Goal: Task Accomplishment & Management: Use online tool/utility

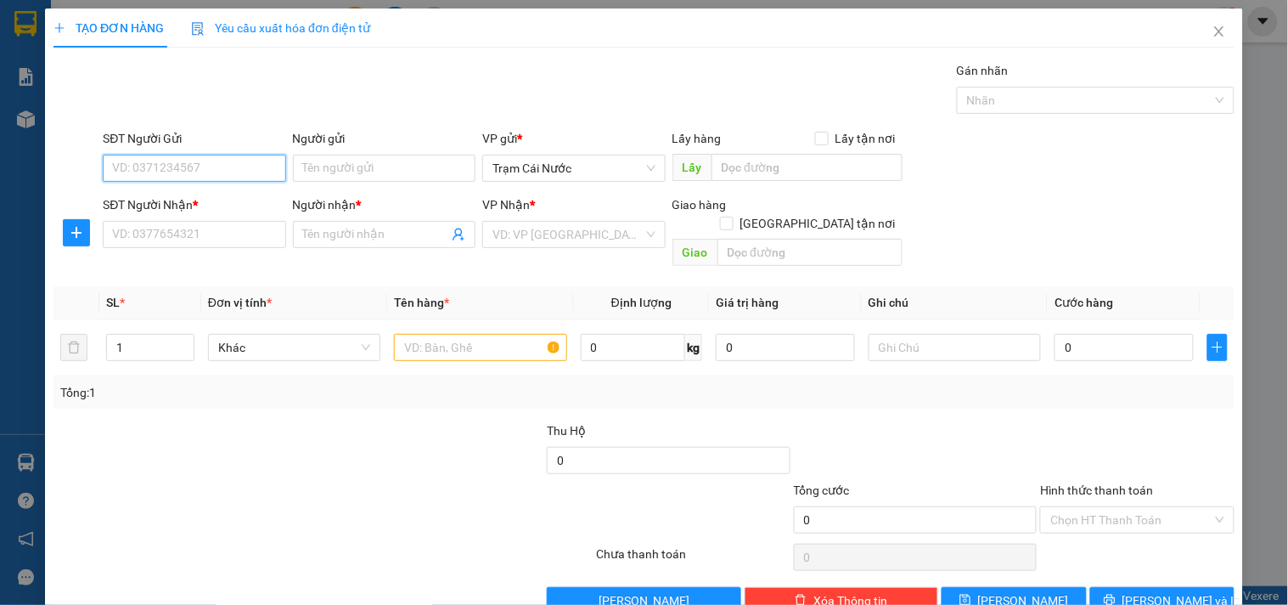
click at [139, 163] on input "SĐT Người Gửi" at bounding box center [194, 168] width 183 height 27
click at [151, 202] on div "0832225298 - HẢI" at bounding box center [192, 202] width 160 height 19
type input "0832225298"
type input "HẢI"
type input "0858732271"
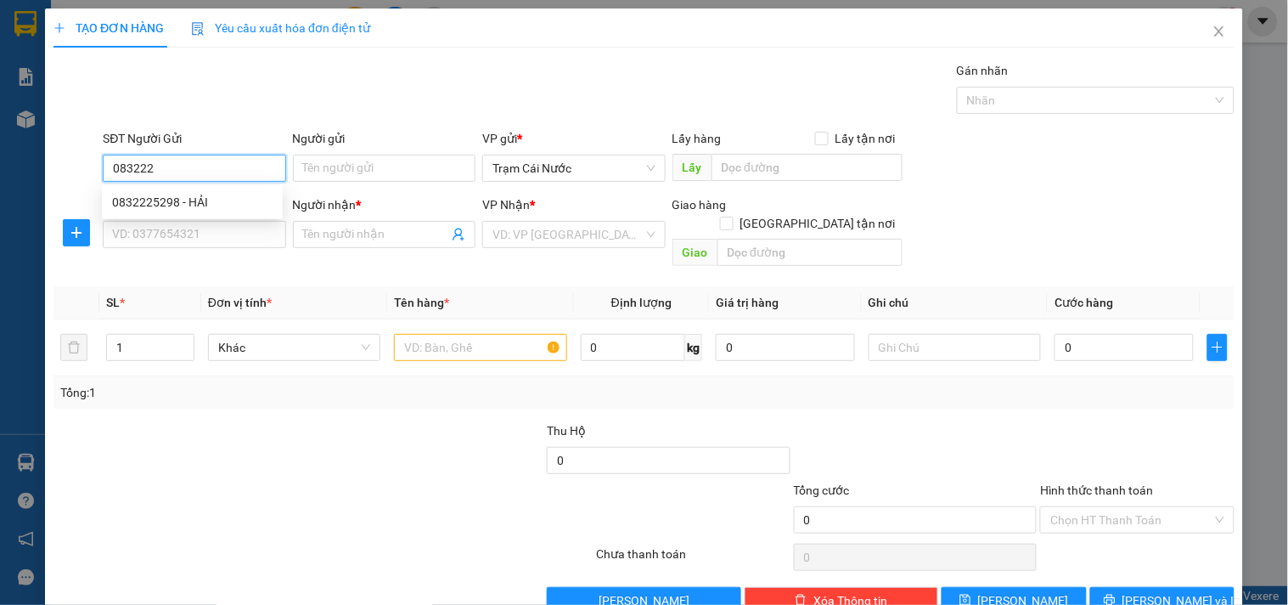
type input "duy"
type input "60.000"
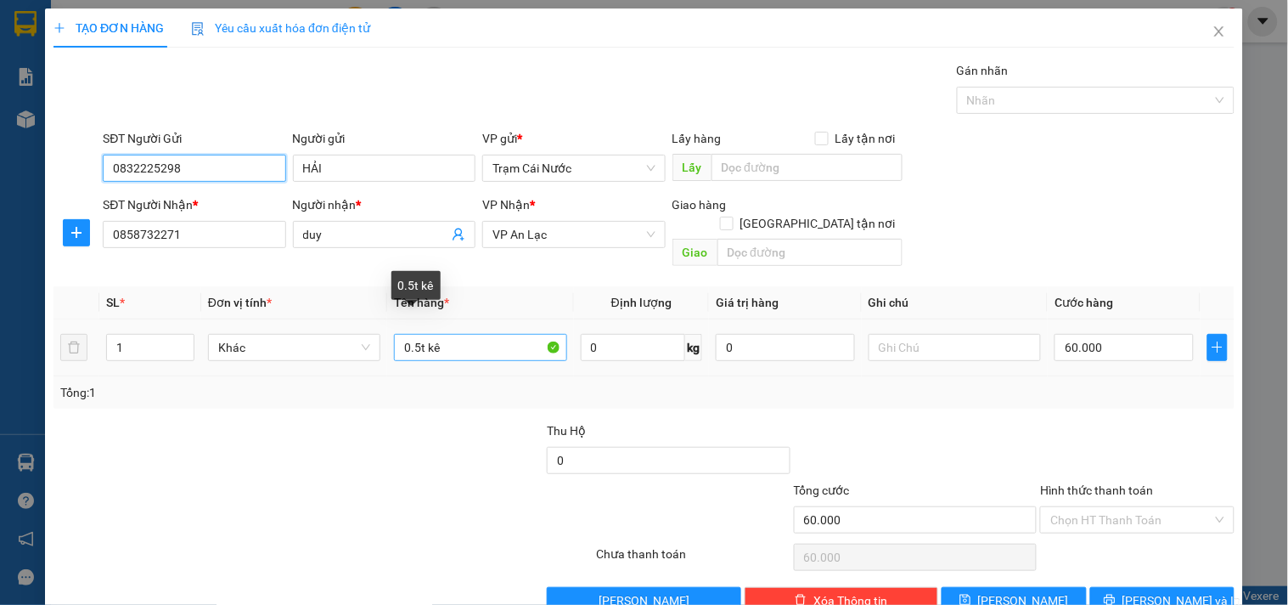
type input "0832225298"
click at [417, 334] on input "0.5t kê" at bounding box center [480, 347] width 172 height 27
click at [417, 334] on input "g4t kê" at bounding box center [480, 347] width 172 height 27
type input "g4 kê"
click at [182, 340] on icon "up" at bounding box center [185, 343] width 6 height 6
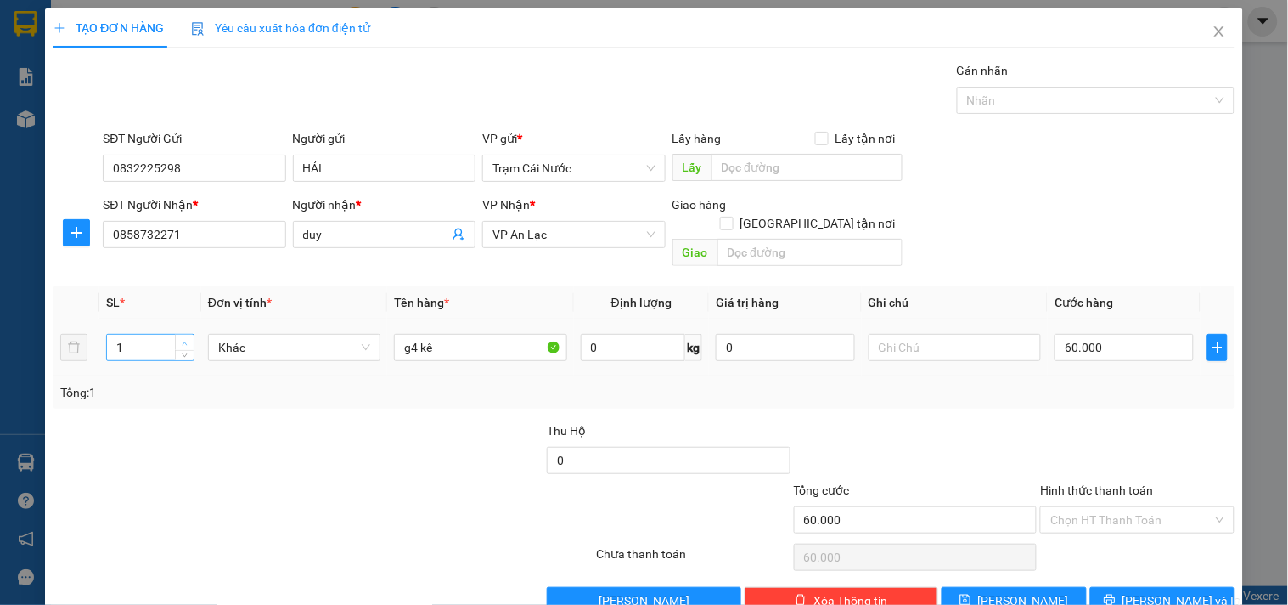
type input "2"
click at [436, 334] on input "g4 kê" at bounding box center [480, 347] width 172 height 27
type input "g4, bao"
click at [1082, 507] on input "Hình thức thanh toán" at bounding box center [1130, 519] width 161 height 25
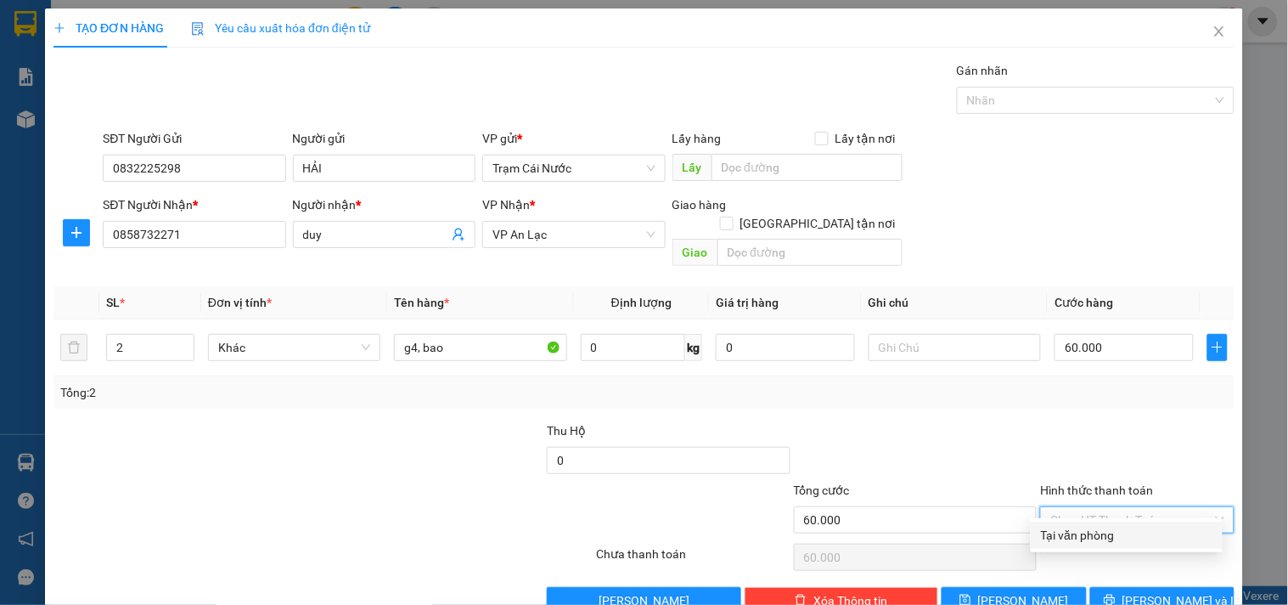
click at [1067, 536] on div "Tại văn phòng" at bounding box center [1127, 535] width 172 height 19
type input "0"
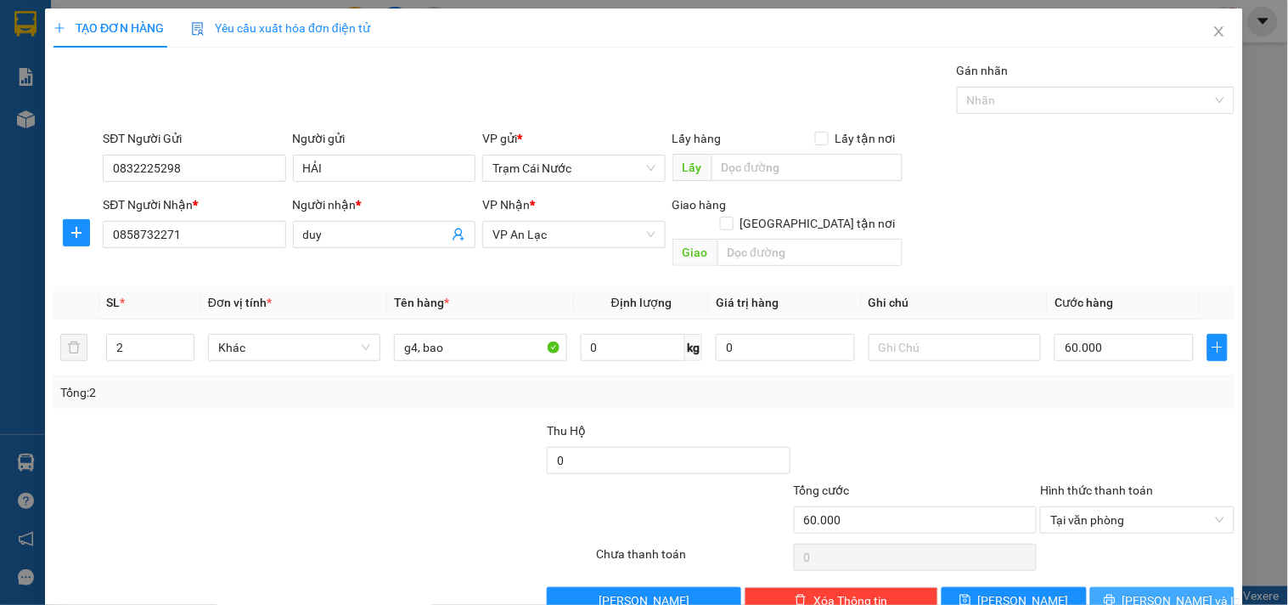
click at [1151, 591] on span "[PERSON_NAME] và In" at bounding box center [1182, 600] width 119 height 19
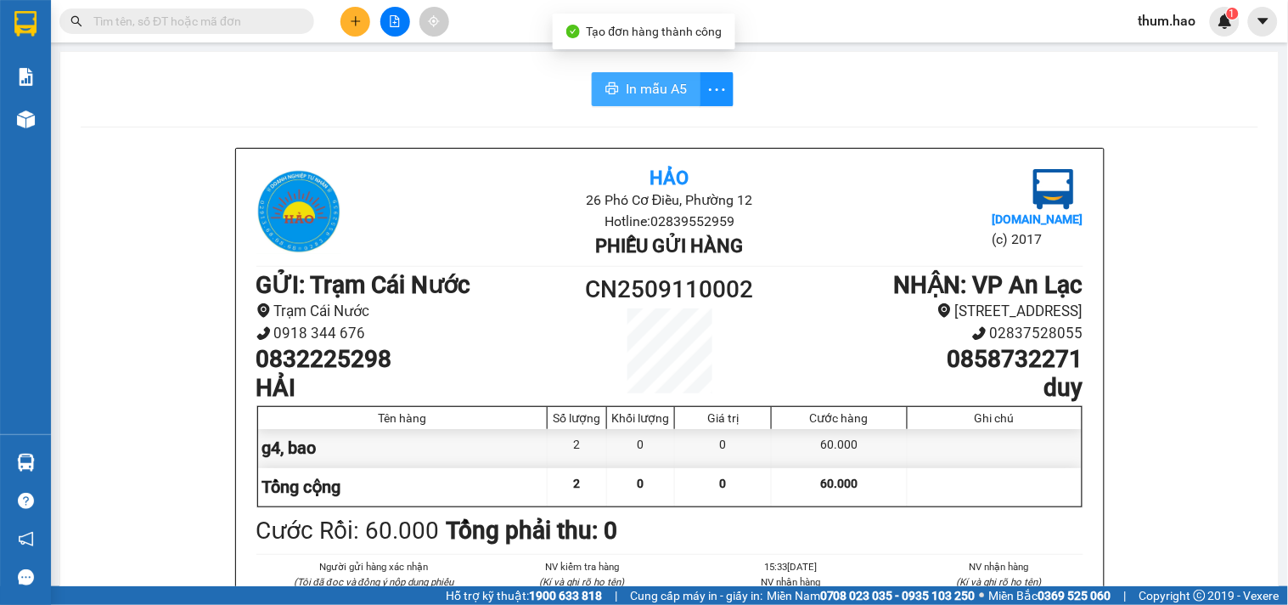
click at [633, 82] on span "In mẫu A5" at bounding box center [656, 88] width 61 height 21
click at [630, 96] on span "In mẫu A5" at bounding box center [656, 88] width 61 height 21
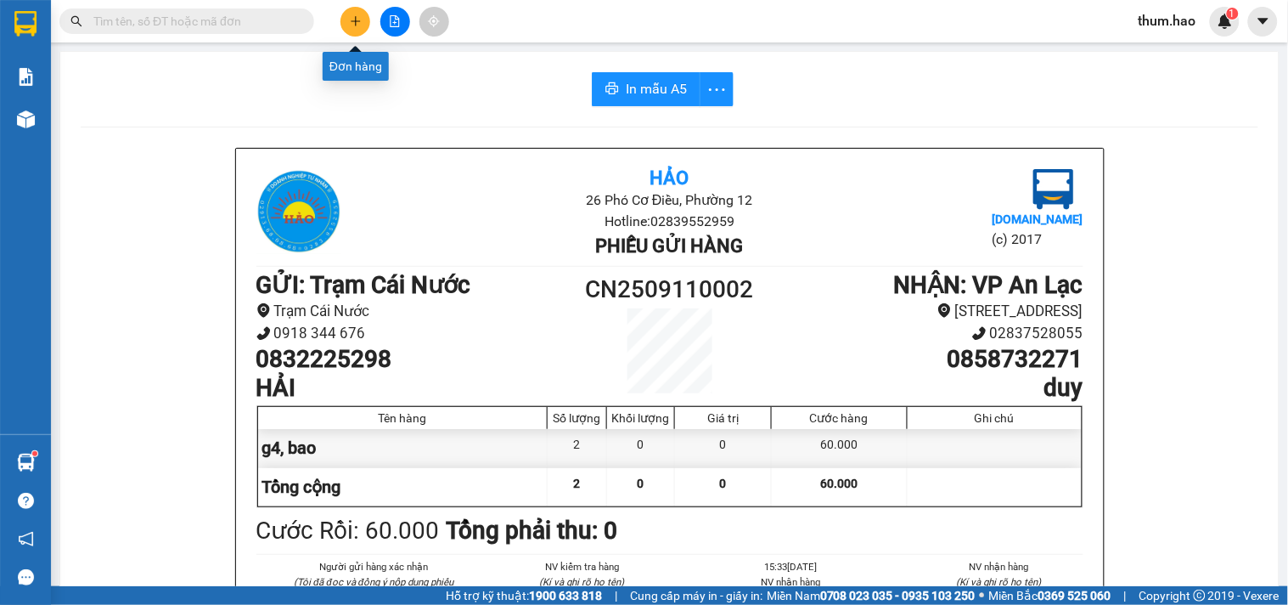
click at [344, 20] on button at bounding box center [355, 22] width 30 height 30
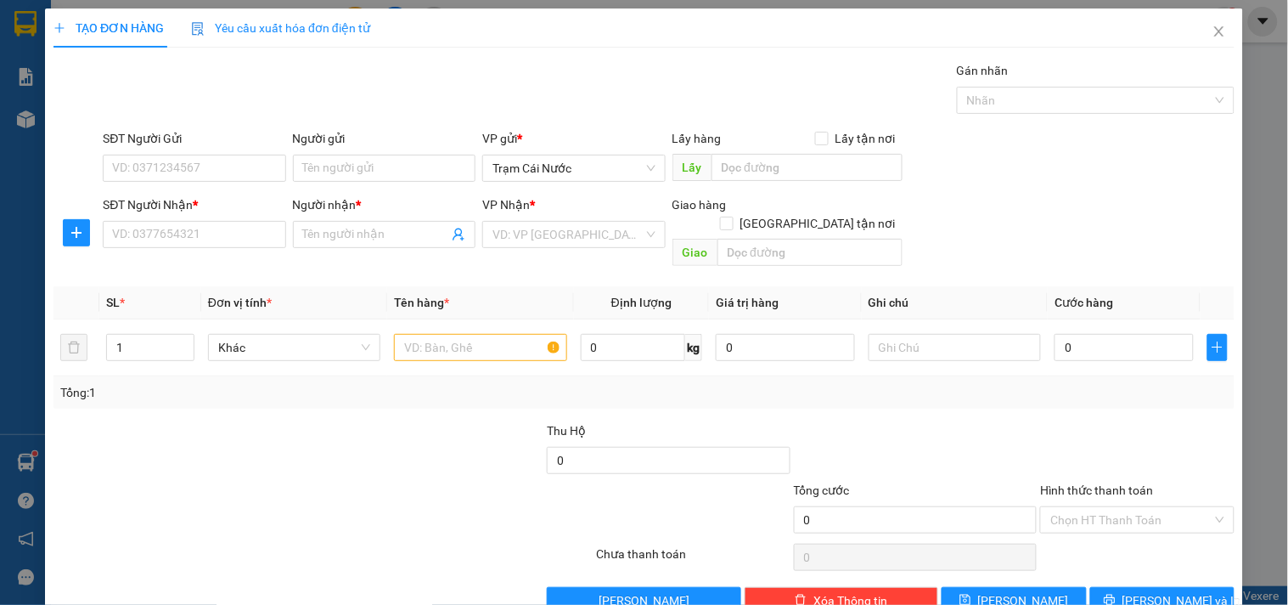
click at [234, 187] on div "SĐT Người Gửi VD: 0371234567" at bounding box center [194, 158] width 183 height 59
click at [243, 171] on input "SĐT Người Gửi" at bounding box center [194, 168] width 183 height 27
click at [239, 196] on div "0913712408 - PHONG" at bounding box center [192, 202] width 160 height 19
type input "0913712408"
type input "PHONG"
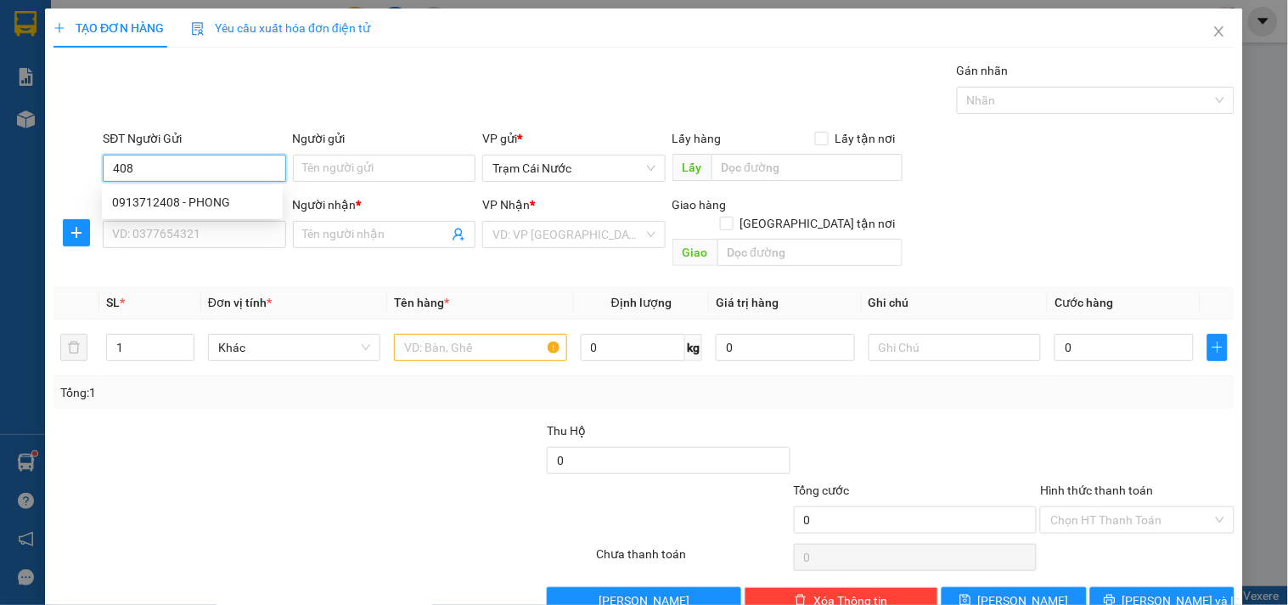
type input "0933823381"
type input "VĨNH"
type input "40.000"
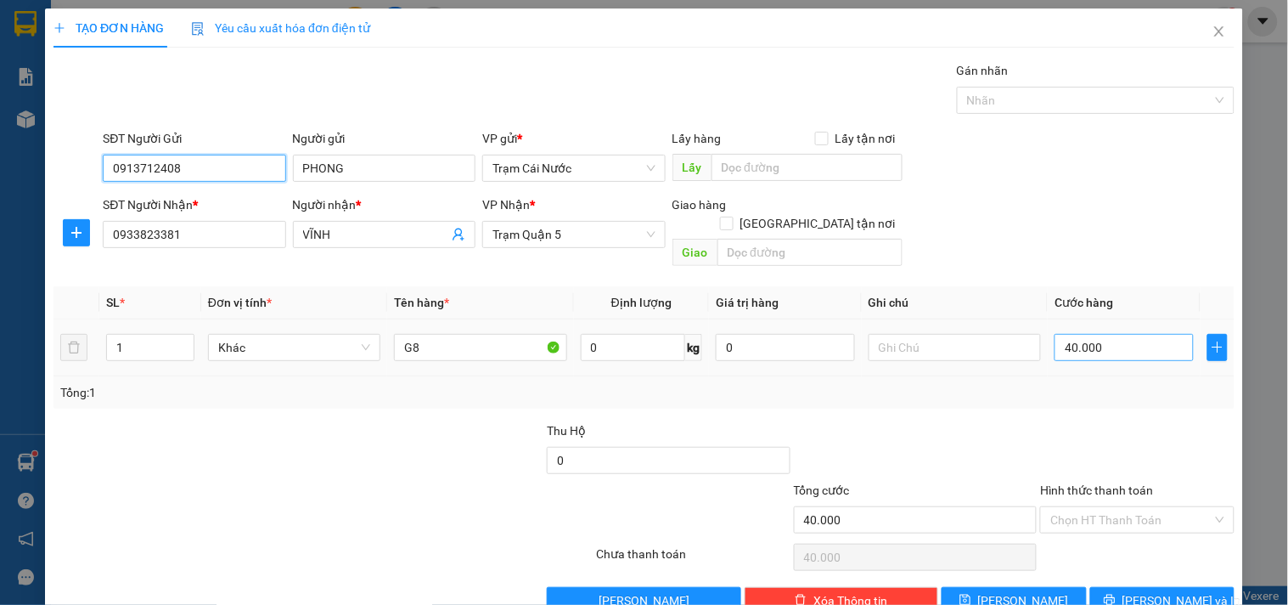
type input "0913712408"
click at [1123, 334] on input "40.000" at bounding box center [1124, 347] width 139 height 27
type input "0"
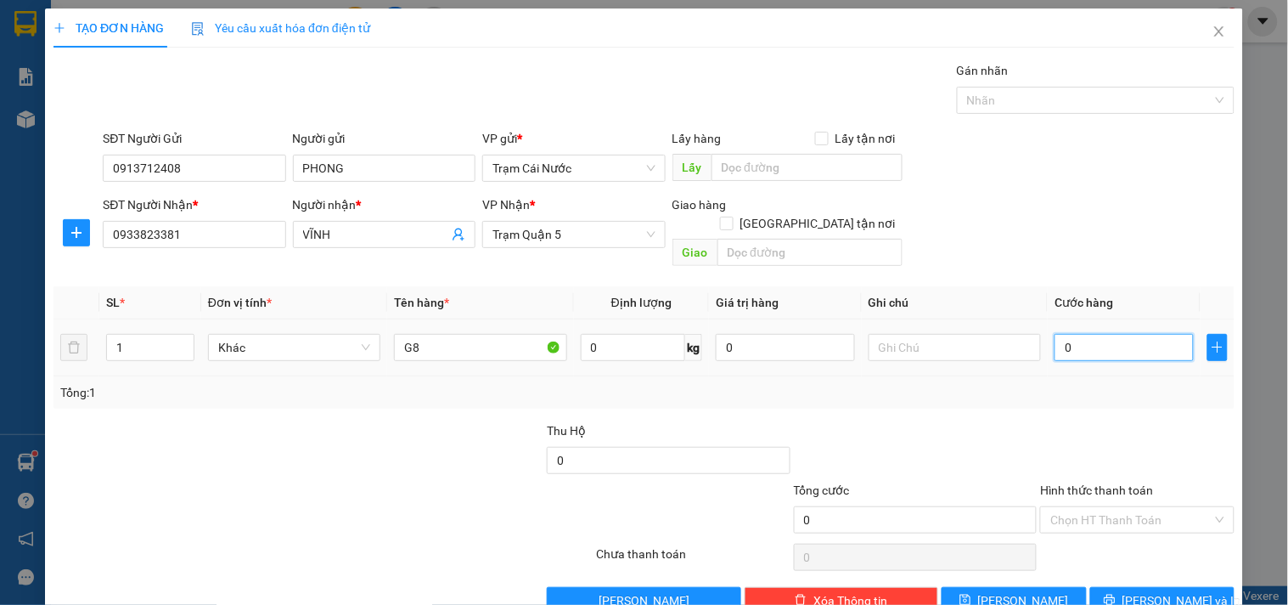
type input "0"
type input "3"
type input "003"
type input "30"
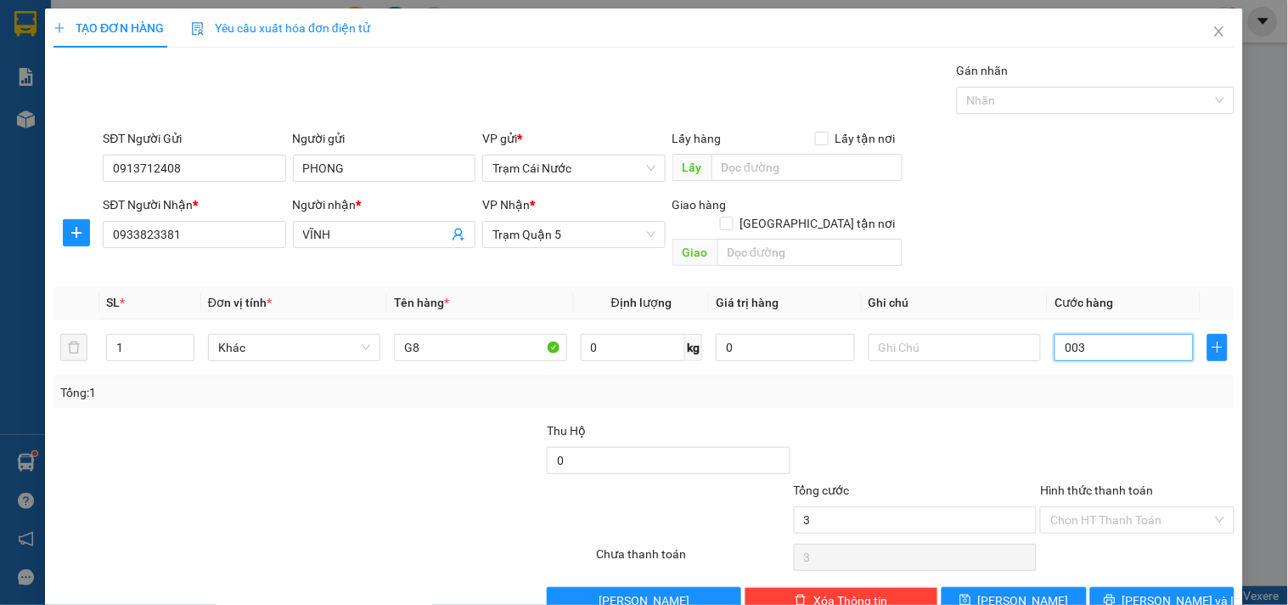
type input "30"
type input "0.030"
click at [1125, 393] on div "Transit Pickup Surcharge Ids Transit Deliver Surcharge Ids Transit Deliver Surc…" at bounding box center [643, 337] width 1181 height 553
type input "30.000"
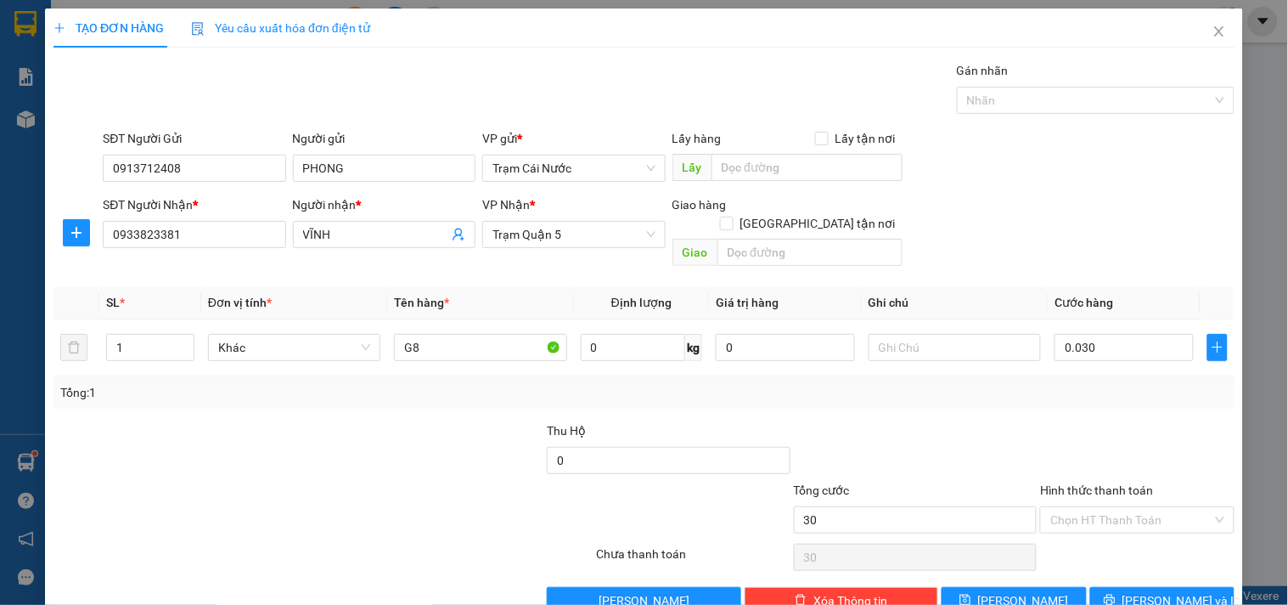
type input "30.000"
click at [1130, 587] on button "[PERSON_NAME] và In" at bounding box center [1162, 600] width 144 height 27
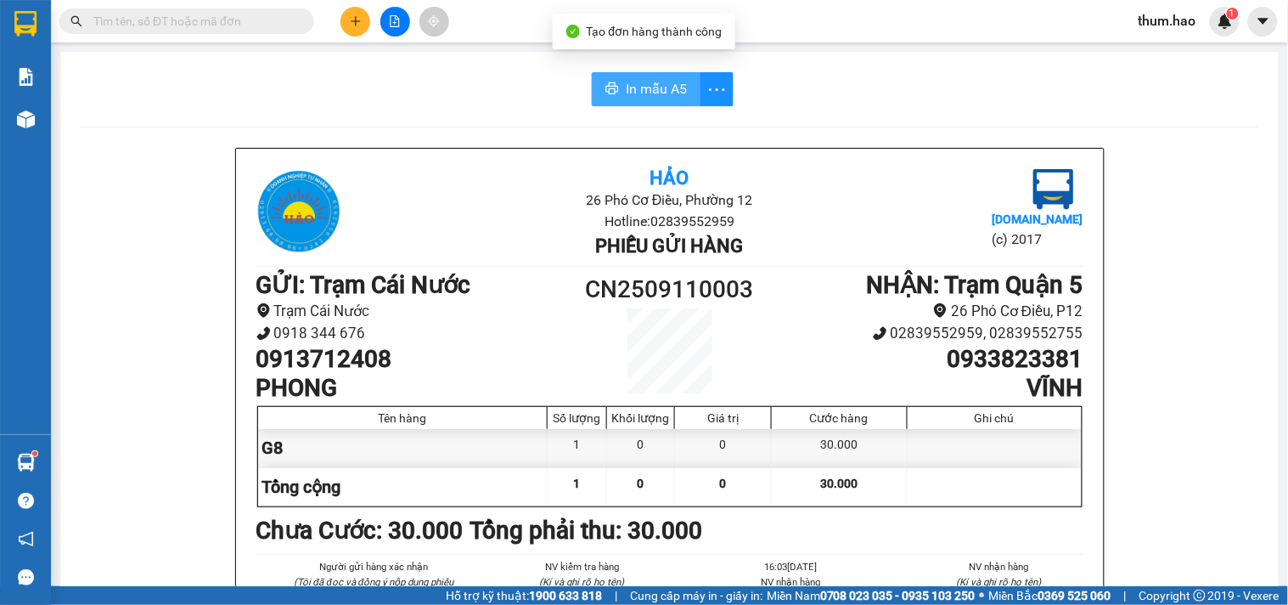
click at [654, 89] on span "In mẫu A5" at bounding box center [656, 88] width 61 height 21
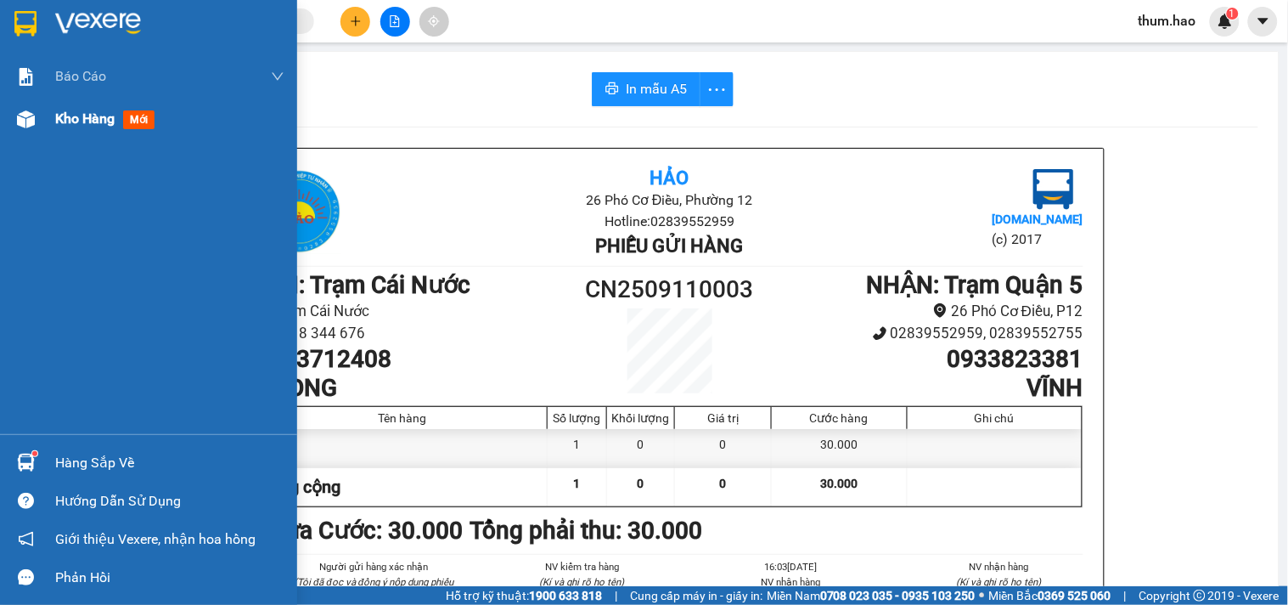
click at [48, 122] on div "Kho hàng mới" at bounding box center [148, 119] width 297 height 42
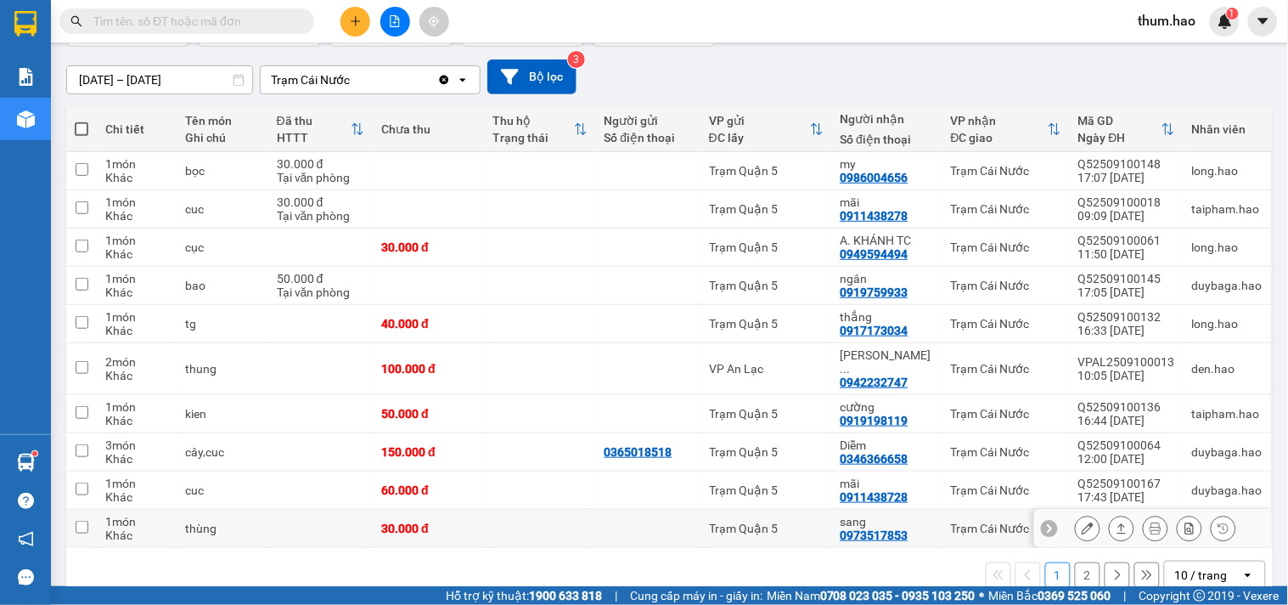
scroll to position [151, 0]
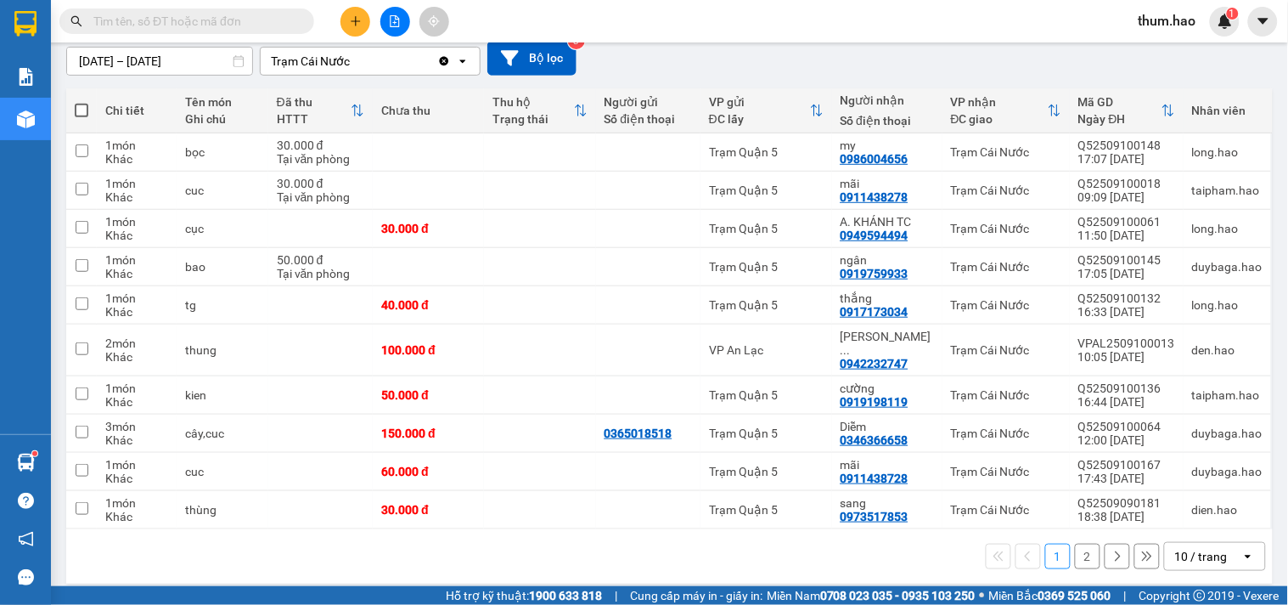
click at [1082, 543] on button "2" at bounding box center [1087, 555] width 25 height 25
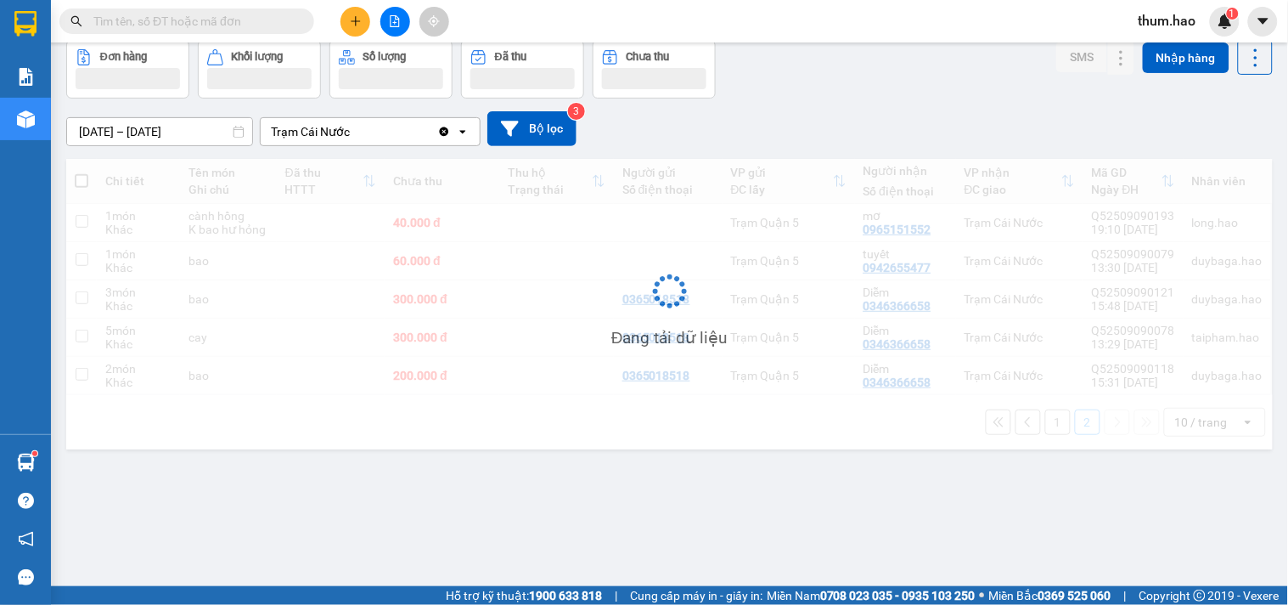
scroll to position [78, 0]
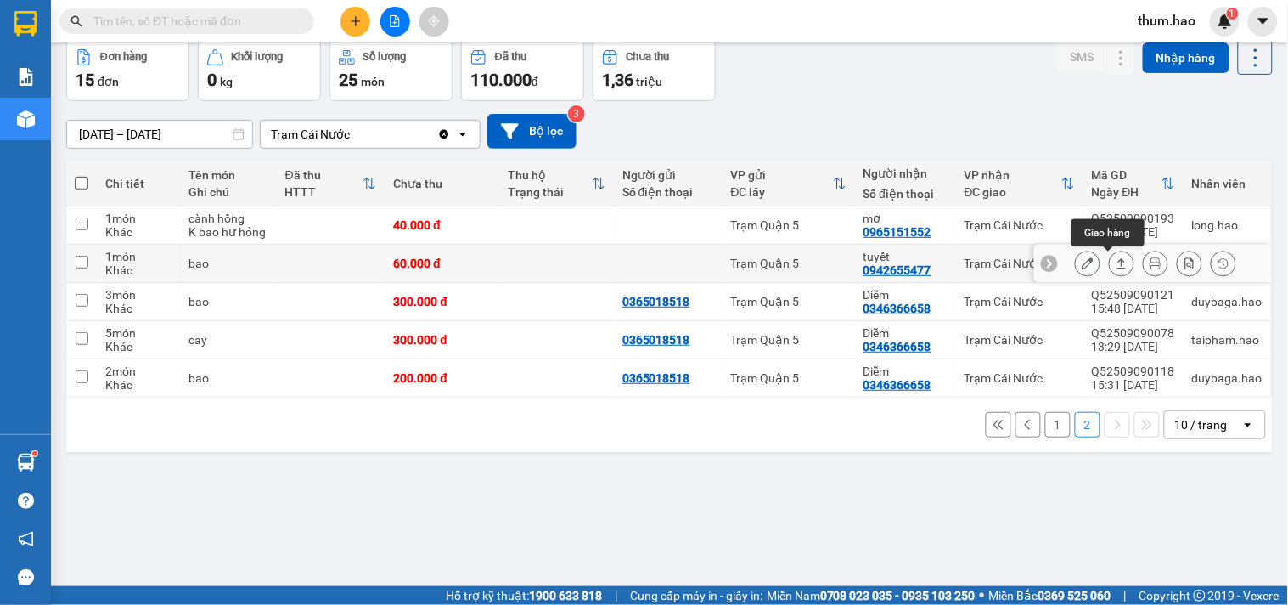
click at [1110, 263] on button at bounding box center [1122, 264] width 24 height 30
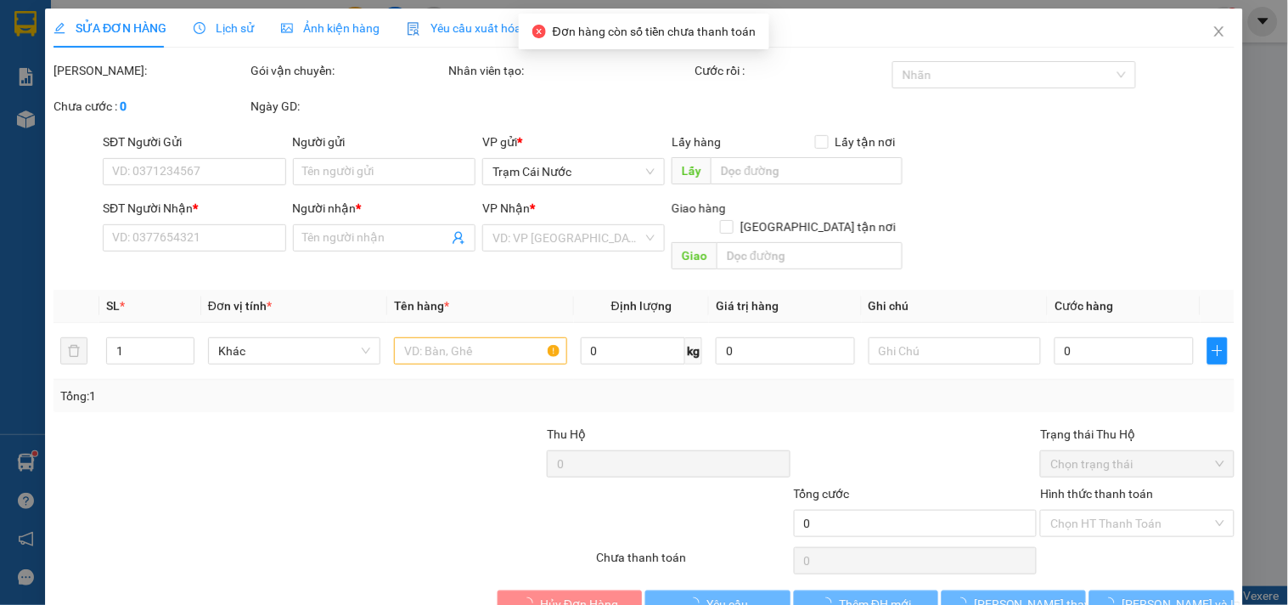
type input "0942655477"
type input "tuyết"
type input "60.000"
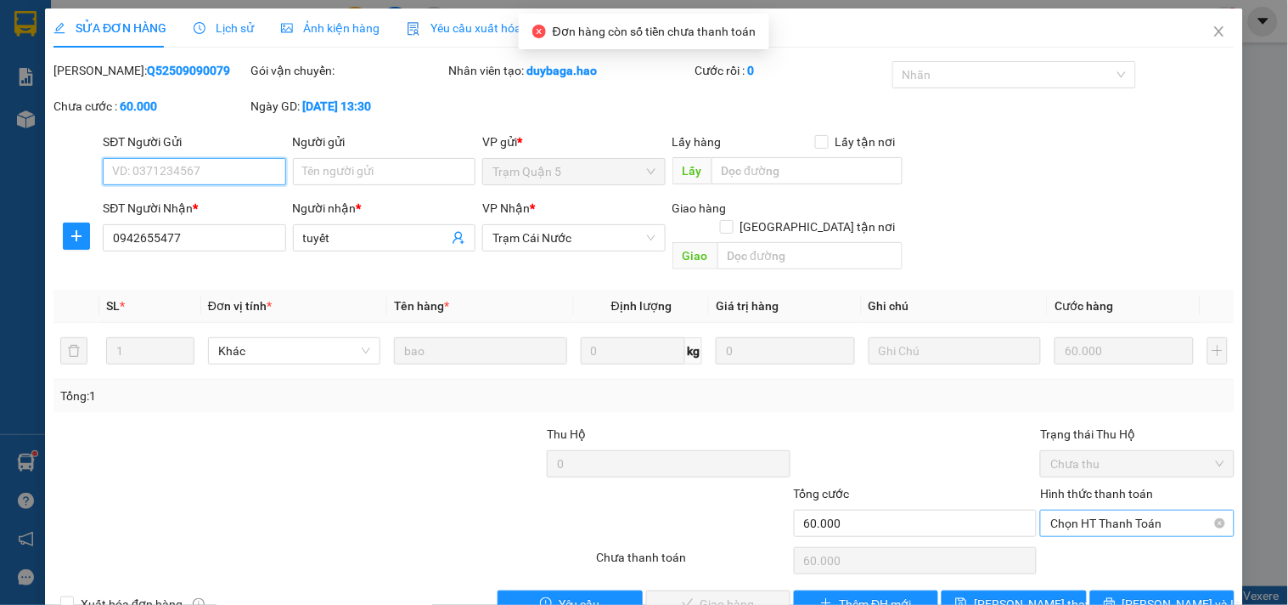
click at [1130, 510] on span "Chọn HT Thanh Toán" at bounding box center [1136, 522] width 173 height 25
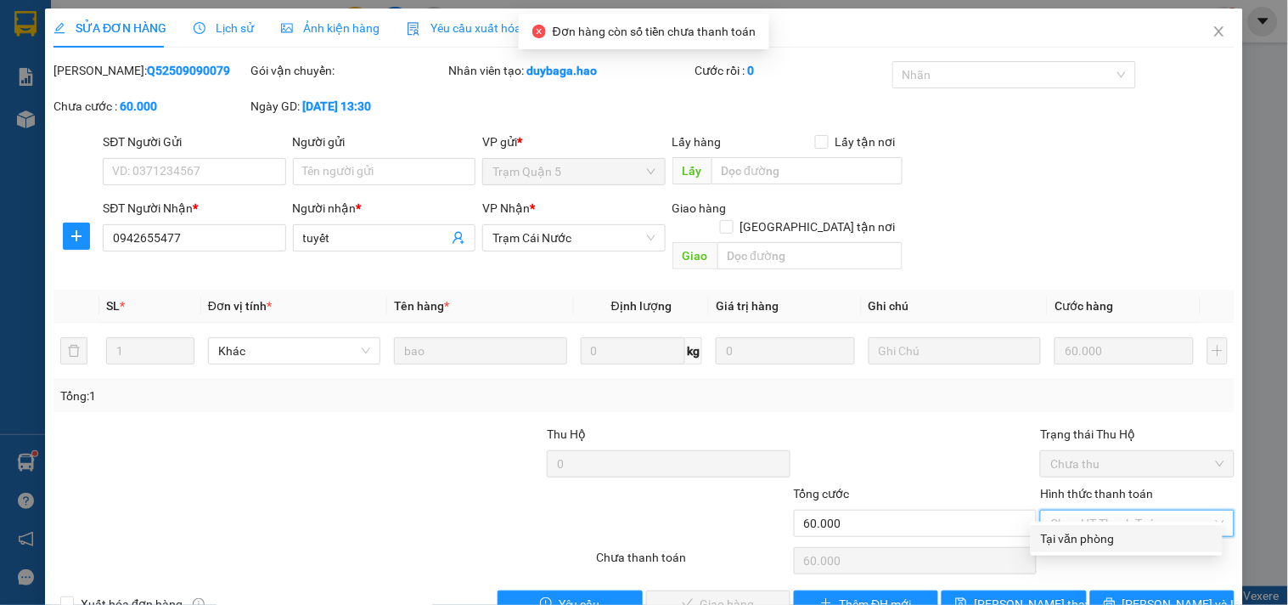
click at [1080, 543] on div "Tại văn phòng" at bounding box center [1127, 538] width 172 height 19
type input "0"
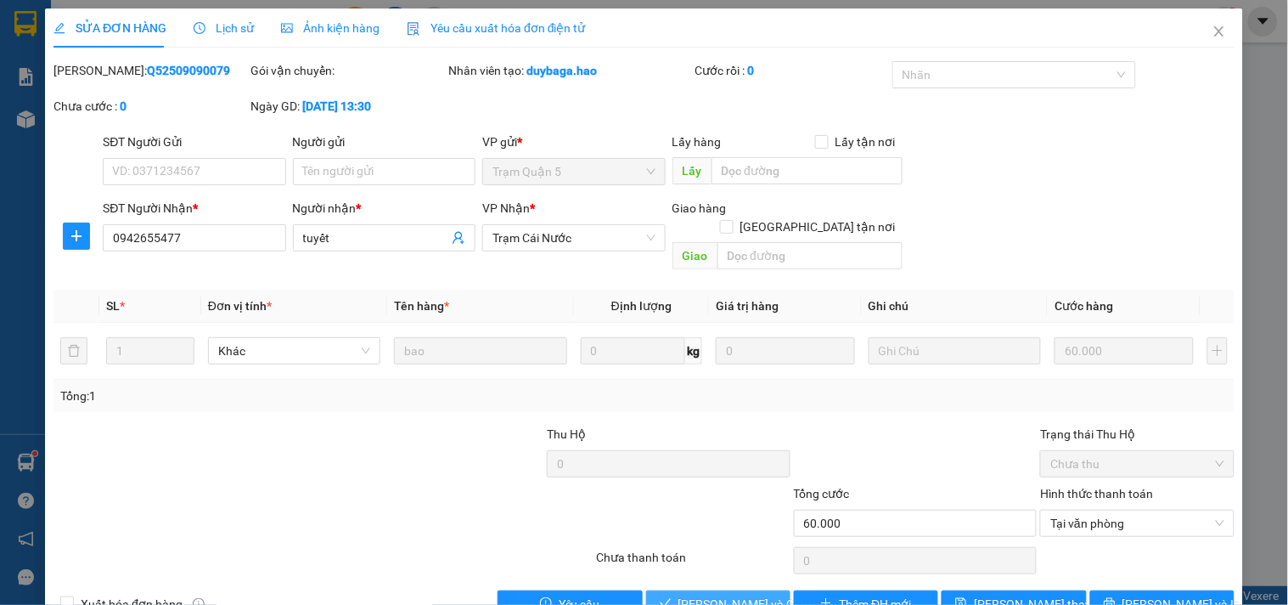
click at [701, 594] on span "[PERSON_NAME] và Giao hàng" at bounding box center [759, 603] width 163 height 19
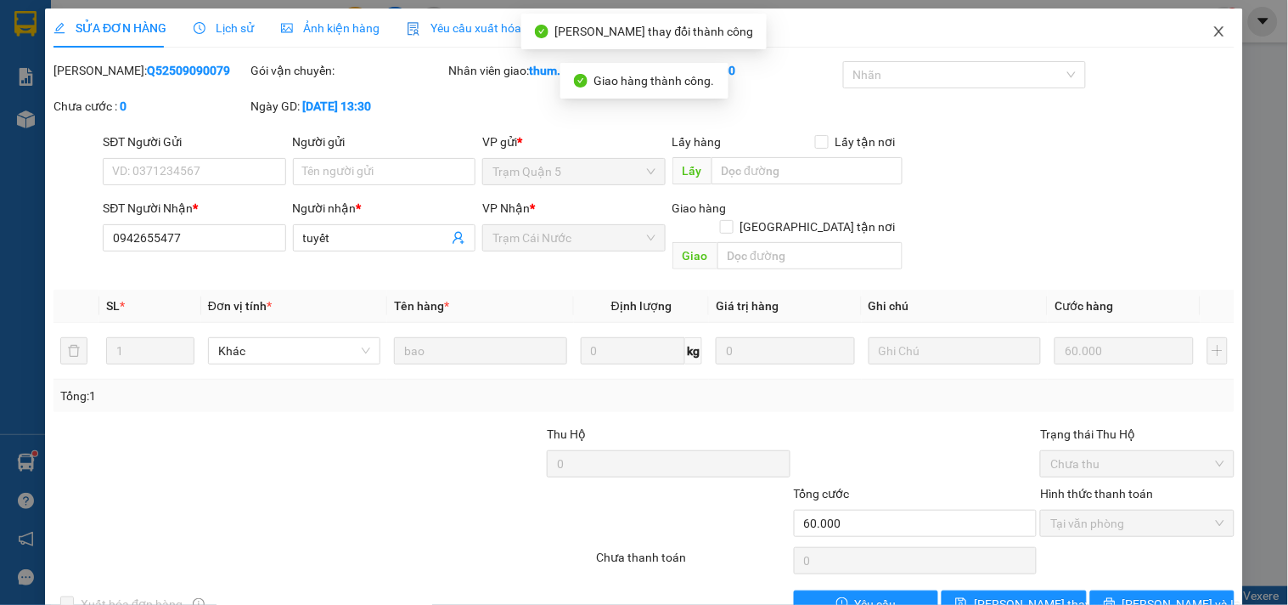
click at [1214, 34] on icon "close" at bounding box center [1218, 31] width 9 height 10
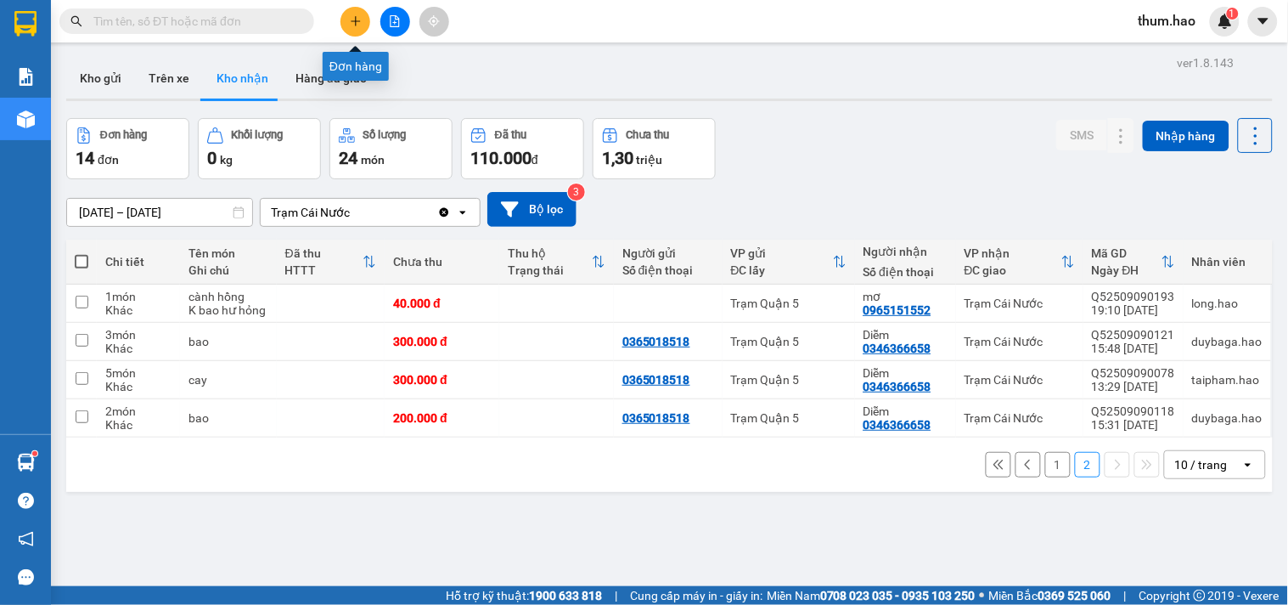
click at [365, 29] on button at bounding box center [355, 22] width 30 height 30
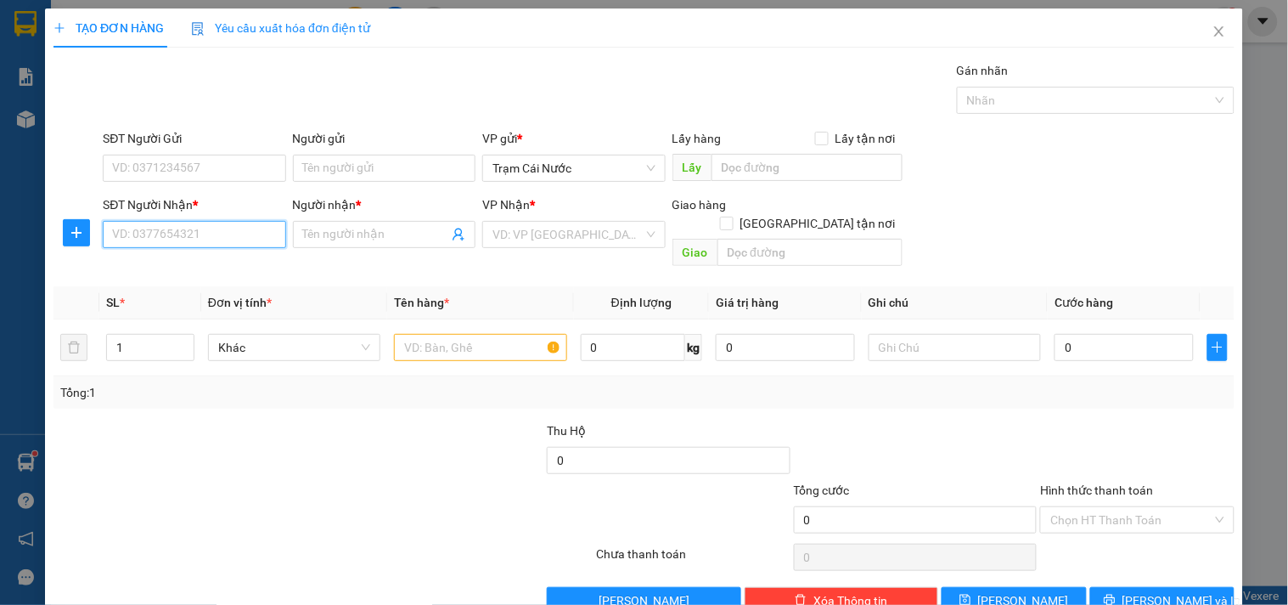
click at [133, 238] on input "SĐT Người Nhận *" at bounding box center [194, 234] width 183 height 27
click at [143, 265] on div "0961664730 - TÀI" at bounding box center [192, 268] width 160 height 19
type input "0961664730"
type input "TÀI"
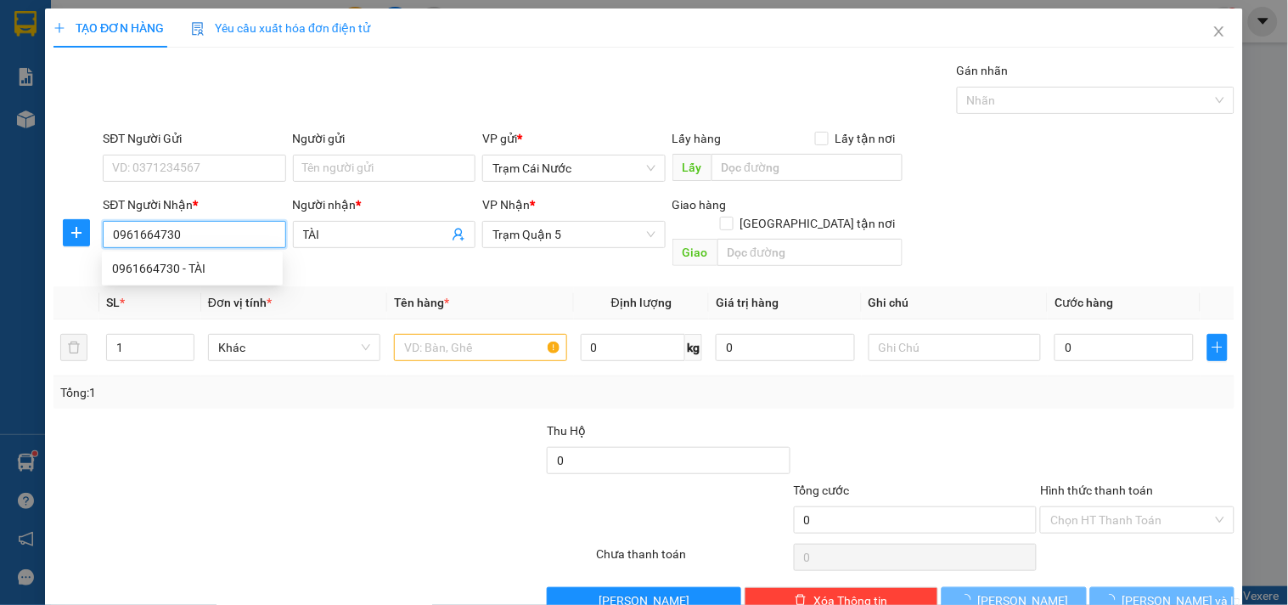
type input "60.000"
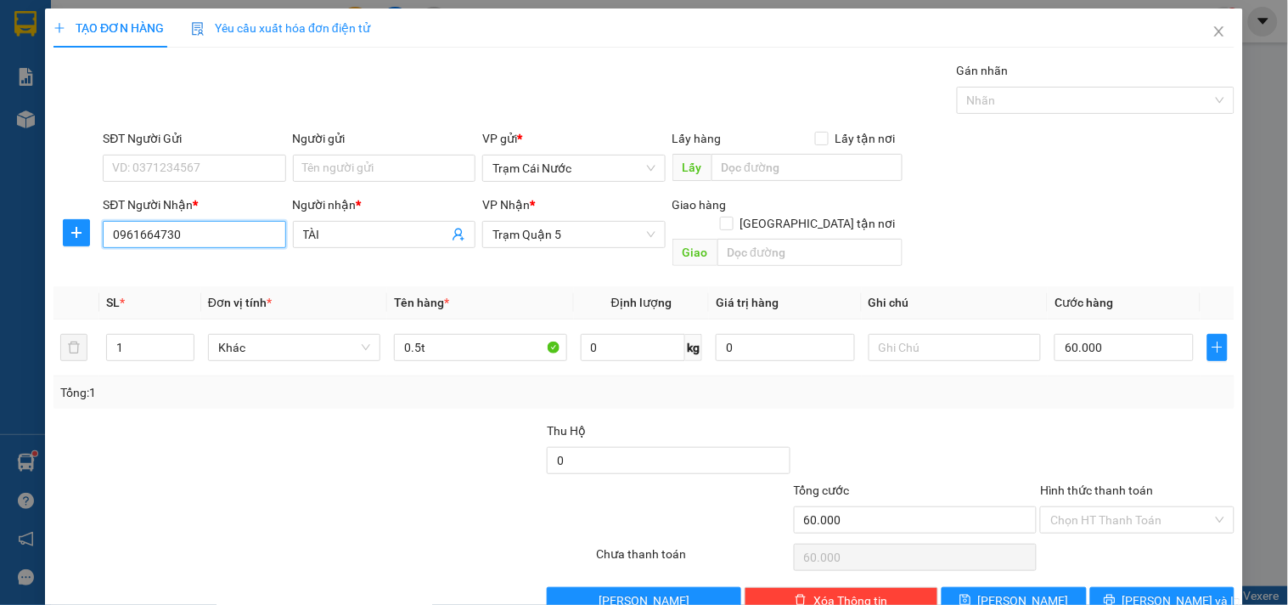
click at [149, 240] on input "0961664730" at bounding box center [194, 234] width 183 height 27
type input "0961664730"
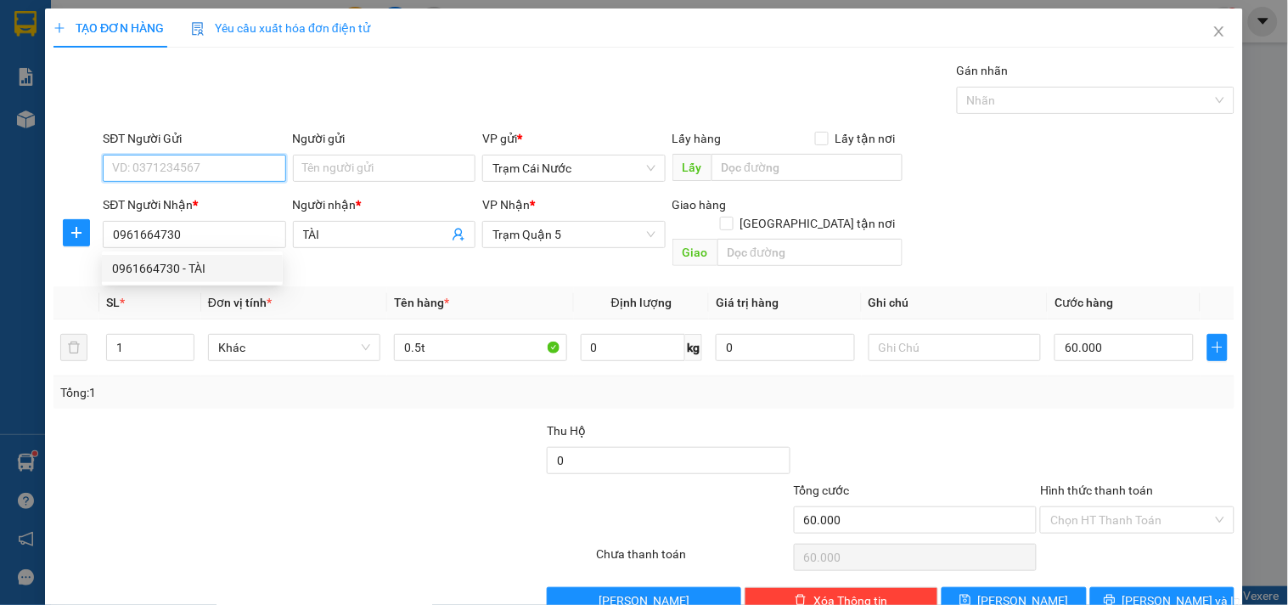
click at [191, 165] on input "SĐT Người Gửi" at bounding box center [194, 168] width 183 height 27
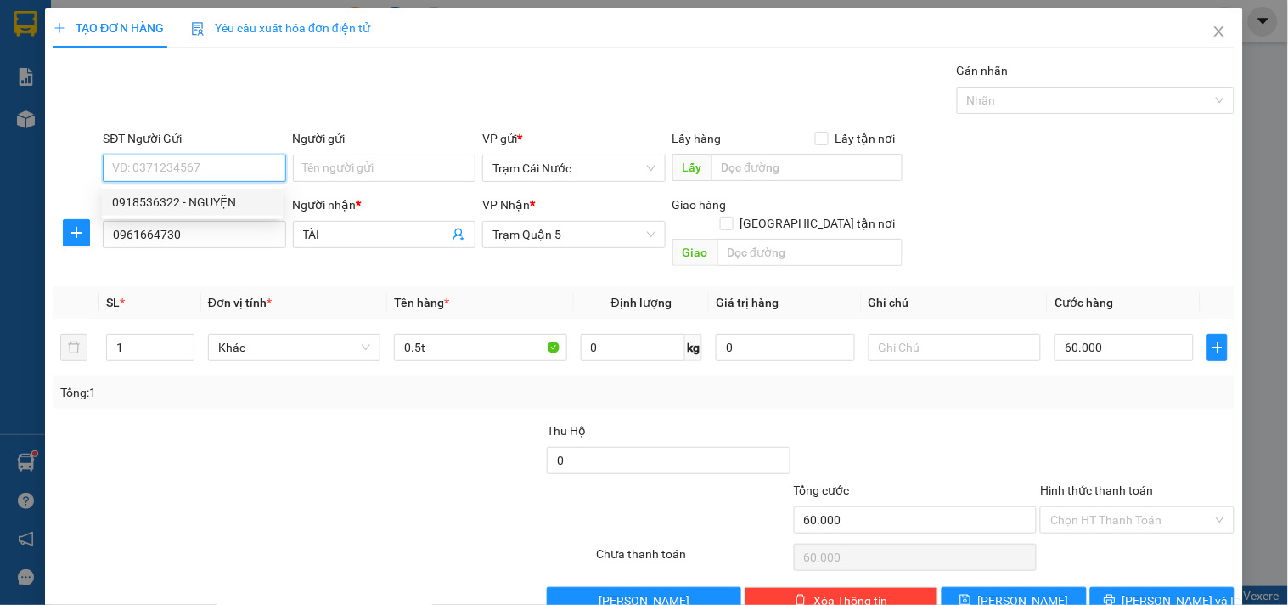
click at [191, 195] on div "0918536322 - NGUYỆN" at bounding box center [192, 202] width 160 height 19
type input "0918536322"
type input "NGUYỆN"
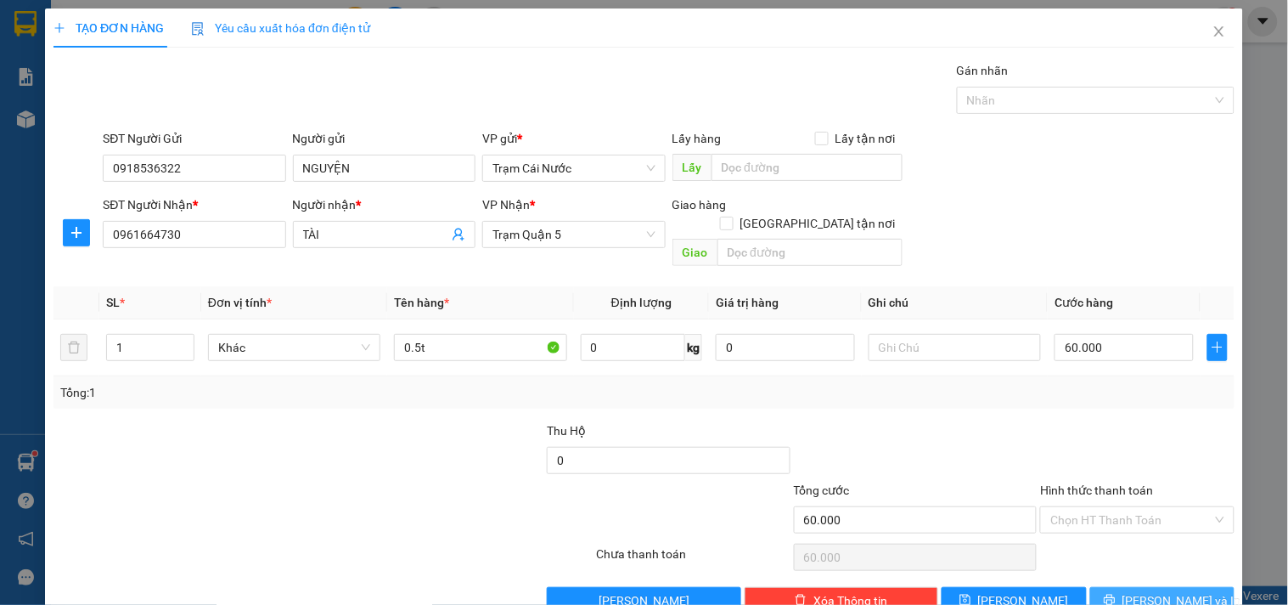
click at [1099, 587] on button "[PERSON_NAME] và In" at bounding box center [1162, 600] width 144 height 27
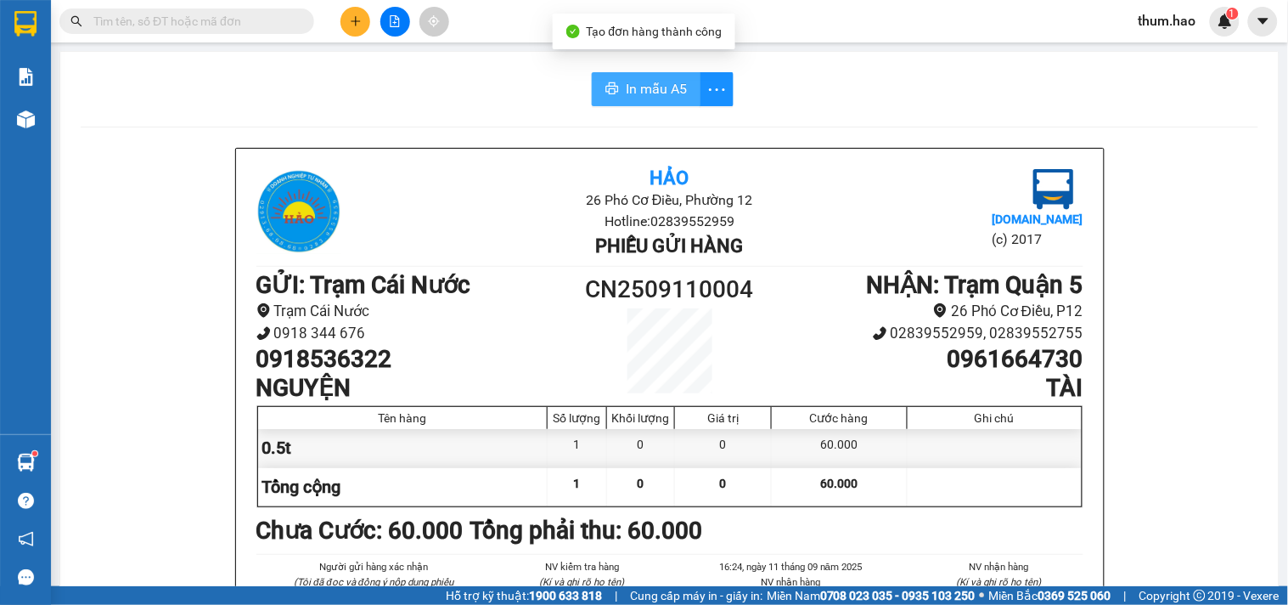
click at [616, 89] on button "In mẫu A5" at bounding box center [646, 89] width 109 height 34
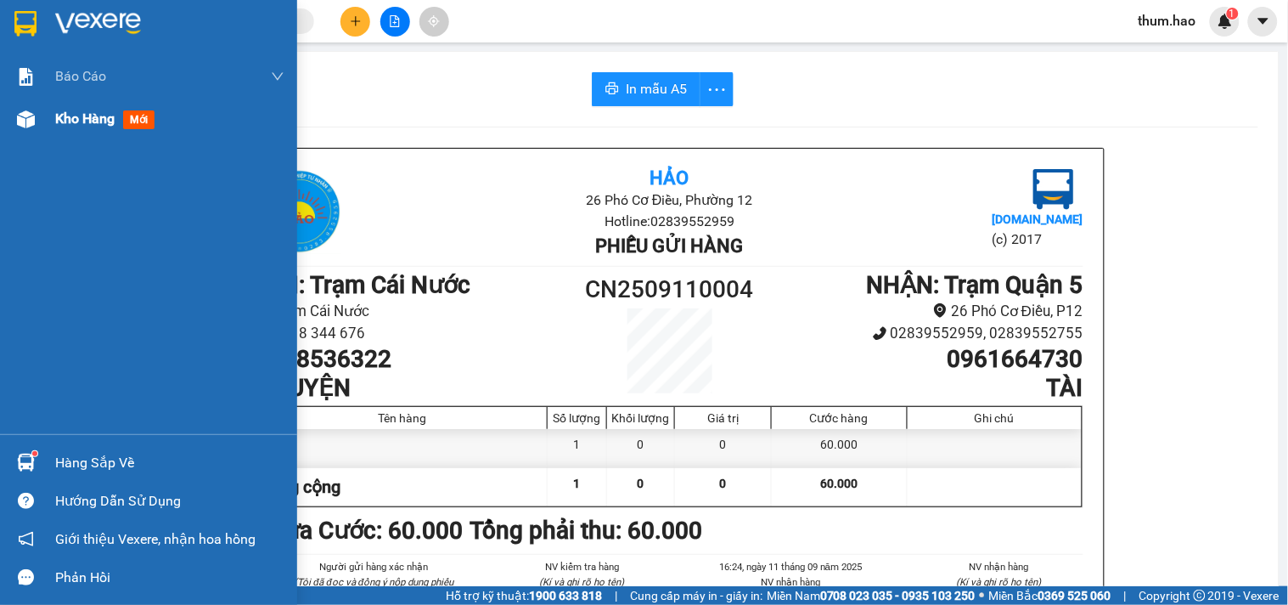
click at [90, 122] on span "Kho hàng" at bounding box center [84, 118] width 59 height 16
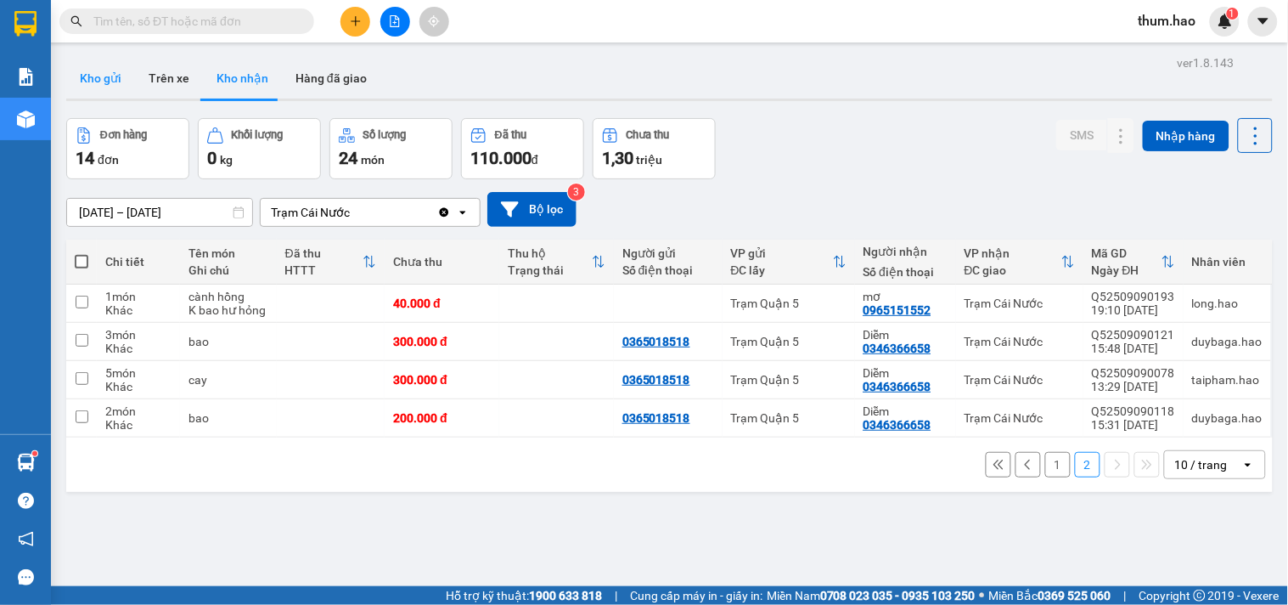
click at [95, 87] on button "Kho gửi" at bounding box center [100, 78] width 69 height 41
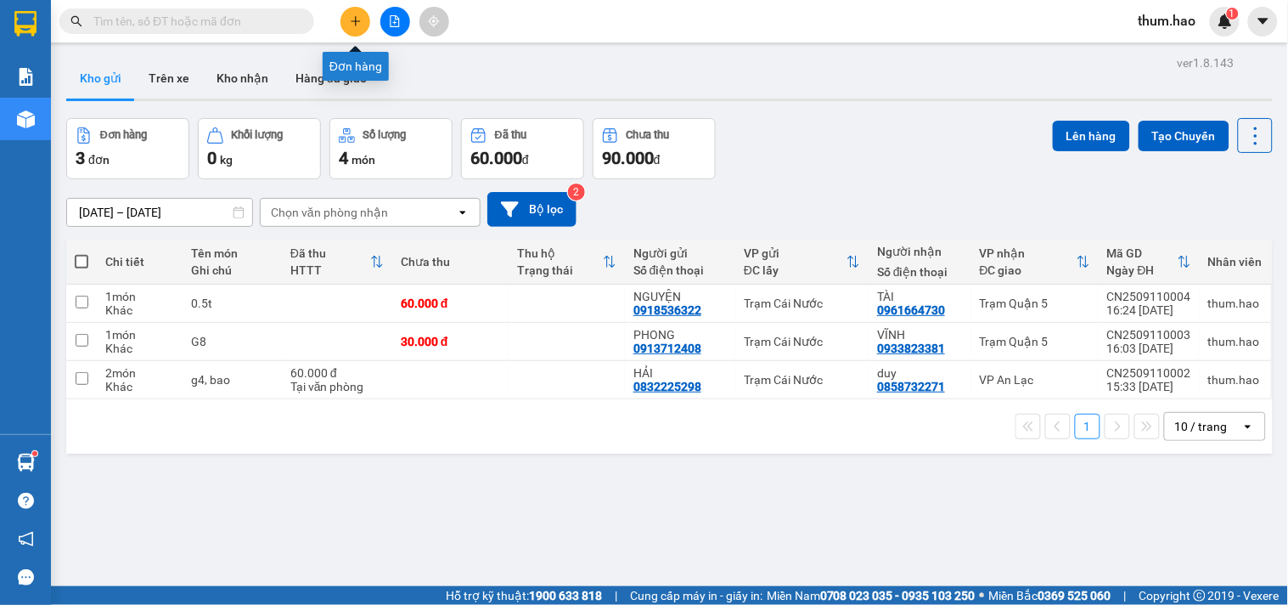
click at [354, 19] on icon "plus" at bounding box center [356, 21] width 12 height 12
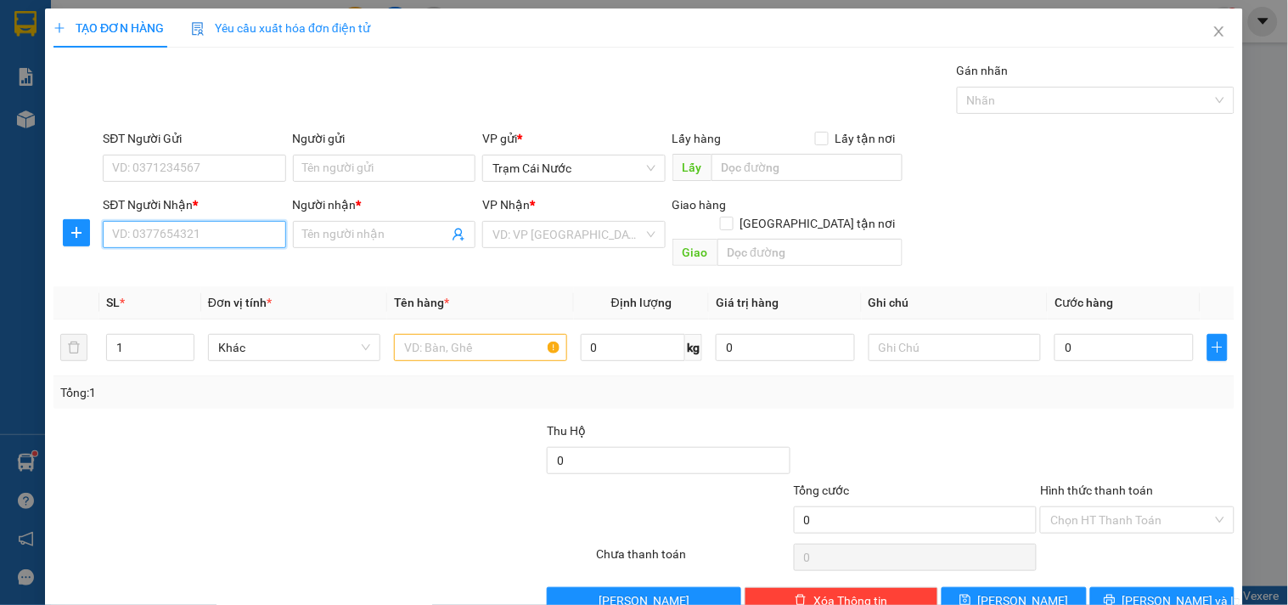
click at [167, 241] on input "SĐT Người Nhận *" at bounding box center [194, 234] width 183 height 27
click at [201, 240] on input "SĐT Người Nhận *" at bounding box center [194, 234] width 183 height 27
click at [206, 259] on div "0931116676 - DIL" at bounding box center [192, 268] width 160 height 19
type input "0931116676"
type input "DIL"
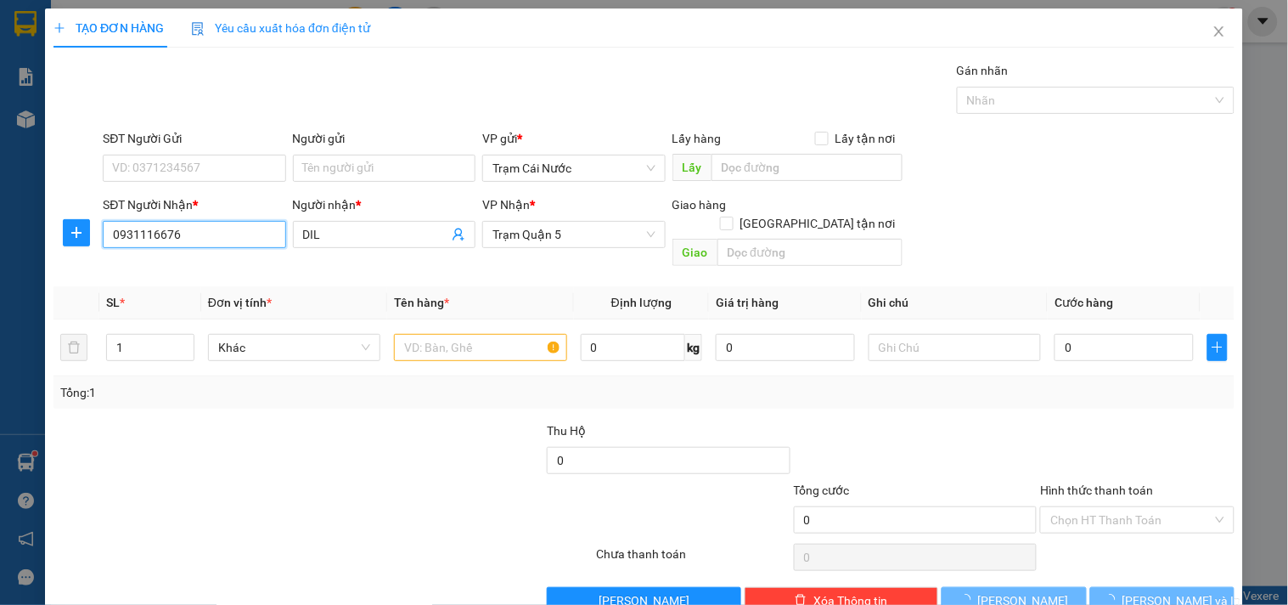
type input "30.000"
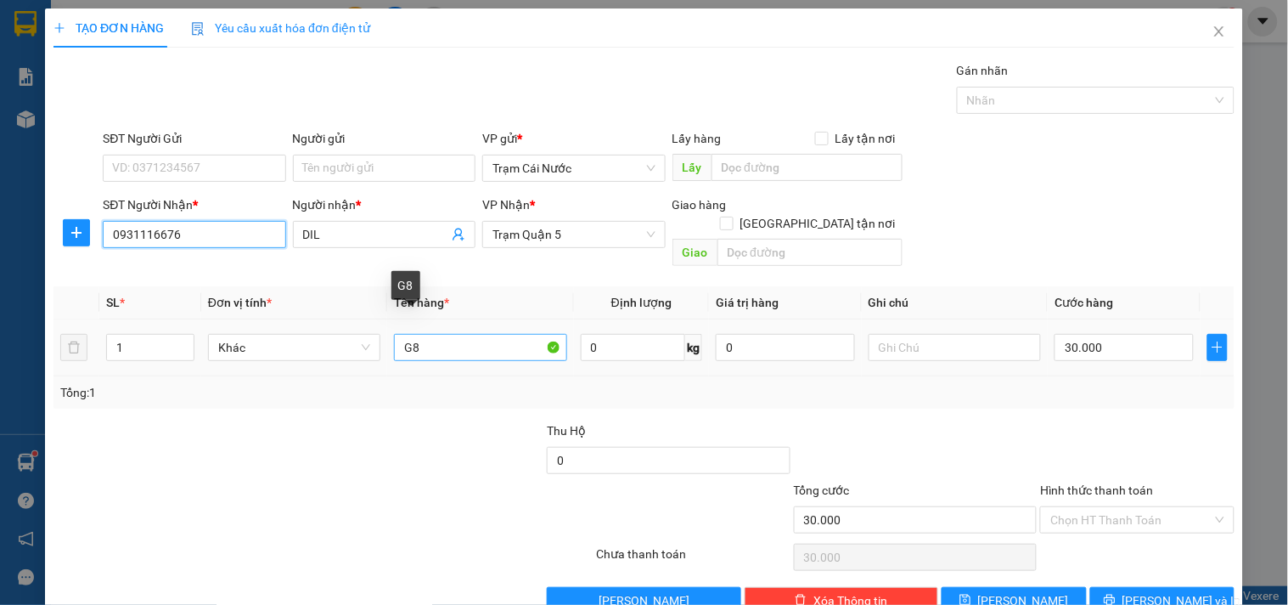
type input "0931116676"
click at [487, 334] on input "G8" at bounding box center [480, 347] width 172 height 27
type input "G4 KÊ"
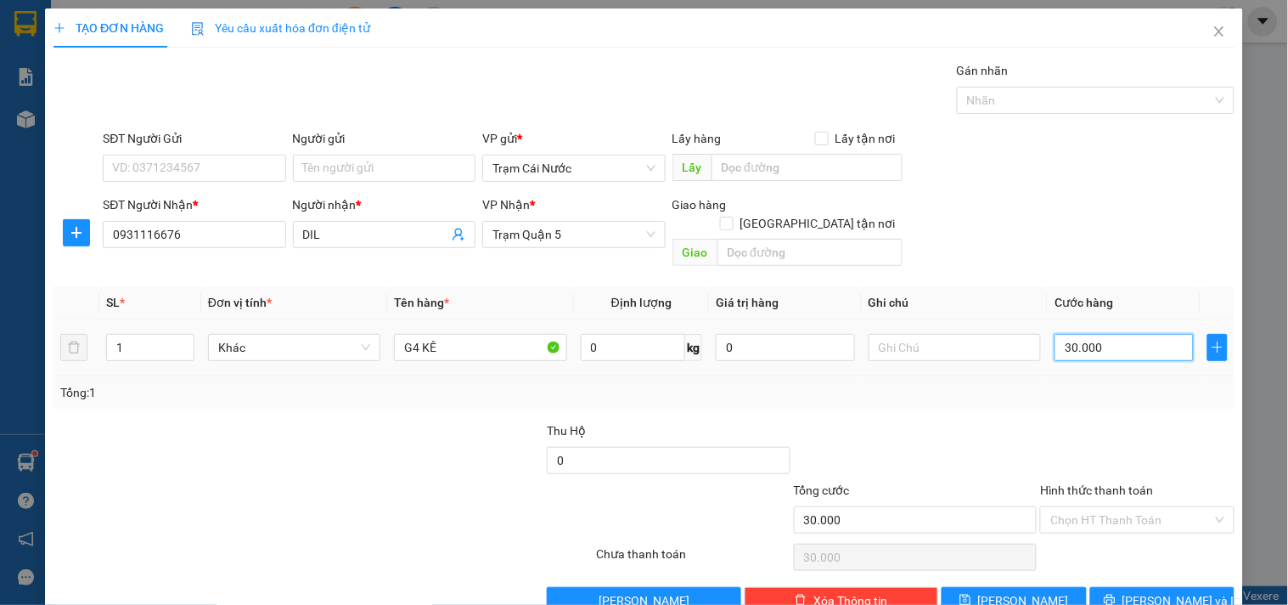
click at [1130, 334] on input "30.000" at bounding box center [1124, 347] width 139 height 27
type input "0"
type input "005"
type input "5"
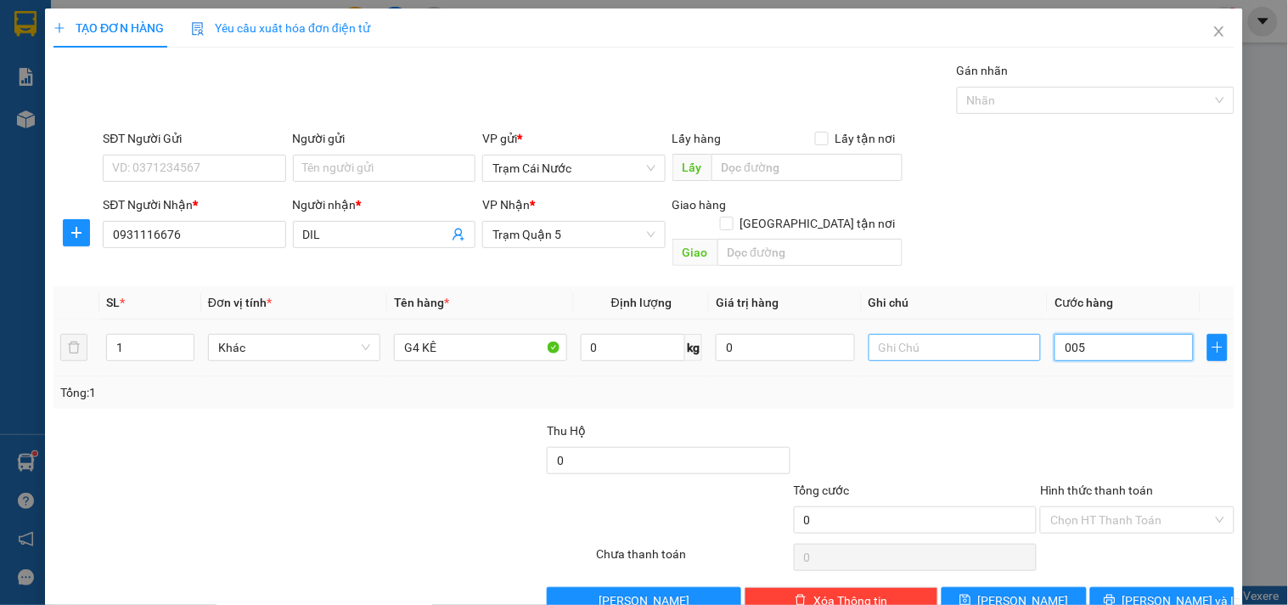
type input "5"
type input "50"
type input "0.050"
type input "50.000"
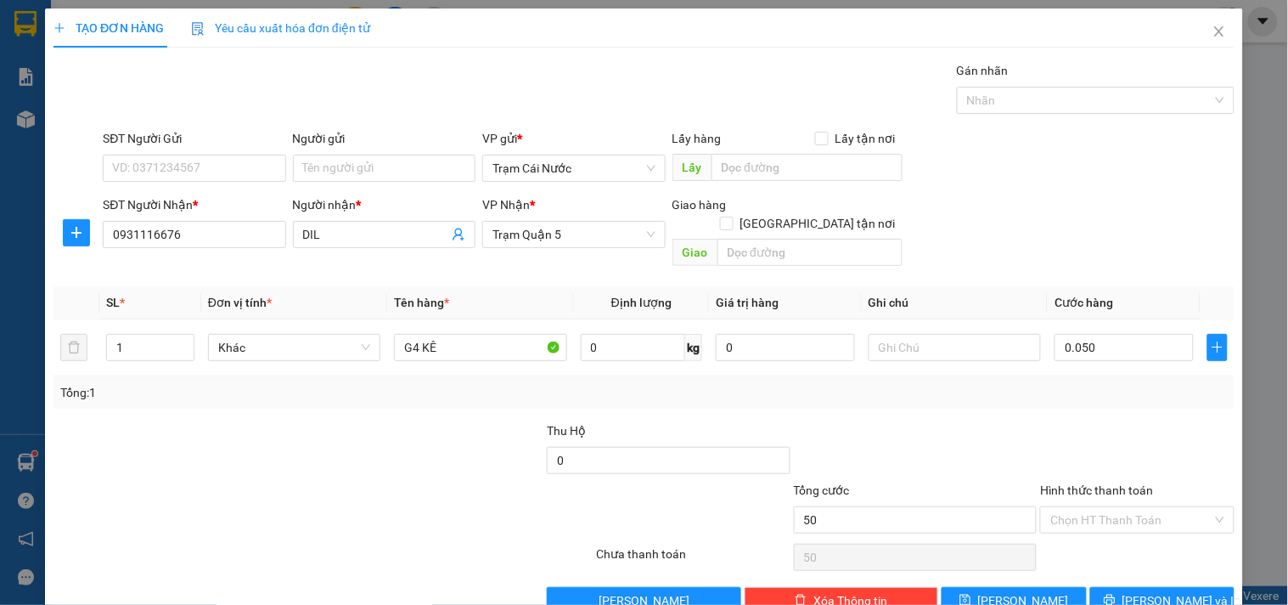
type input "50.000"
click at [1123, 421] on div at bounding box center [1136, 450] width 197 height 59
click at [1142, 507] on input "Hình thức thanh toán" at bounding box center [1130, 519] width 161 height 25
click at [1084, 521] on div "Tại văn phòng" at bounding box center [1127, 534] width 192 height 27
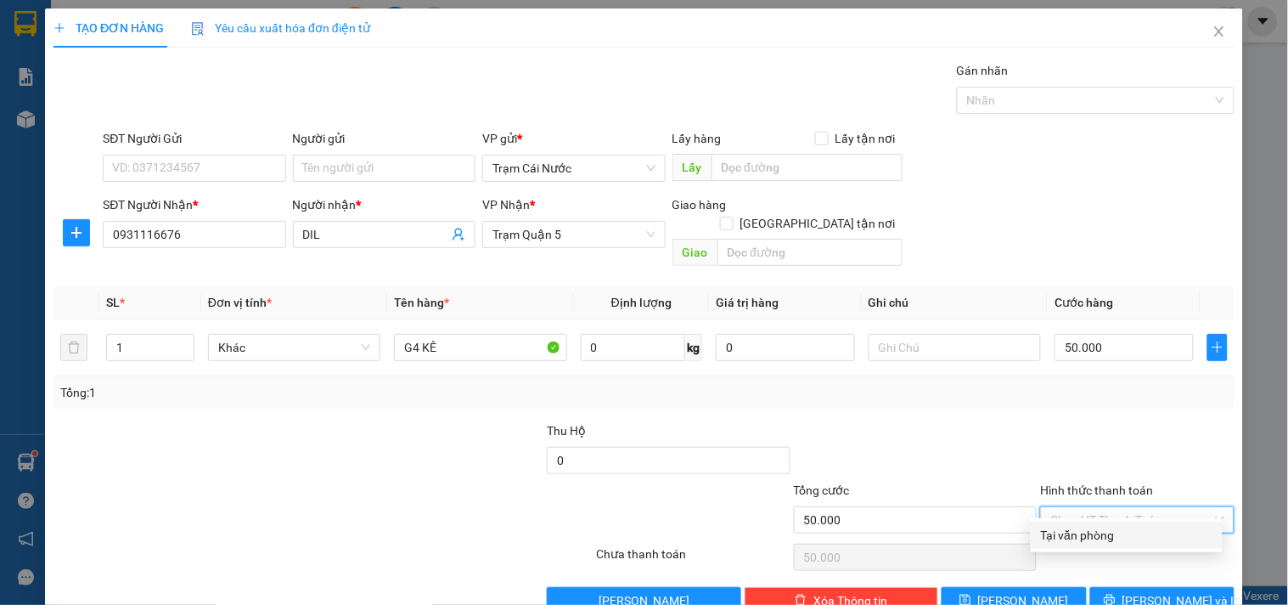
type input "0"
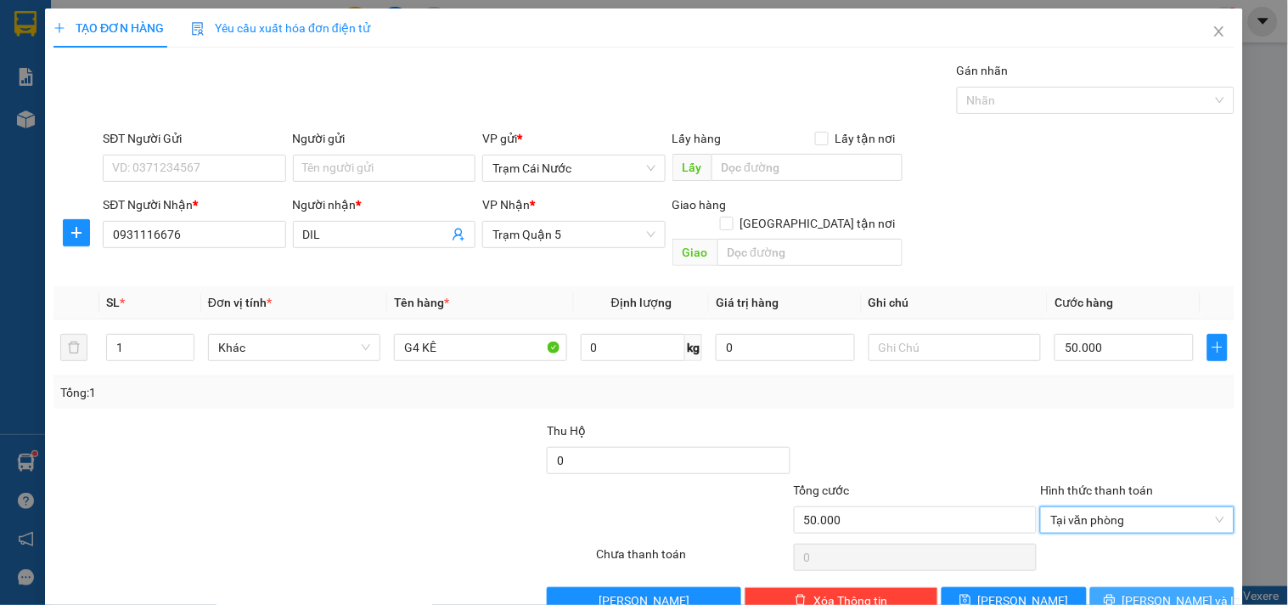
click at [1160, 591] on span "[PERSON_NAME] và In" at bounding box center [1182, 600] width 119 height 19
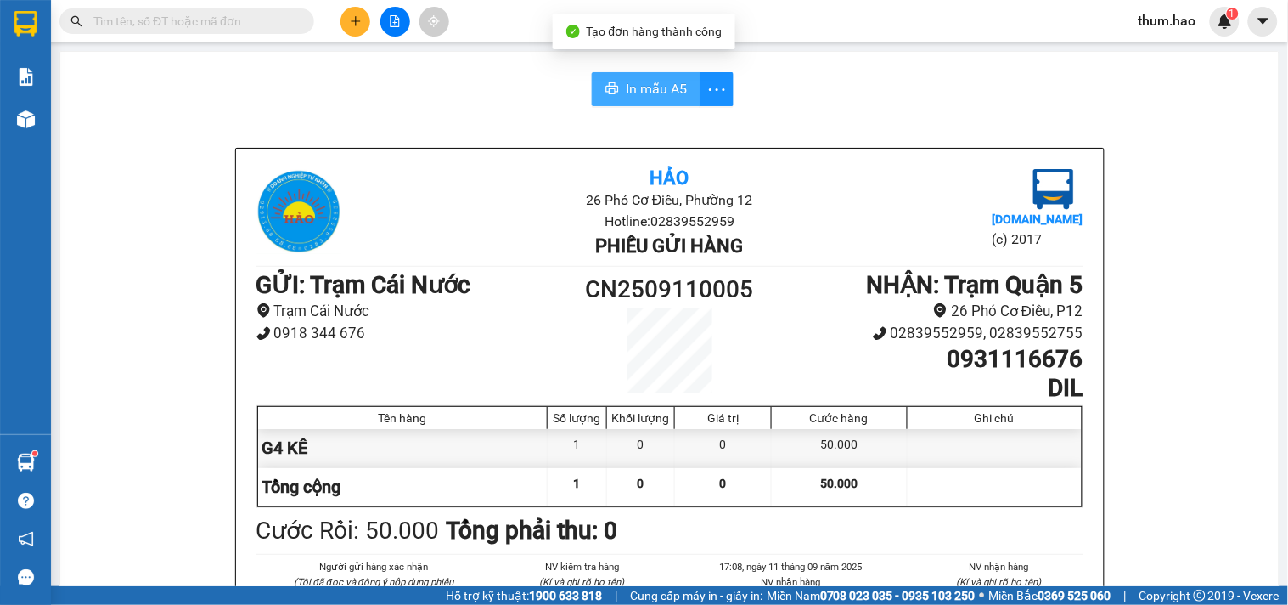
click at [650, 92] on span "In mẫu A5" at bounding box center [656, 88] width 61 height 21
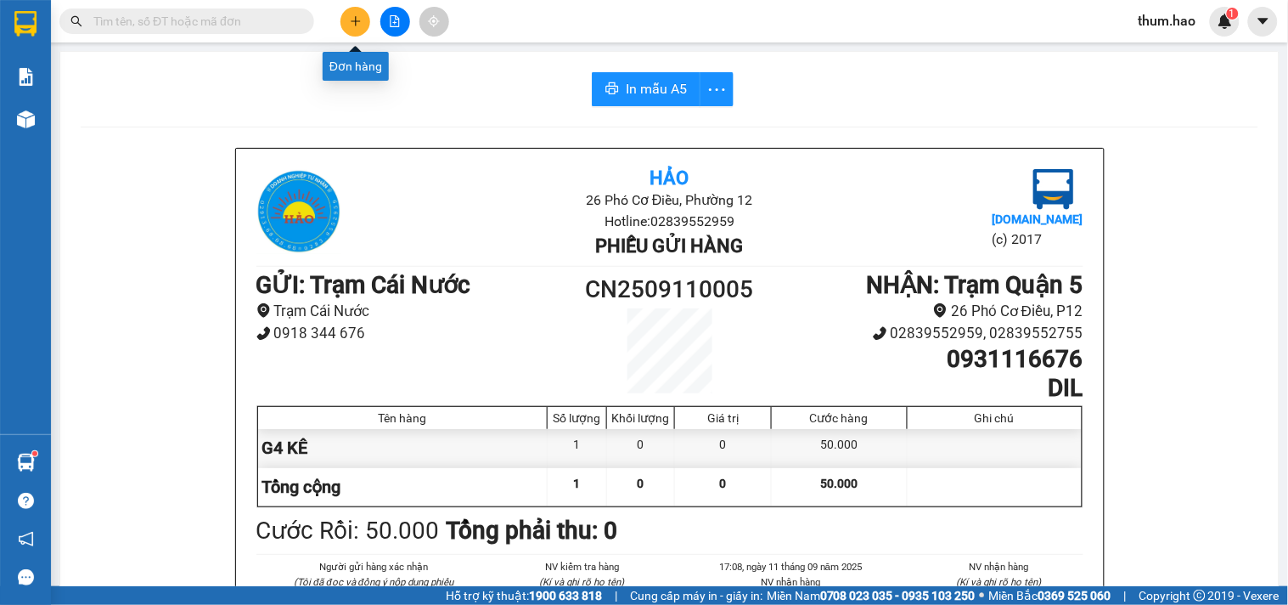
click at [350, 21] on icon "plus" at bounding box center [356, 21] width 12 height 12
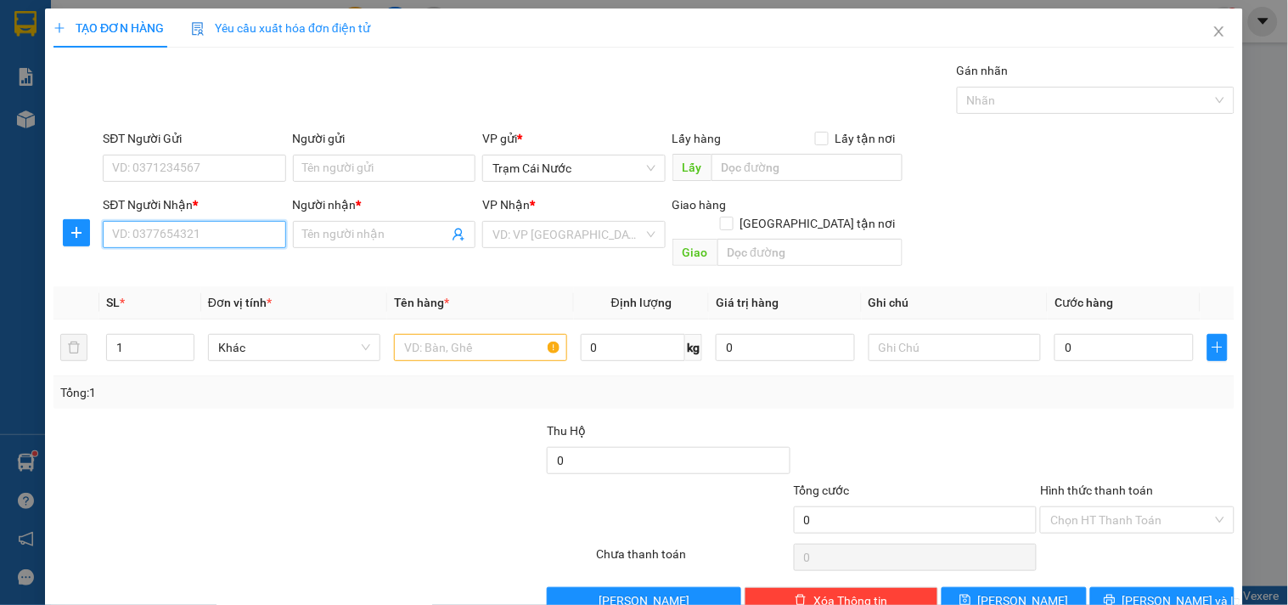
click at [145, 238] on input "SĐT Người Nhận *" at bounding box center [194, 234] width 183 height 27
click at [160, 265] on div "0909479706 - K TEN" at bounding box center [192, 268] width 160 height 19
type input "0909479706"
type input "K TEN"
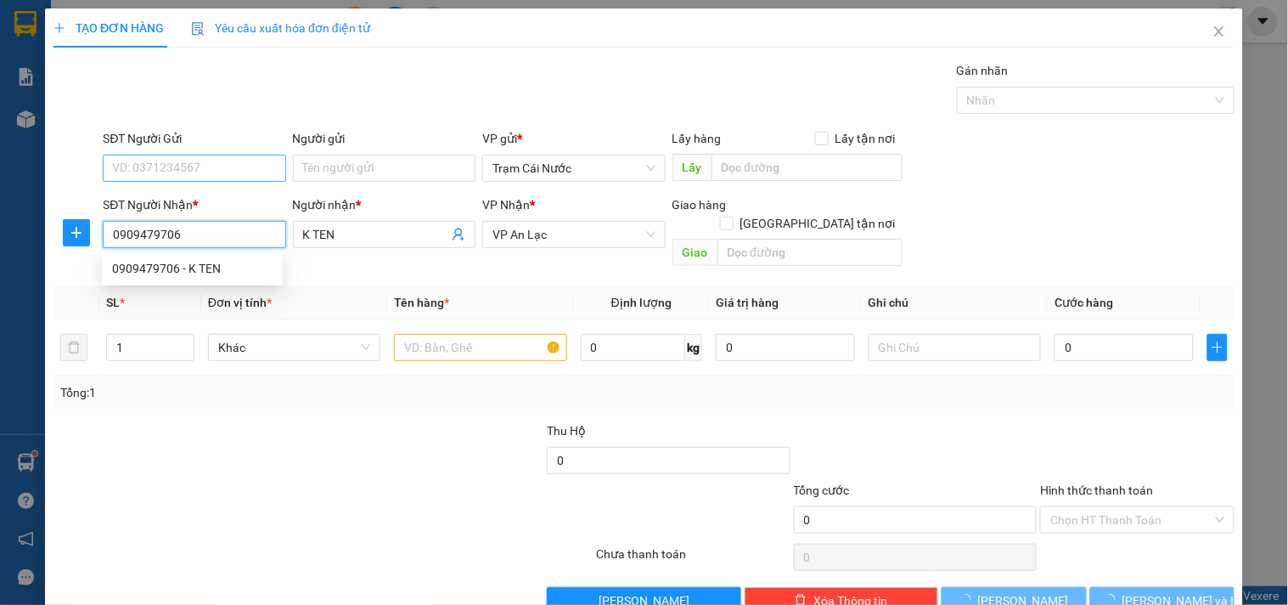
type input "50.000"
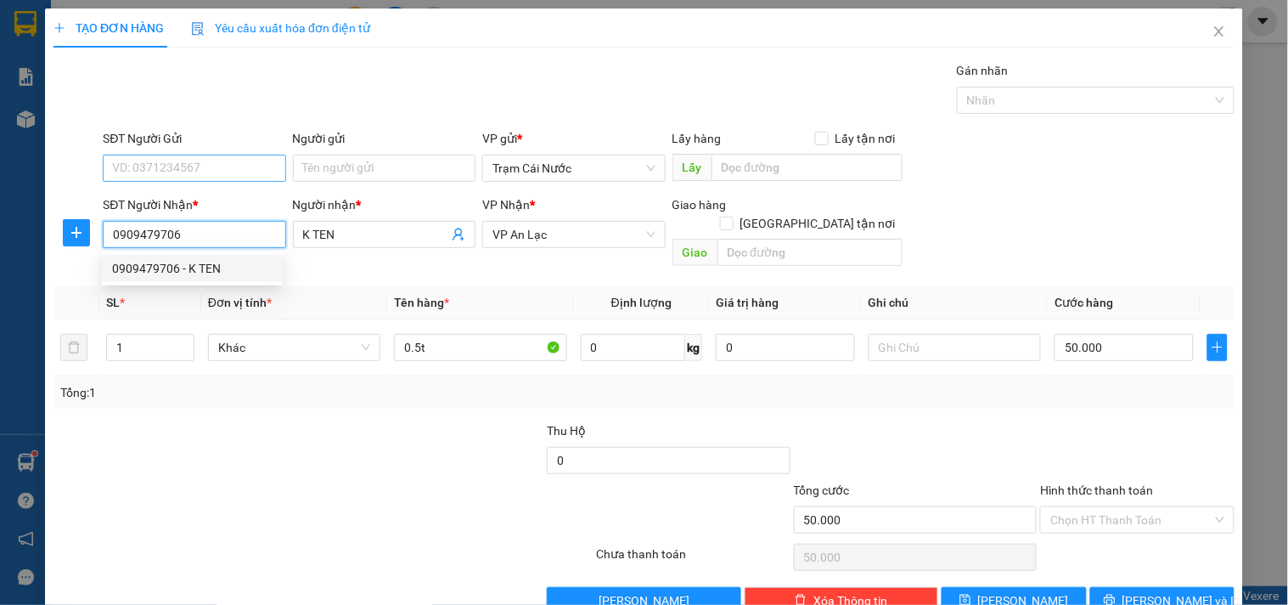
type input "0909479706"
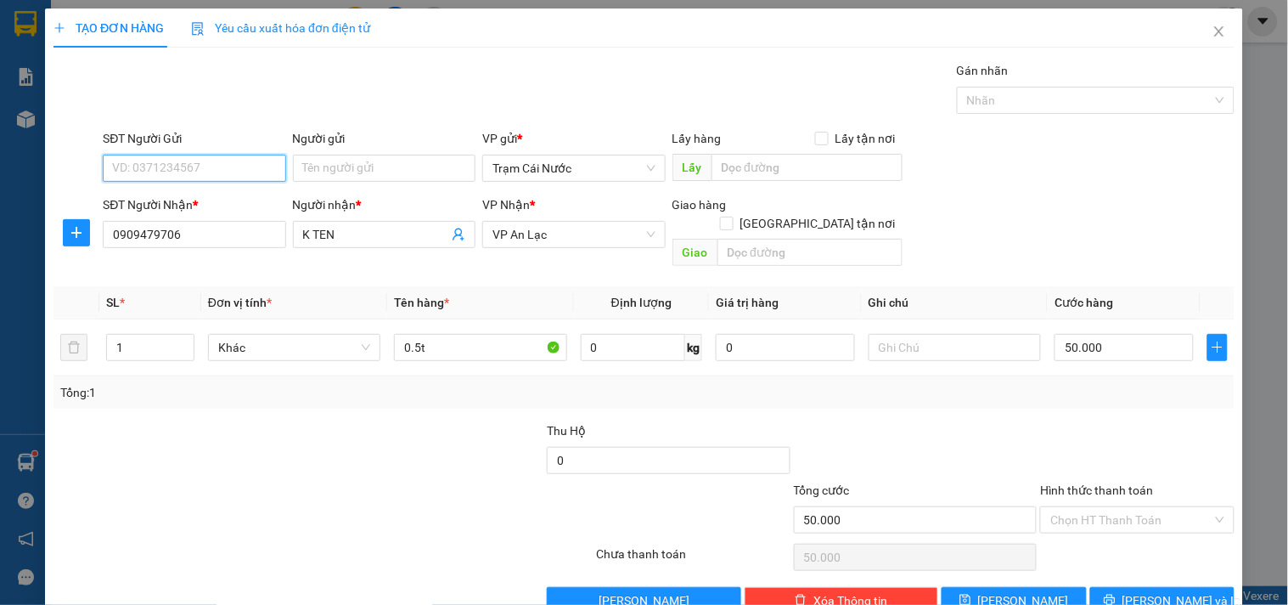
click at [218, 165] on input "SĐT Người Gửi" at bounding box center [194, 168] width 183 height 27
click at [213, 193] on div "0943430029 - thông" at bounding box center [192, 202] width 160 height 19
type input "0943430029"
type input "thông"
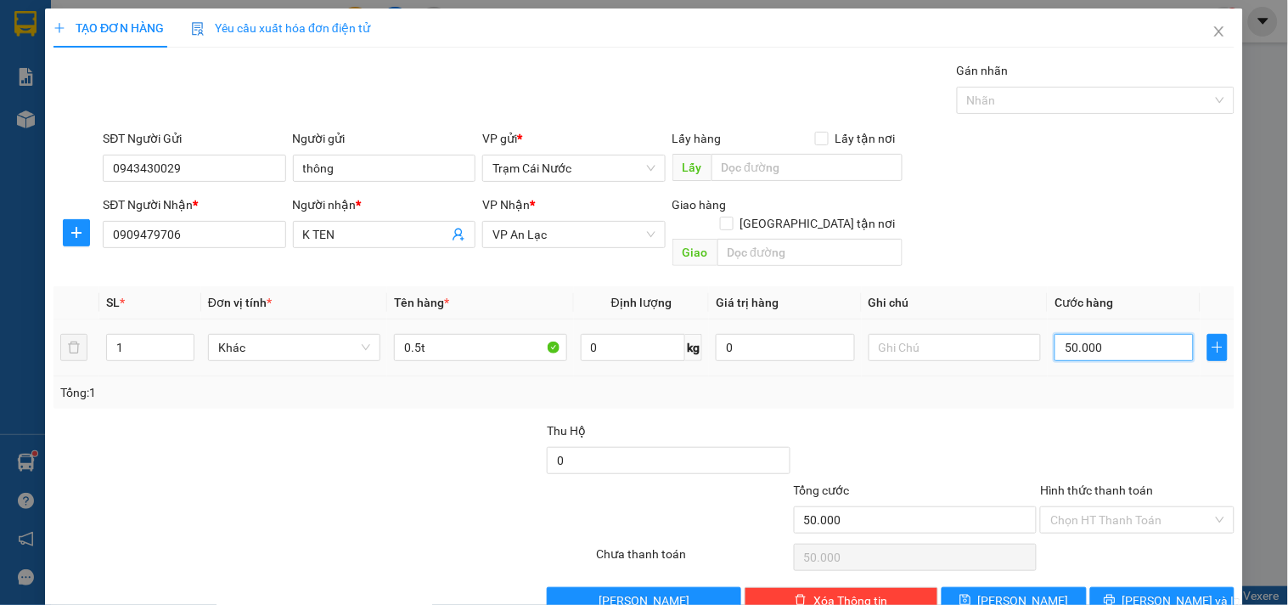
click at [1117, 342] on input "50.000" at bounding box center [1124, 347] width 139 height 27
type input "0"
type input "001"
type input "1"
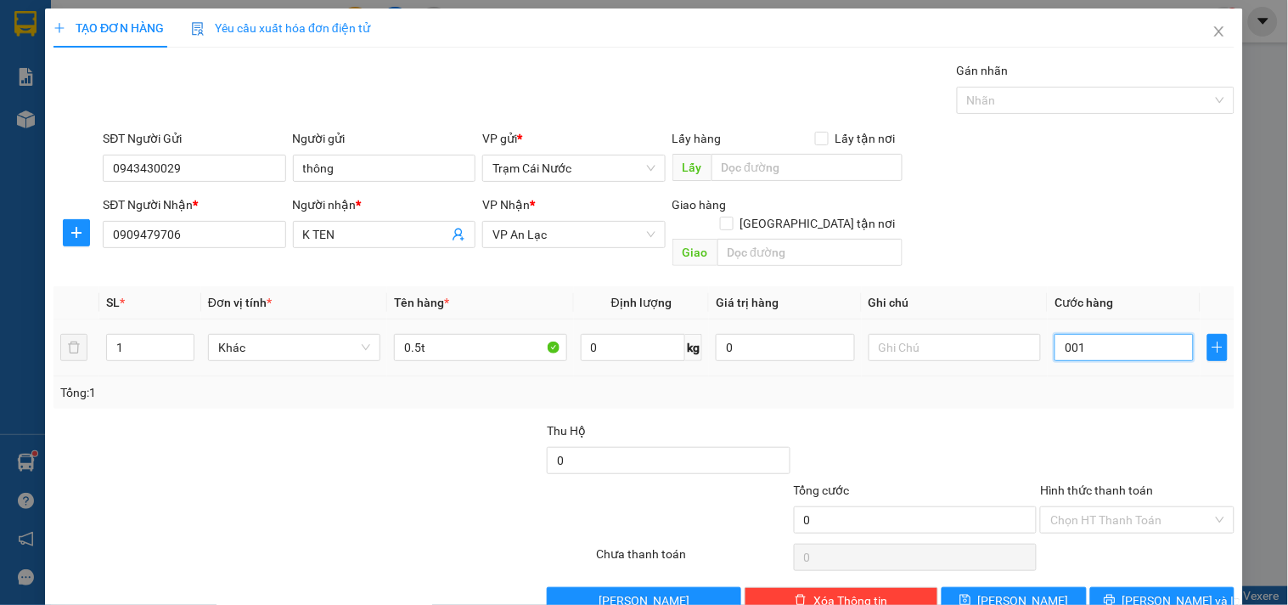
type input "1"
type input "12"
type input "00.120"
type input "120"
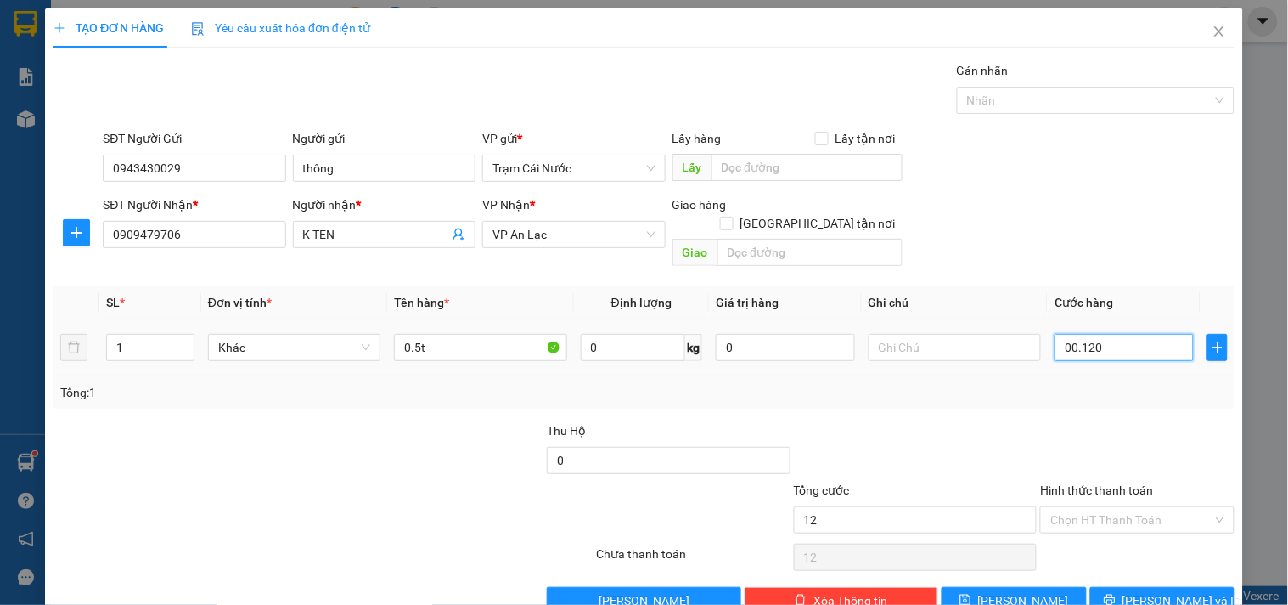
type input "120"
type input "00.120"
click at [351, 421] on div at bounding box center [422, 450] width 247 height 59
type input "120.000"
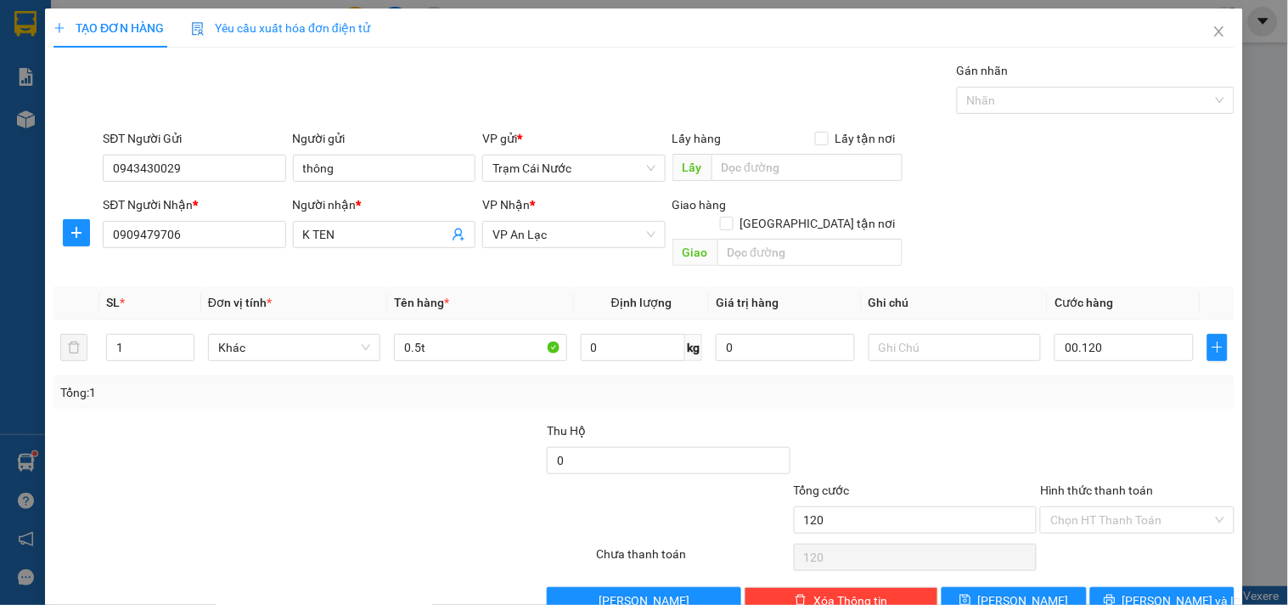
type input "120.000"
click at [189, 345] on span "Decrease Value" at bounding box center [184, 352] width 19 height 15
type input "2"
click at [189, 335] on span "Increase Value" at bounding box center [184, 342] width 19 height 15
click at [434, 334] on input "0.5t" at bounding box center [480, 347] width 172 height 27
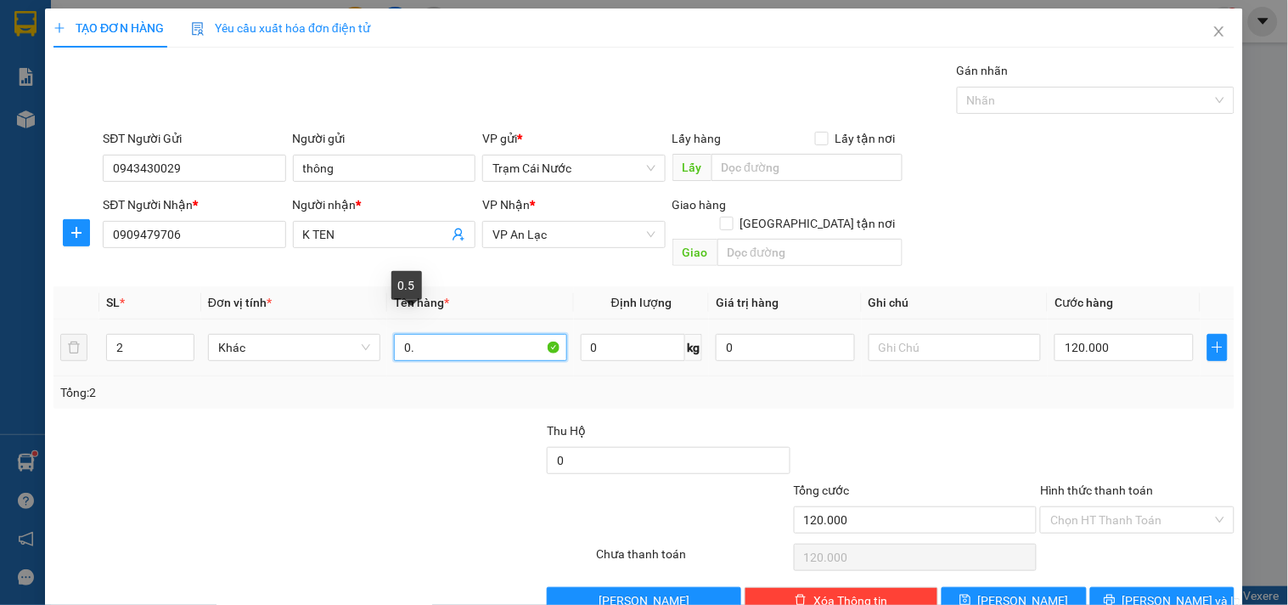
type input "0"
type input "2T"
click at [1144, 507] on input "Hình thức thanh toán" at bounding box center [1130, 519] width 161 height 25
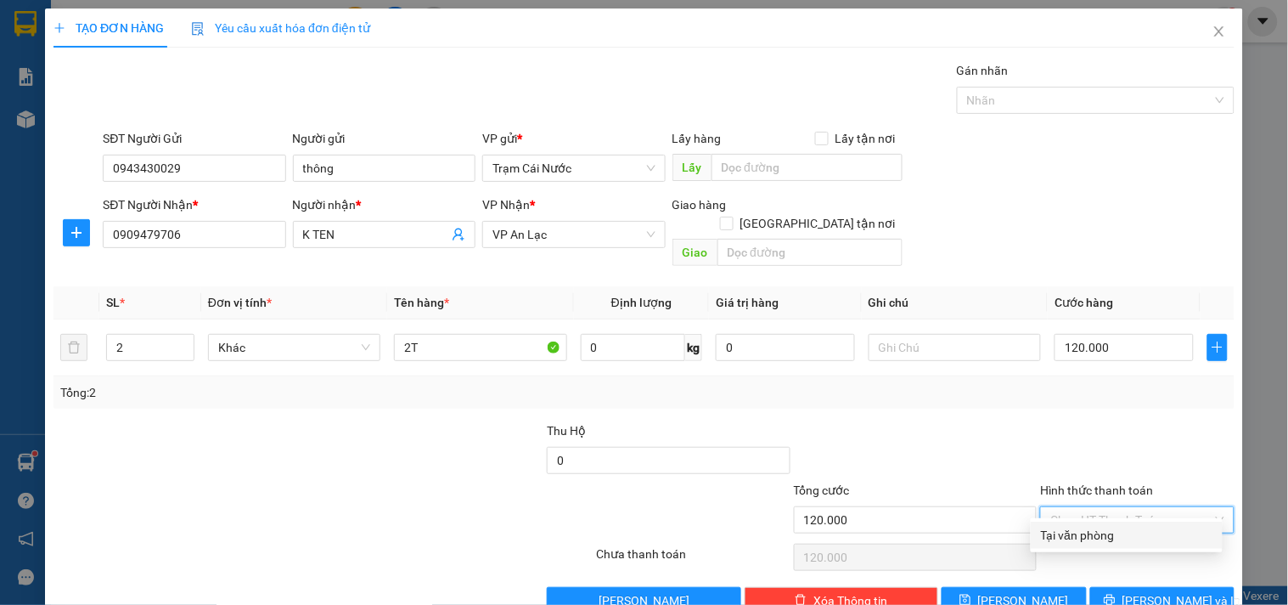
click at [1066, 526] on div "Tại văn phòng" at bounding box center [1127, 535] width 172 height 19
type input "0"
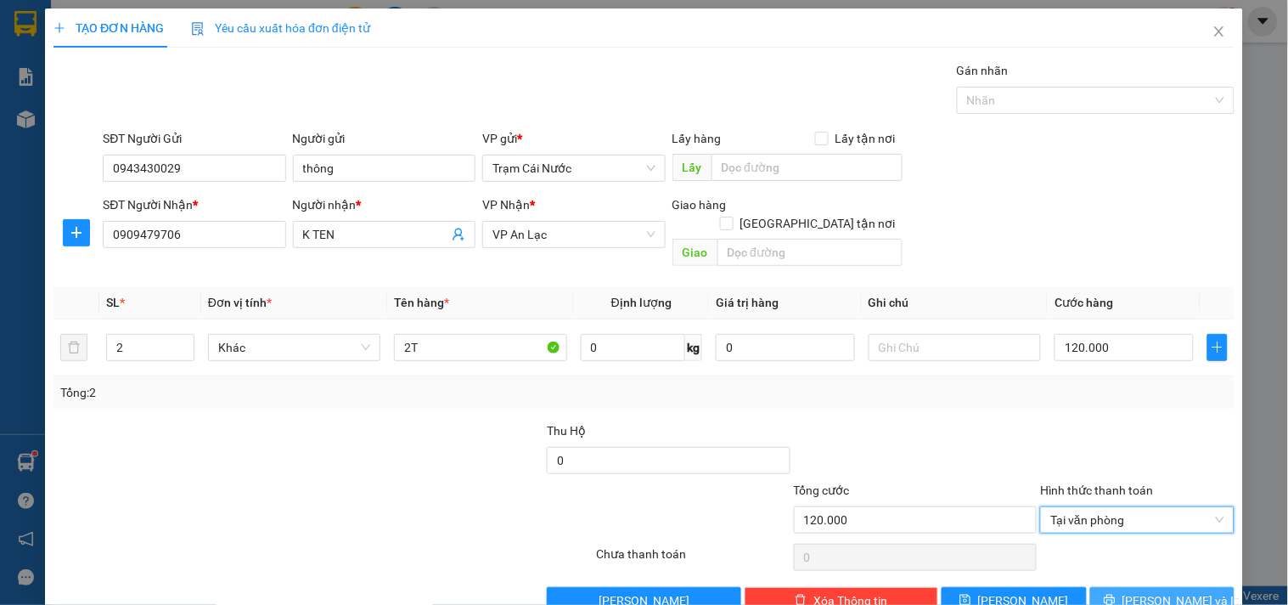
click at [1143, 591] on span "[PERSON_NAME] và In" at bounding box center [1182, 600] width 119 height 19
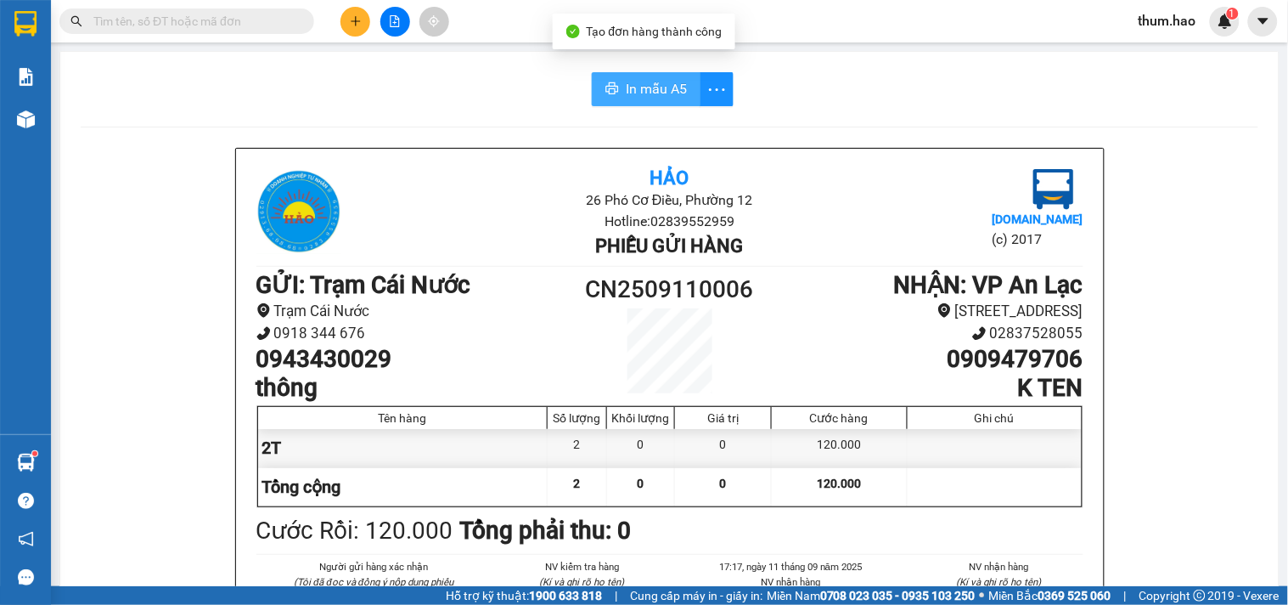
click at [660, 93] on span "In mẫu A5" at bounding box center [656, 88] width 61 height 21
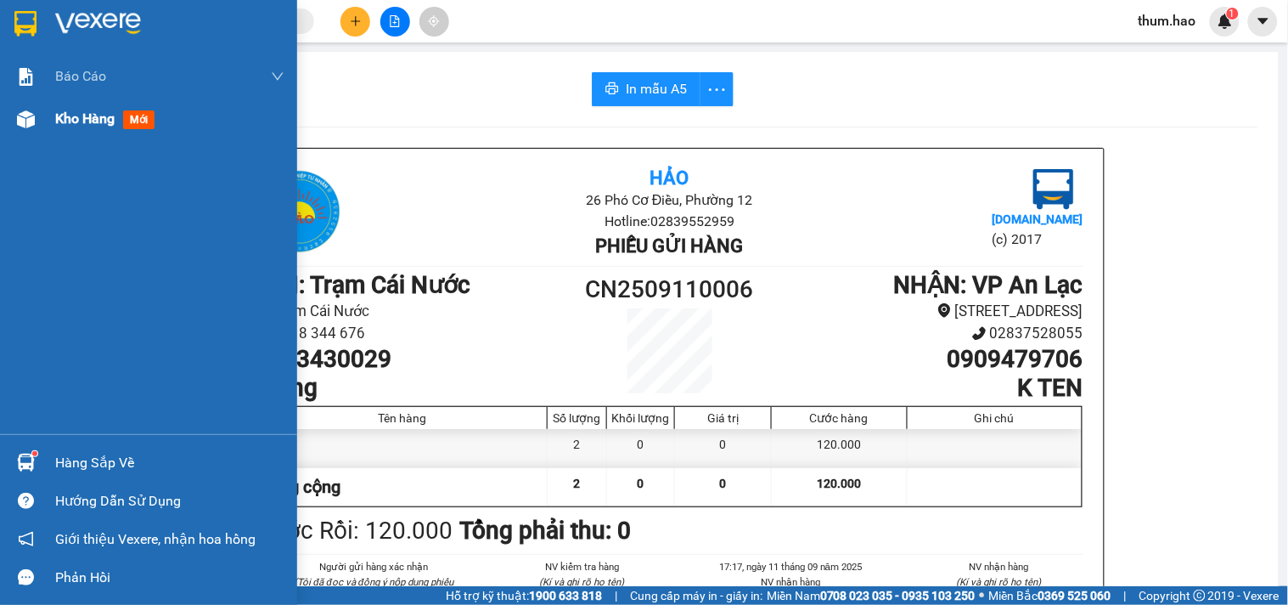
click at [56, 138] on div "Kho hàng mới" at bounding box center [169, 119] width 229 height 42
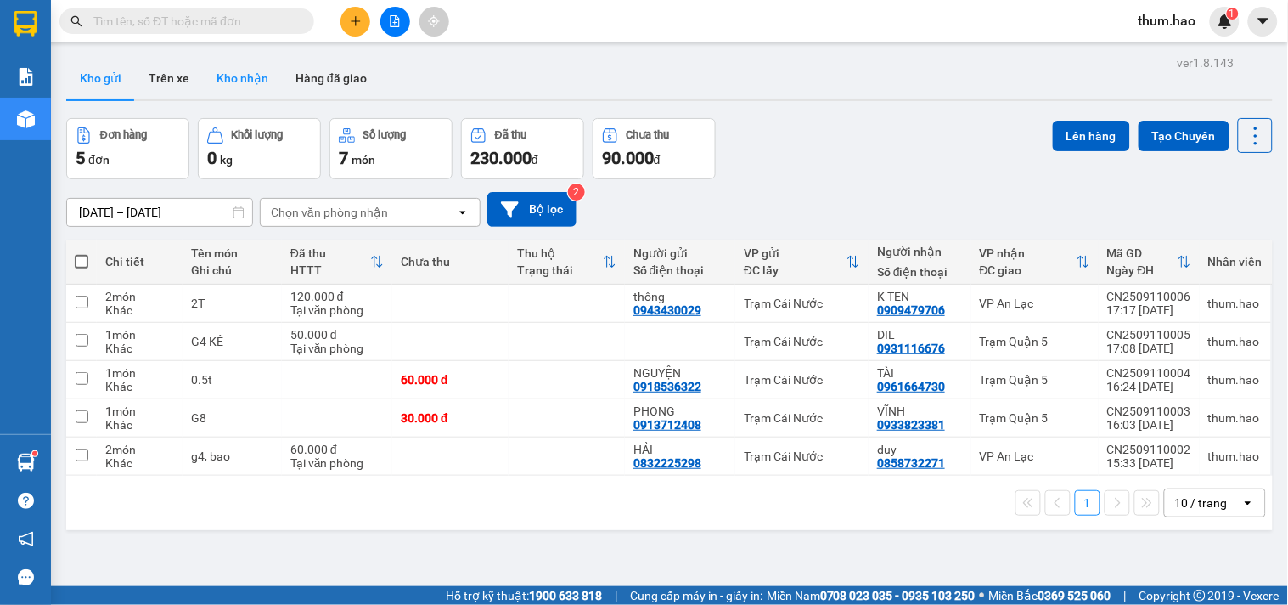
click at [256, 78] on button "Kho nhận" at bounding box center [242, 78] width 79 height 41
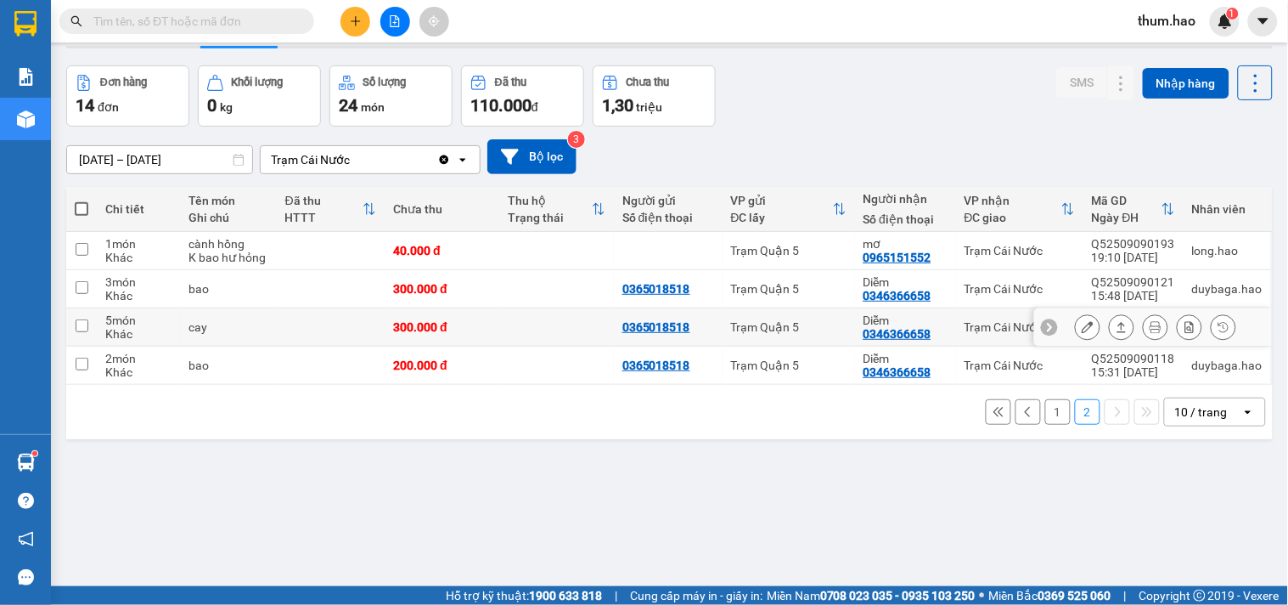
scroll to position [78, 0]
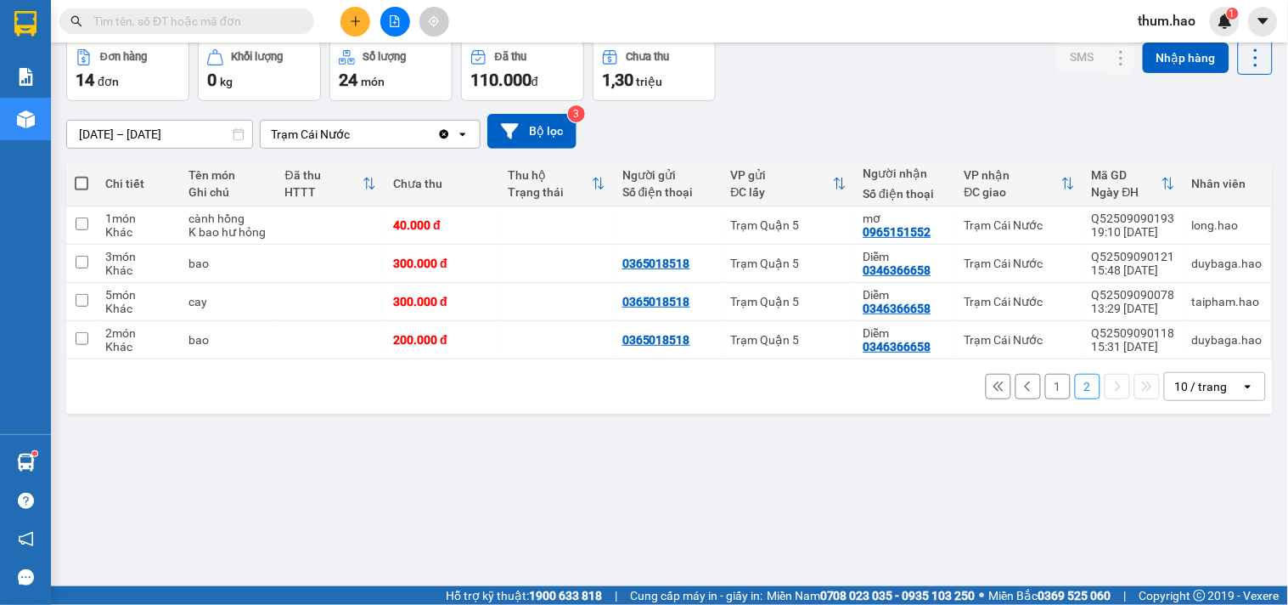
click at [1045, 387] on button "1" at bounding box center [1057, 386] width 25 height 25
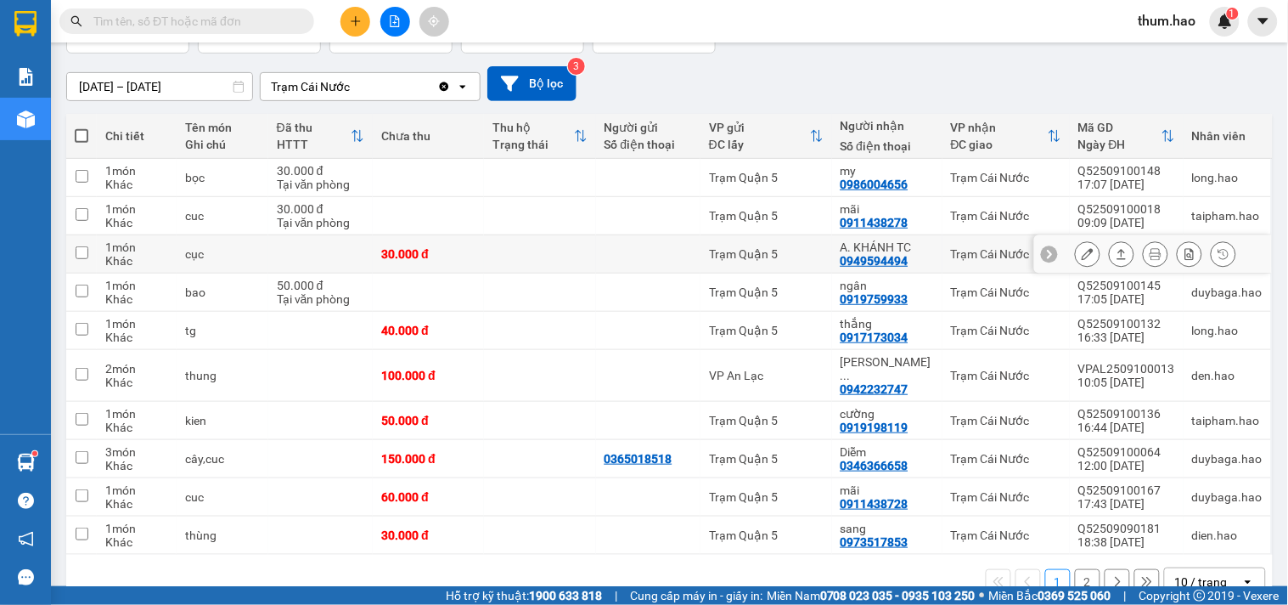
scroll to position [151, 0]
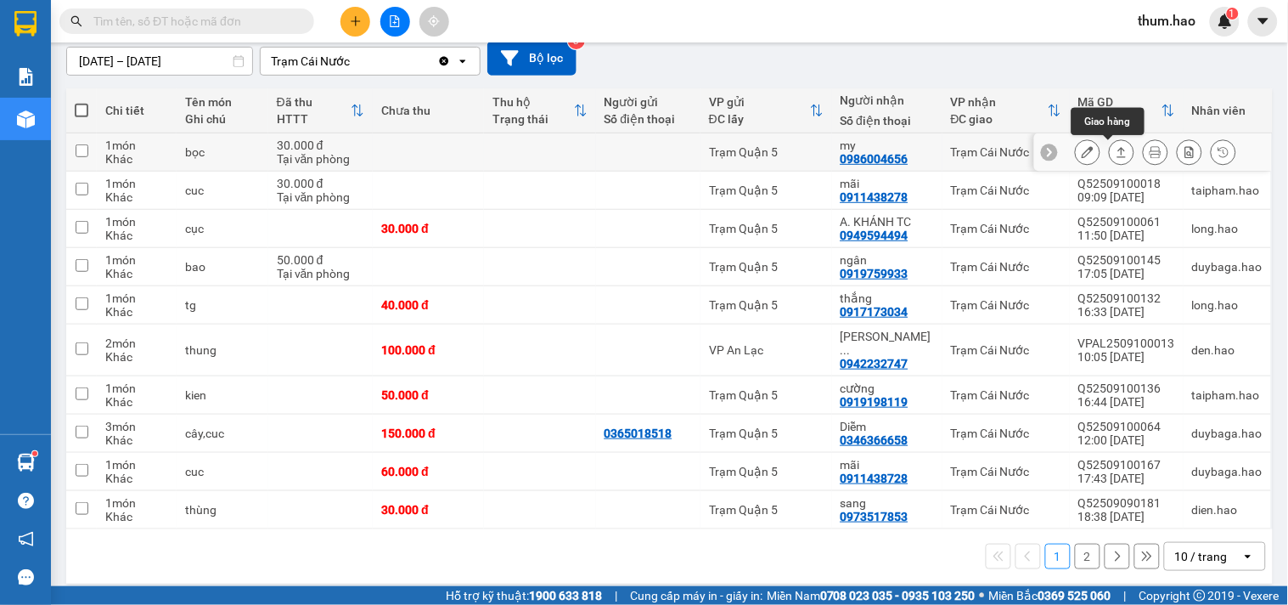
click at [1115, 154] on button at bounding box center [1122, 153] width 24 height 30
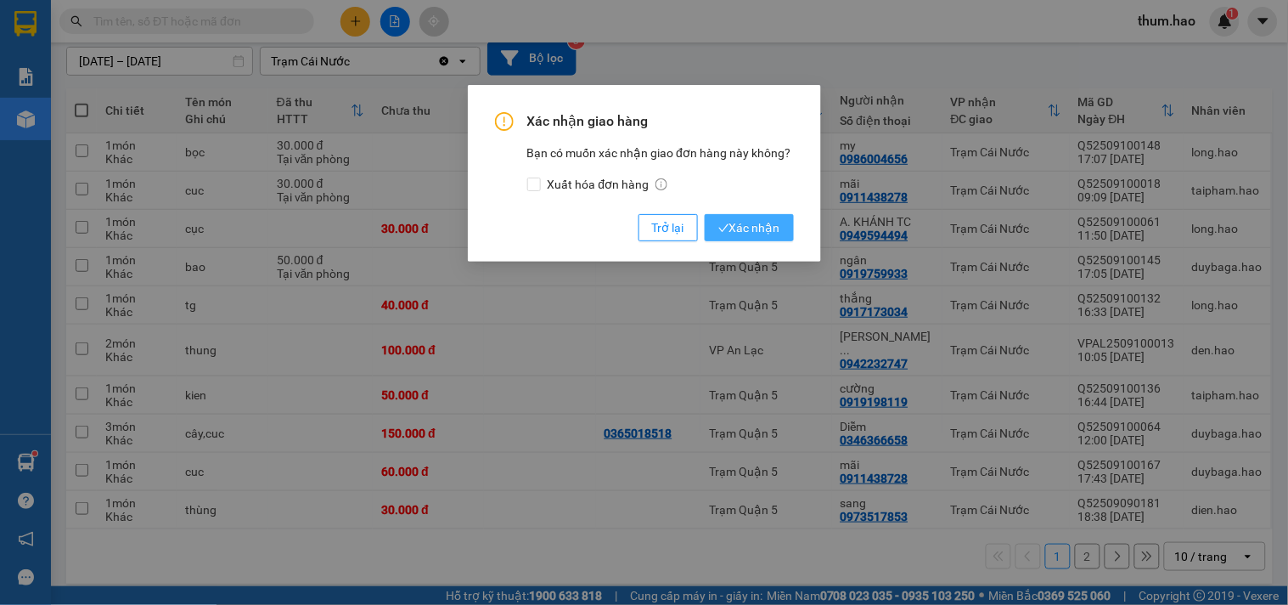
click at [775, 218] on span "Xác nhận" at bounding box center [749, 227] width 62 height 19
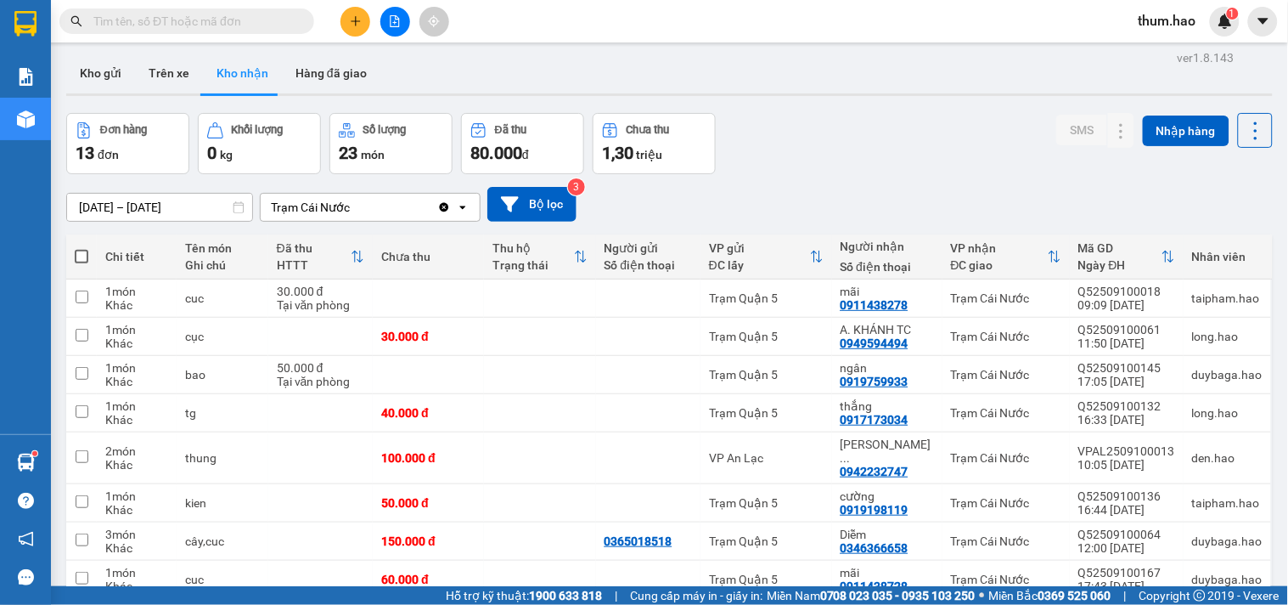
scroll to position [0, 0]
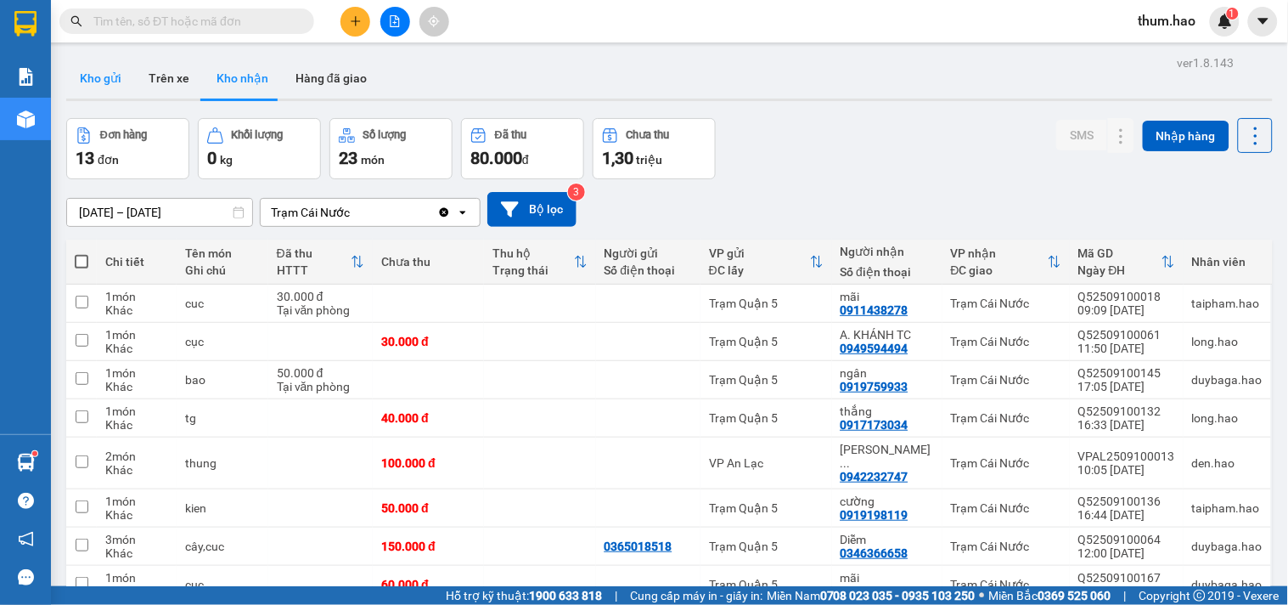
click at [114, 82] on button "Kho gửi" at bounding box center [100, 78] width 69 height 41
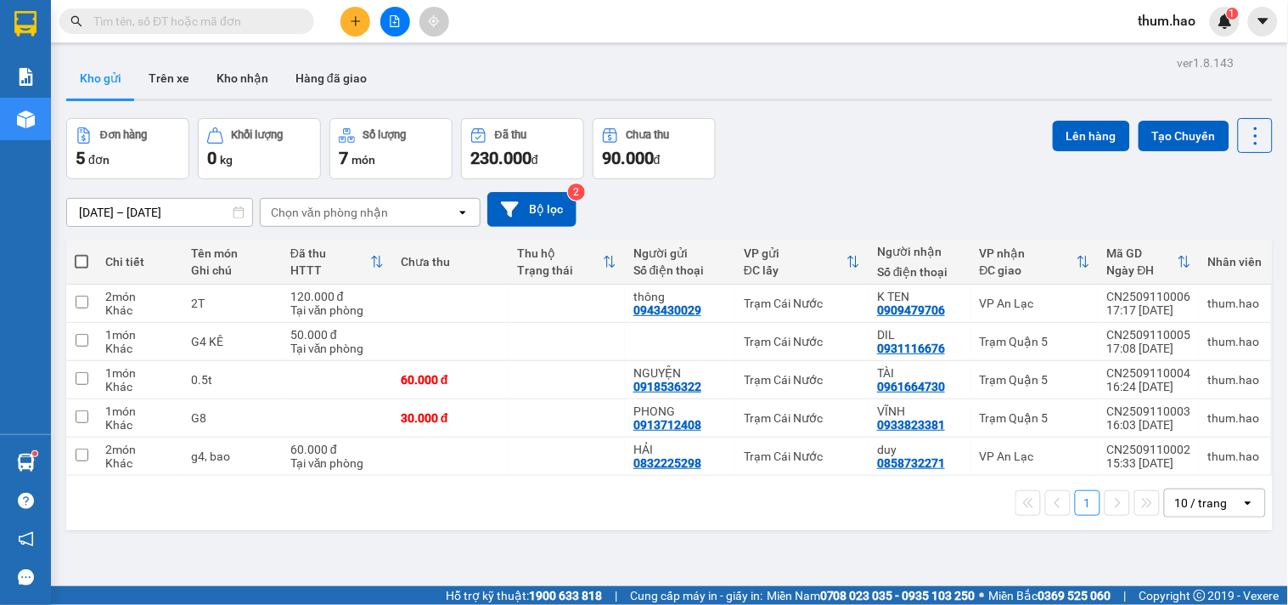
click at [345, 24] on button at bounding box center [355, 22] width 30 height 30
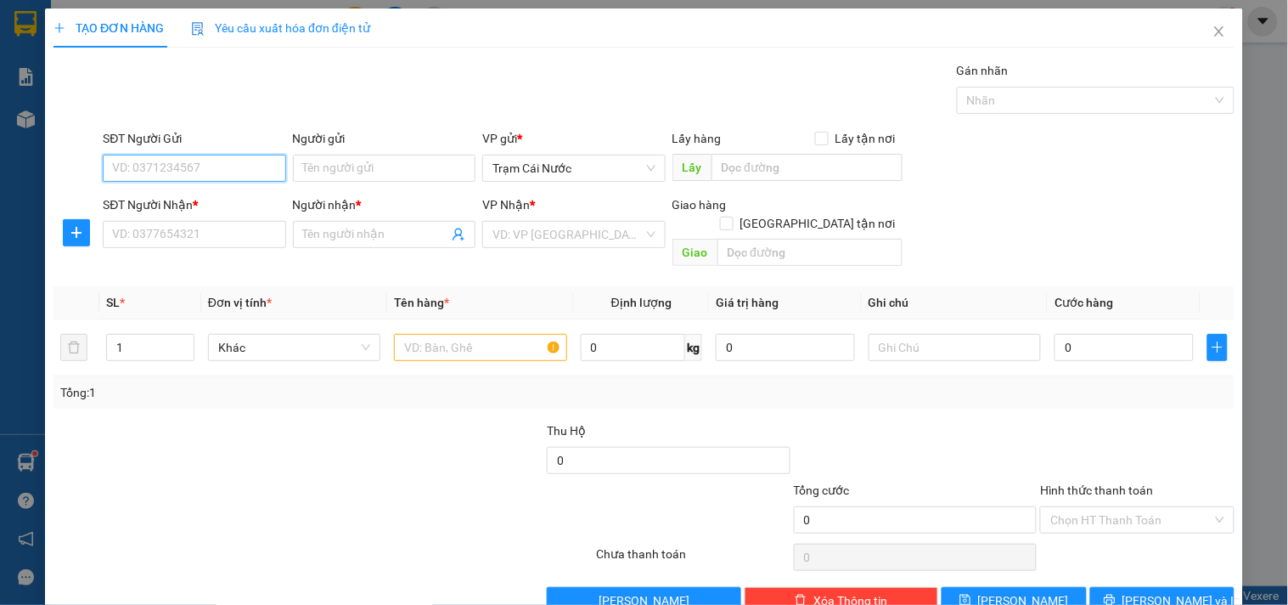
click at [132, 174] on input "SĐT Người Gửi" at bounding box center [194, 168] width 183 height 27
type input "0"
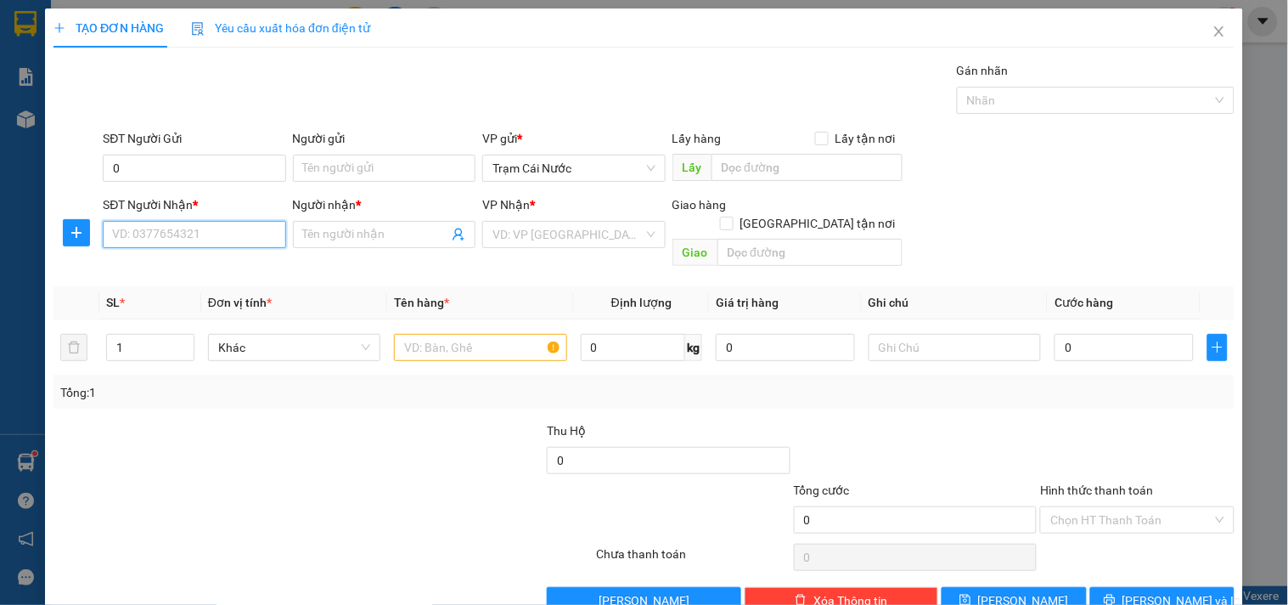
click at [218, 243] on input "SĐT Người Nhận *" at bounding box center [194, 234] width 183 height 27
click at [172, 265] on div "0938005163 - bích tuyền" at bounding box center [192, 268] width 160 height 19
type input "0938005163"
type input "bích tuyền"
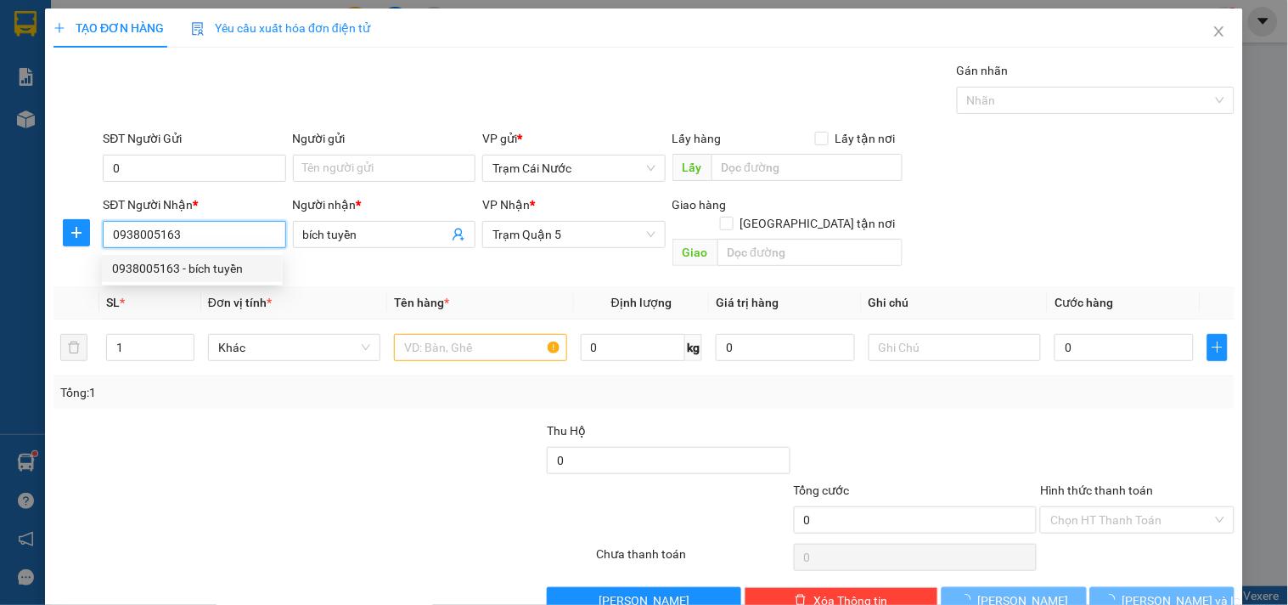
type input "130.000"
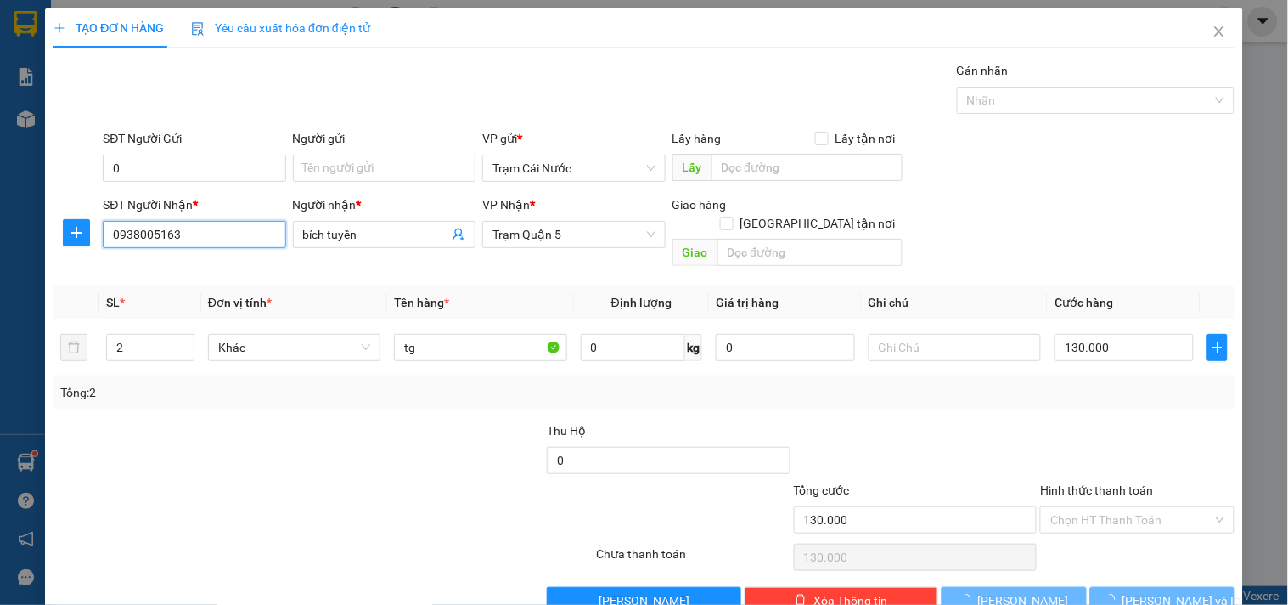
type input "0938005163"
click at [196, 153] on div "SĐT Người Gửi" at bounding box center [194, 141] width 183 height 25
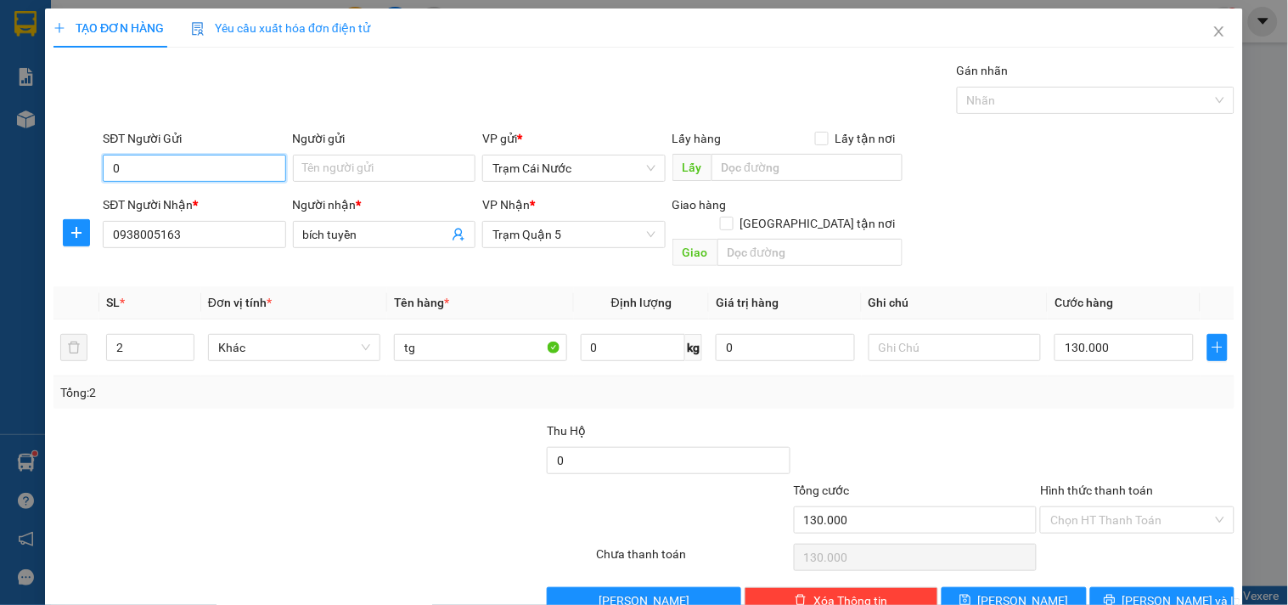
click at [193, 158] on input "0" at bounding box center [194, 168] width 183 height 27
click at [225, 168] on input "SĐT Người Gửi" at bounding box center [194, 168] width 183 height 27
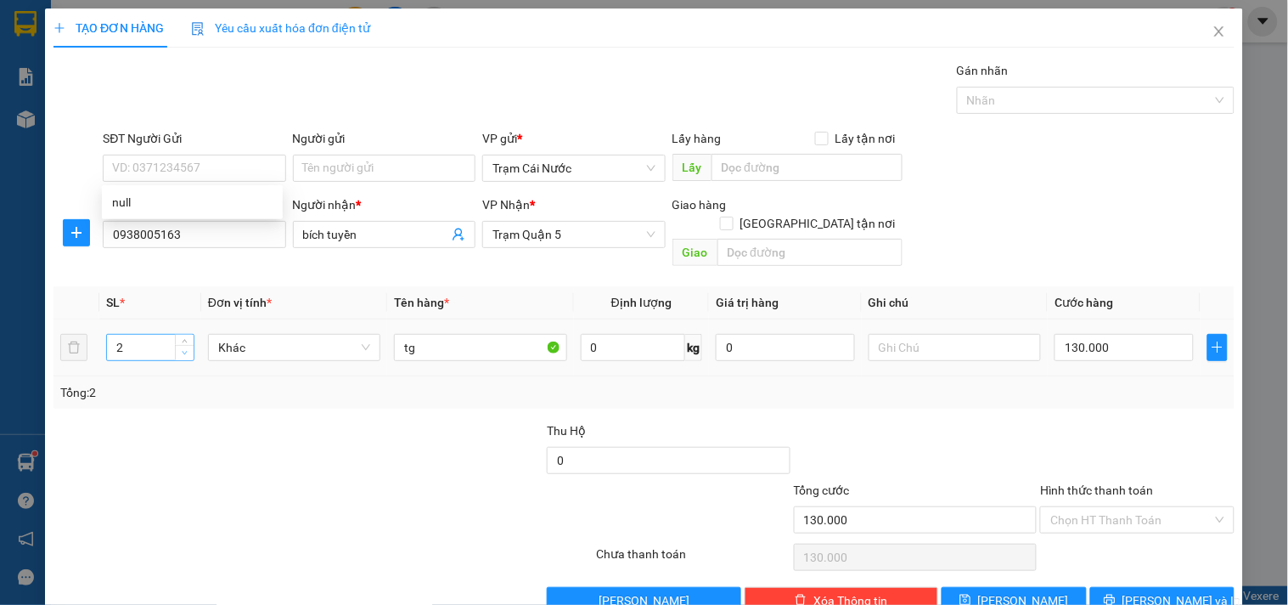
click at [176, 345] on span "Decrease Value" at bounding box center [184, 352] width 19 height 15
type input "1"
click at [1114, 334] on input "130.000" at bounding box center [1124, 347] width 139 height 27
type input "0"
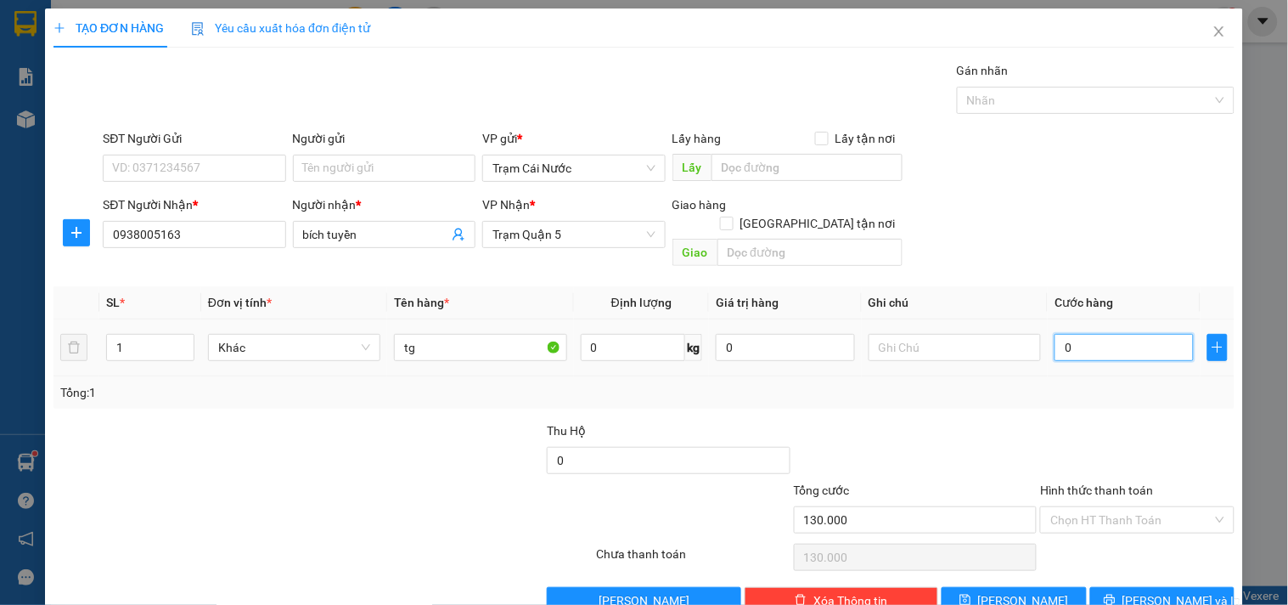
type input "0"
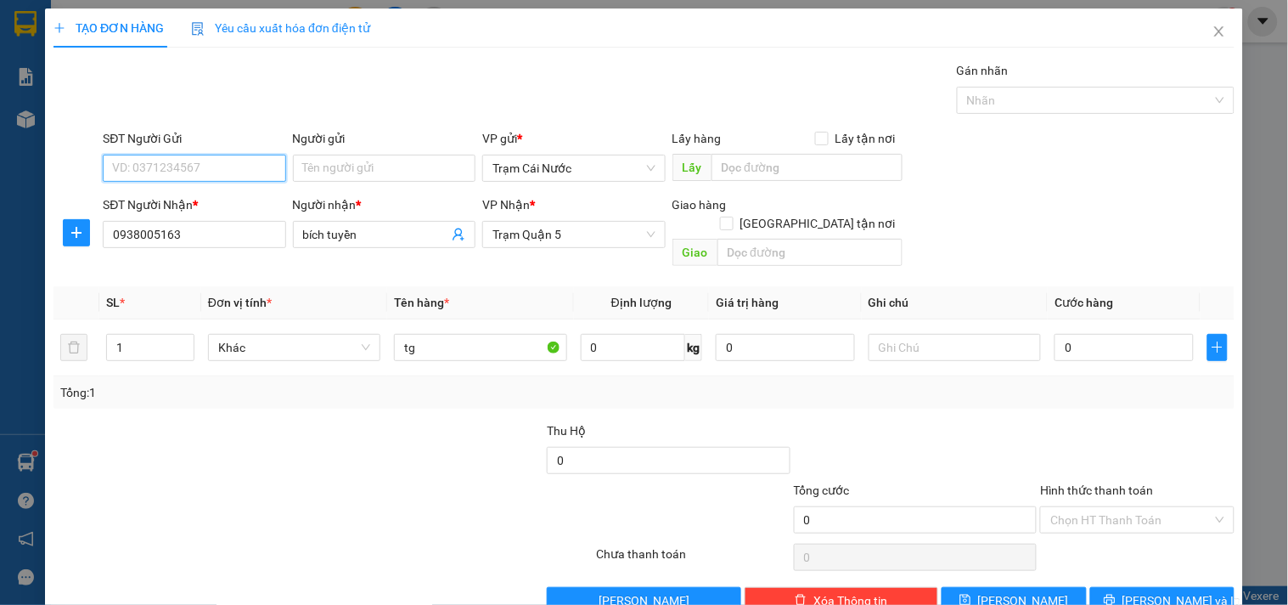
click at [213, 163] on input "SĐT Người Gửi" at bounding box center [194, 168] width 183 height 27
type input "0825848132"
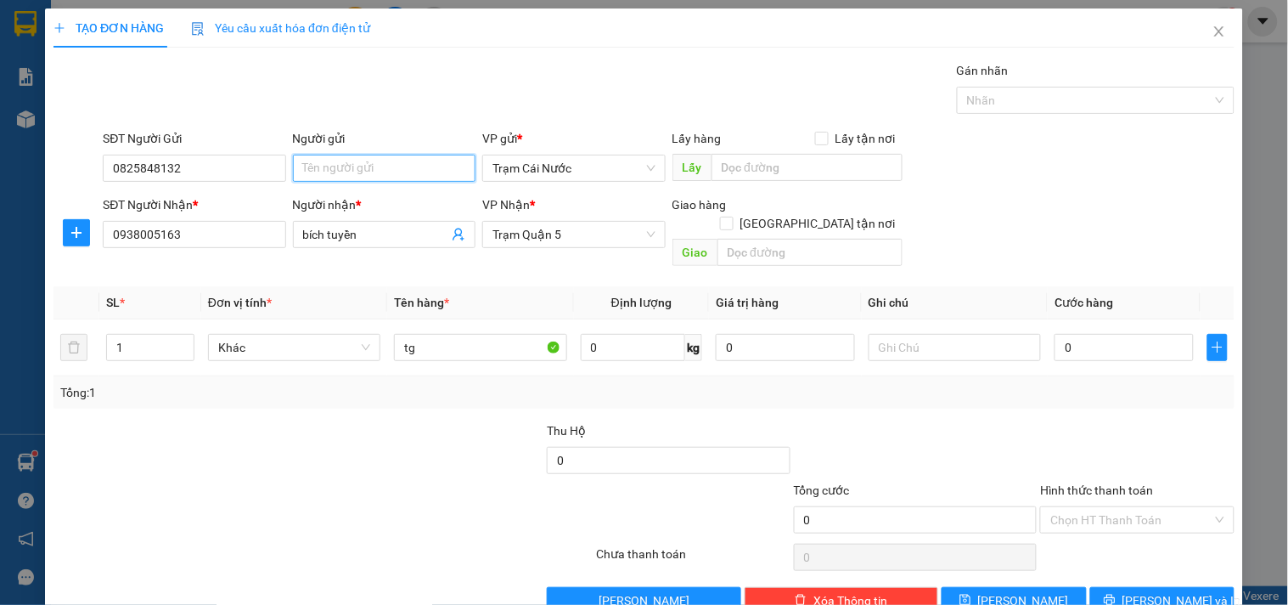
click at [335, 176] on input "Người gửi" at bounding box center [384, 168] width 183 height 27
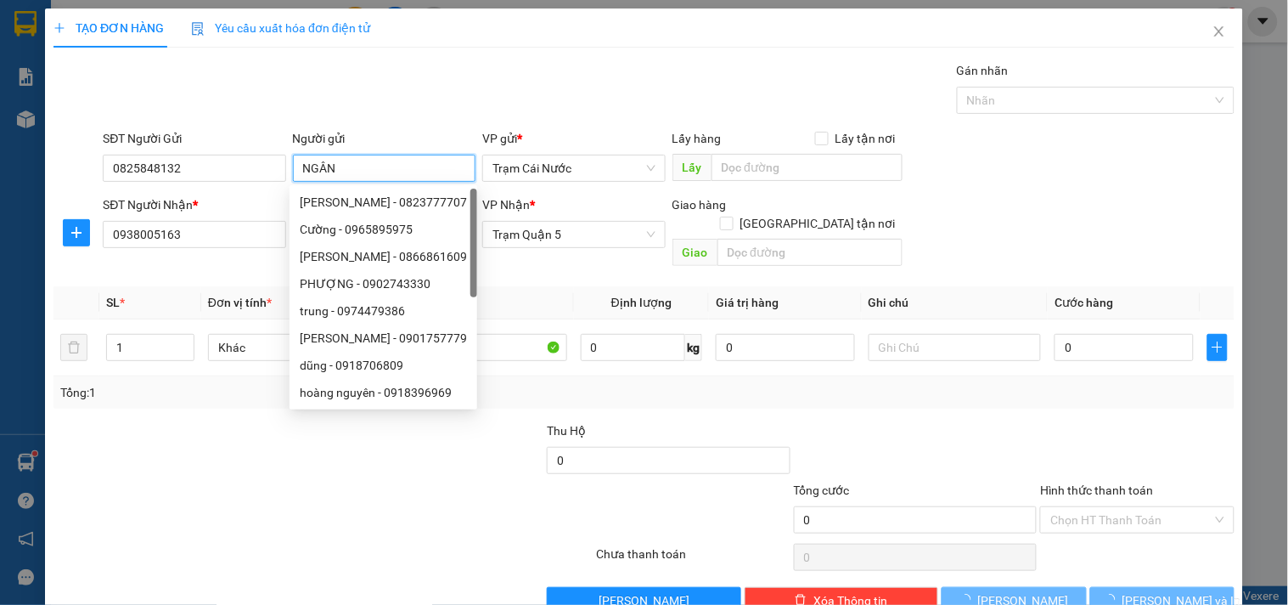
type input "NGÂN"
click at [442, 105] on div "Gán nhãn Nhãn" at bounding box center [668, 90] width 1139 height 59
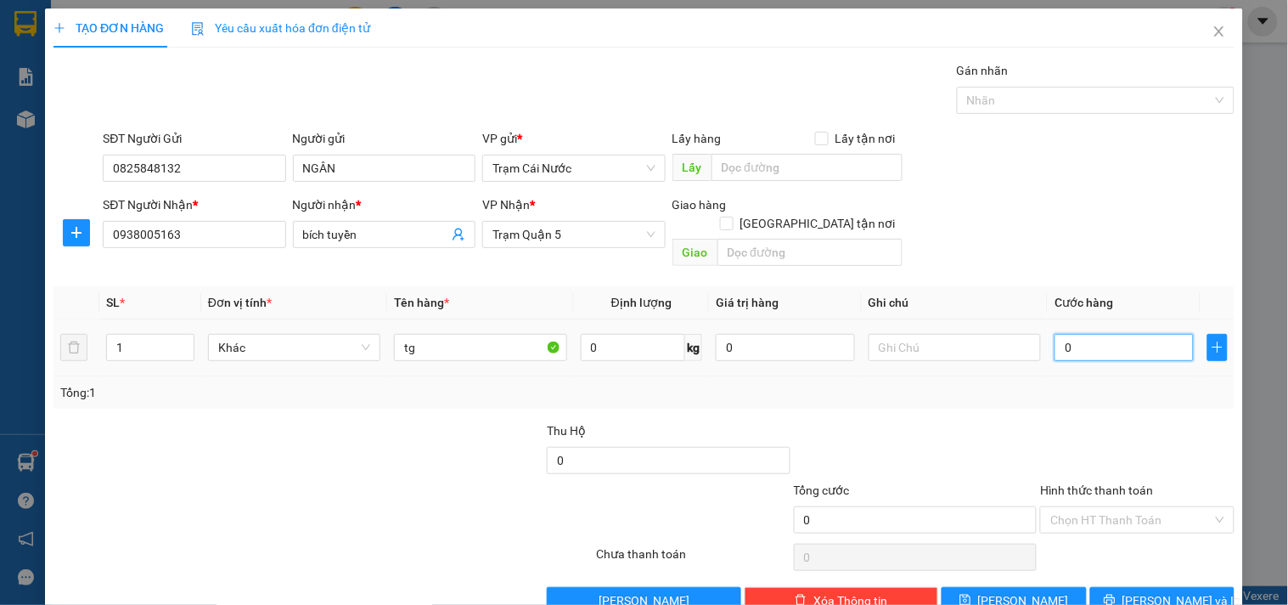
click at [1124, 334] on input "0" at bounding box center [1124, 347] width 139 height 27
type input "005"
type input "5"
type input "50"
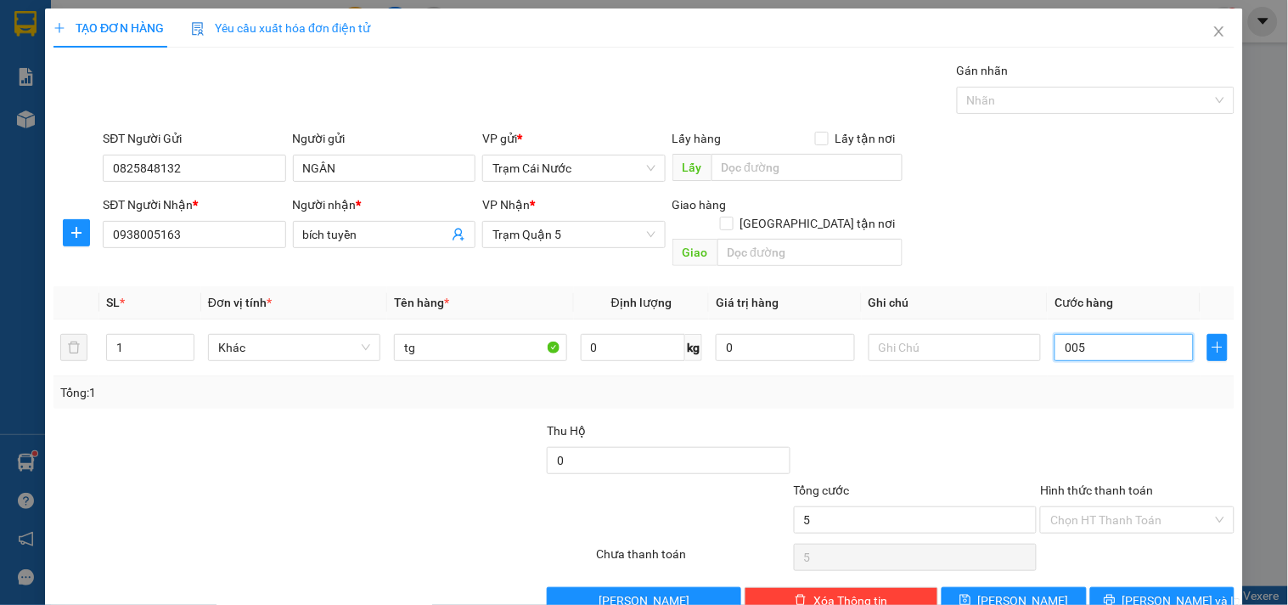
type input "50"
type input "0.050"
click at [1117, 421] on div at bounding box center [1136, 450] width 197 height 59
type input "50.000"
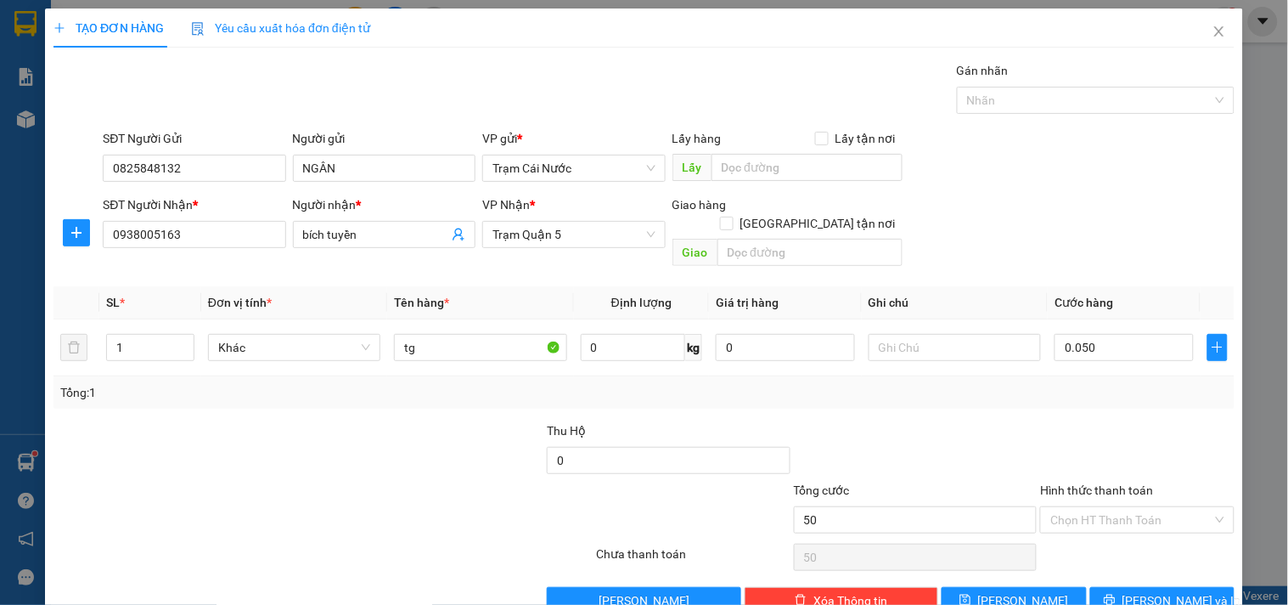
type input "50.000"
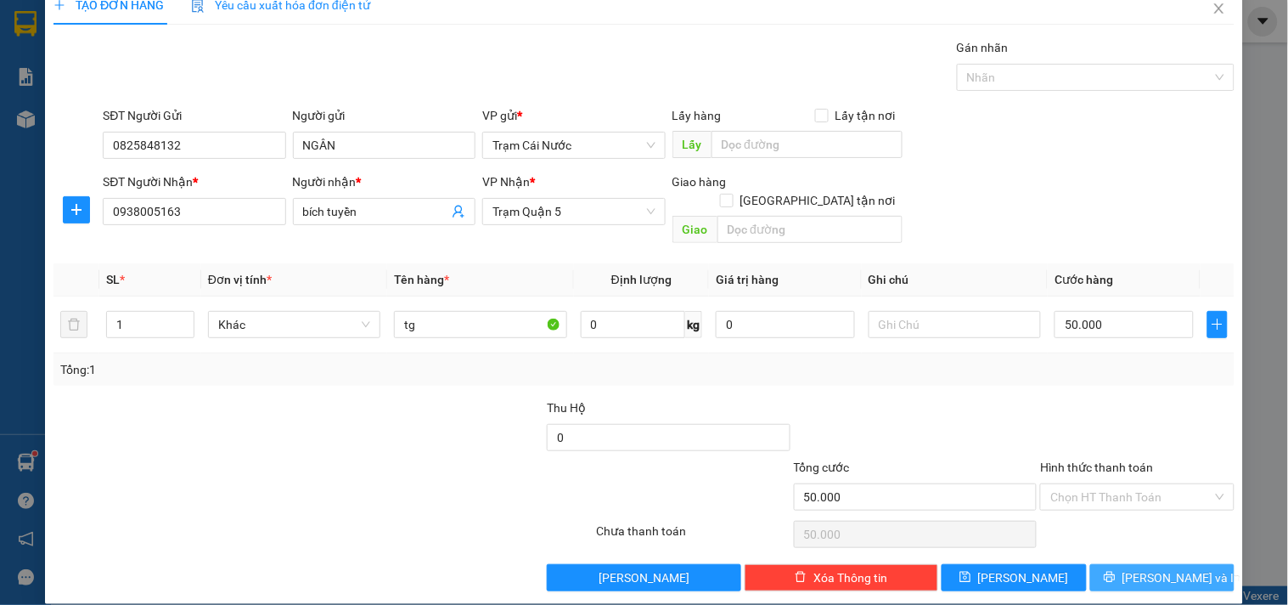
click at [1169, 568] on span "[PERSON_NAME] và In" at bounding box center [1182, 577] width 119 height 19
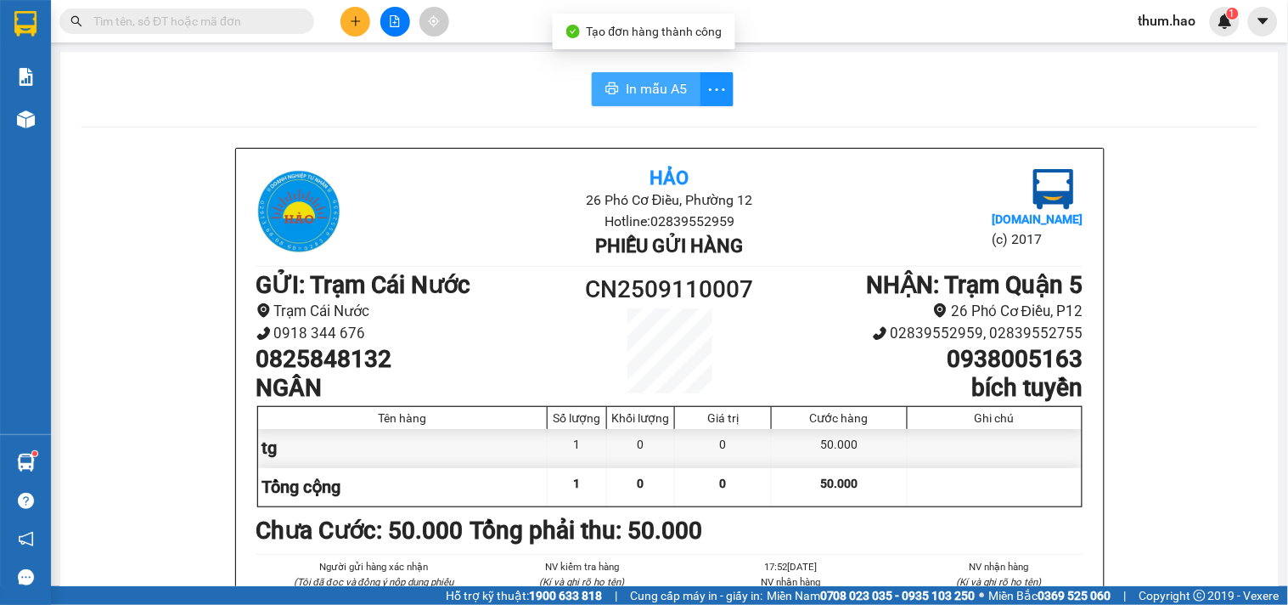
click at [650, 80] on span "In mẫu A5" at bounding box center [656, 88] width 61 height 21
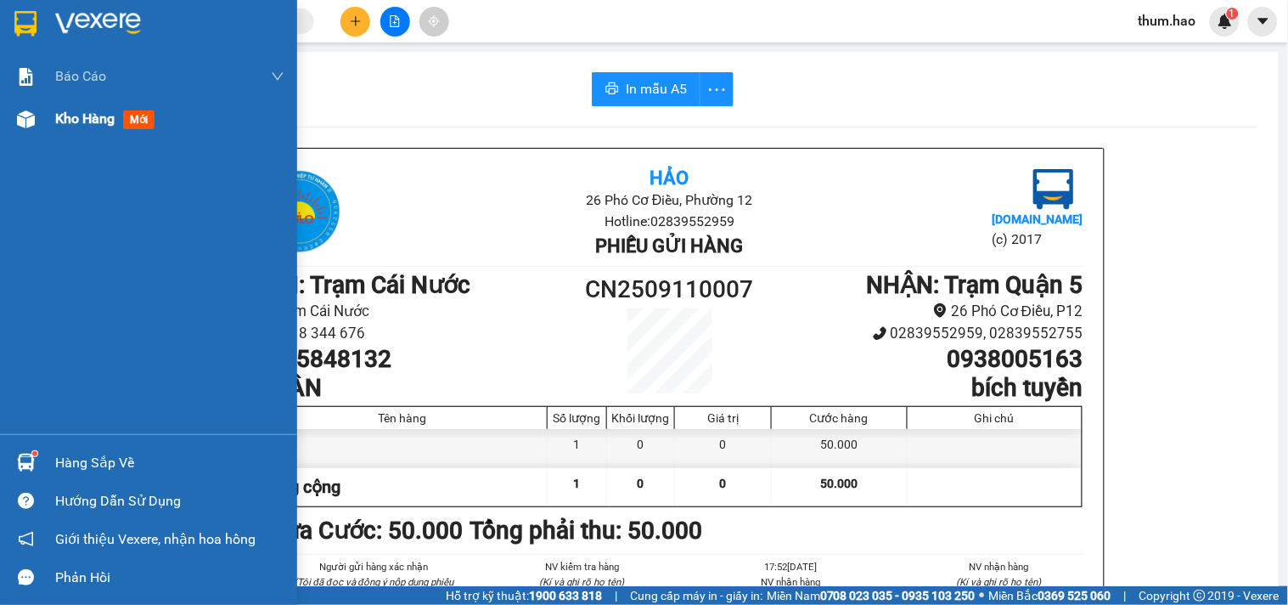
click at [77, 110] on span "Kho hàng" at bounding box center [84, 118] width 59 height 16
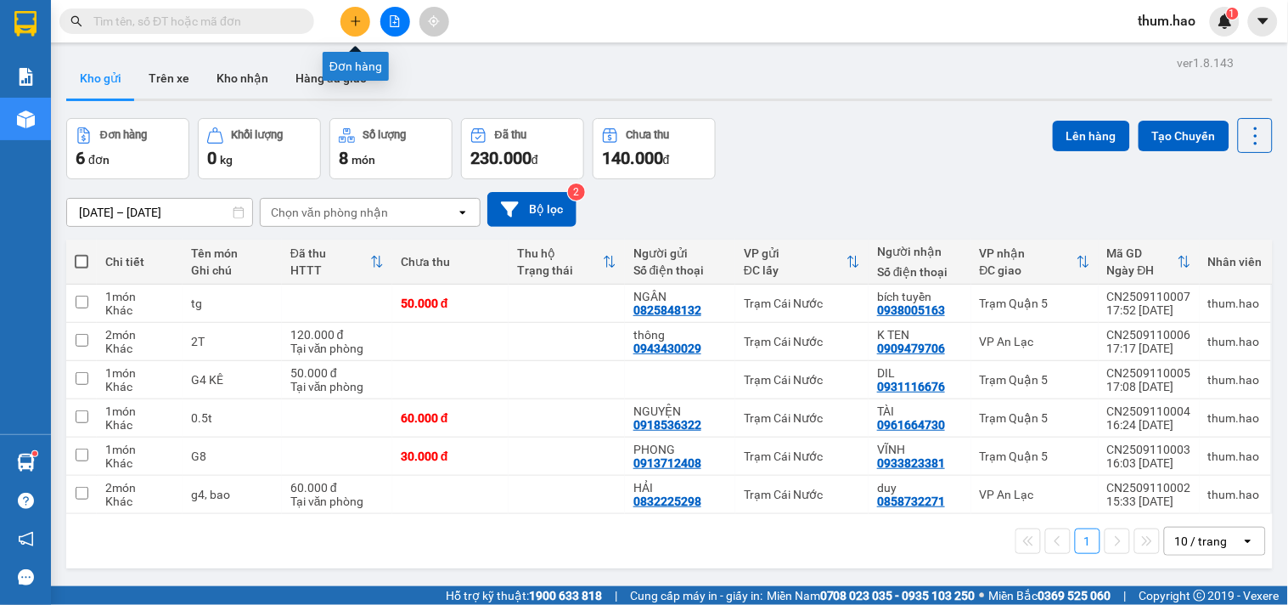
click at [348, 14] on button at bounding box center [355, 22] width 30 height 30
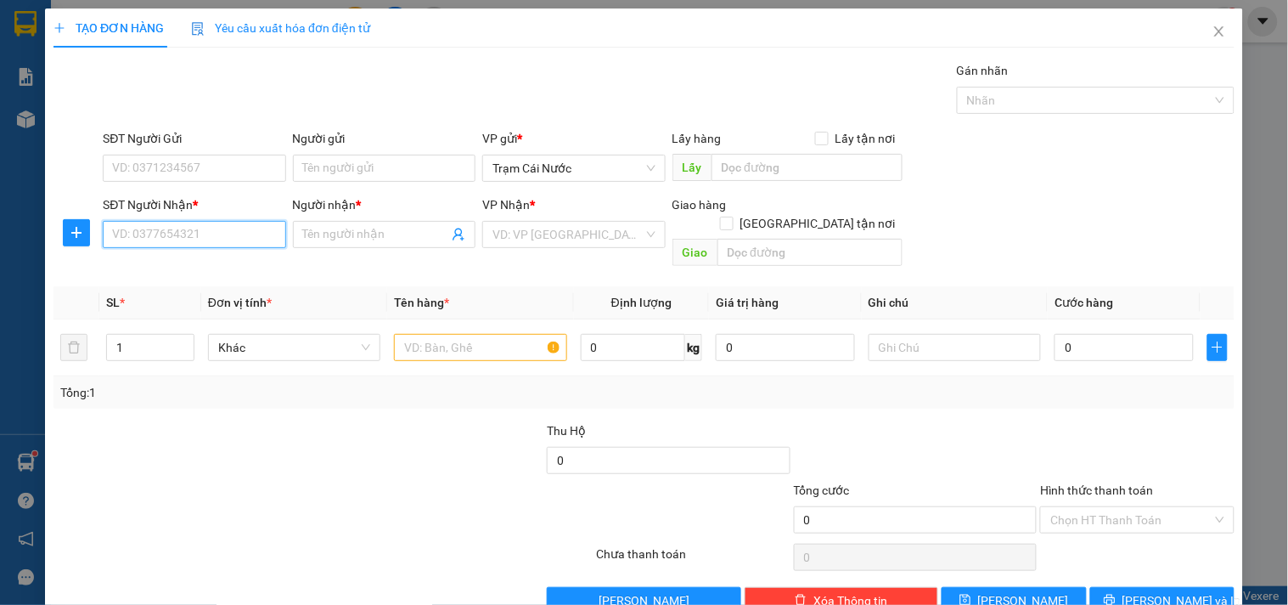
click at [180, 238] on input "SĐT Người Nhận *" at bounding box center [194, 234] width 183 height 27
click at [191, 277] on div "0948437107 - [PERSON_NAME]" at bounding box center [195, 268] width 167 height 19
type input "0948437107"
type input "[PERSON_NAME]"
type input "70.000"
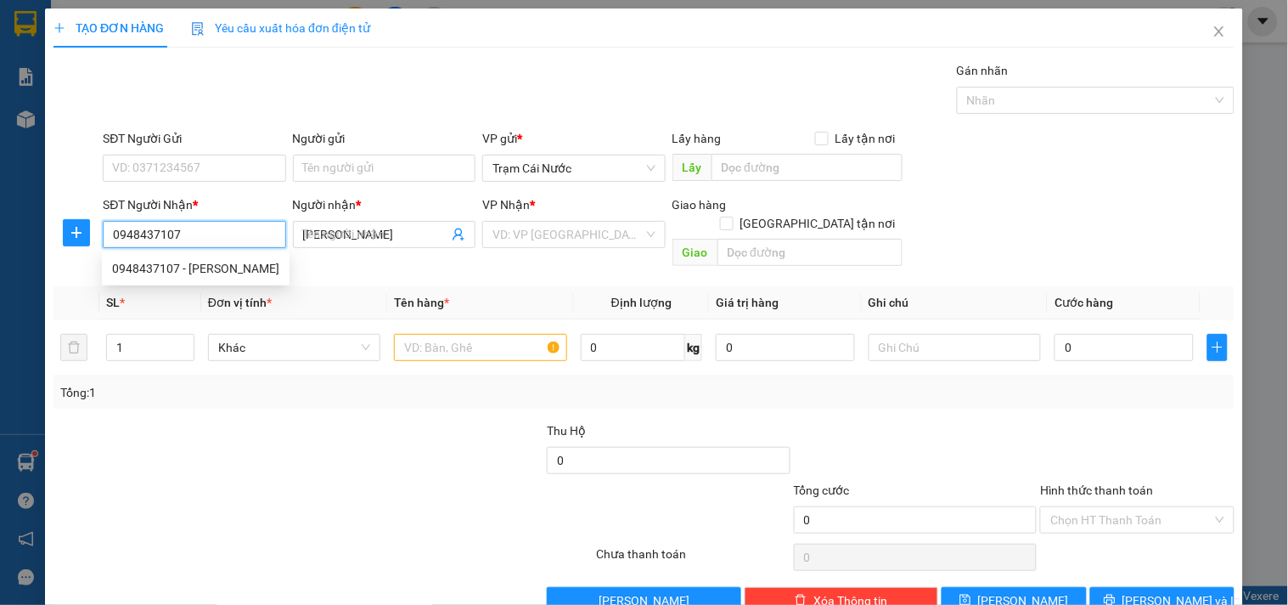
type input "70.000"
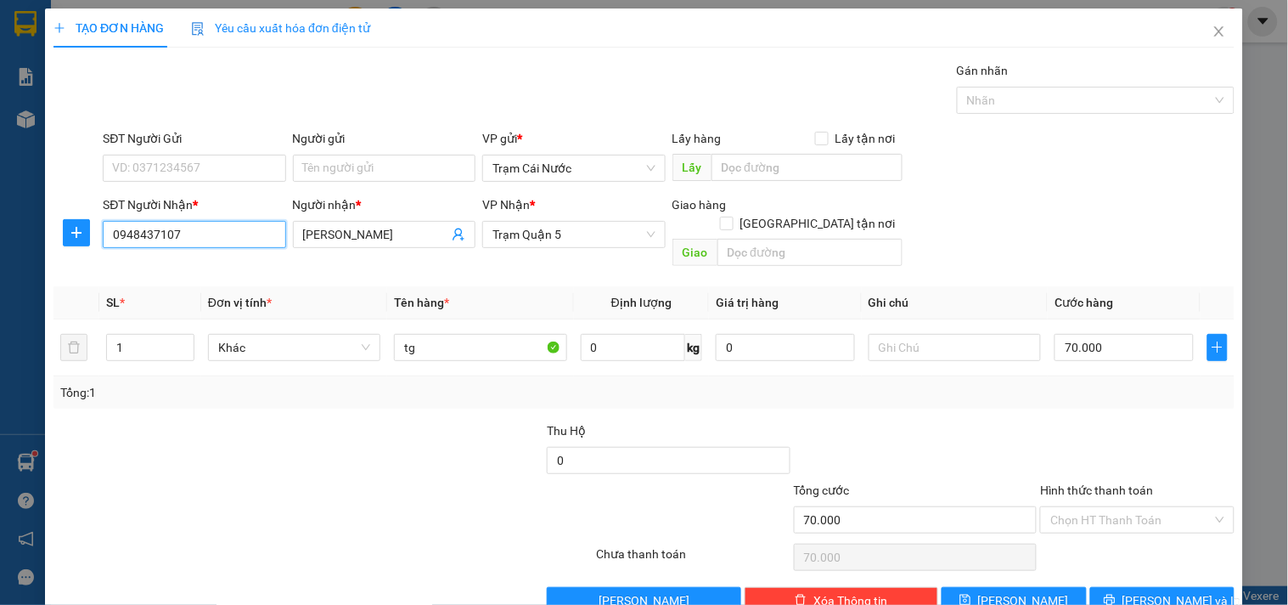
type input "0948437107"
click at [159, 149] on div "SĐT Người Gửi" at bounding box center [194, 141] width 183 height 25
click at [174, 166] on input "SĐT Người Gửi" at bounding box center [194, 168] width 183 height 27
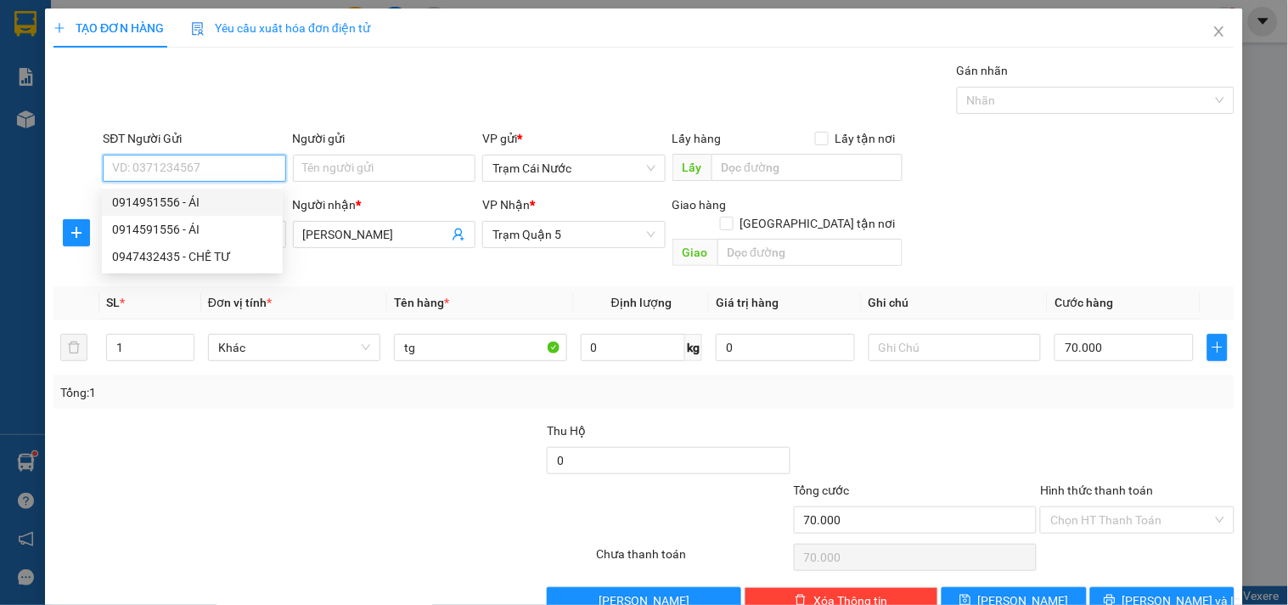
click at [189, 195] on div "0914951556 - ÁI" at bounding box center [192, 202] width 160 height 19
type input "0914951556"
type input "ÁI"
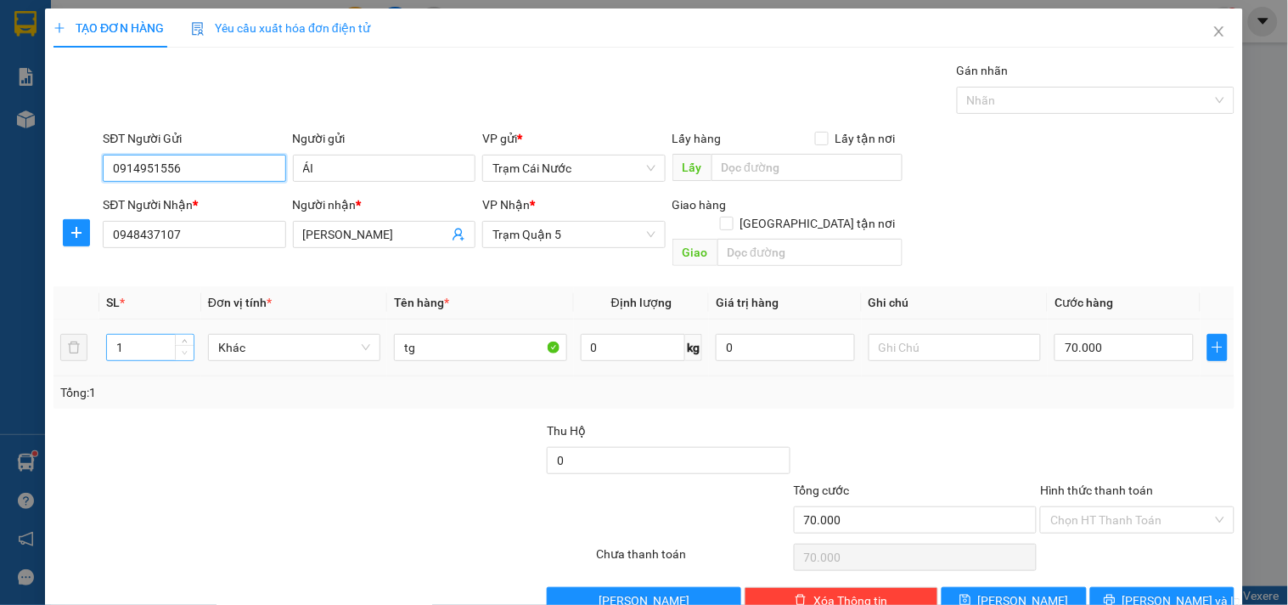
click at [184, 350] on icon "down" at bounding box center [185, 353] width 6 height 6
click at [183, 342] on div "1" at bounding box center [150, 347] width 88 height 34
type input "2"
click at [188, 338] on span "up" at bounding box center [185, 343] width 10 height 10
click at [451, 334] on input "tg" at bounding box center [480, 347] width 172 height 27
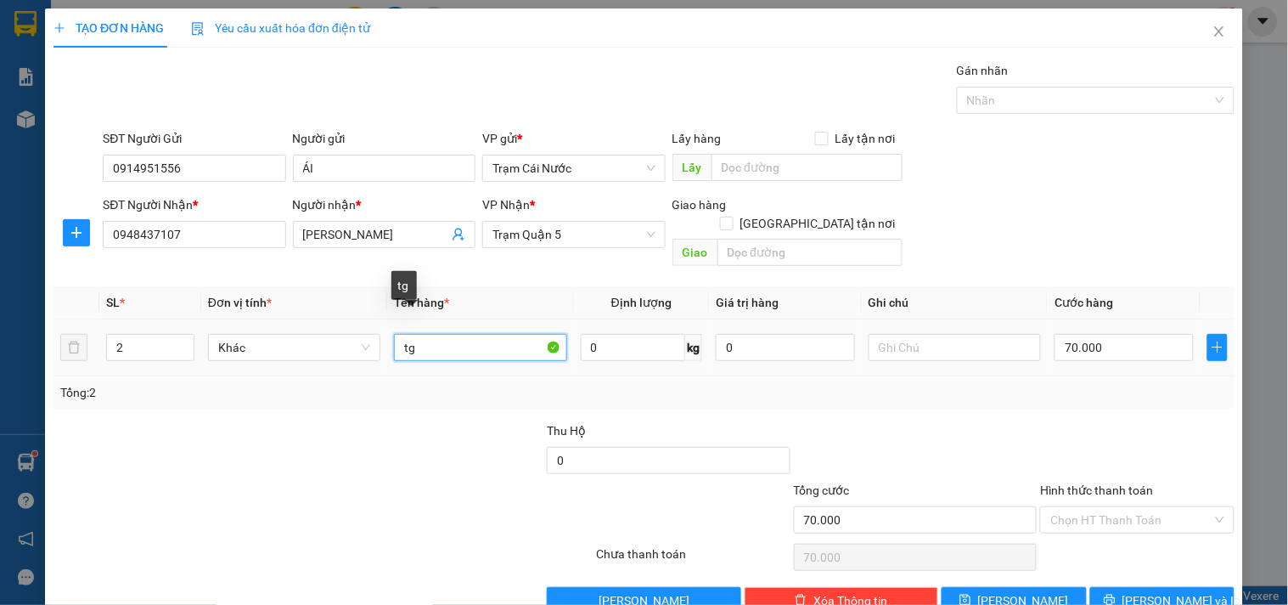
type input "t"
type input "0.5T, BAO"
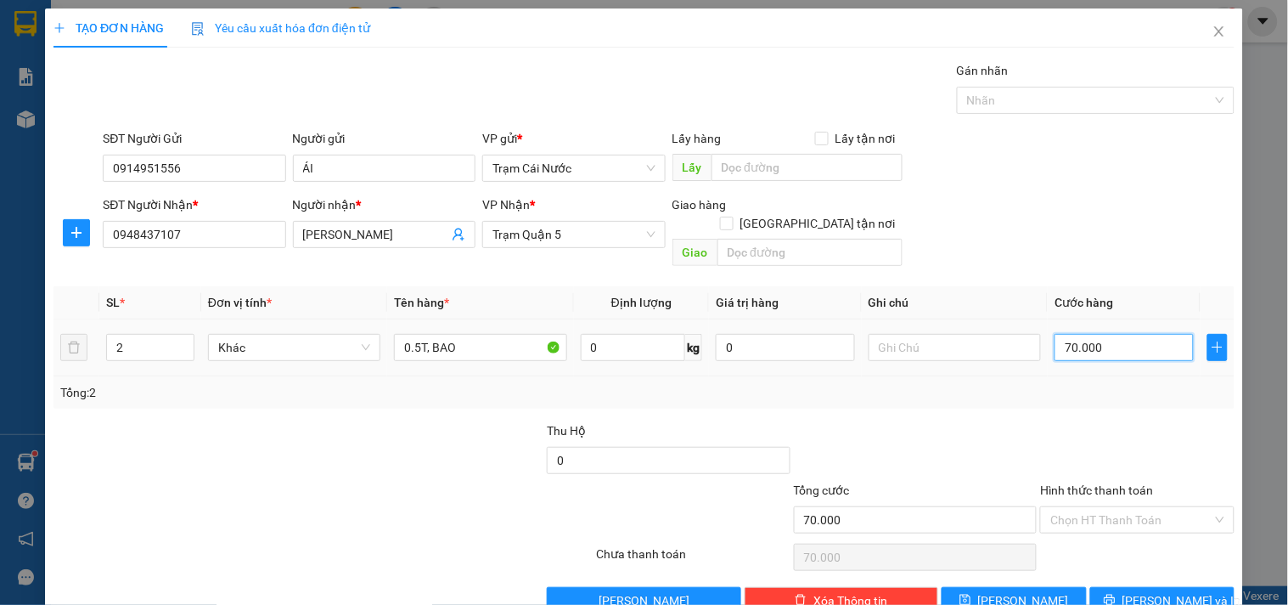
click at [1109, 334] on input "70.000" at bounding box center [1124, 347] width 139 height 27
type input "0"
type input "8"
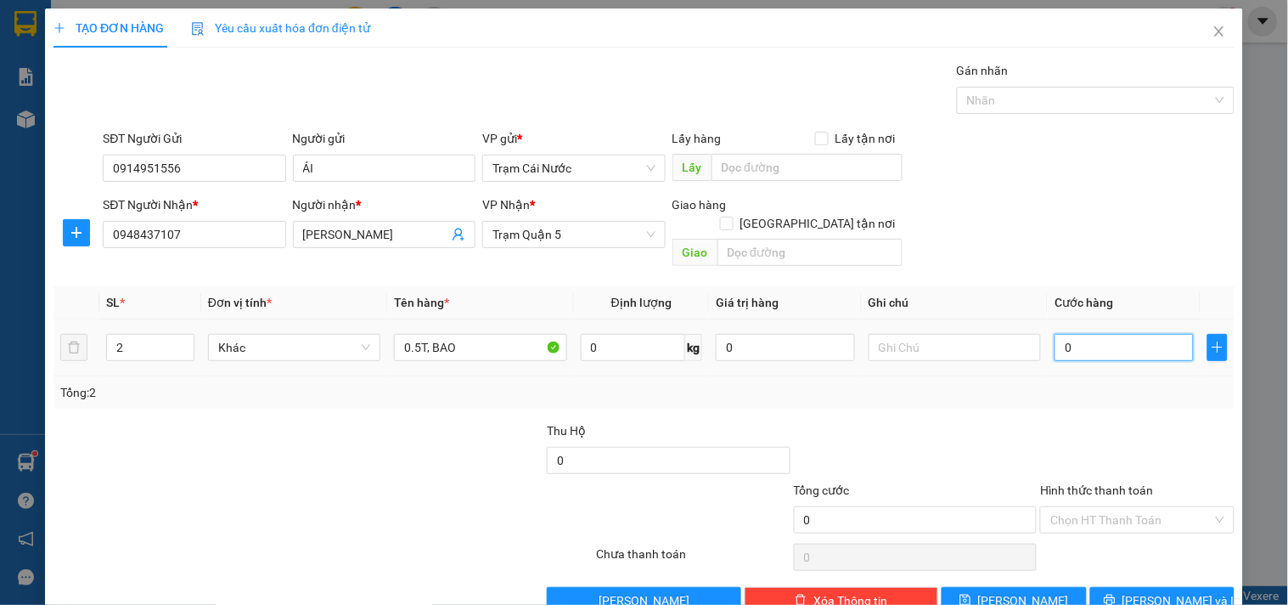
type input "8"
type input "008"
type input "80"
type input "0.080"
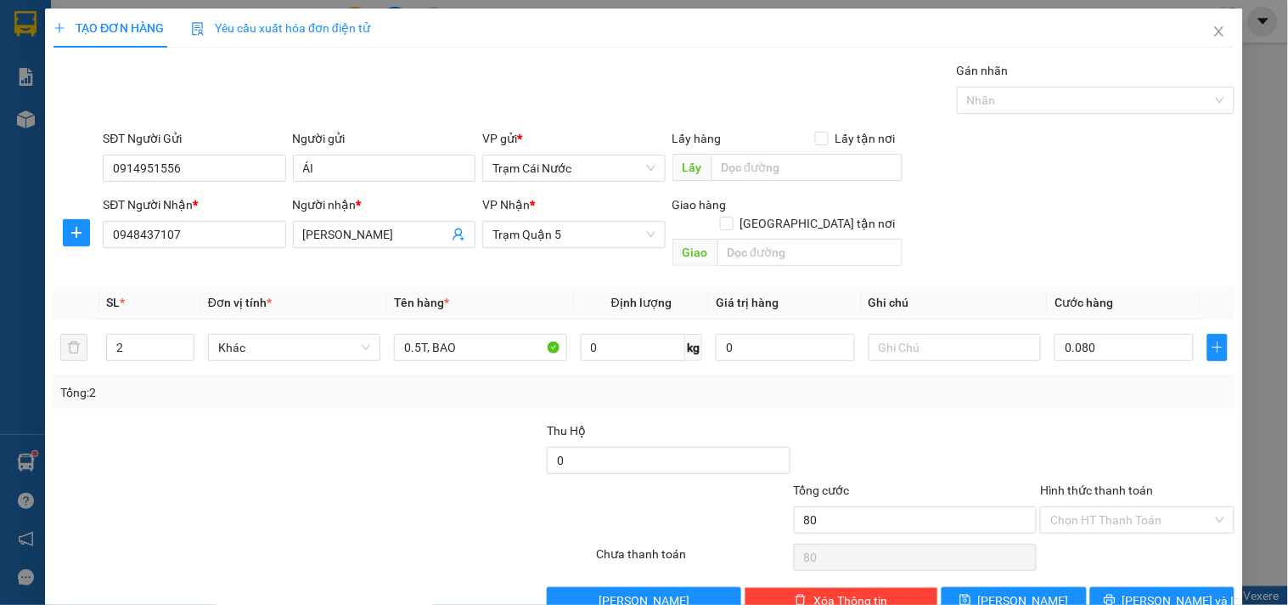
click at [1106, 393] on div "Transit Pickup Surcharge Ids Transit Deliver Surcharge Ids Transit Deliver Surc…" at bounding box center [643, 337] width 1181 height 553
type input "80.000"
click at [1146, 507] on input "Hình thức thanh toán" at bounding box center [1130, 519] width 161 height 25
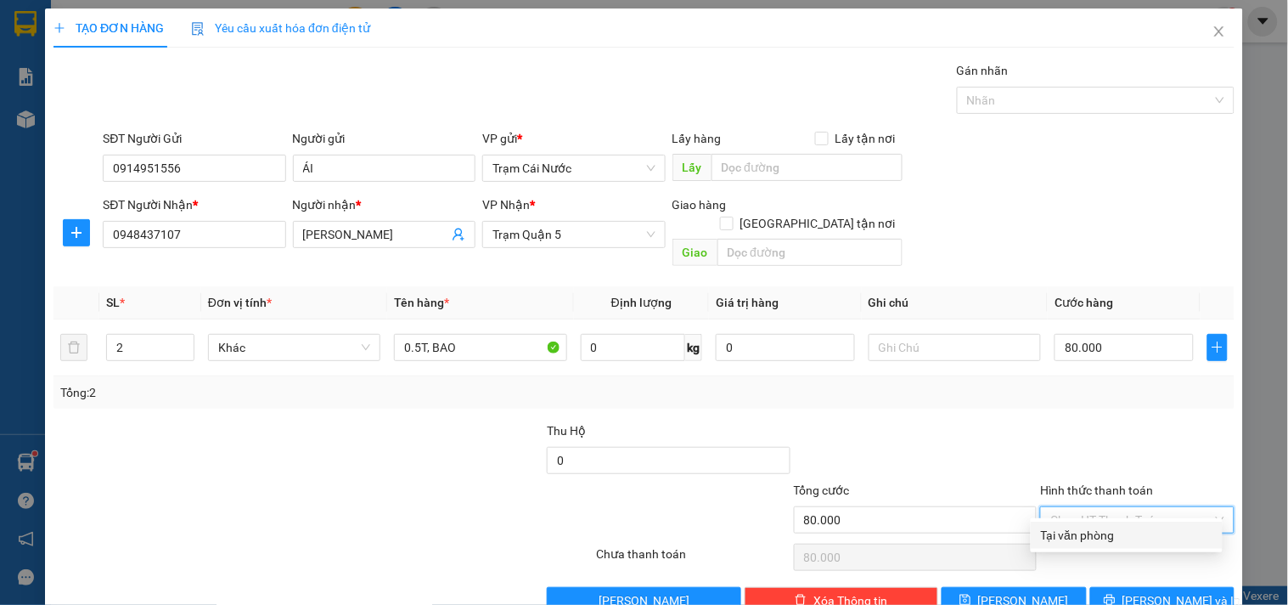
click at [1108, 536] on div "Tại văn phòng" at bounding box center [1127, 535] width 172 height 19
type input "0"
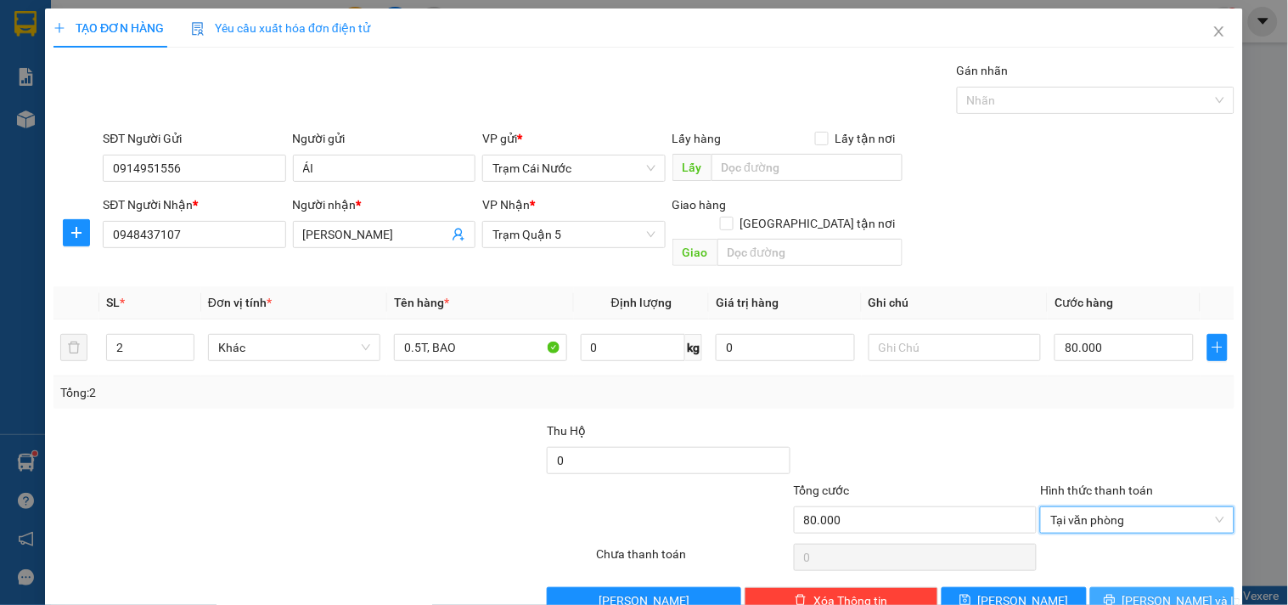
click at [1166, 591] on span "[PERSON_NAME] và In" at bounding box center [1182, 600] width 119 height 19
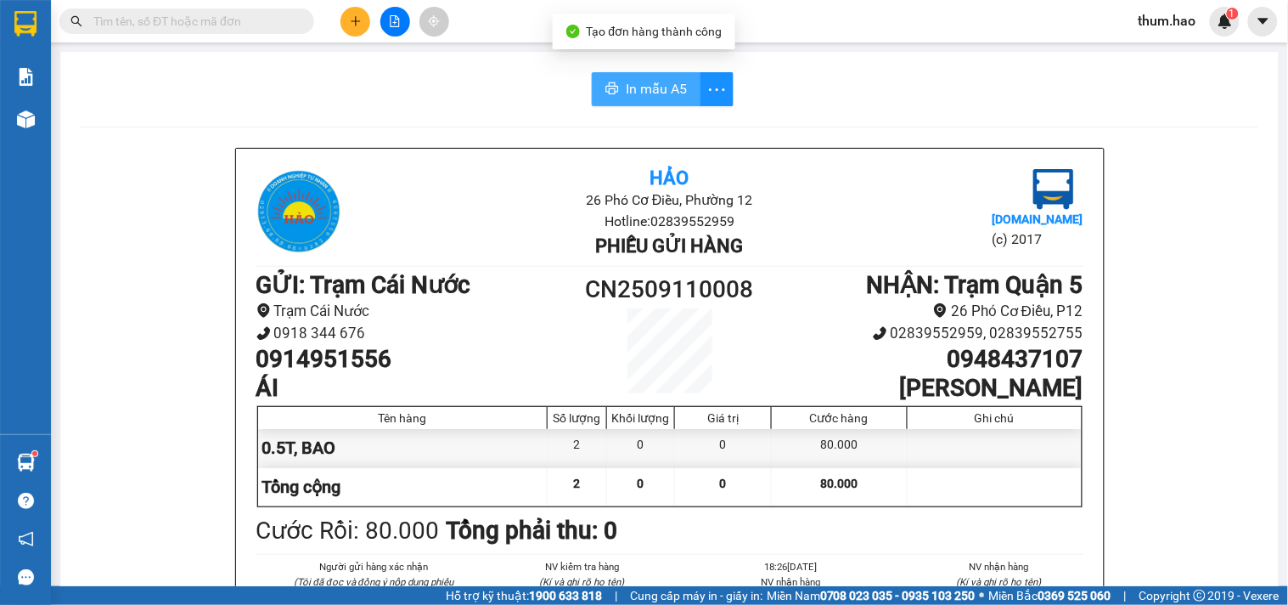
click at [631, 80] on span "In mẫu A5" at bounding box center [656, 88] width 61 height 21
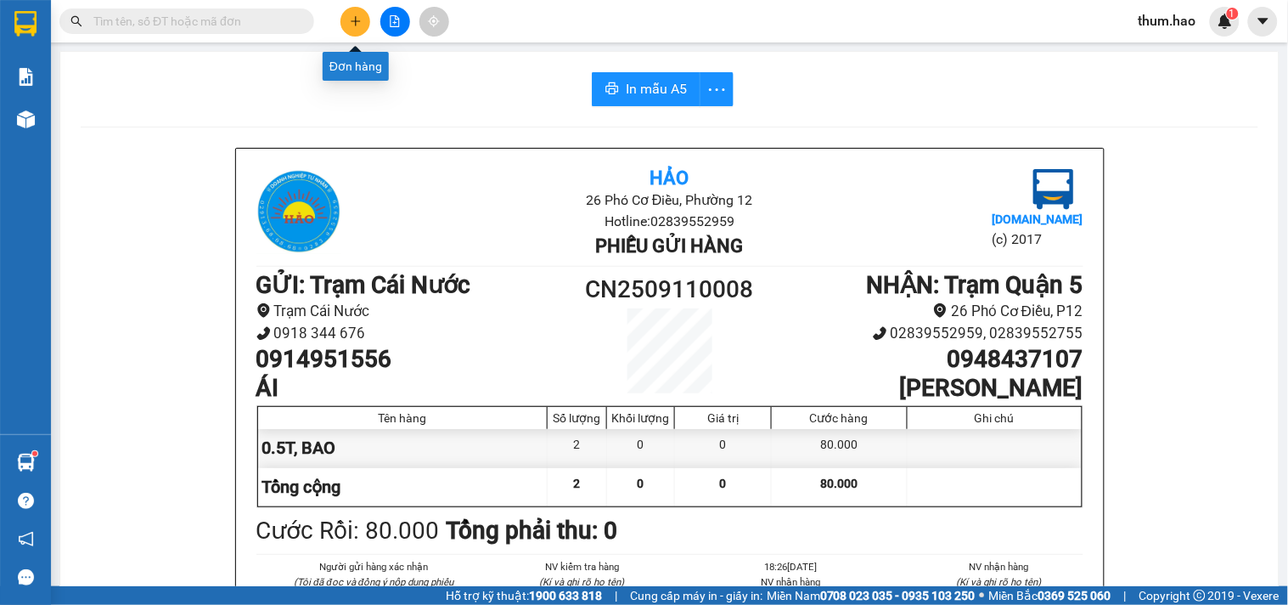
click at [346, 15] on button at bounding box center [355, 22] width 30 height 30
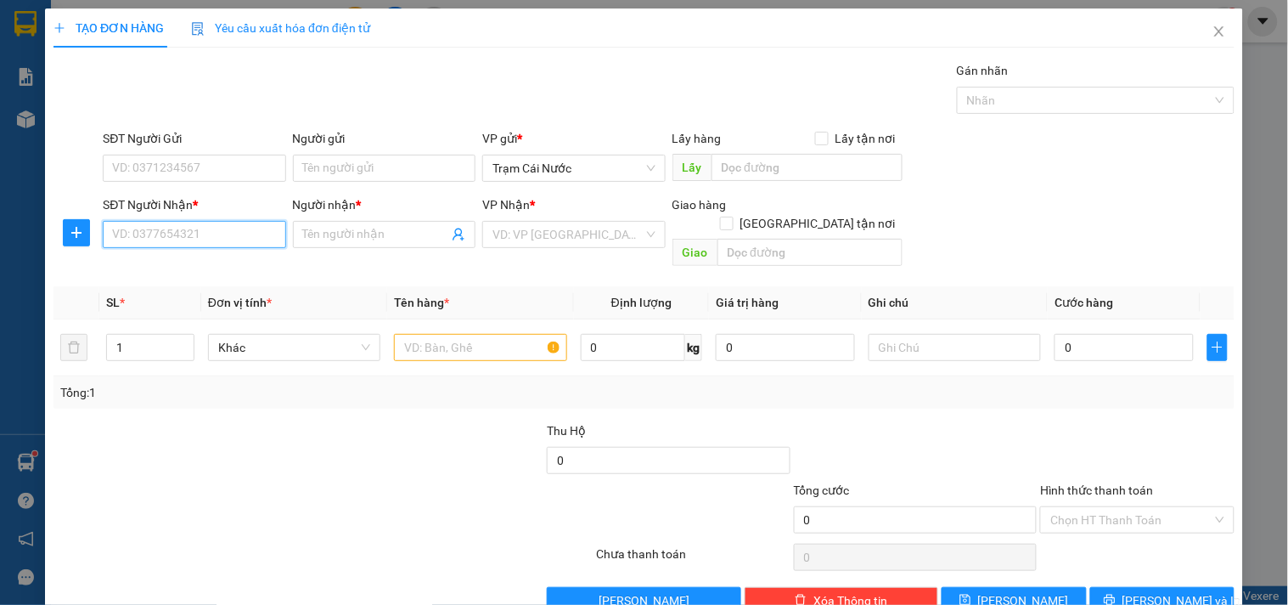
click at [205, 235] on input "SĐT Người Nhận *" at bounding box center [194, 234] width 183 height 27
click at [185, 261] on div "0961043030 - KIỀU" at bounding box center [192, 268] width 160 height 19
type input "0961043030"
type input "KIỀU"
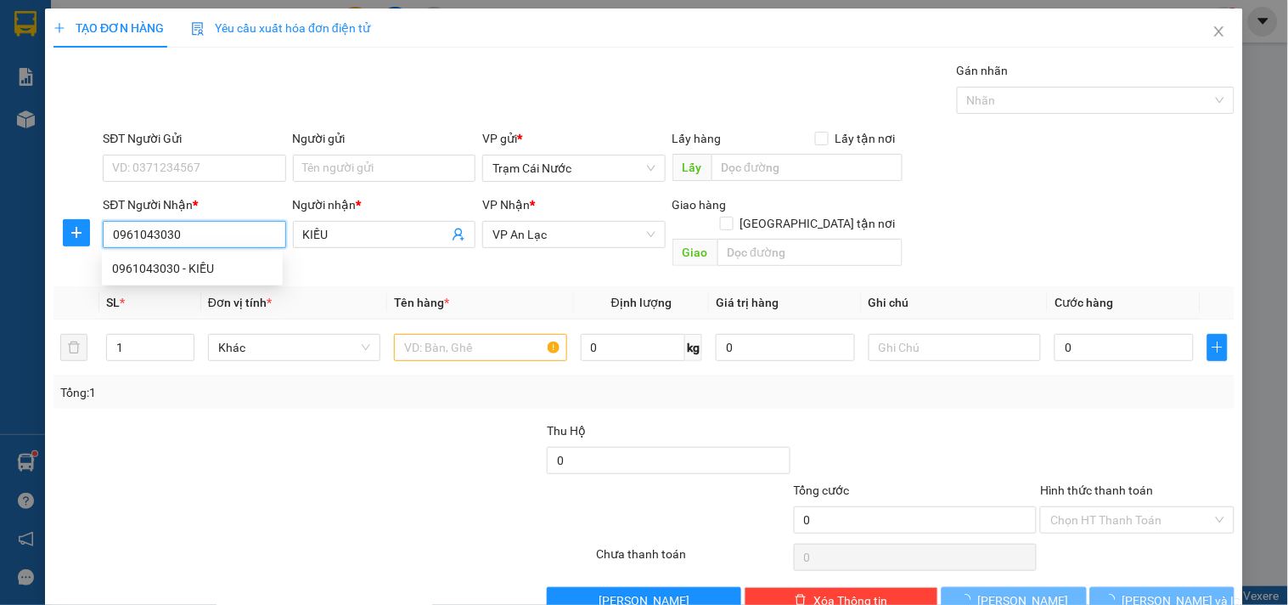
type input "80.000"
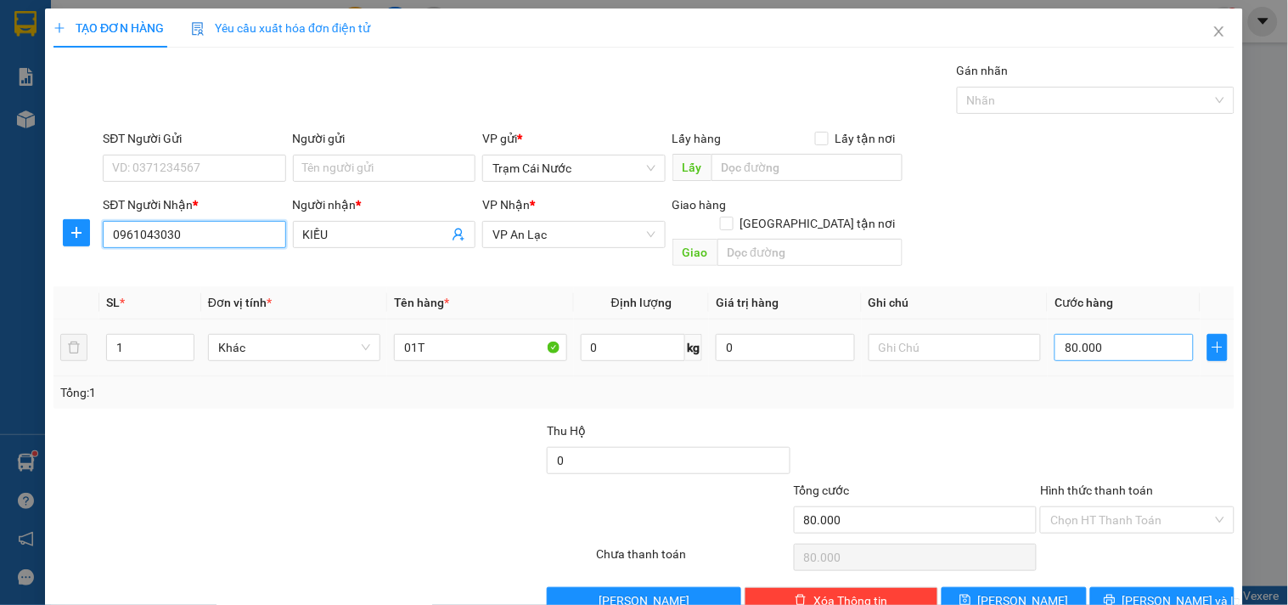
type input "0961043030"
click at [1106, 334] on input "80.000" at bounding box center [1124, 347] width 139 height 27
type input "0"
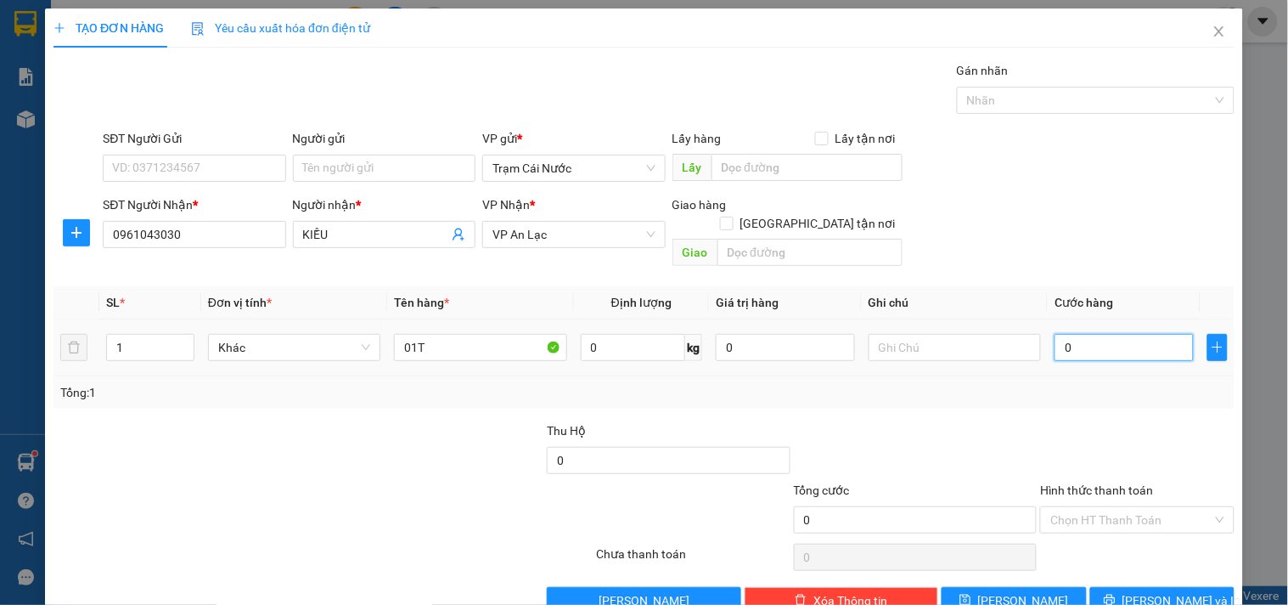
type input "6"
type input "006"
type input "60"
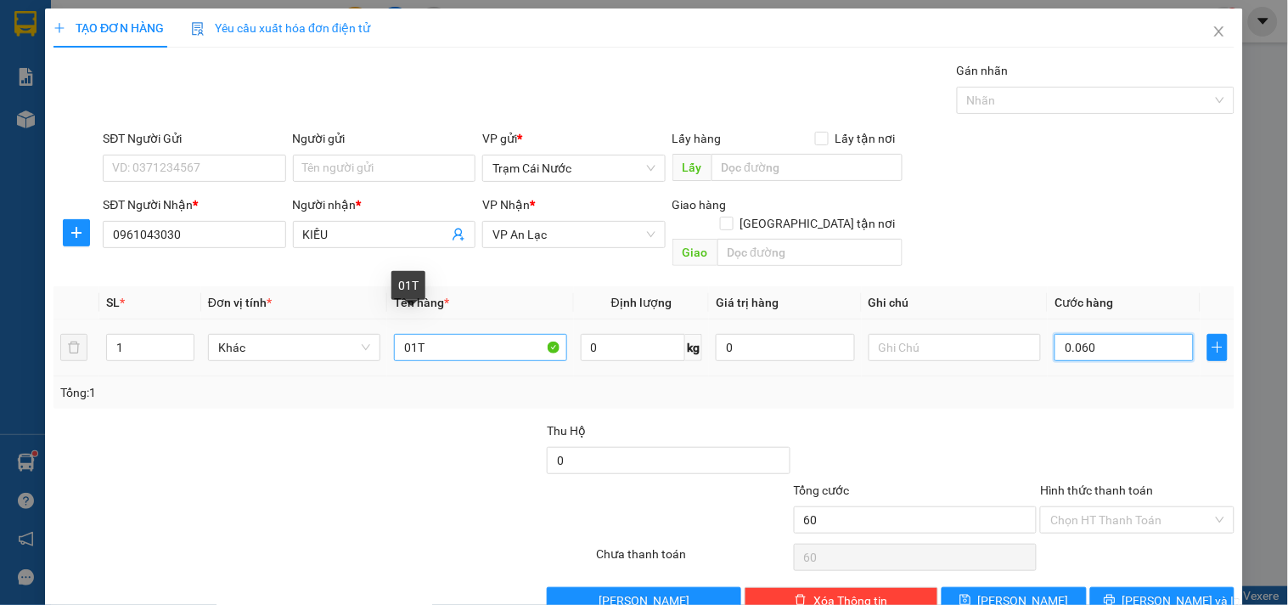
type input "0.060"
click at [433, 338] on input "01T" at bounding box center [480, 347] width 172 height 27
type input "60.000"
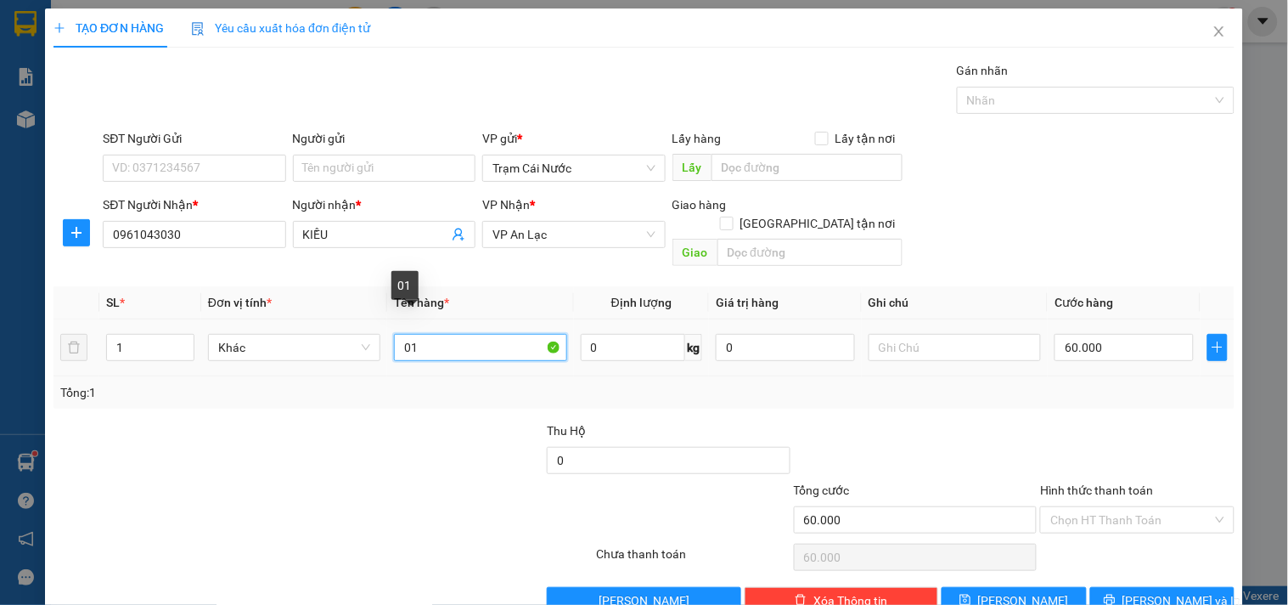
type input "0"
type input "0.5T"
click at [1016, 385] on div "Tổng: 1" at bounding box center [643, 392] width 1181 height 32
click at [1125, 507] on input "Hình thức thanh toán" at bounding box center [1130, 519] width 161 height 25
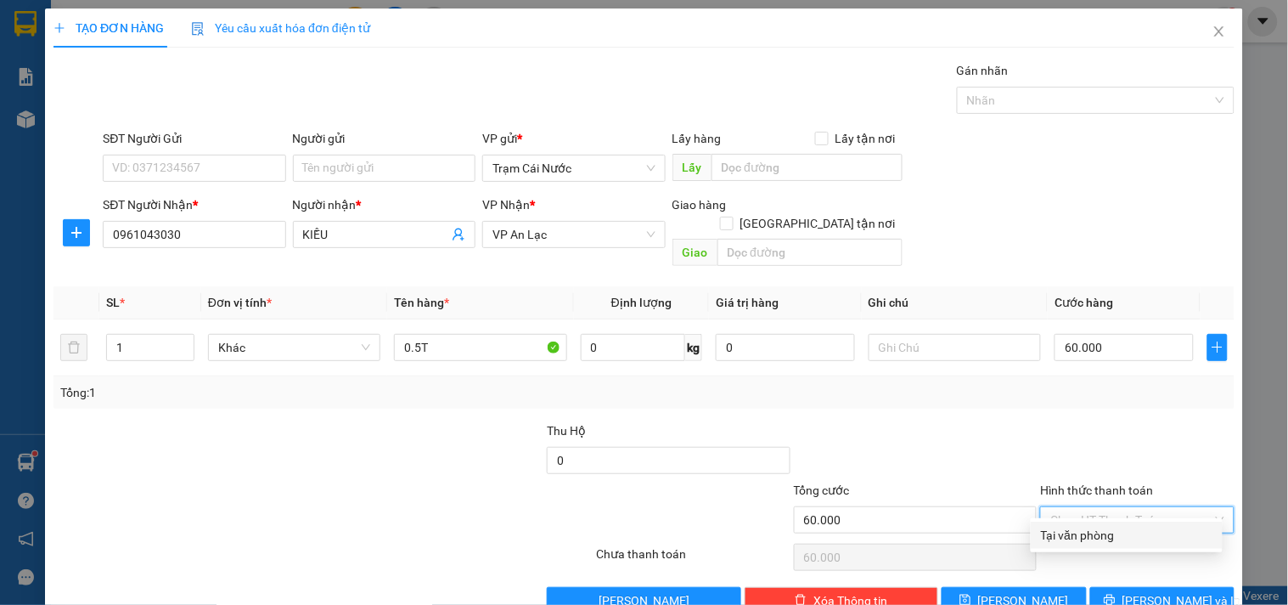
click at [1083, 529] on div "Tại văn phòng" at bounding box center [1127, 535] width 172 height 19
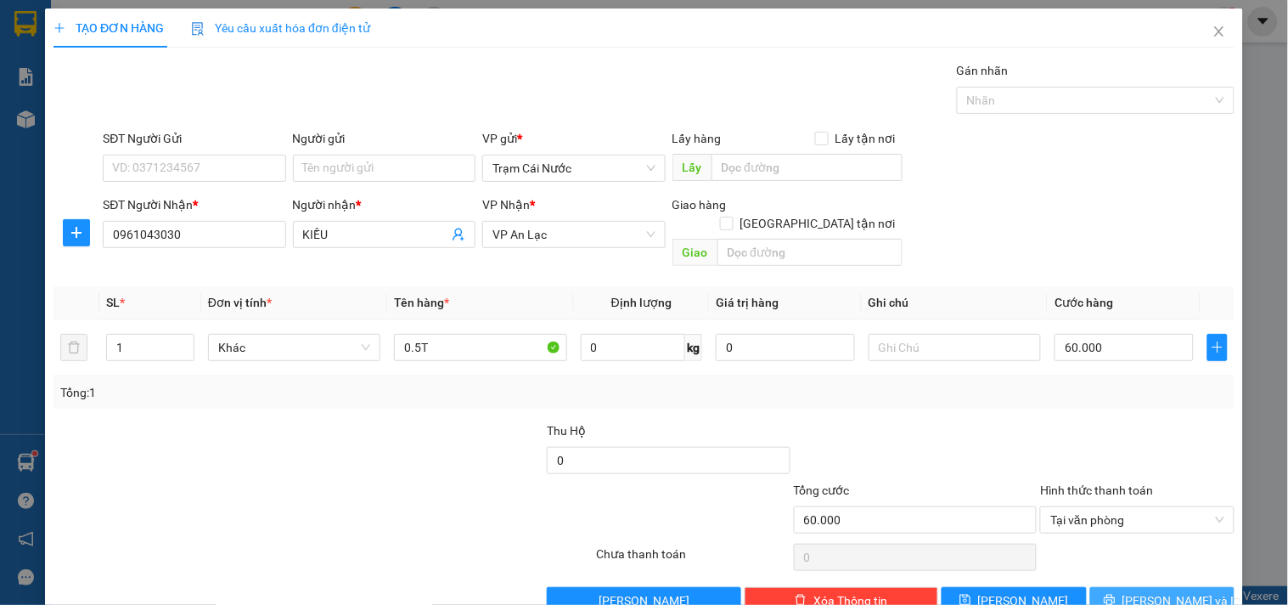
click at [1149, 592] on button "[PERSON_NAME] và In" at bounding box center [1162, 600] width 144 height 27
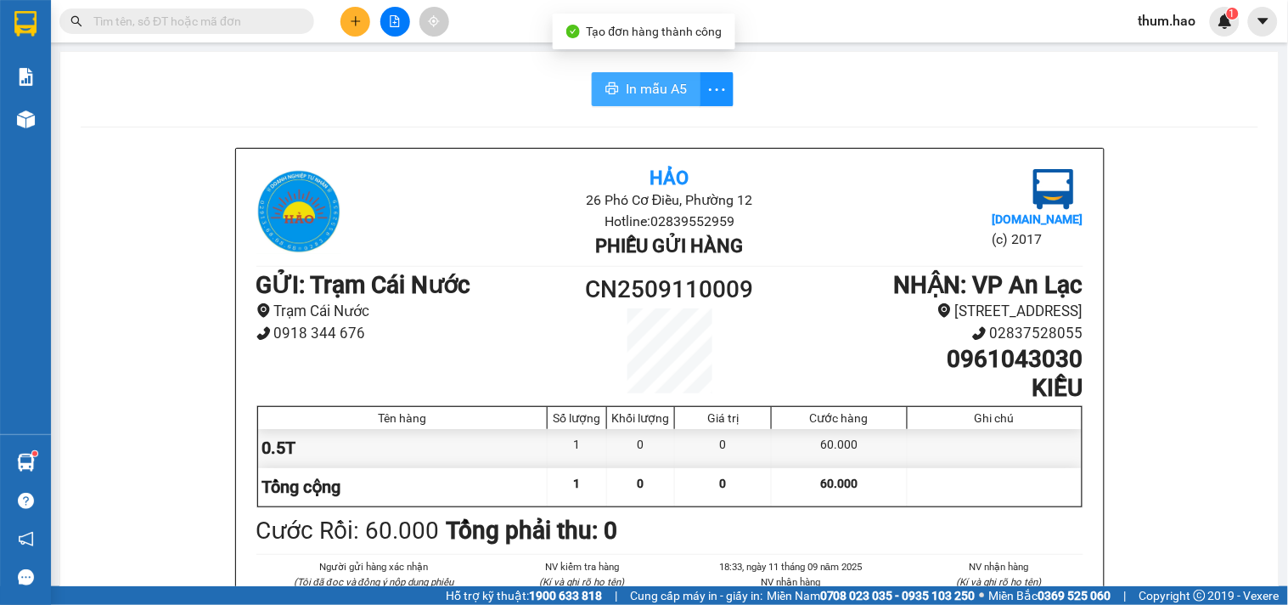
click at [648, 87] on span "In mẫu A5" at bounding box center [656, 88] width 61 height 21
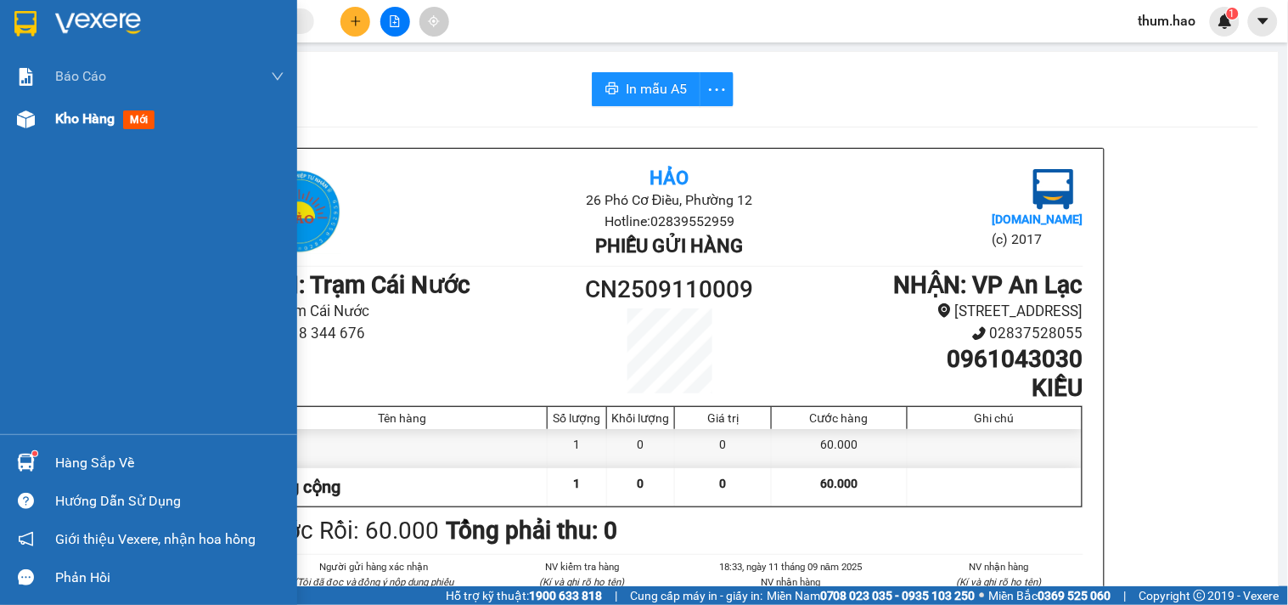
click at [78, 129] on div "Kho hàng mới" at bounding box center [108, 118] width 106 height 21
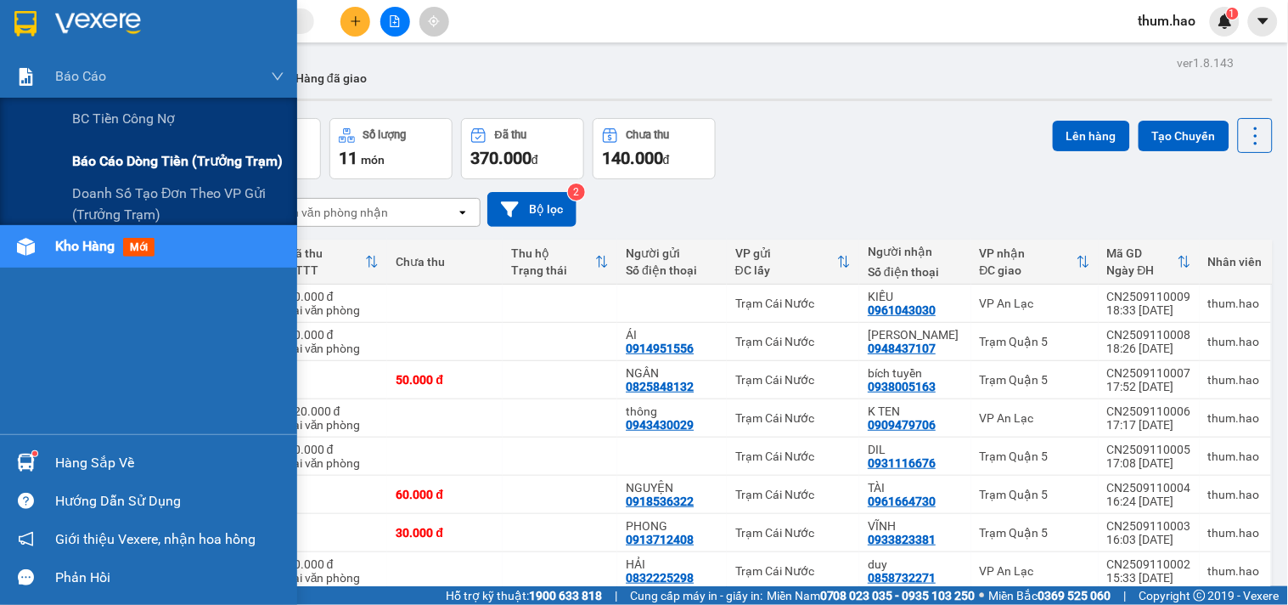
click at [199, 161] on span "Báo cáo dòng tiền (trưởng trạm)" at bounding box center [177, 160] width 211 height 21
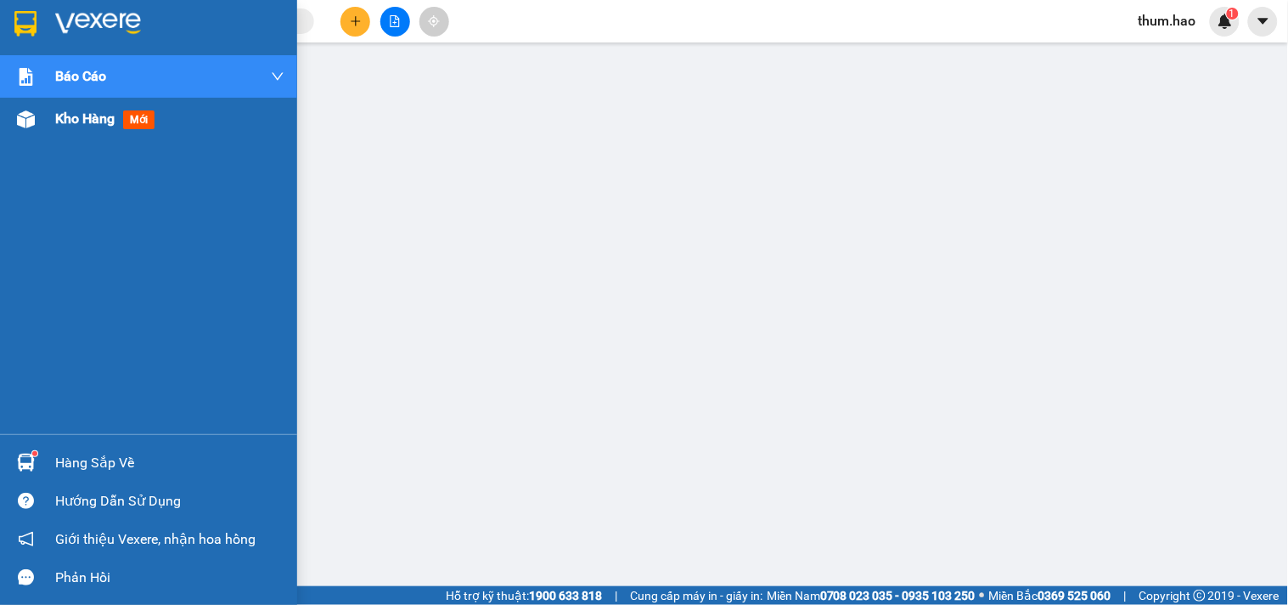
click at [43, 115] on div "Kho hàng mới" at bounding box center [148, 119] width 297 height 42
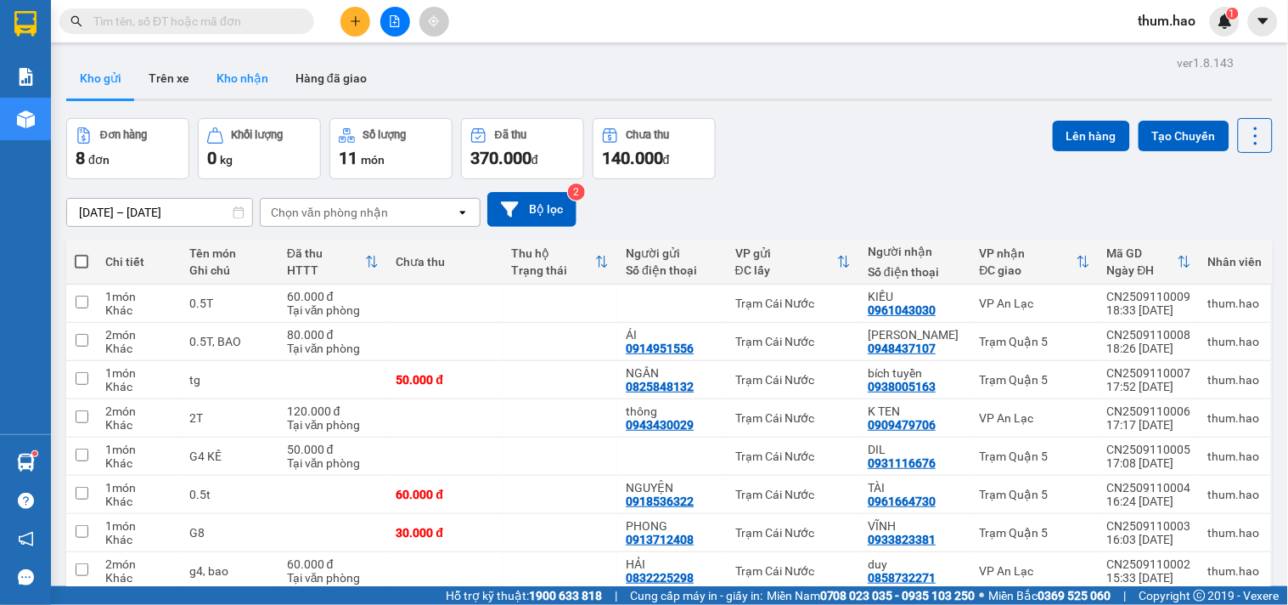
click at [239, 88] on button "Kho nhận" at bounding box center [242, 78] width 79 height 41
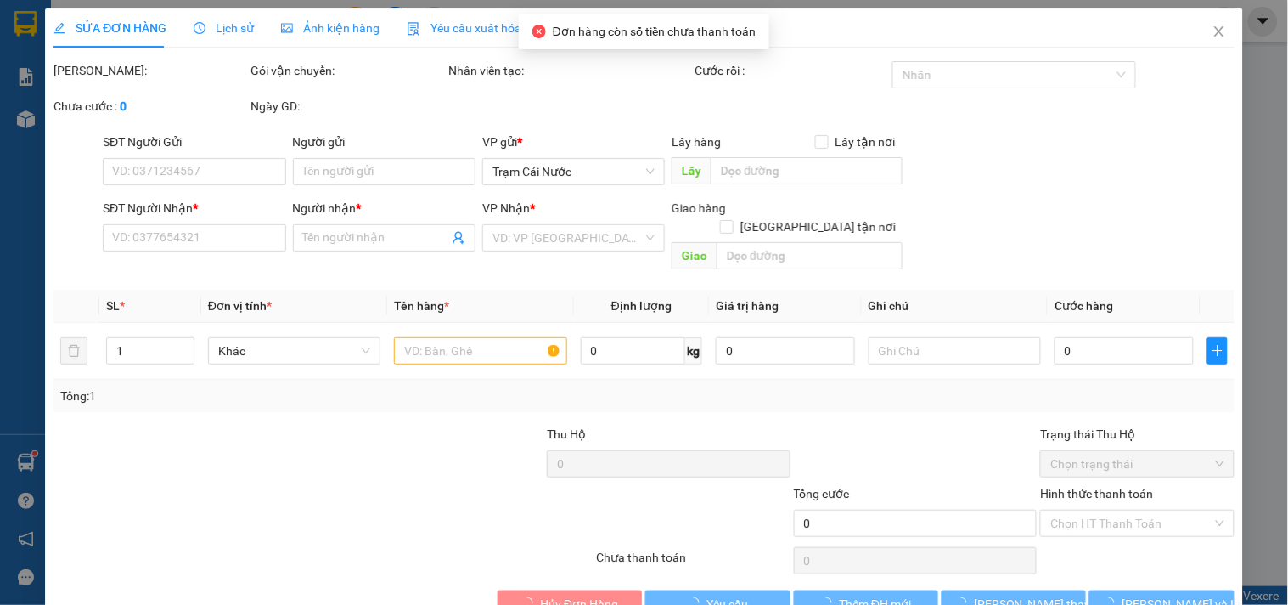
type input "0973517853"
type input "sang"
type input "30.000"
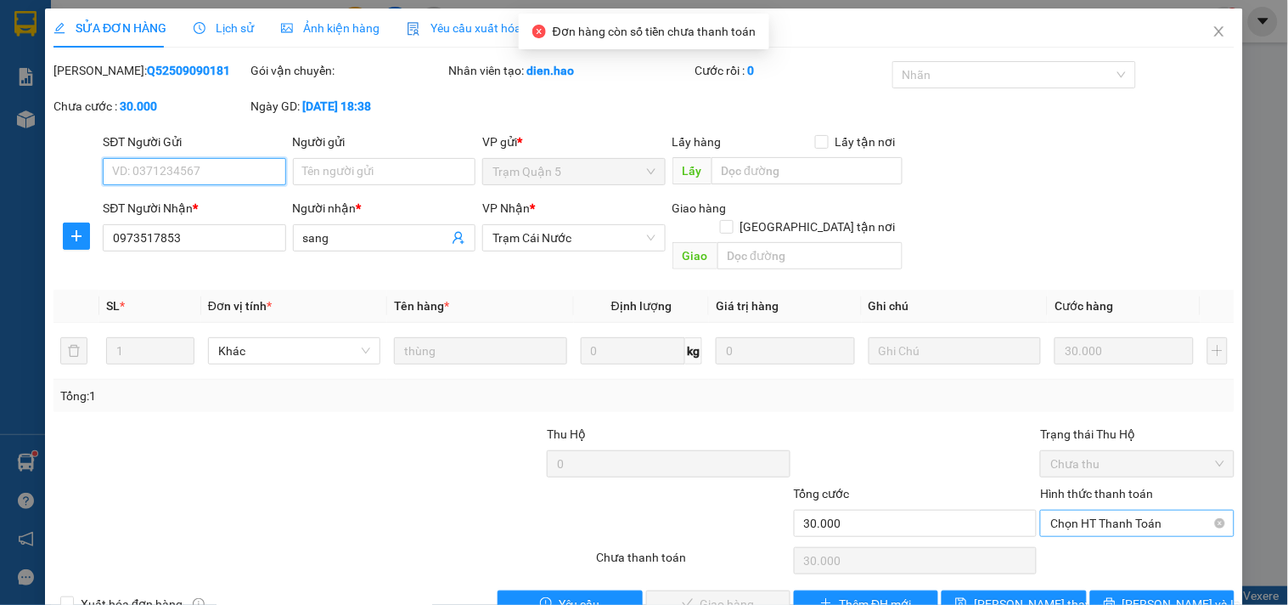
click at [1141, 510] on span "Chọn HT Thanh Toán" at bounding box center [1136, 522] width 173 height 25
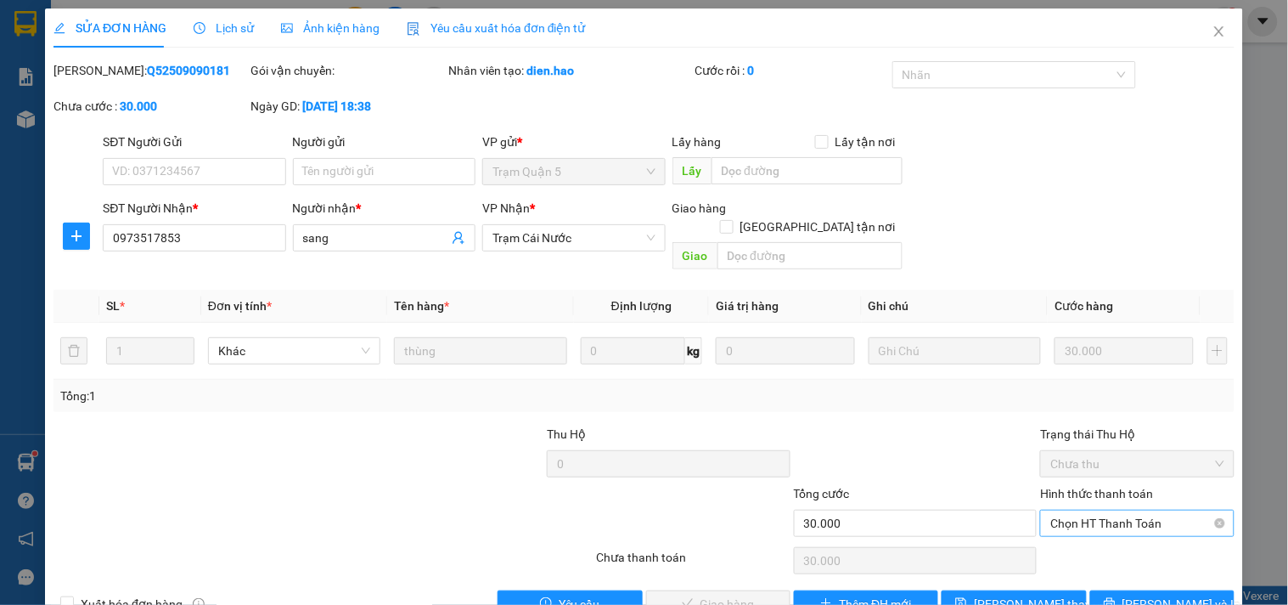
click at [1110, 489] on div "Hình thức thanh toán" at bounding box center [1137, 496] width 194 height 25
click at [1104, 520] on div "Hình thức thanh toán Chọn HT Thanh Toán" at bounding box center [1137, 513] width 194 height 59
click at [1100, 510] on span "Chọn HT Thanh Toán" at bounding box center [1136, 522] width 173 height 25
click at [1094, 540] on div "Tại văn phòng" at bounding box center [1127, 538] width 172 height 19
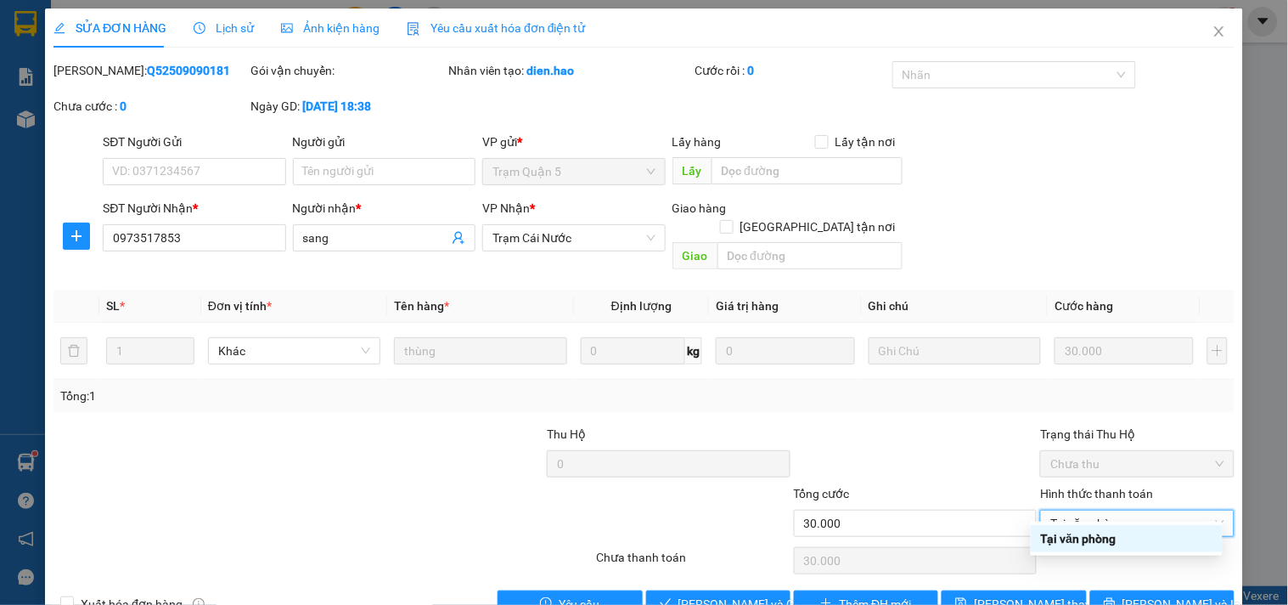
type input "0"
click at [724, 594] on span "[PERSON_NAME] và Giao hàng" at bounding box center [759, 603] width 163 height 19
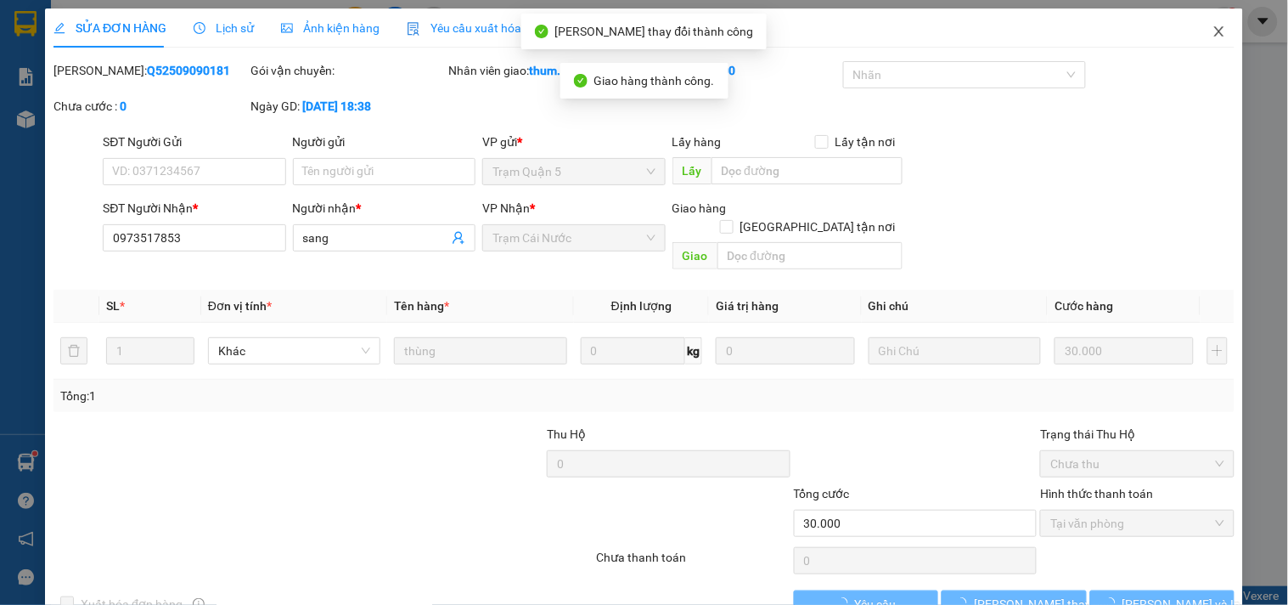
click at [1213, 37] on icon "close" at bounding box center [1220, 32] width 14 height 14
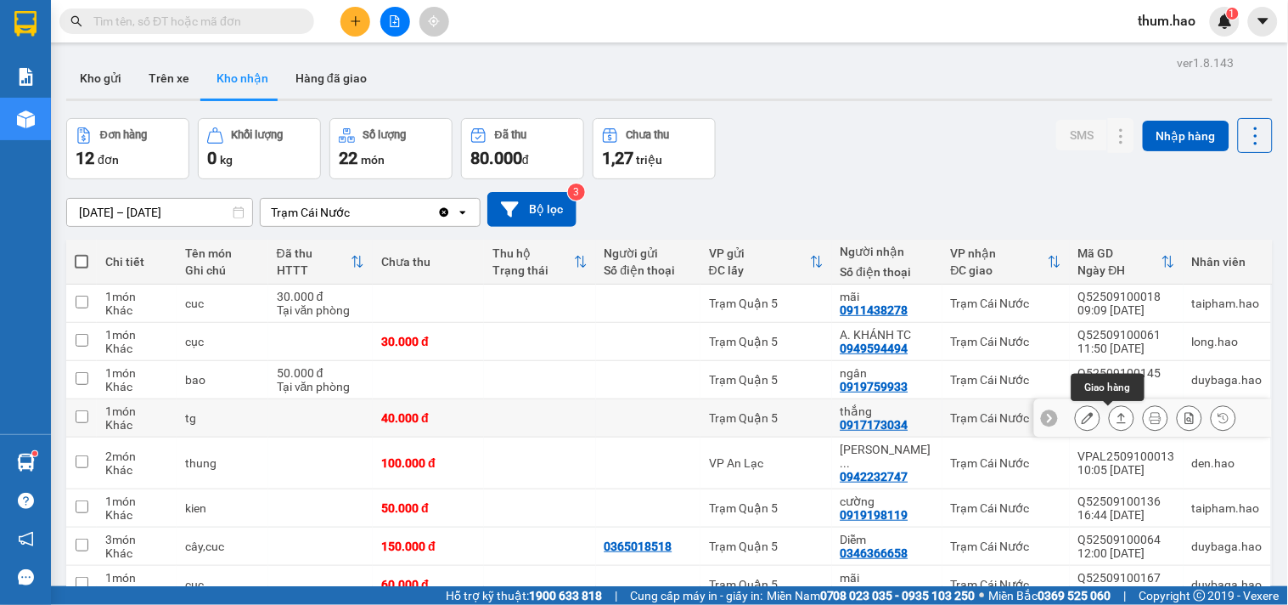
click at [1117, 413] on icon at bounding box center [1121, 418] width 9 height 10
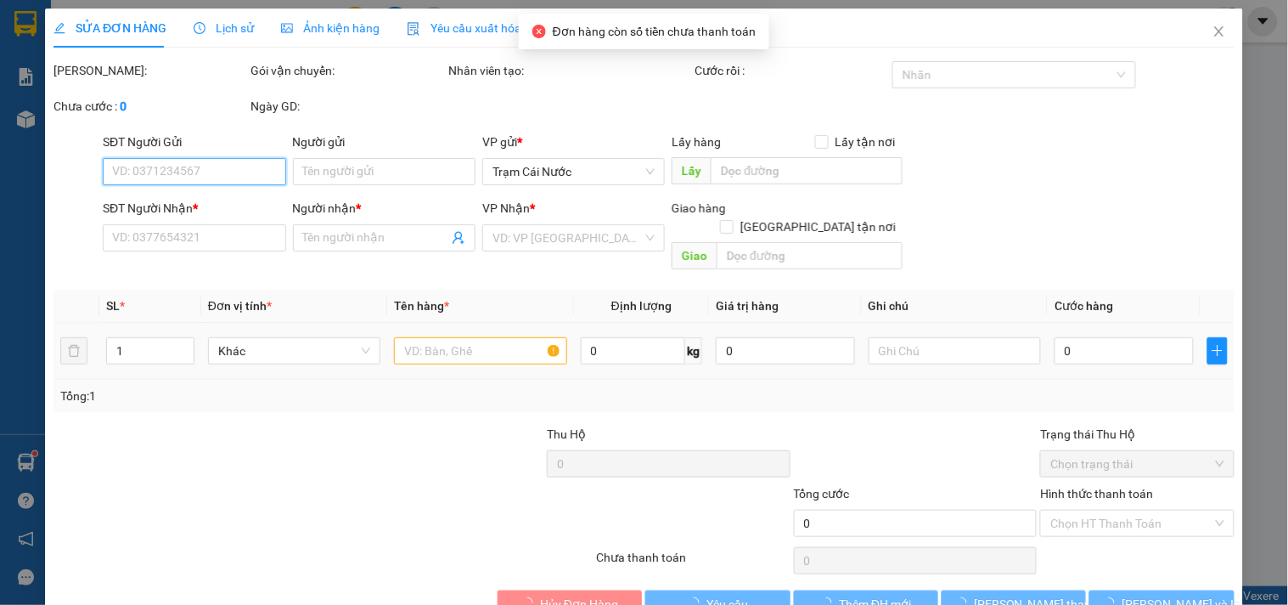
type input "0917173034"
type input "thắng"
type input "40.000"
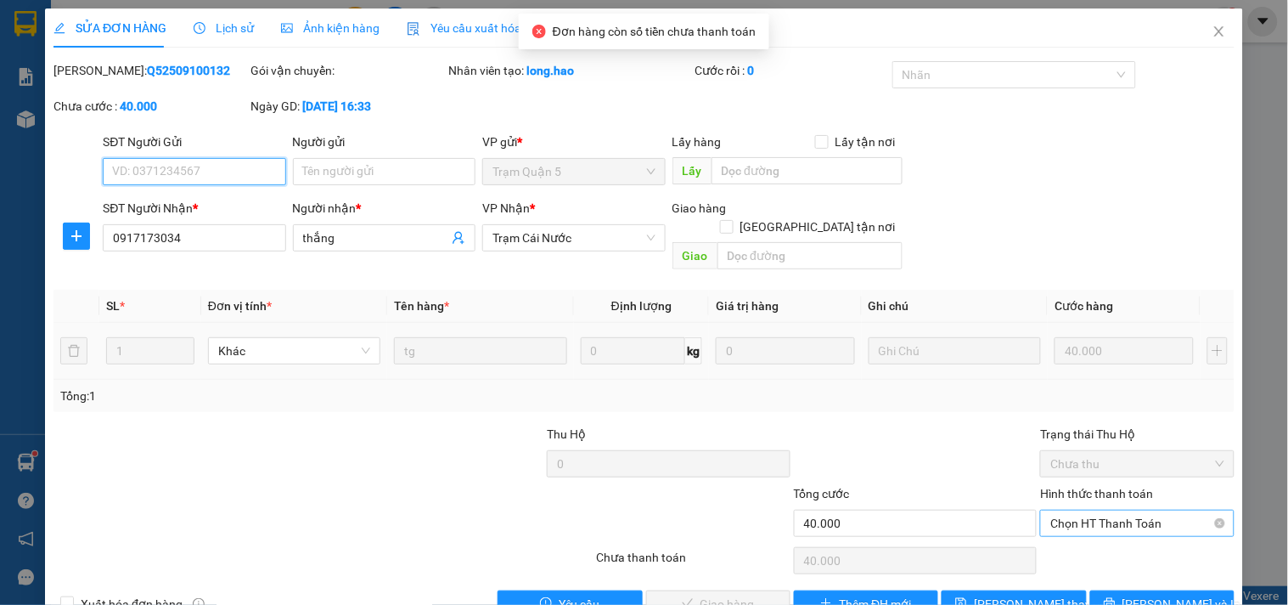
click at [1114, 510] on span "Chọn HT Thanh Toán" at bounding box center [1136, 522] width 173 height 25
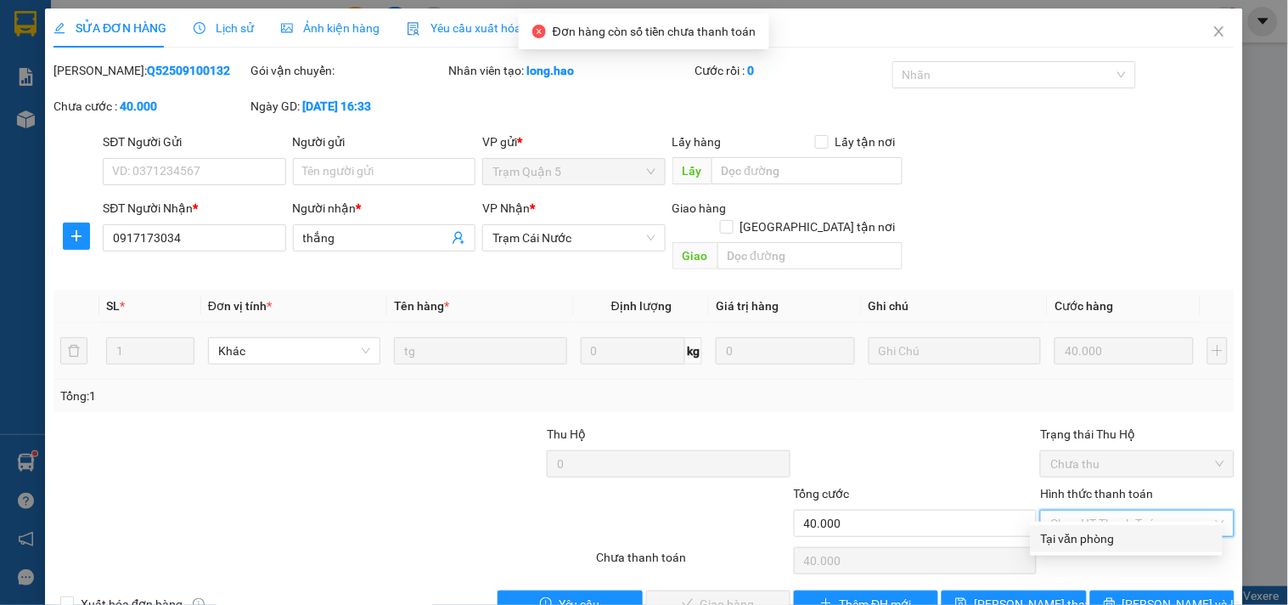
click at [1083, 530] on div "Tại văn phòng" at bounding box center [1127, 538] width 172 height 19
type input "0"
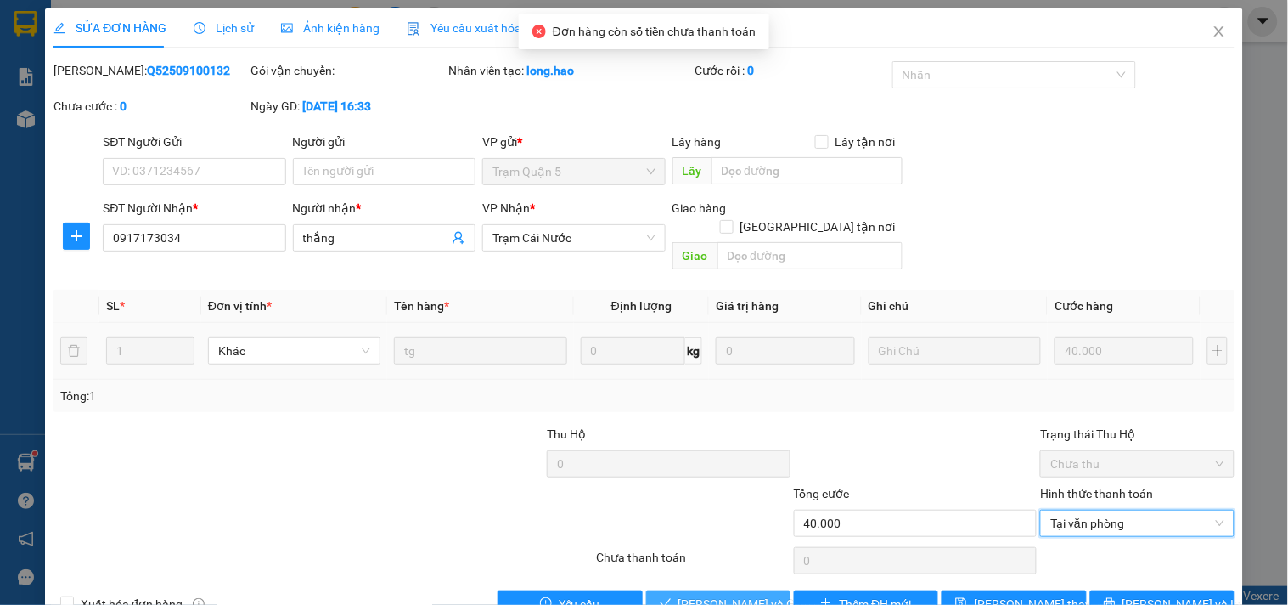
click at [719, 594] on span "[PERSON_NAME] và Giao hàng" at bounding box center [759, 603] width 163 height 19
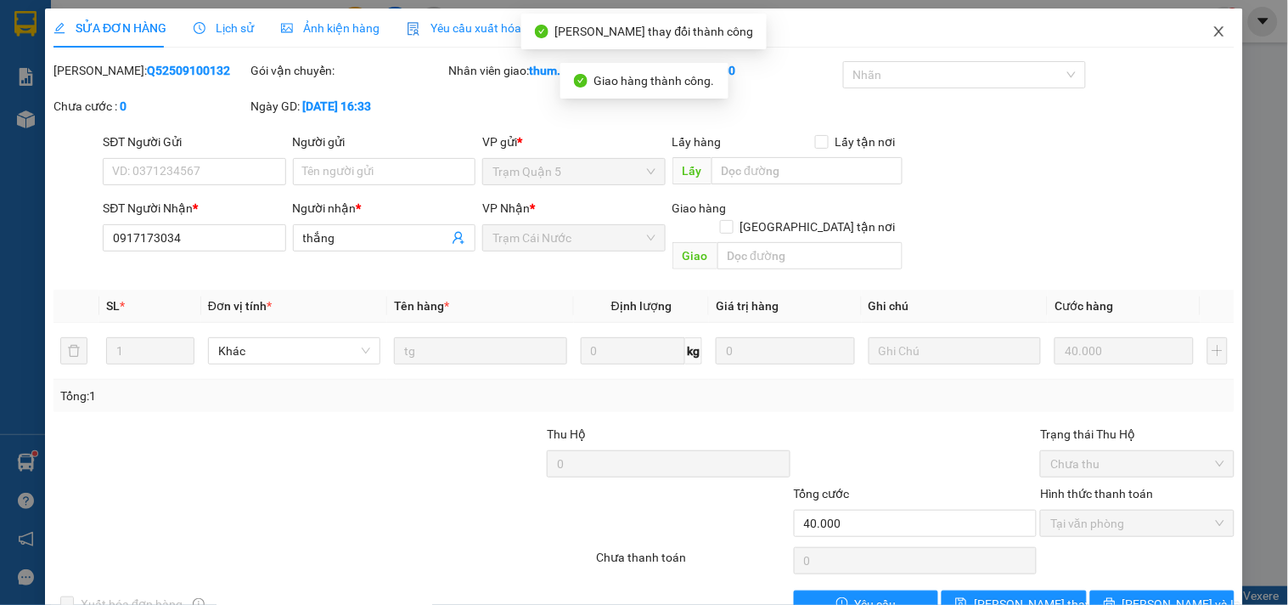
click at [1213, 31] on icon "close" at bounding box center [1220, 32] width 14 height 14
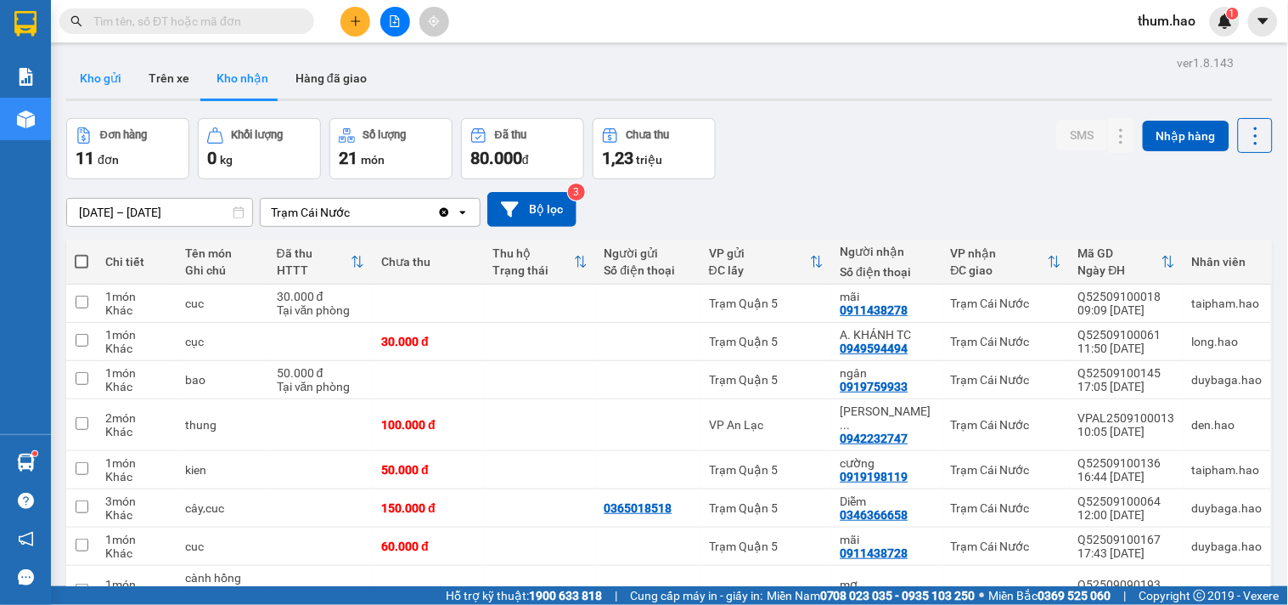
click at [123, 75] on button "Kho gửi" at bounding box center [100, 78] width 69 height 41
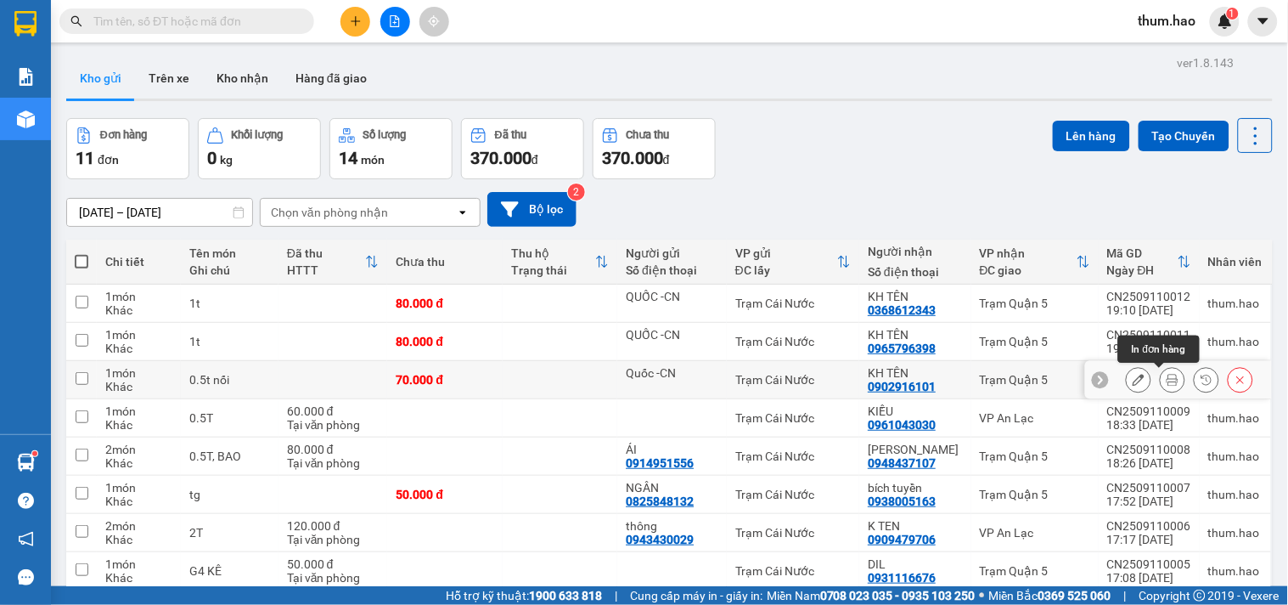
click at [1167, 376] on icon at bounding box center [1173, 380] width 12 height 12
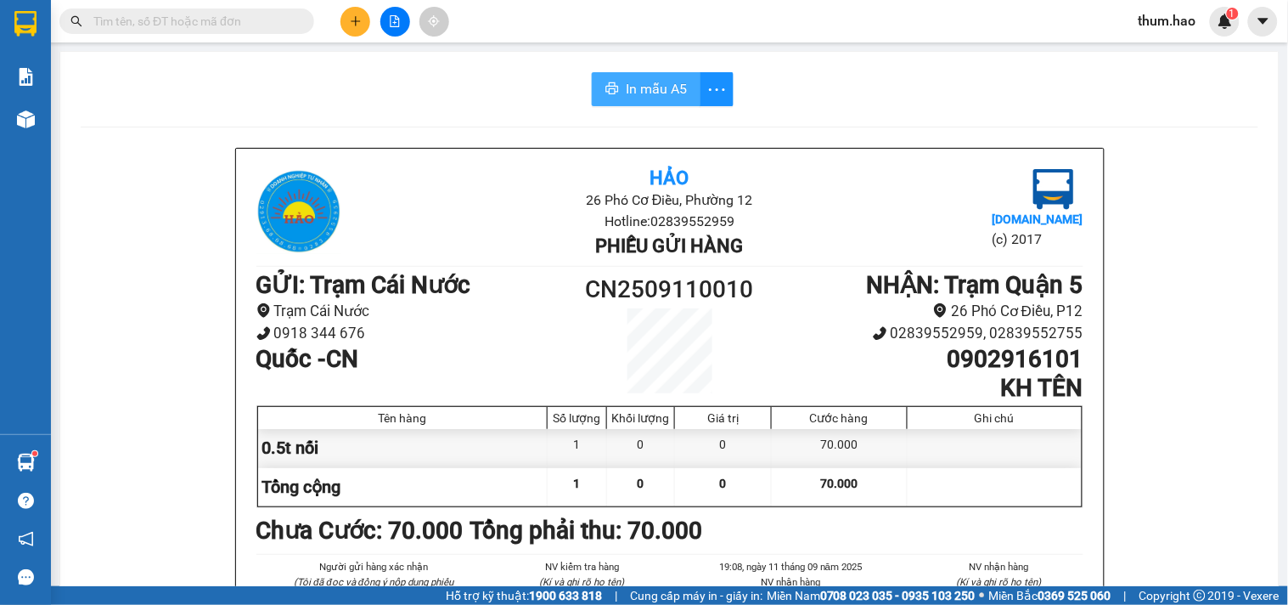
click at [640, 74] on button "In mẫu A5" at bounding box center [646, 89] width 109 height 34
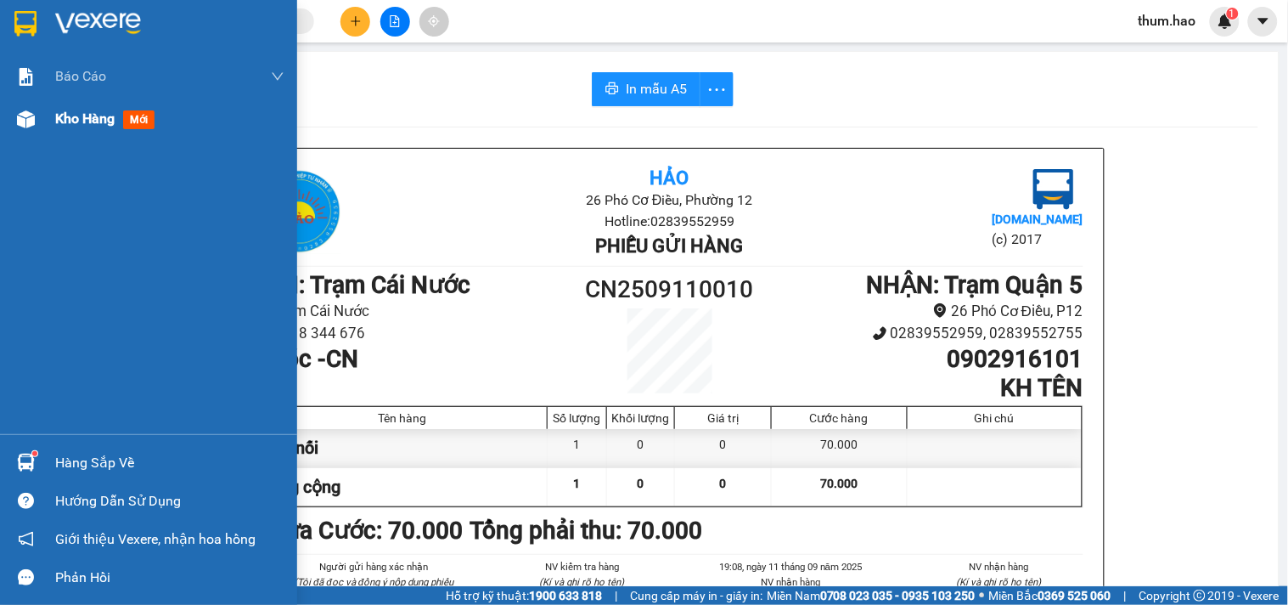
click at [70, 113] on span "Kho hàng" at bounding box center [84, 118] width 59 height 16
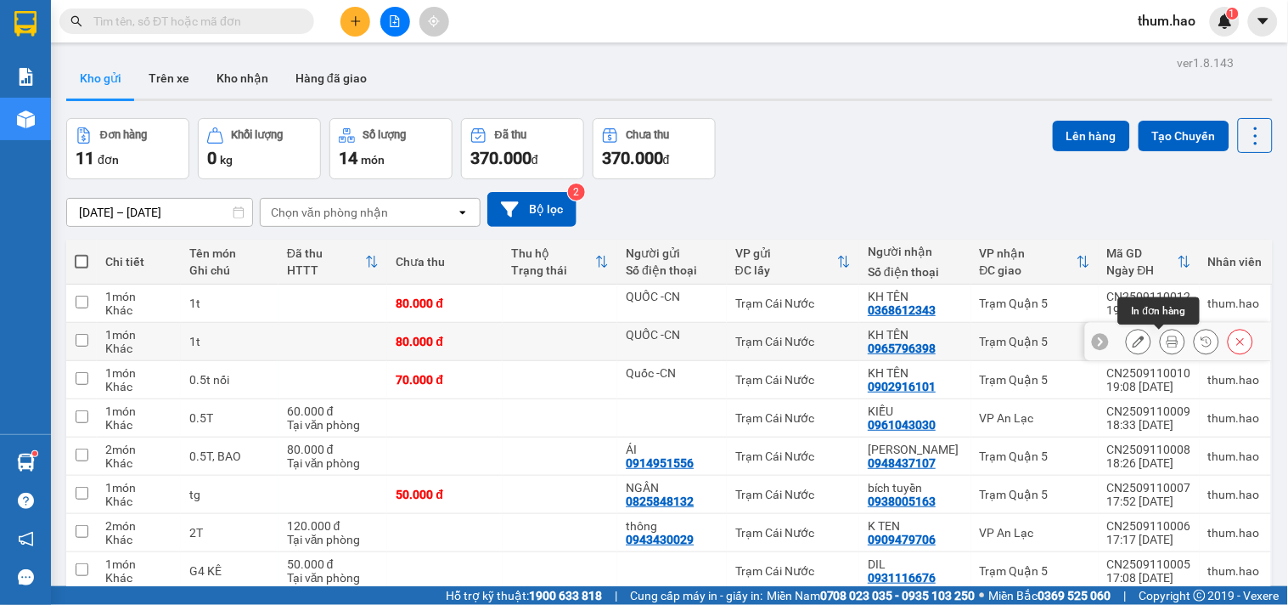
click at [1167, 342] on icon at bounding box center [1173, 341] width 12 height 12
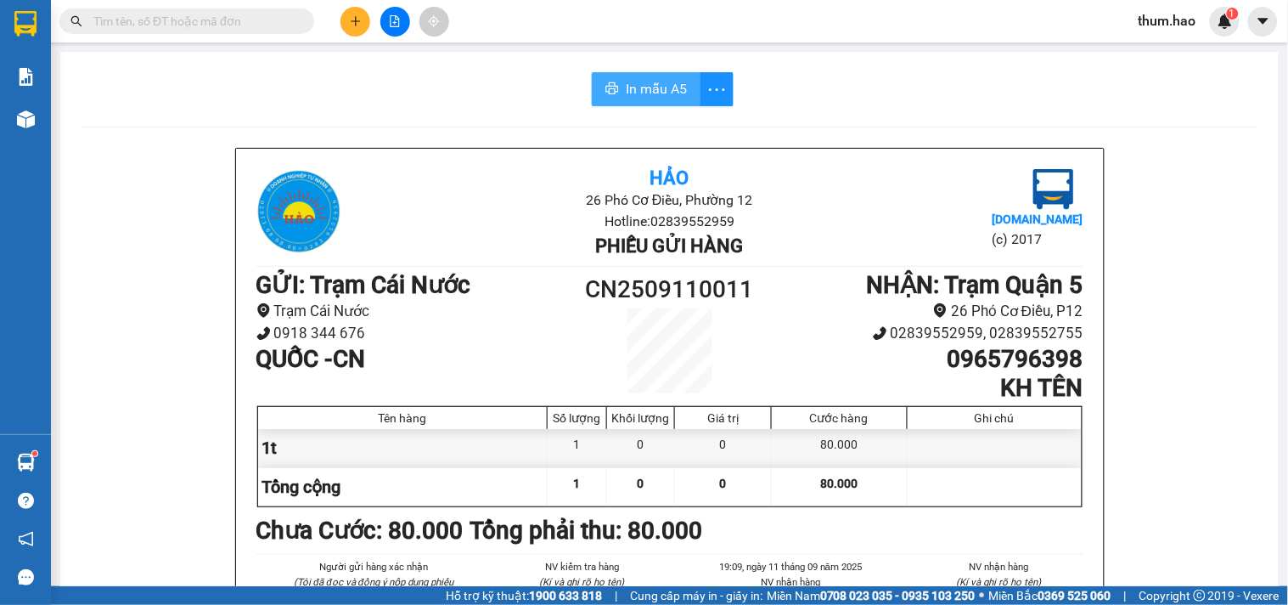
click at [626, 87] on span "In mẫu A5" at bounding box center [656, 88] width 61 height 21
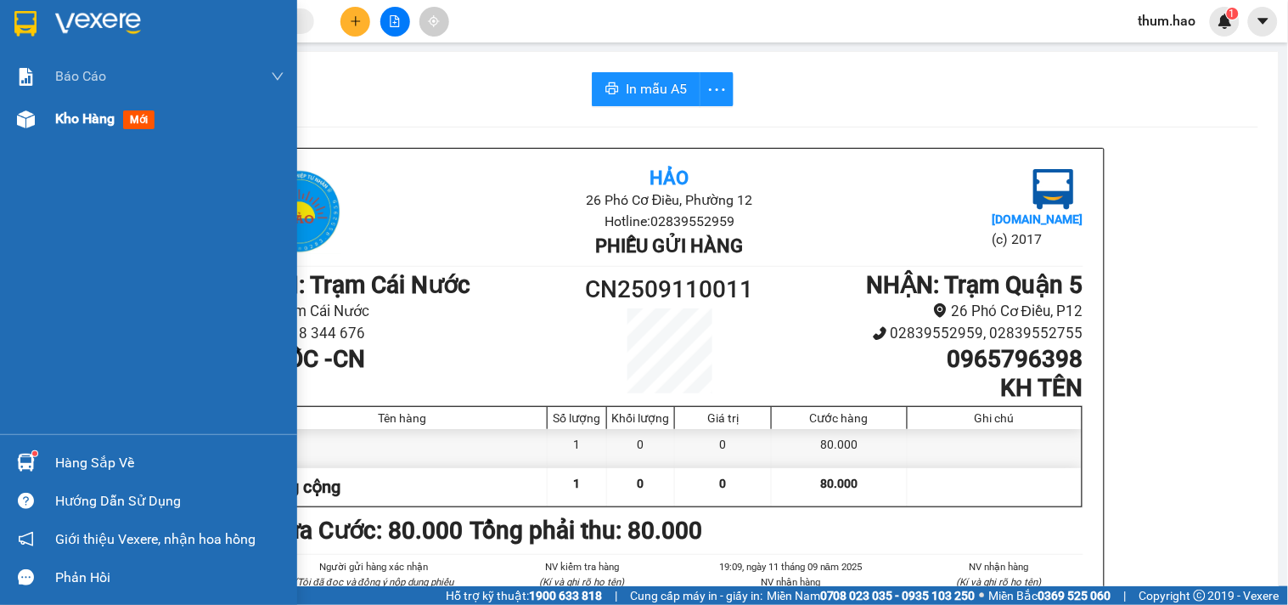
click at [55, 119] on span "Kho hàng" at bounding box center [84, 118] width 59 height 16
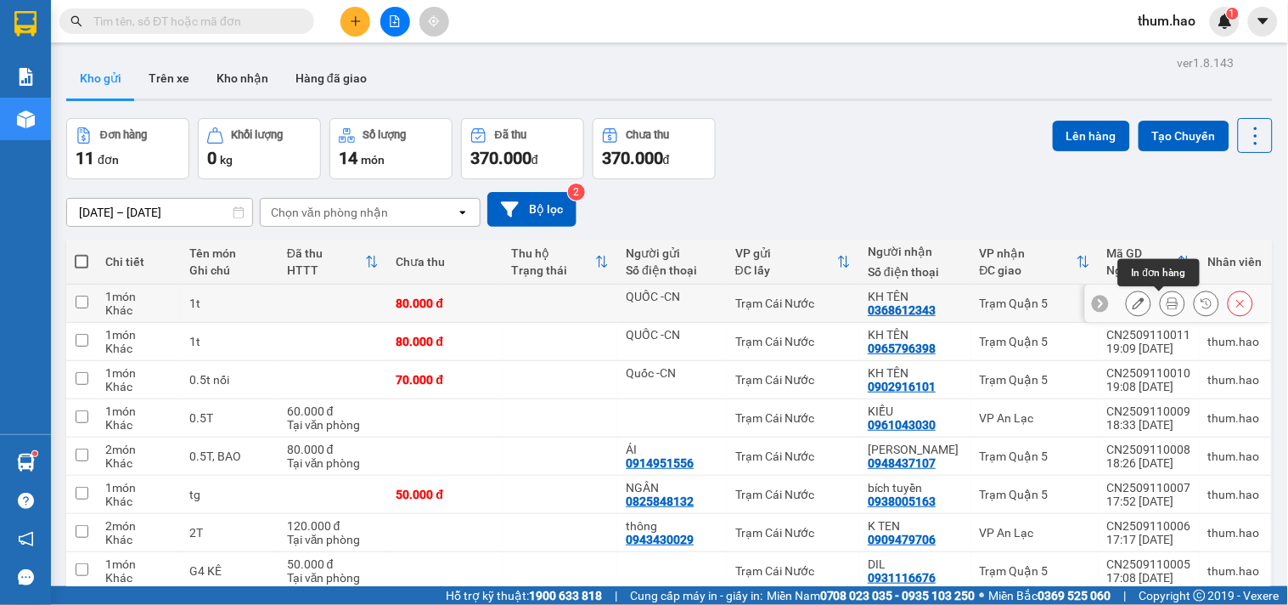
click at [1167, 302] on icon at bounding box center [1173, 303] width 12 height 12
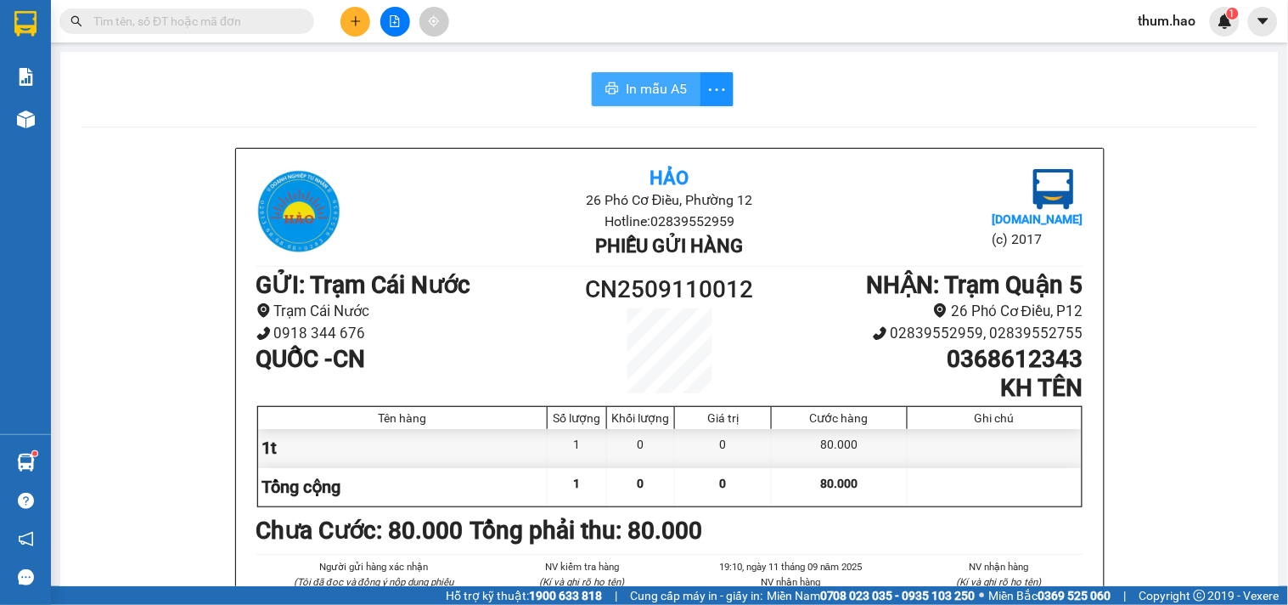
click at [631, 92] on span "In mẫu A5" at bounding box center [656, 88] width 61 height 21
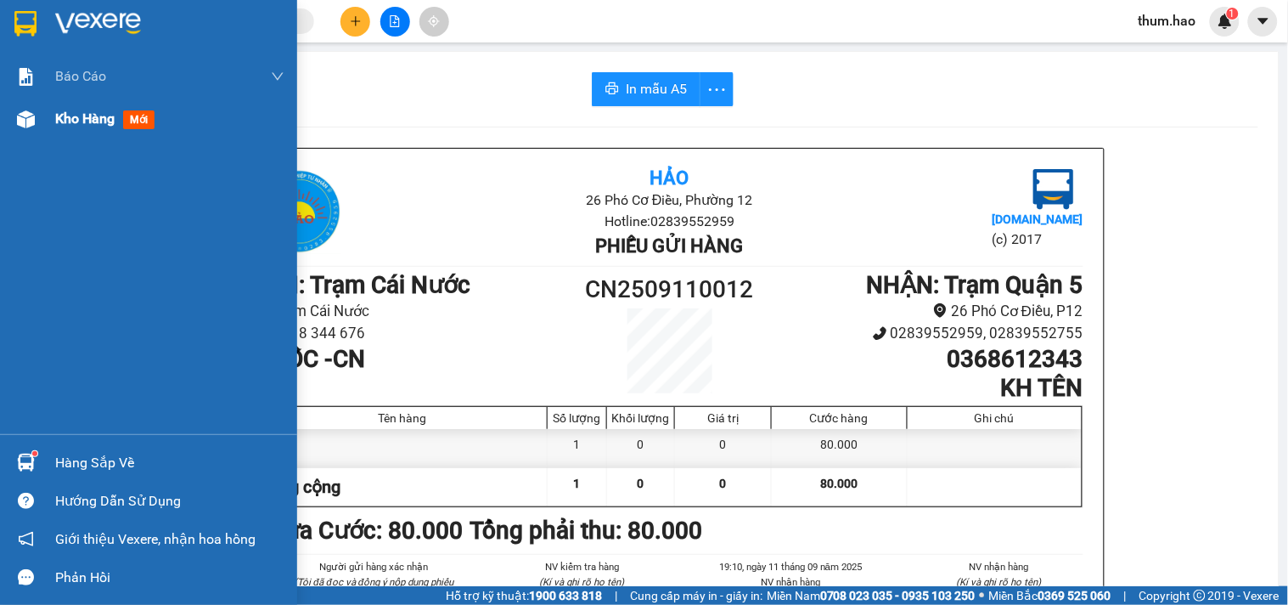
click at [70, 131] on div "Kho hàng mới" at bounding box center [169, 119] width 229 height 42
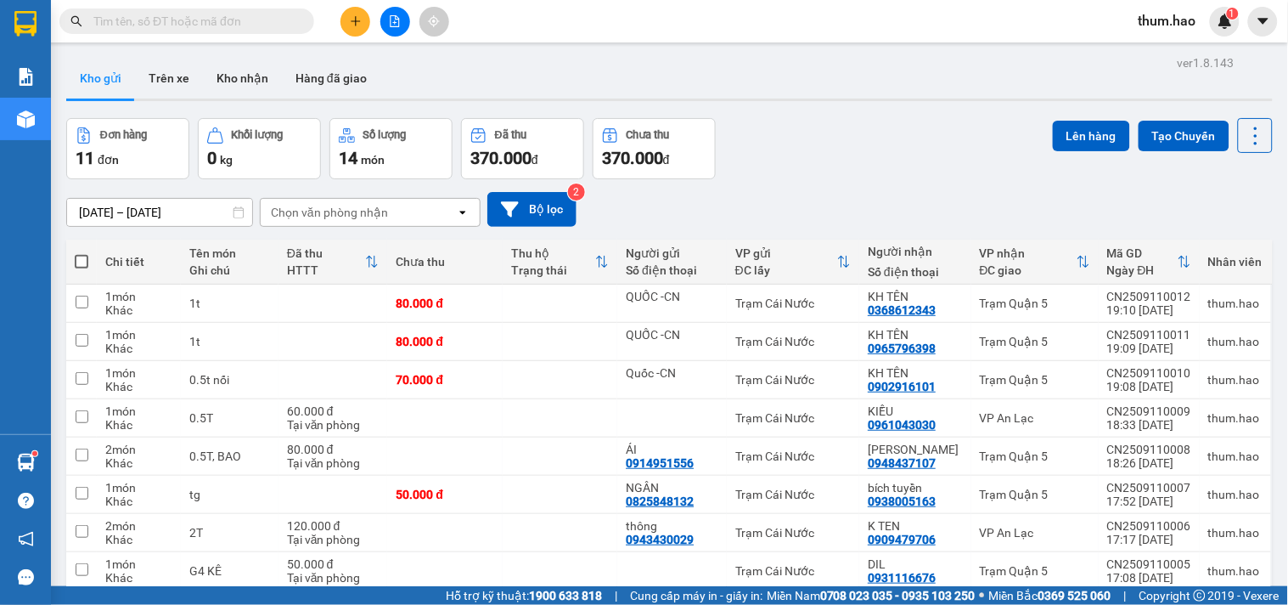
checkbox input "true"
click at [88, 590] on td at bounding box center [81, 609] width 31 height 38
checkbox input "true"
click at [86, 563] on input "checkbox" at bounding box center [82, 569] width 13 height 13
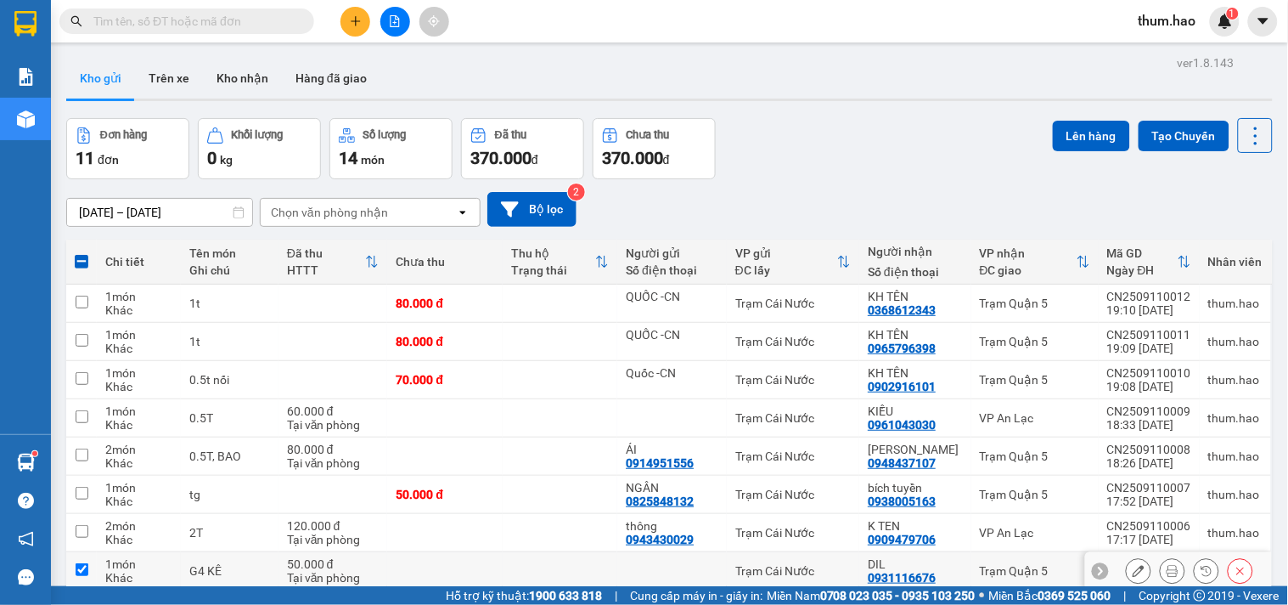
checkbox input "true"
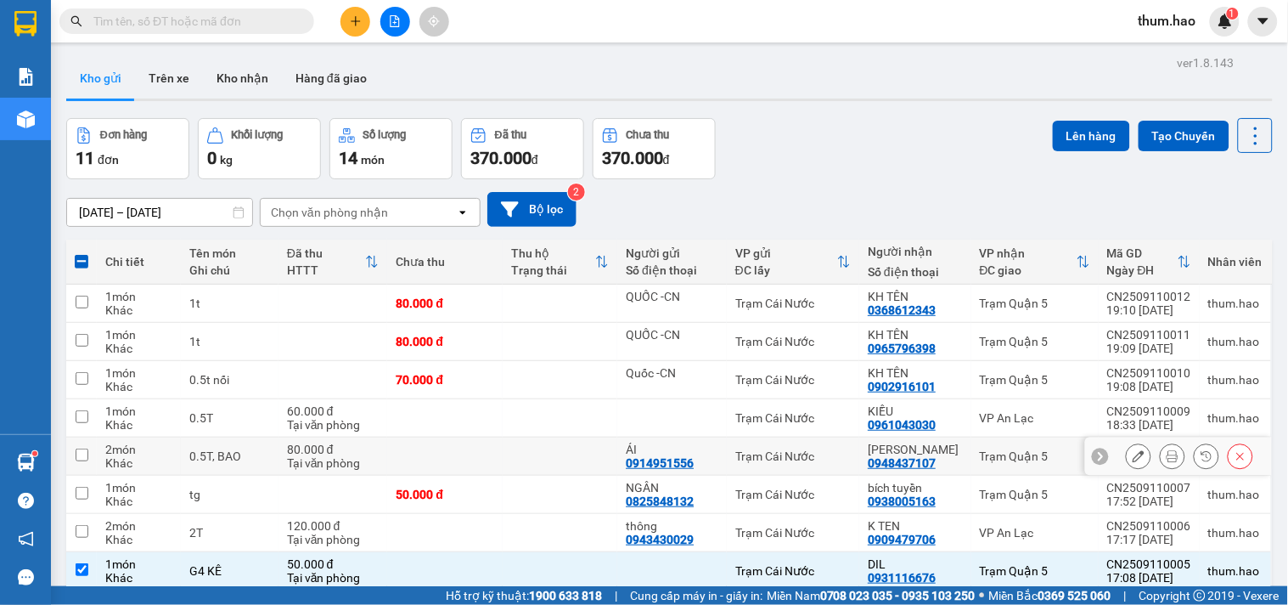
click at [86, 448] on input "checkbox" at bounding box center [82, 454] width 13 height 13
checkbox input "true"
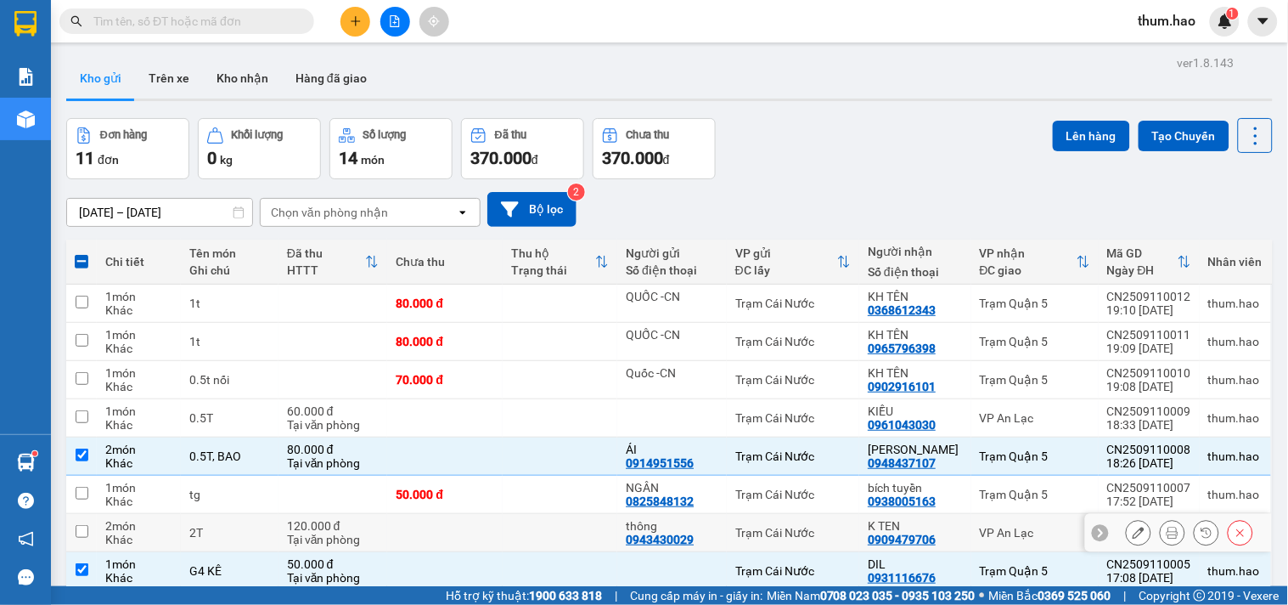
click at [81, 525] on input "checkbox" at bounding box center [82, 531] width 13 height 13
checkbox input "true"
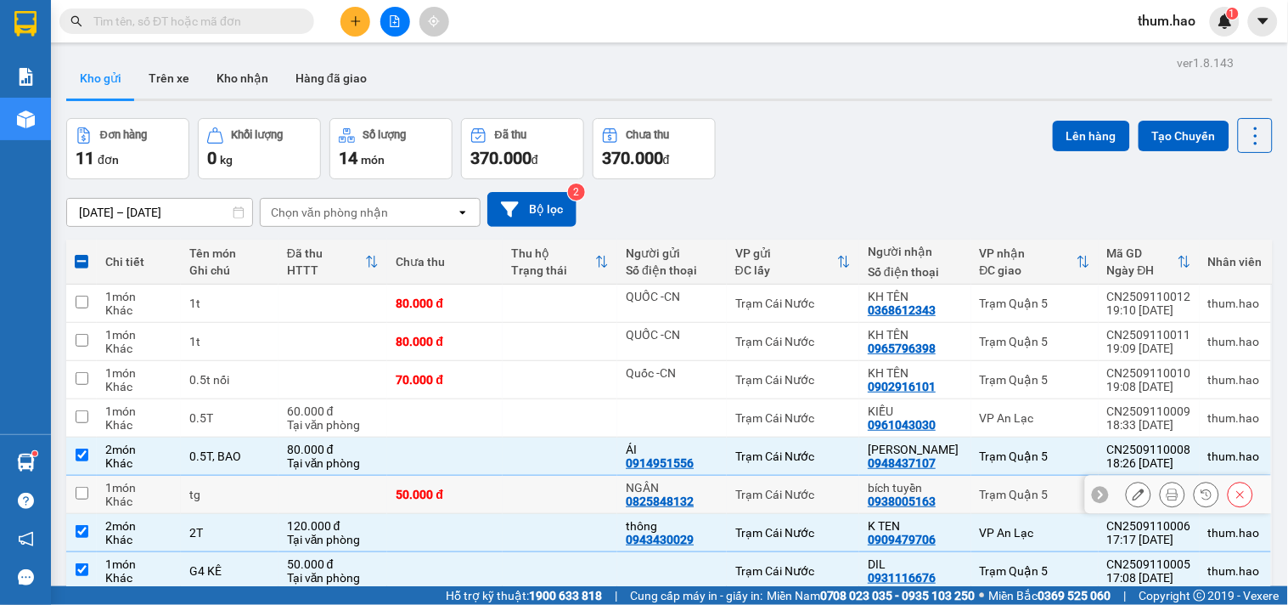
click at [76, 487] on input "checkbox" at bounding box center [82, 493] width 13 height 13
checkbox input "true"
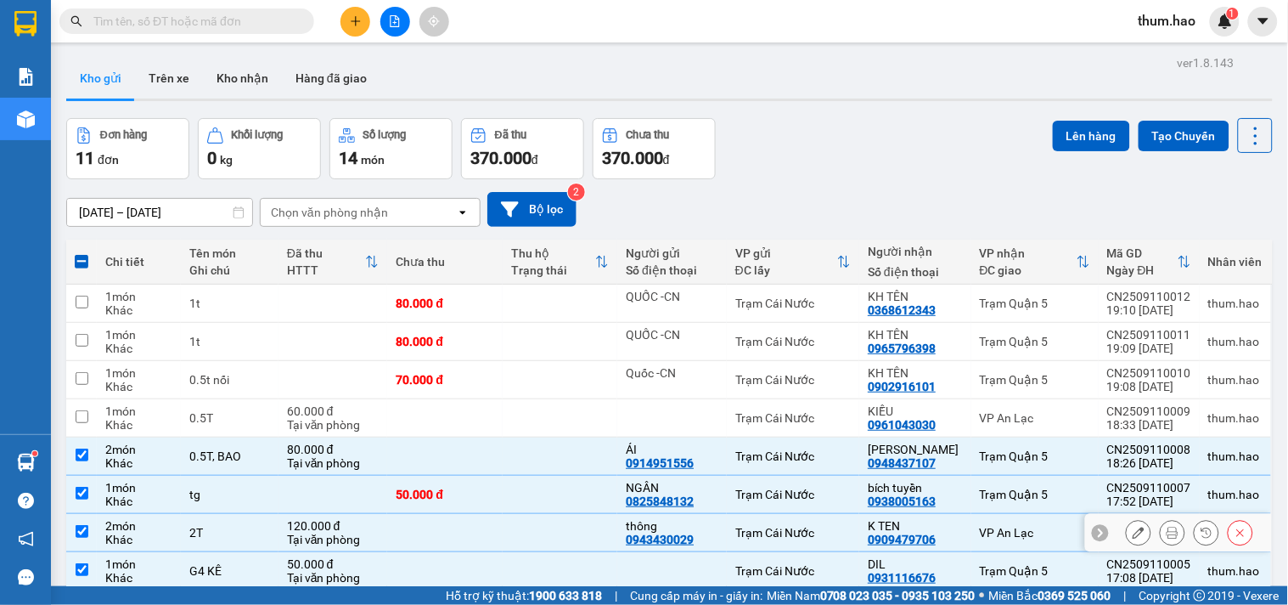
click at [77, 525] on input "checkbox" at bounding box center [82, 531] width 13 height 13
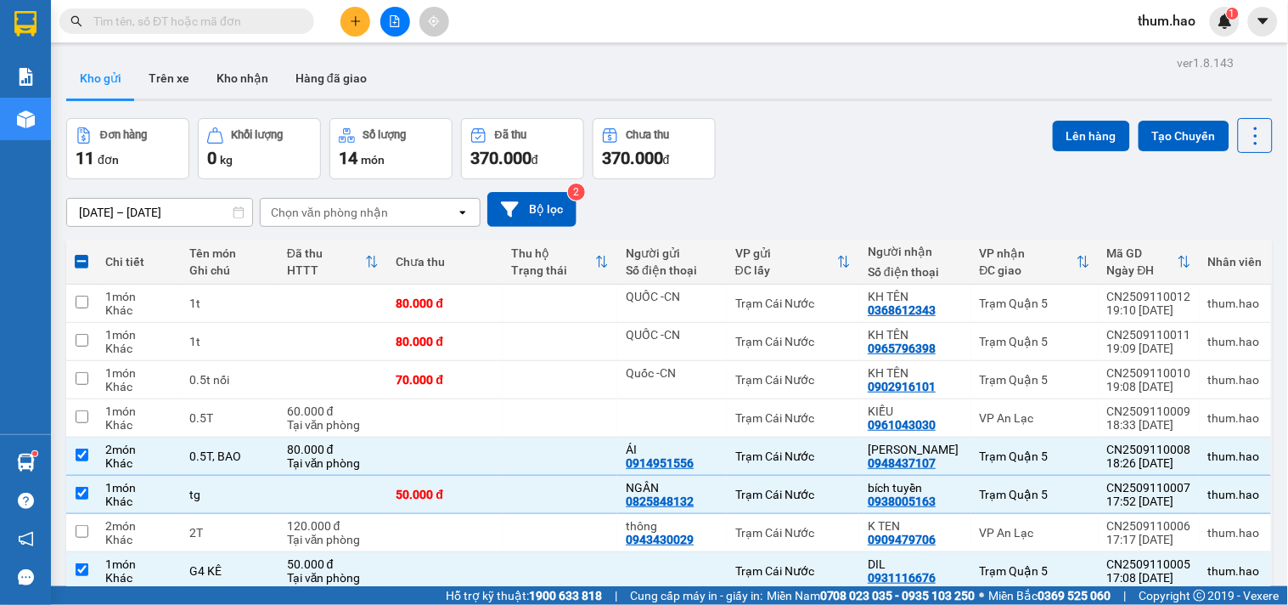
click at [1063, 118] on div "Lên hàng Tạo Chuyến" at bounding box center [1163, 135] width 220 height 35
click at [1058, 131] on button "Lên hàng" at bounding box center [1091, 136] width 77 height 31
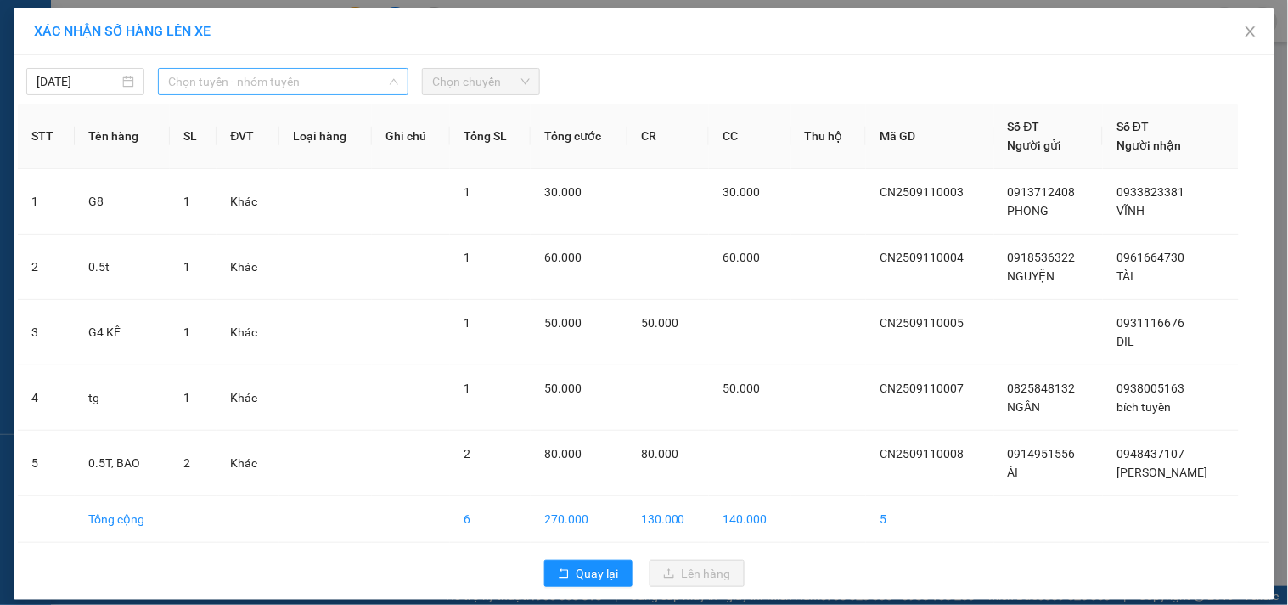
click at [357, 85] on span "Chọn tuyến - nhóm tuyến" at bounding box center [283, 81] width 230 height 25
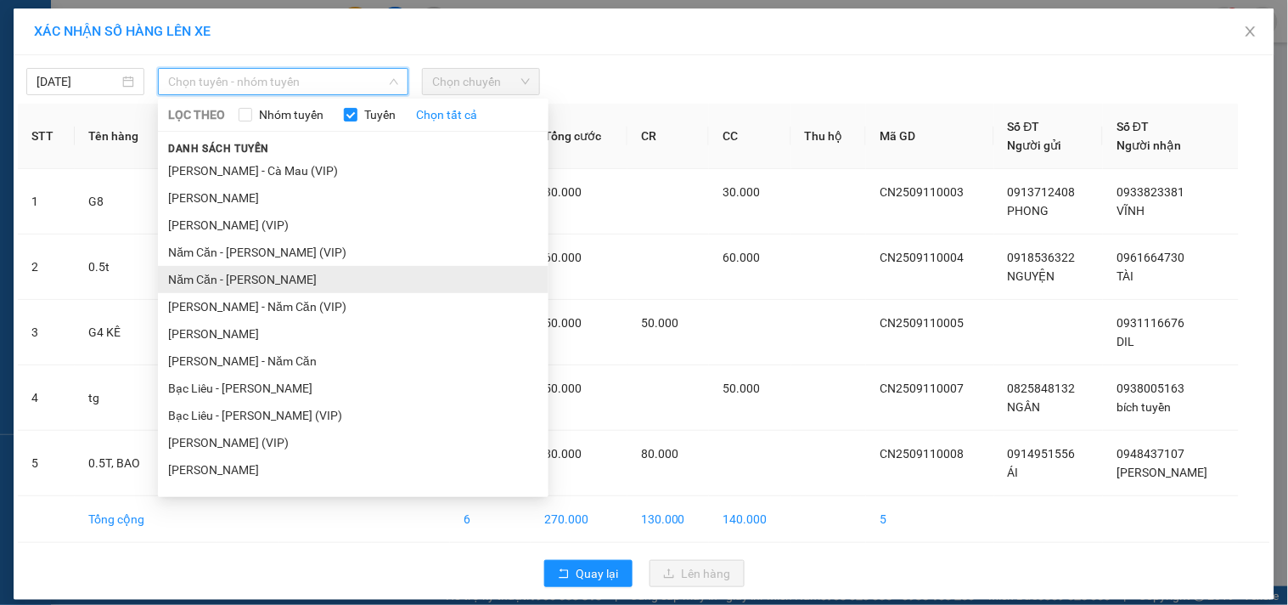
click at [238, 279] on li "Năm Căn - [PERSON_NAME]" at bounding box center [353, 279] width 391 height 27
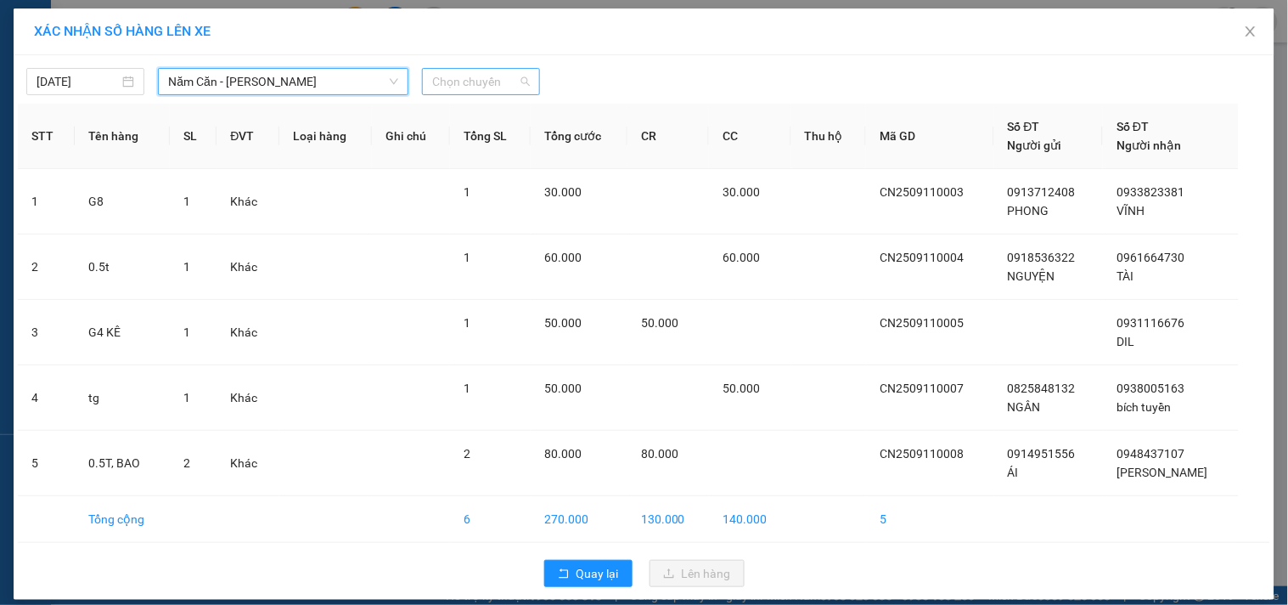
click at [491, 72] on span "Chọn chuyến" at bounding box center [481, 81] width 98 height 25
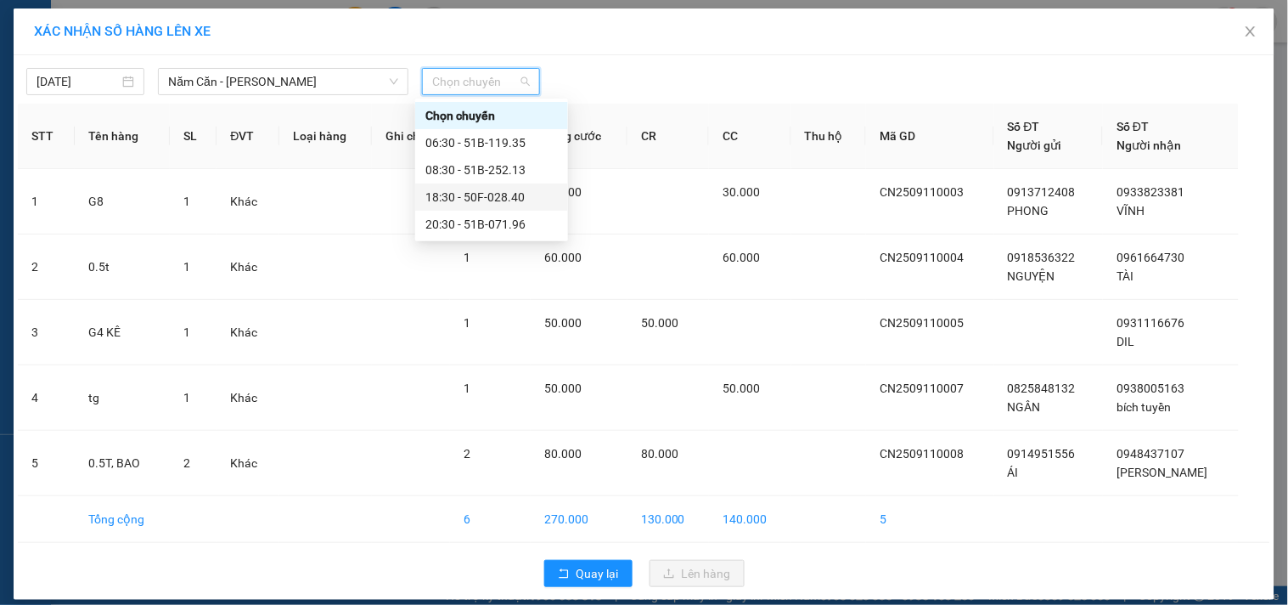
click at [503, 193] on div "18:30 - 50F-028.40" at bounding box center [491, 197] width 132 height 19
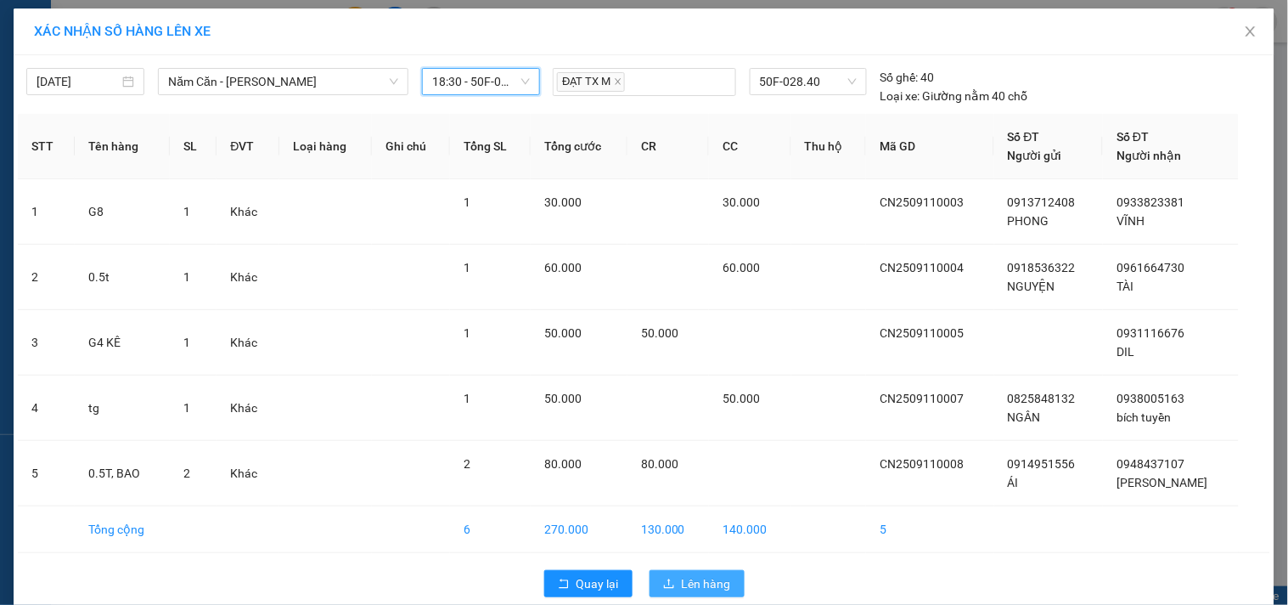
click at [703, 575] on span "Lên hàng" at bounding box center [706, 583] width 49 height 19
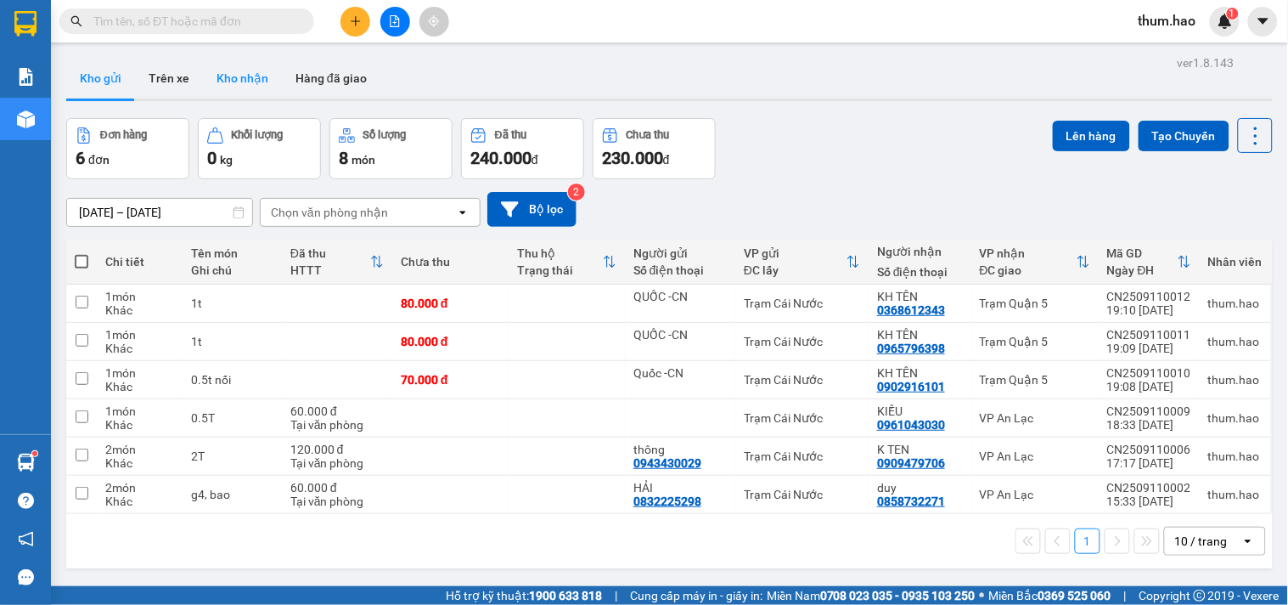
click at [247, 82] on button "Kho nhận" at bounding box center [242, 78] width 79 height 41
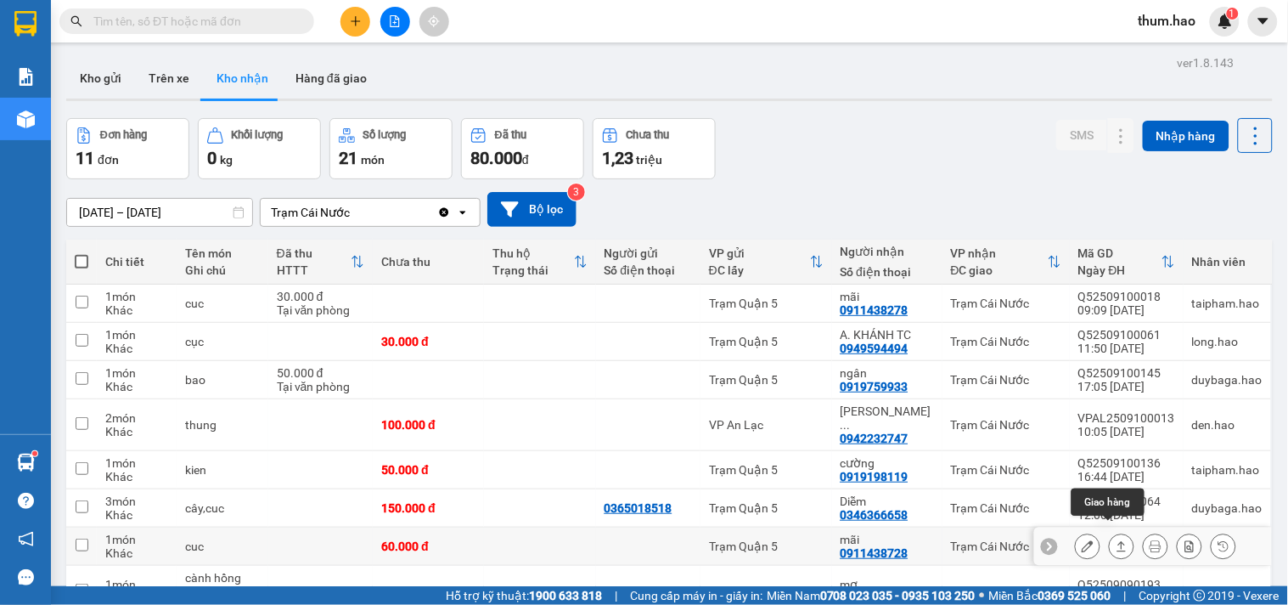
click at [1116, 540] on icon at bounding box center [1122, 546] width 12 height 12
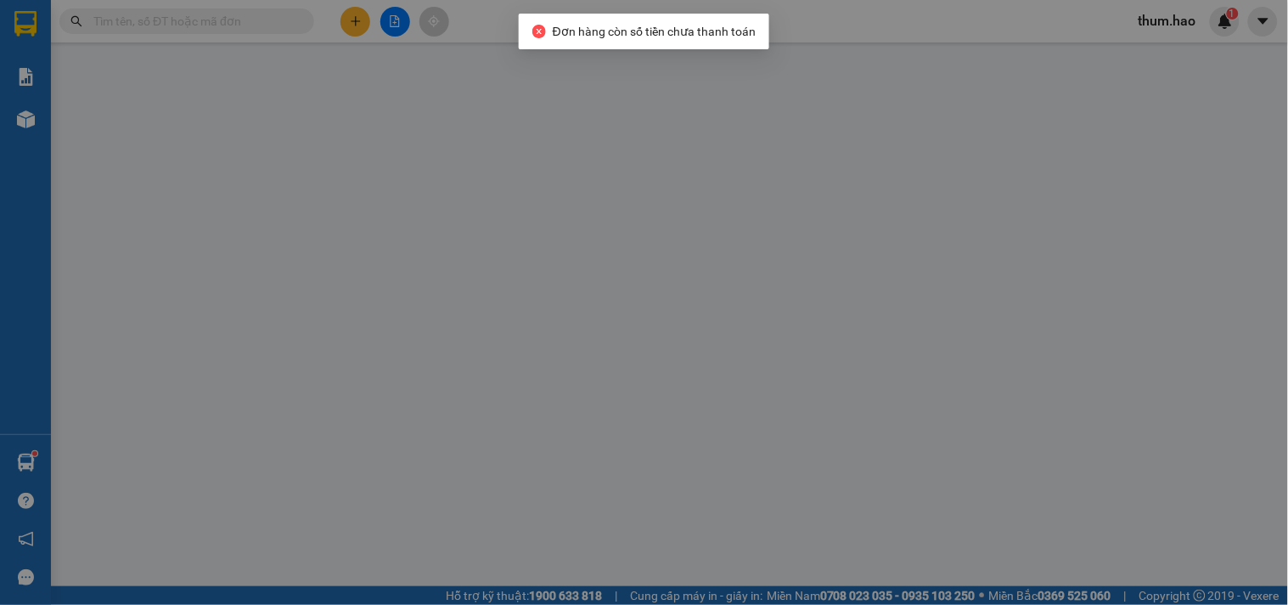
type input "0911438728"
type input "mãi"
type input "60.000"
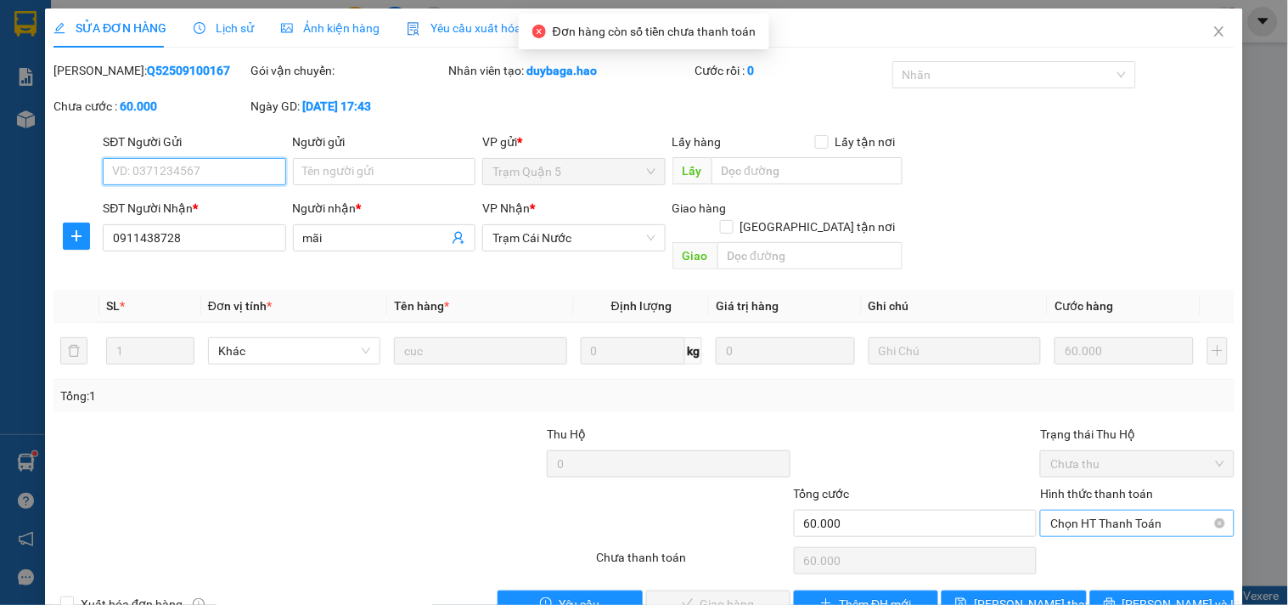
click at [1087, 510] on span "Chọn HT Thanh Toán" at bounding box center [1136, 522] width 173 height 25
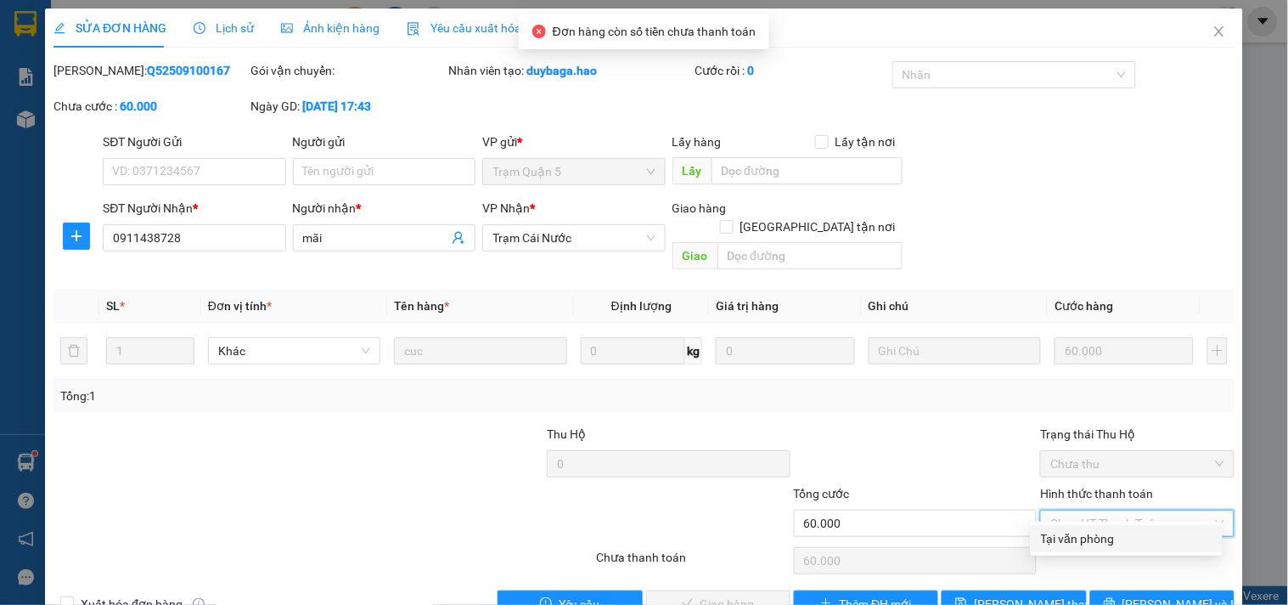
click at [1079, 535] on div "Tại văn phòng" at bounding box center [1127, 538] width 172 height 19
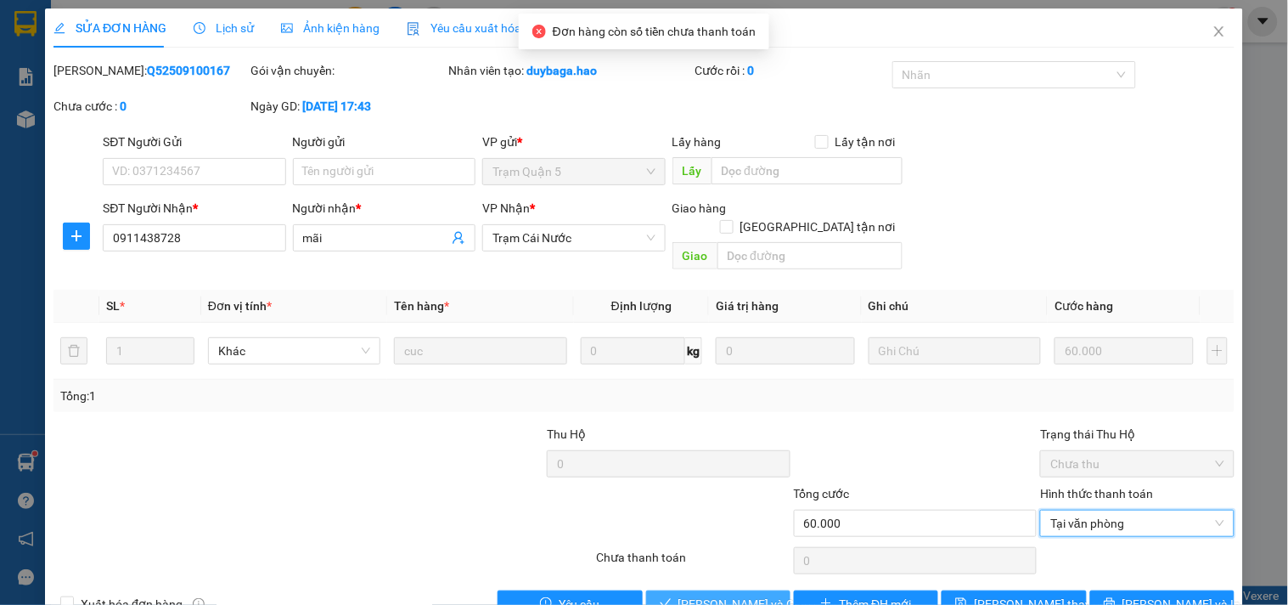
drag, startPoint x: 727, startPoint y: 579, endPoint x: 870, endPoint y: 396, distance: 232.9
click at [729, 594] on span "[PERSON_NAME] và Giao hàng" at bounding box center [759, 603] width 163 height 19
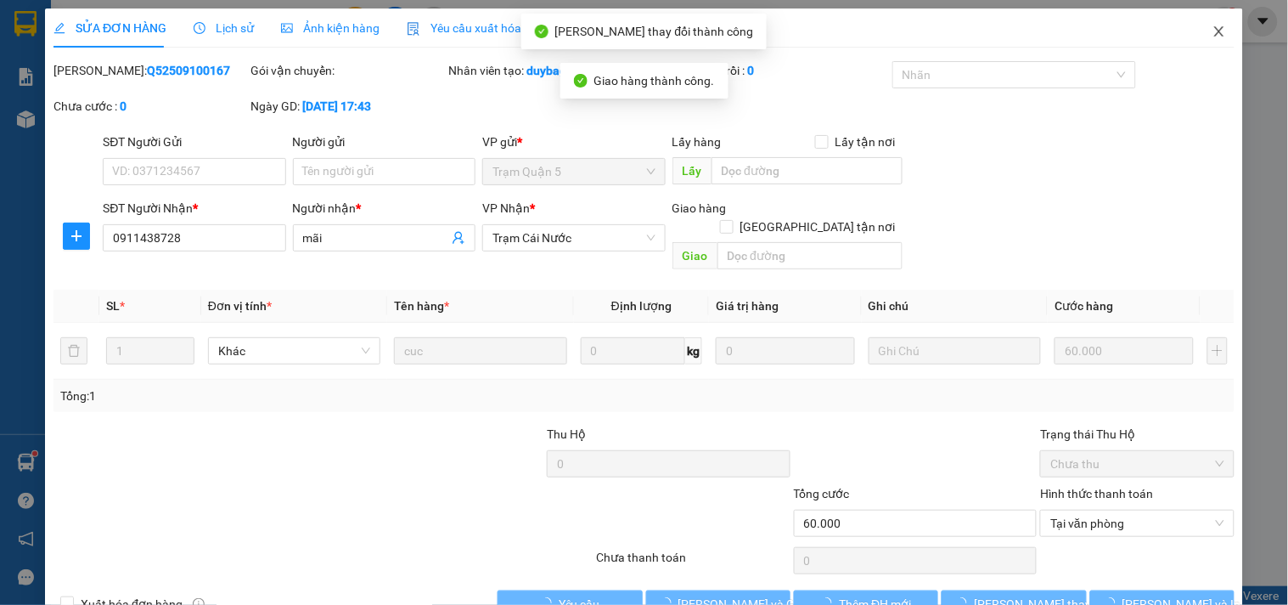
click at [1208, 24] on span "Close" at bounding box center [1220, 32] width 48 height 48
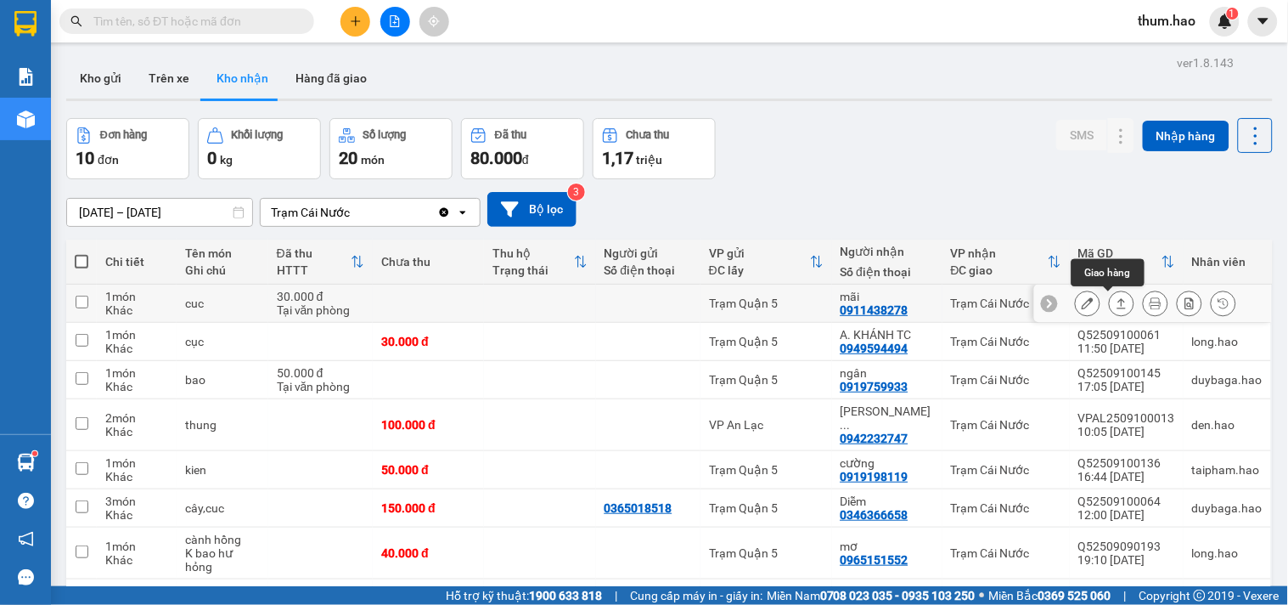
click at [1116, 297] on icon at bounding box center [1122, 303] width 12 height 12
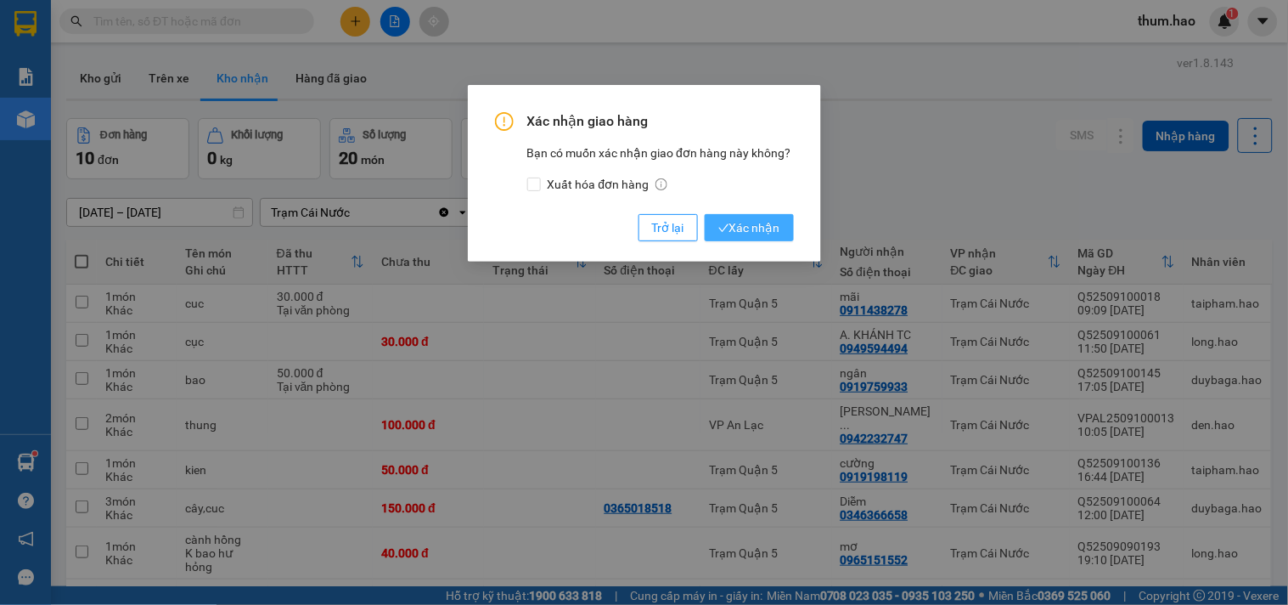
click at [753, 230] on span "Xác nhận" at bounding box center [749, 227] width 62 height 19
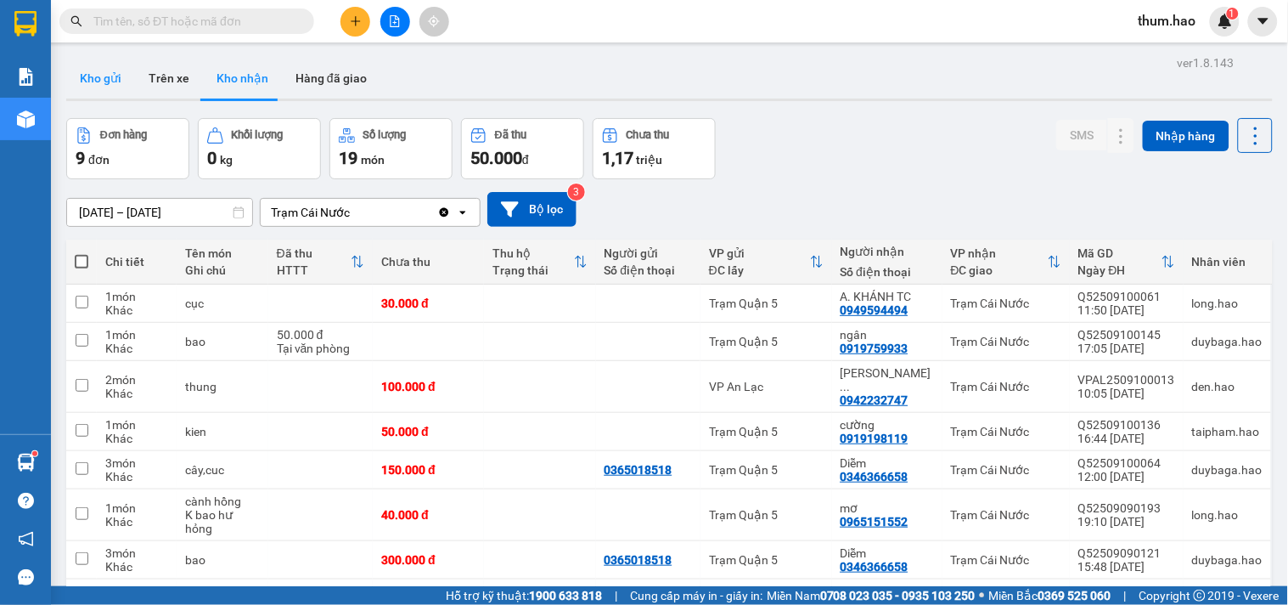
click at [99, 69] on button "Kho gửi" at bounding box center [100, 78] width 69 height 41
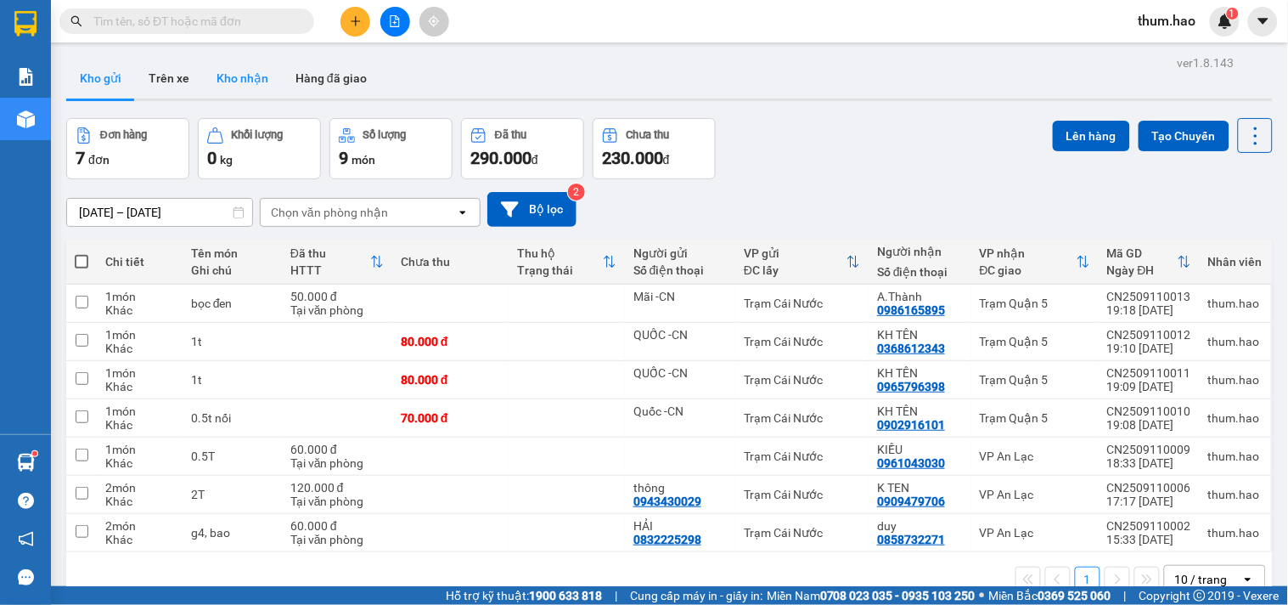
click at [251, 85] on button "Kho nhận" at bounding box center [242, 78] width 79 height 41
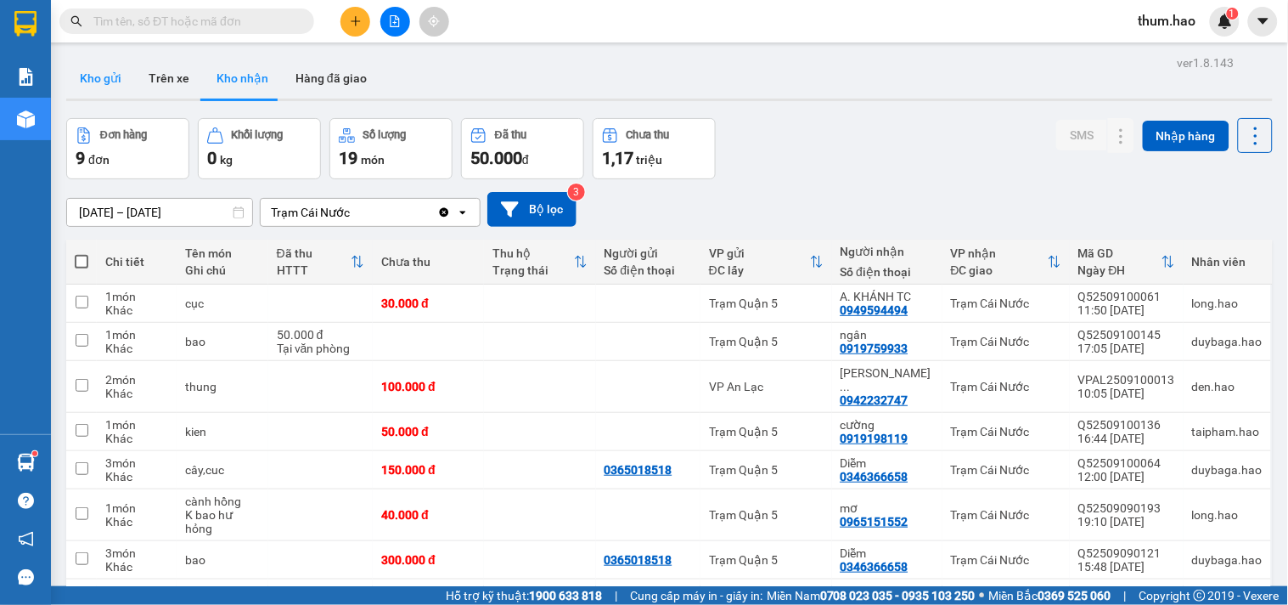
click at [100, 79] on button "Kho gửi" at bounding box center [100, 78] width 69 height 41
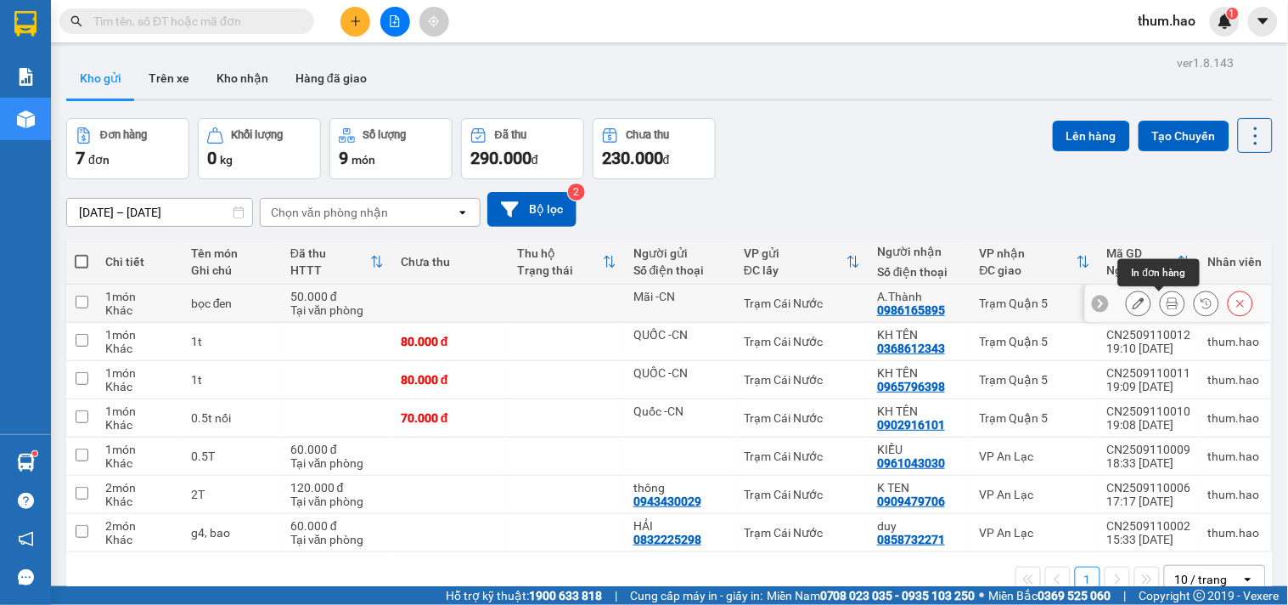
click at [1167, 302] on icon at bounding box center [1173, 303] width 12 height 12
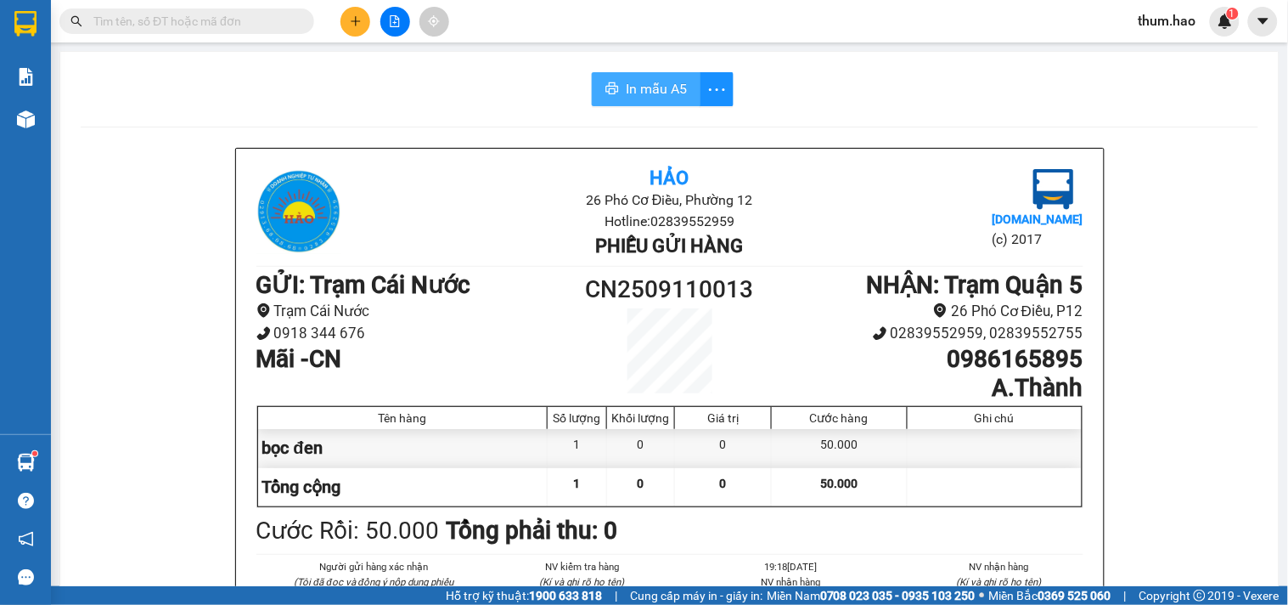
click at [616, 92] on button "In mẫu A5" at bounding box center [646, 89] width 109 height 34
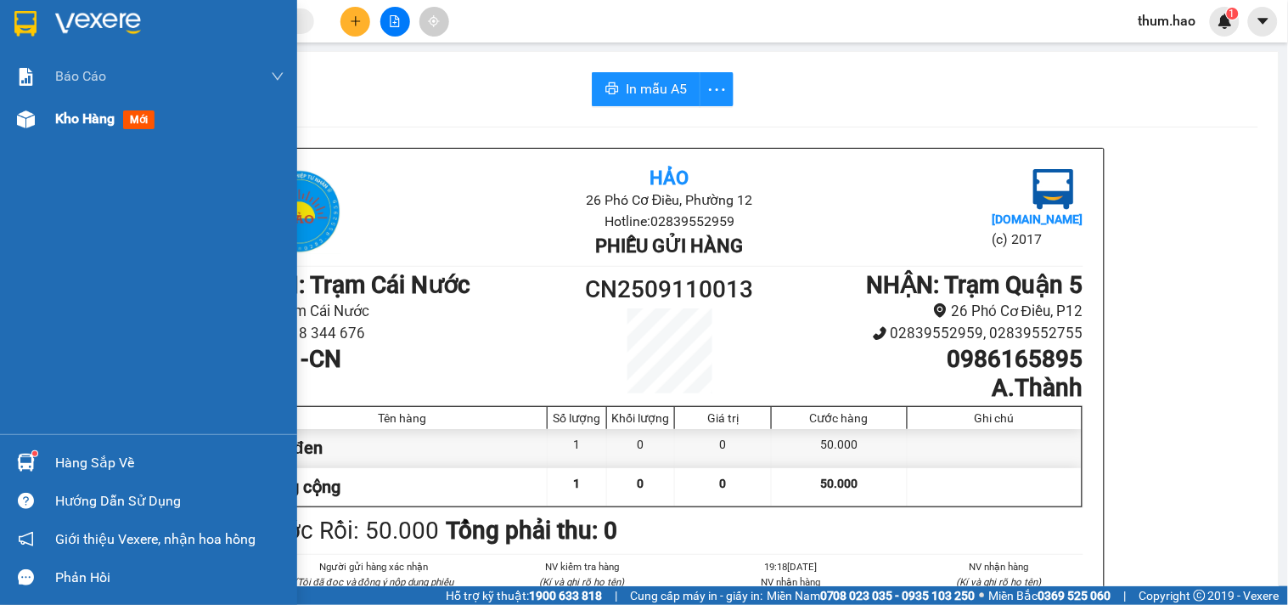
click at [61, 112] on span "Kho hàng" at bounding box center [84, 118] width 59 height 16
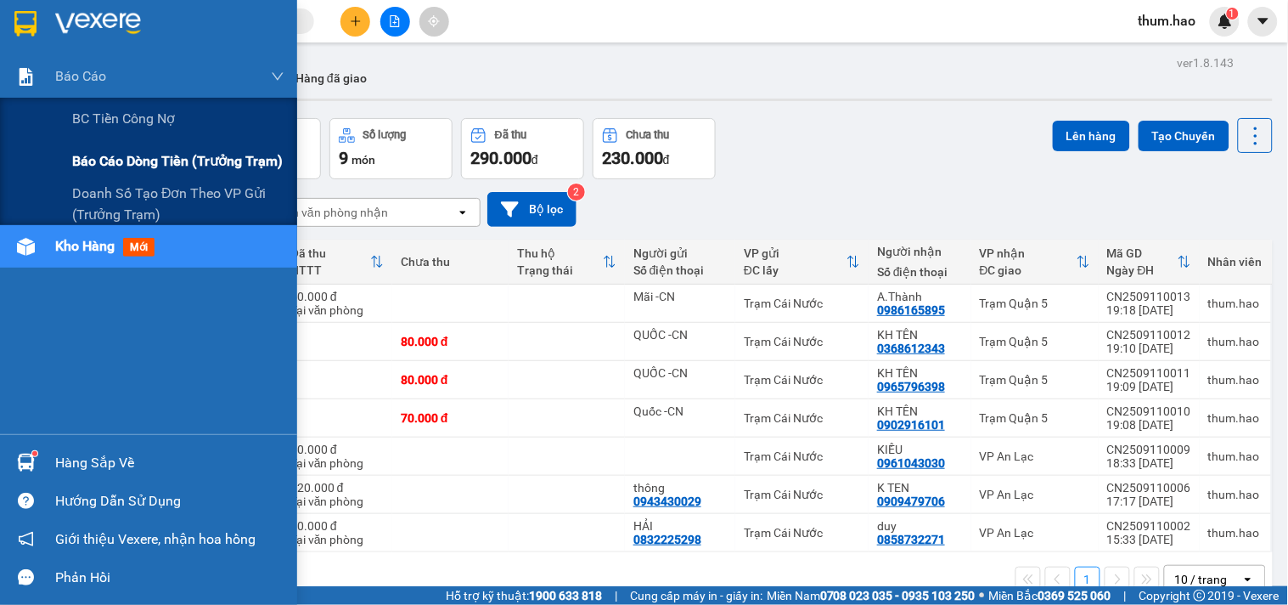
click at [159, 155] on span "Báo cáo dòng tiền (trưởng trạm)" at bounding box center [177, 160] width 211 height 21
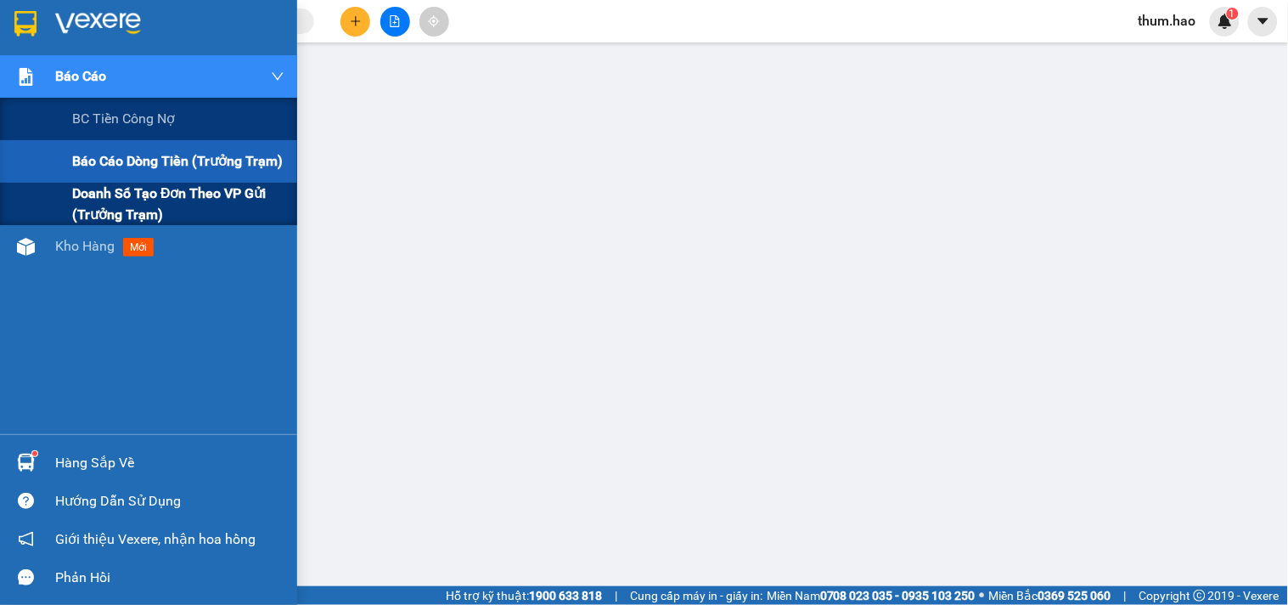
click at [104, 210] on span "Doanh số tạo đơn theo VP gửi (trưởng trạm)" at bounding box center [178, 204] width 212 height 42
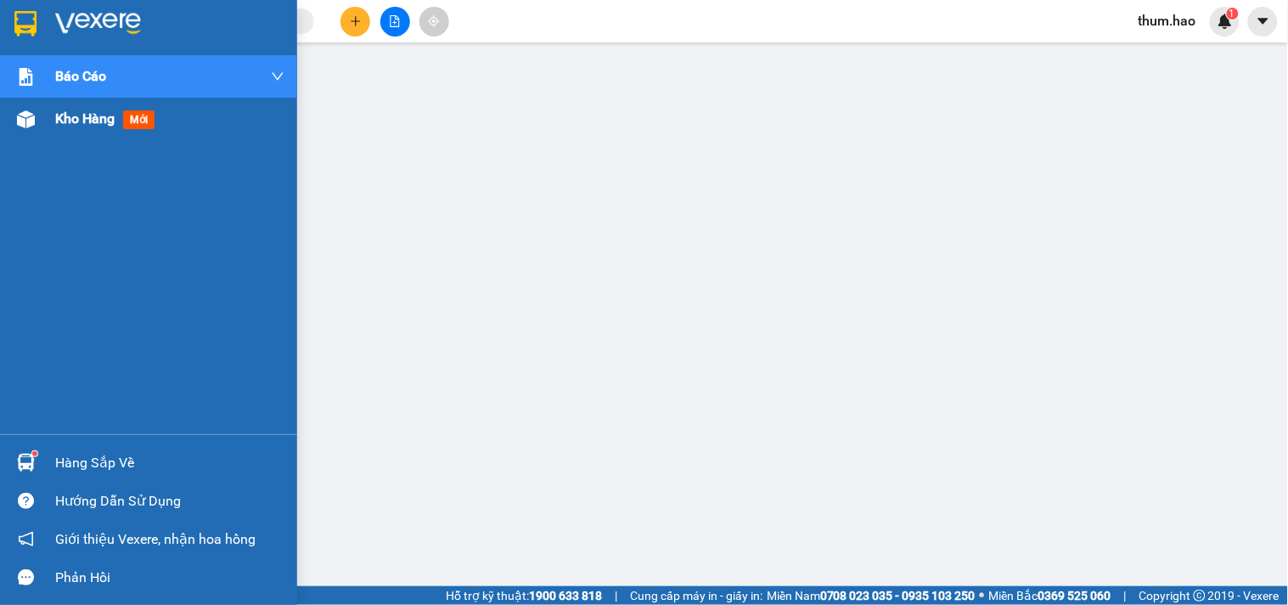
click at [81, 122] on span "Kho hàng" at bounding box center [84, 118] width 59 height 16
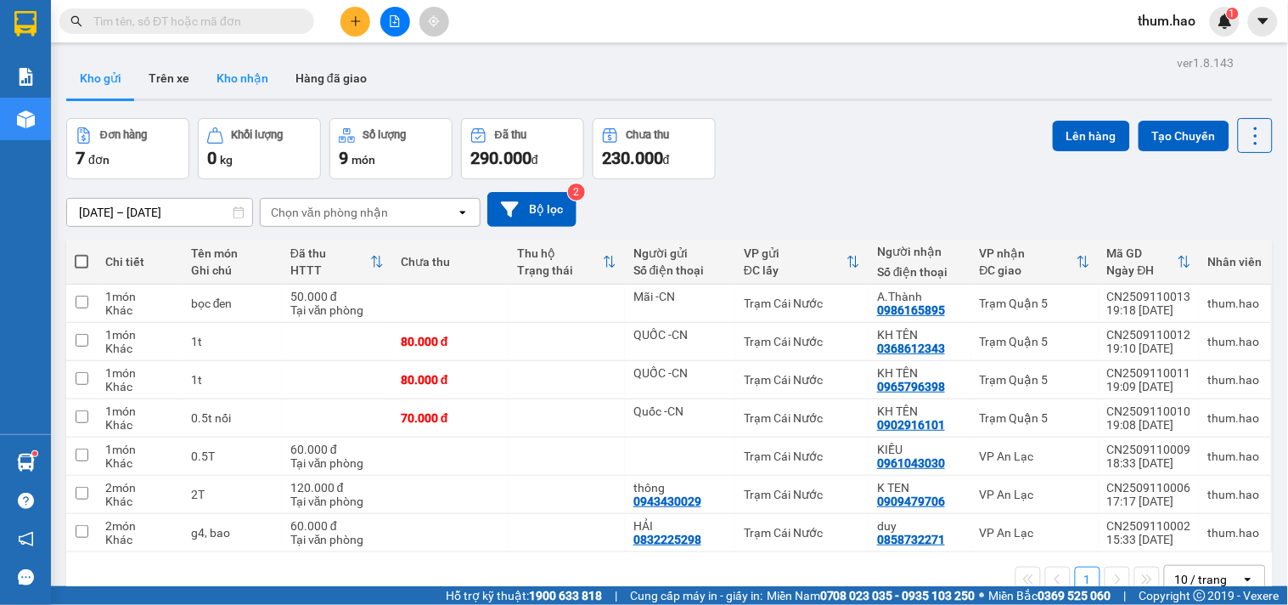
click at [256, 82] on button "Kho nhận" at bounding box center [242, 78] width 79 height 41
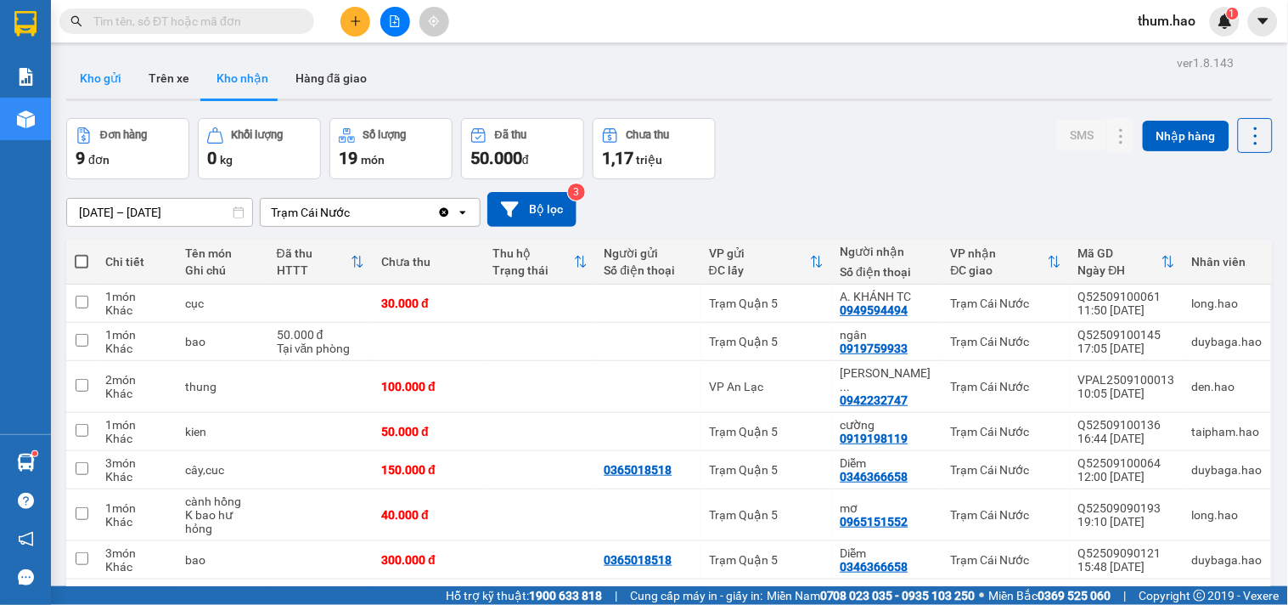
click at [106, 86] on button "Kho gửi" at bounding box center [100, 78] width 69 height 41
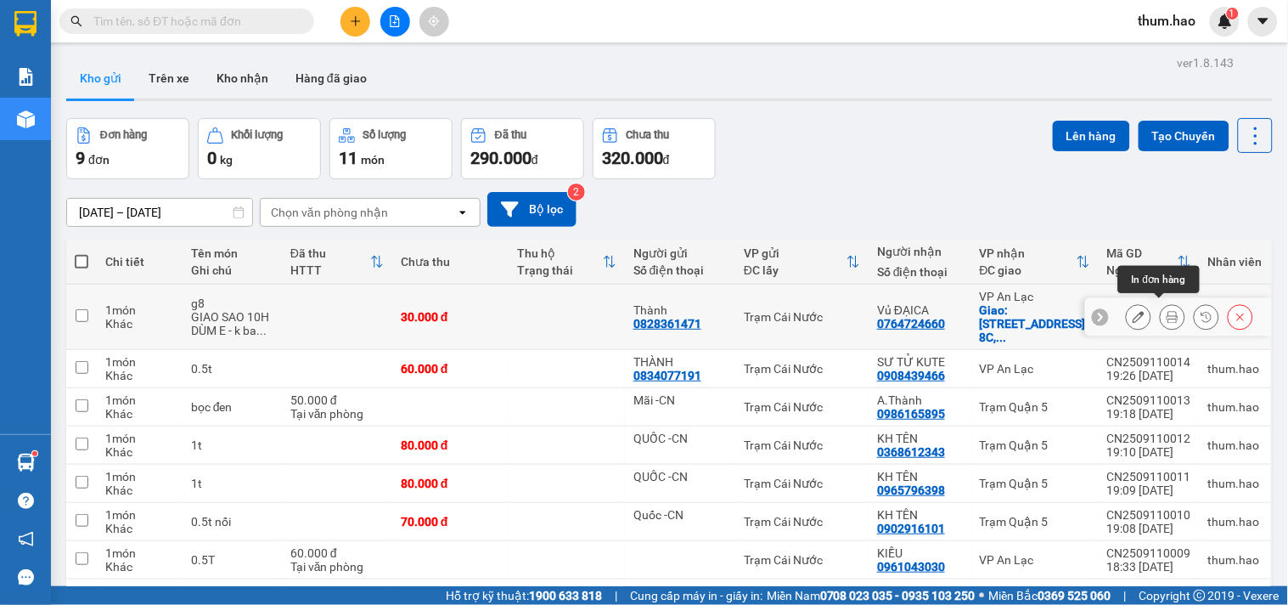
click at [1167, 311] on icon at bounding box center [1173, 317] width 12 height 12
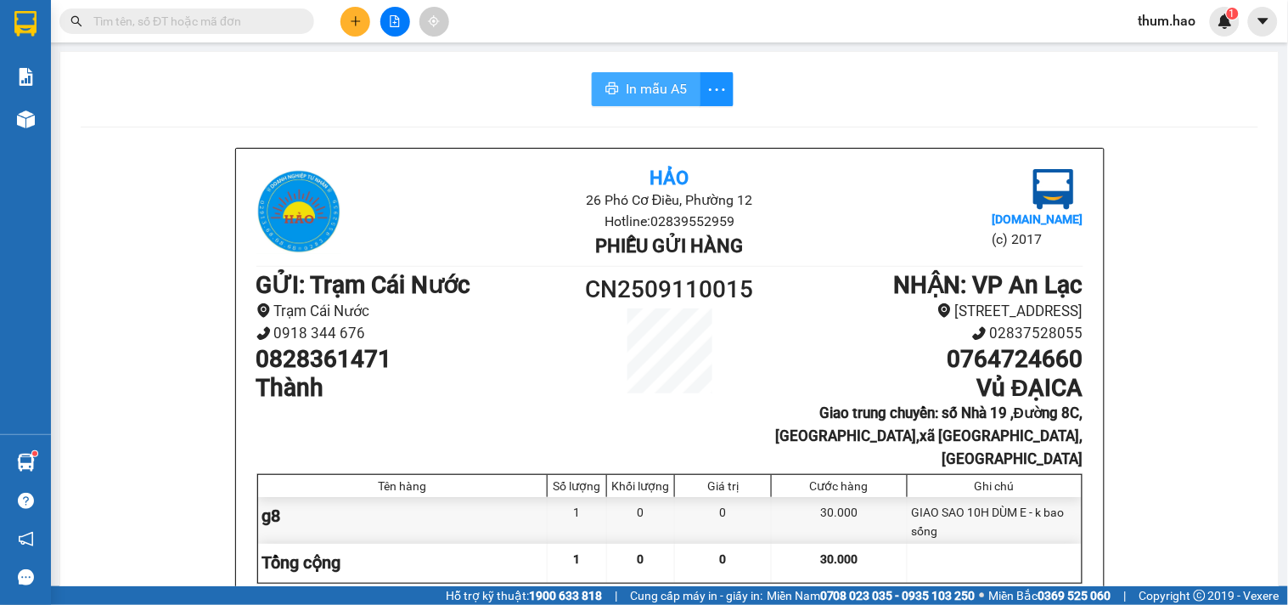
click at [657, 92] on span "In mẫu A5" at bounding box center [656, 88] width 61 height 21
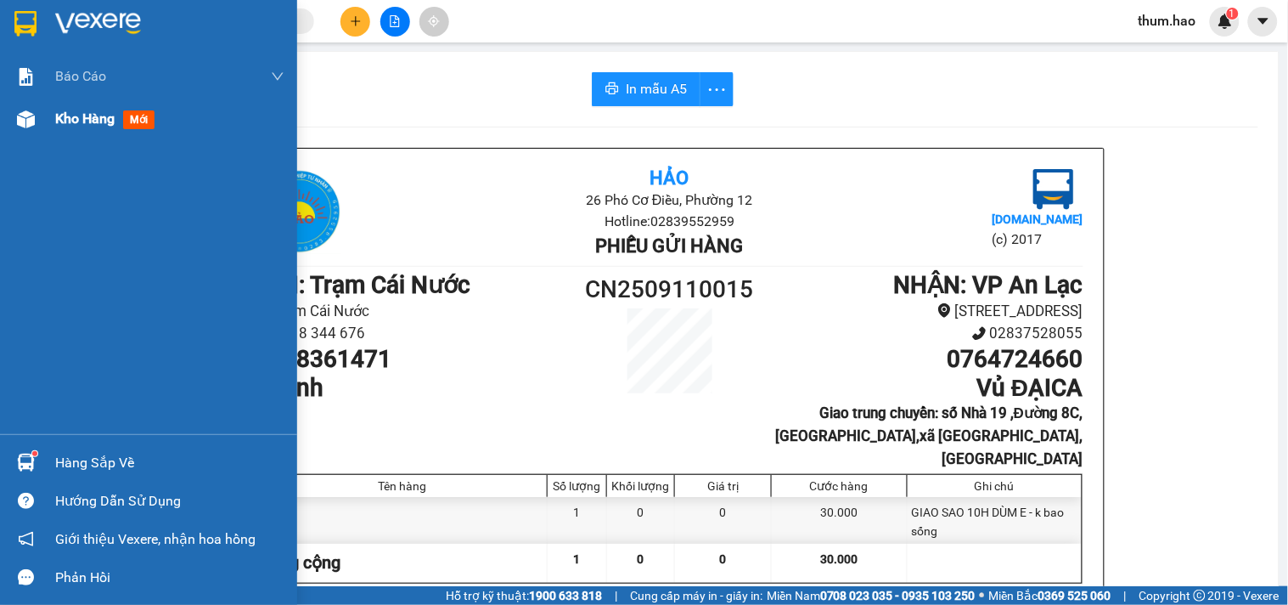
click at [89, 121] on span "Kho hàng" at bounding box center [84, 118] width 59 height 16
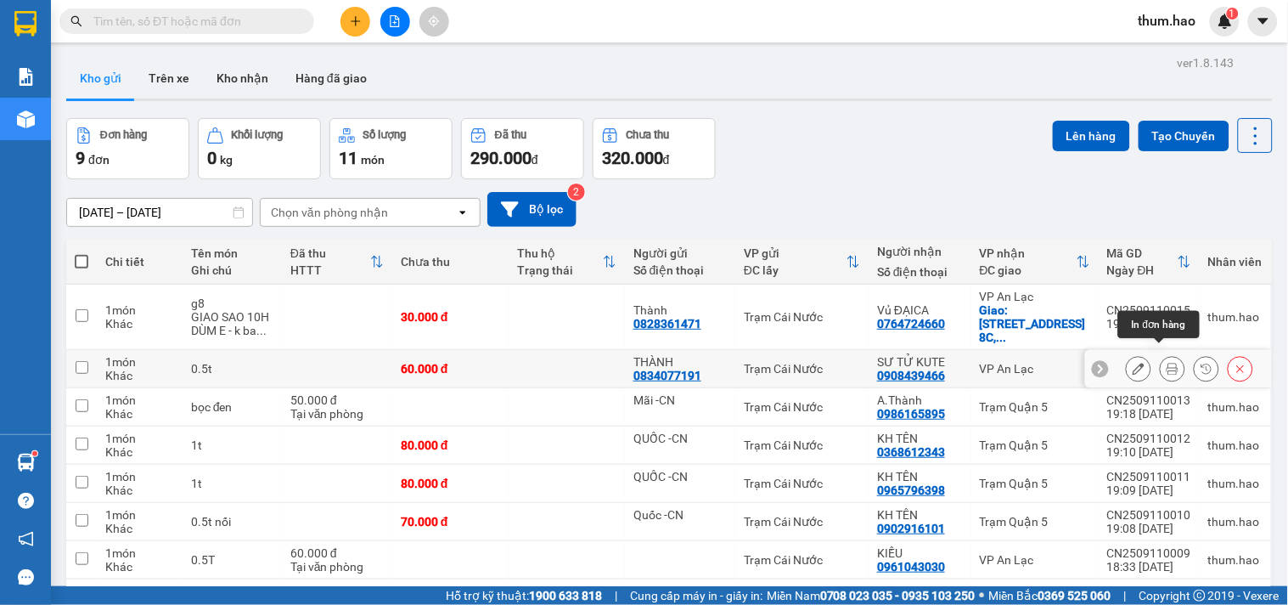
click at [1167, 363] on icon at bounding box center [1173, 369] width 12 height 12
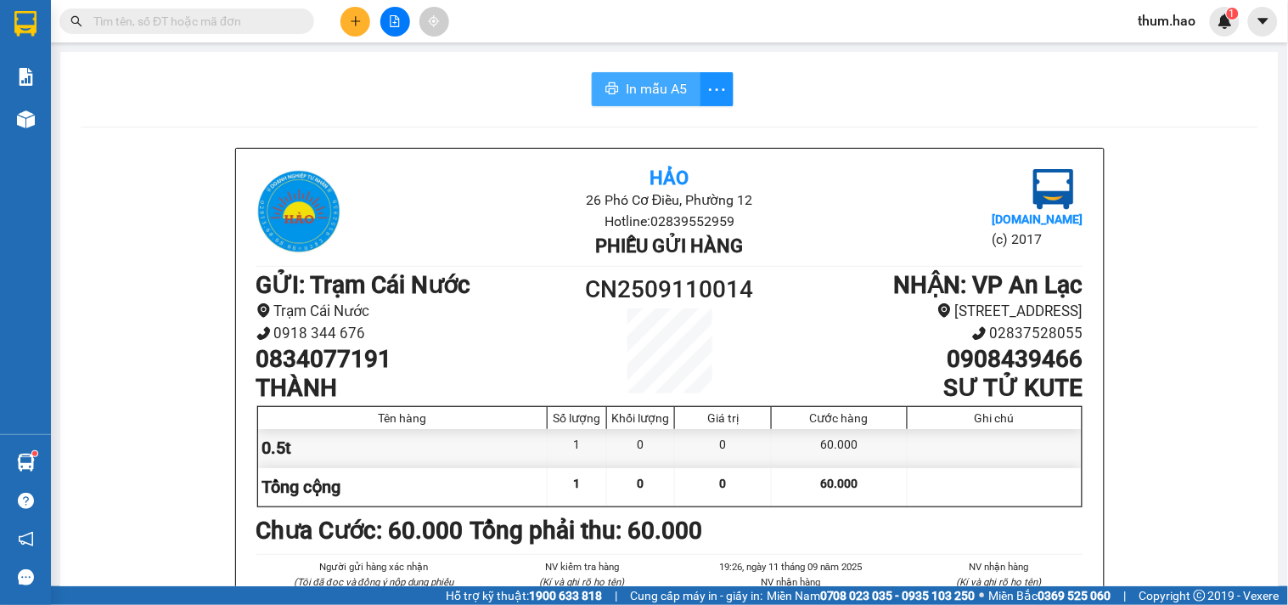
click at [608, 79] on button "In mẫu A5" at bounding box center [646, 89] width 109 height 34
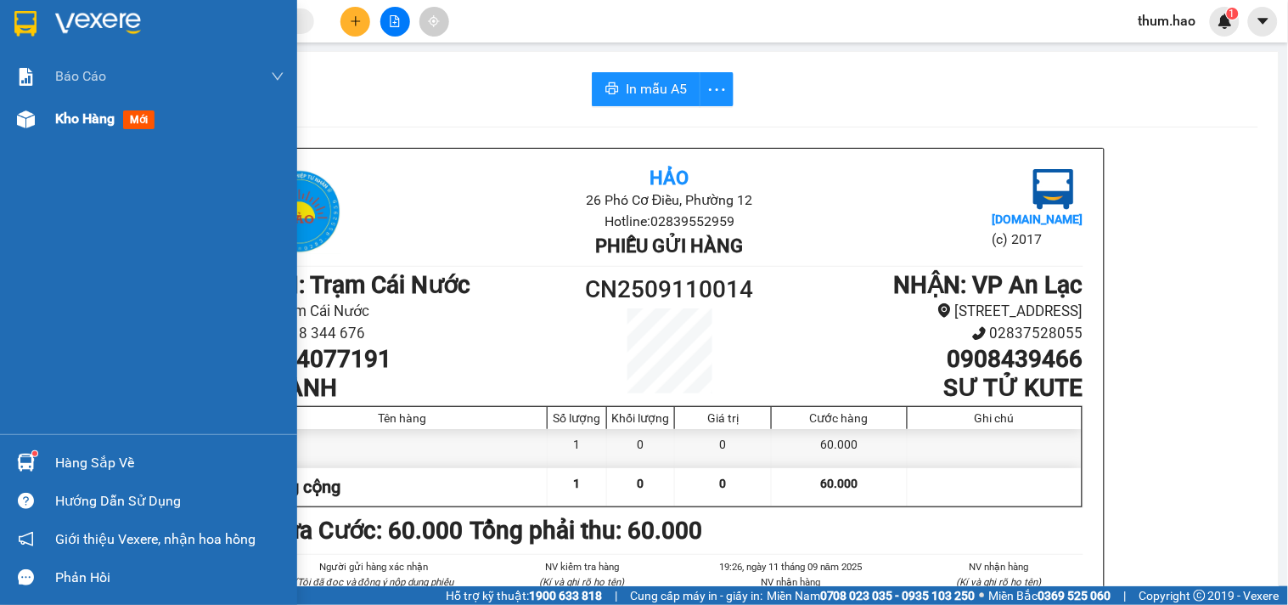
click at [71, 125] on span "Kho hàng" at bounding box center [84, 118] width 59 height 16
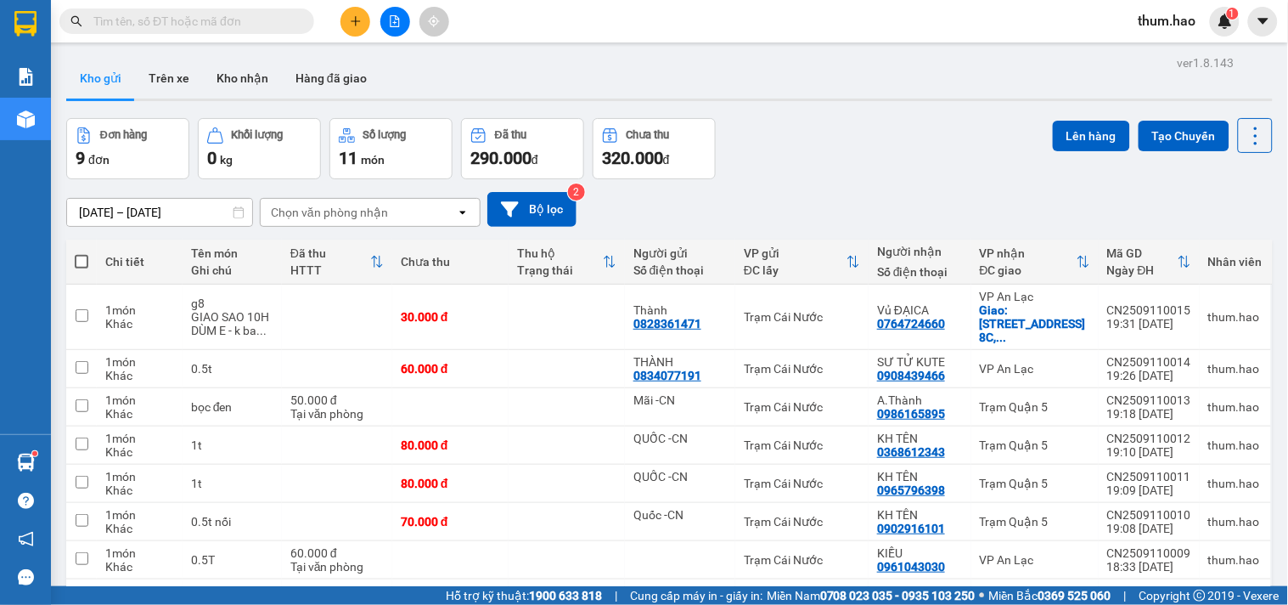
click at [115, 86] on button "Kho gửi" at bounding box center [100, 78] width 69 height 41
click at [224, 76] on button "Kho nhận" at bounding box center [242, 78] width 79 height 41
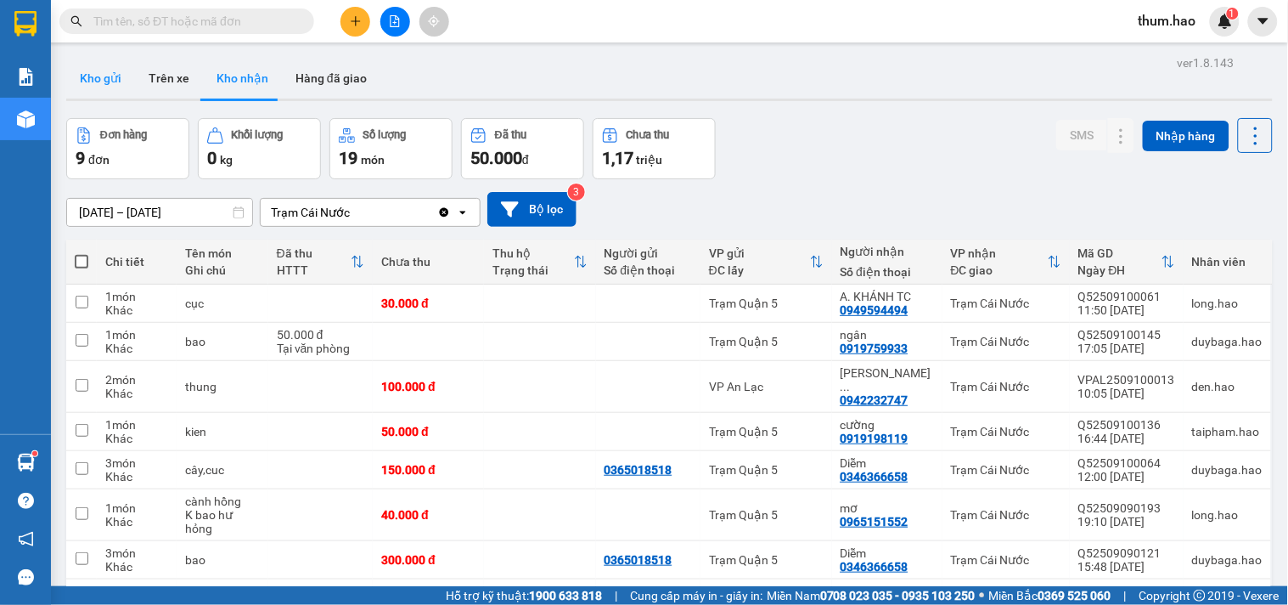
click at [94, 81] on button "Kho gửi" at bounding box center [100, 78] width 69 height 41
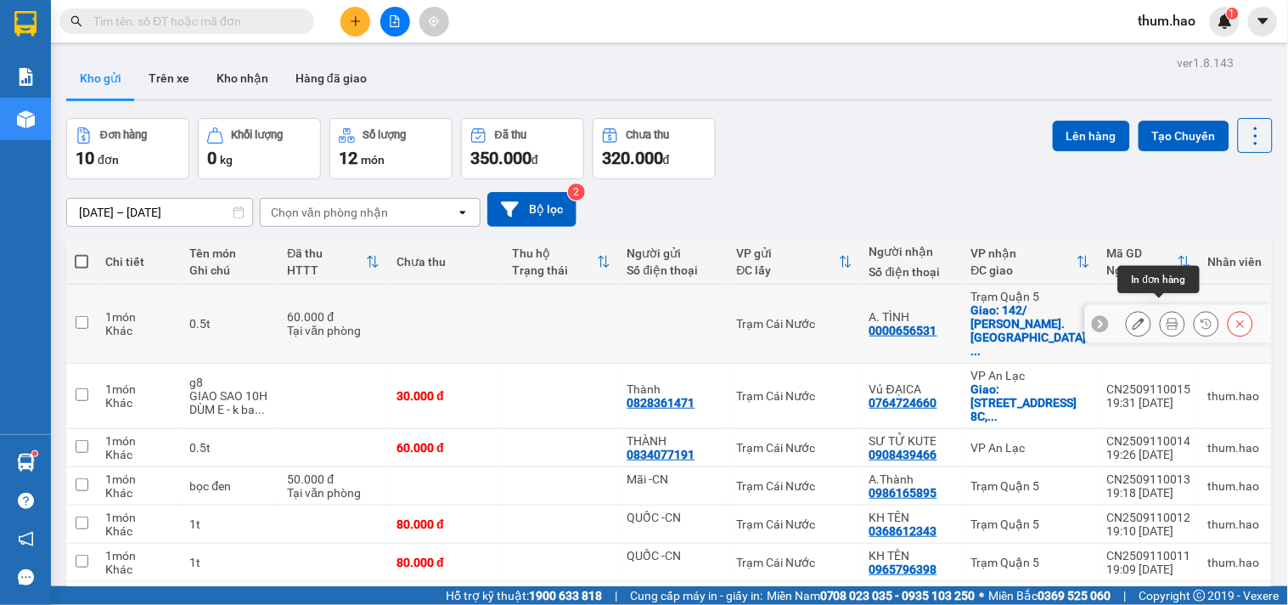
click at [1167, 318] on icon at bounding box center [1173, 324] width 12 height 12
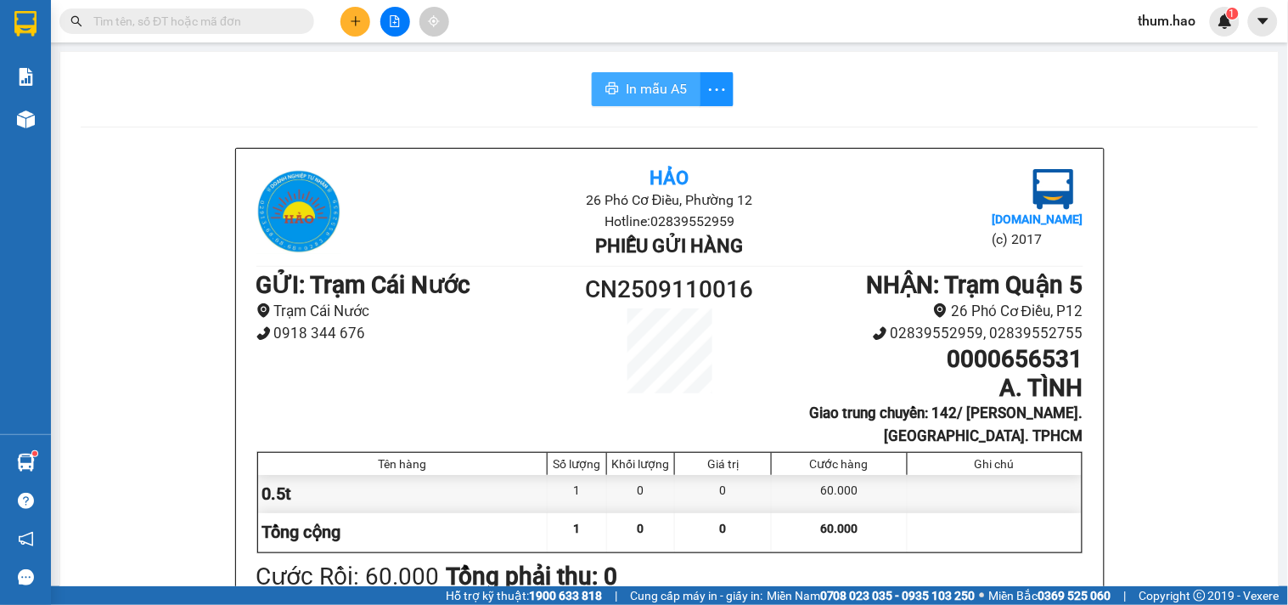
click at [626, 92] on span "In mẫu A5" at bounding box center [656, 88] width 61 height 21
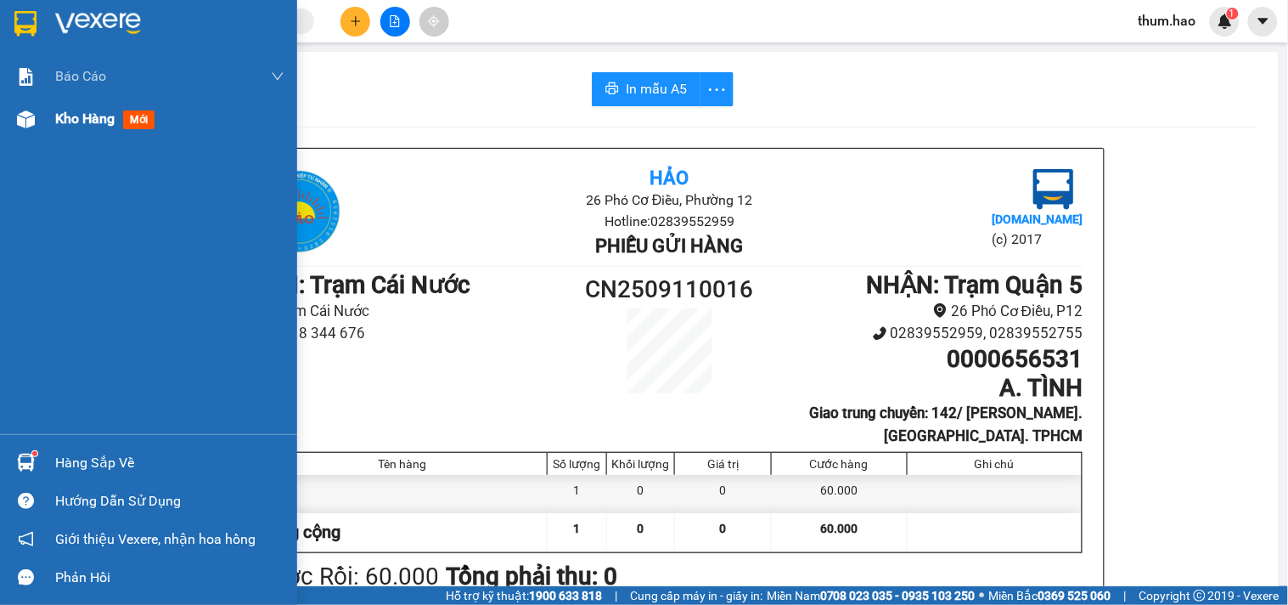
click at [70, 115] on span "Kho hàng" at bounding box center [84, 118] width 59 height 16
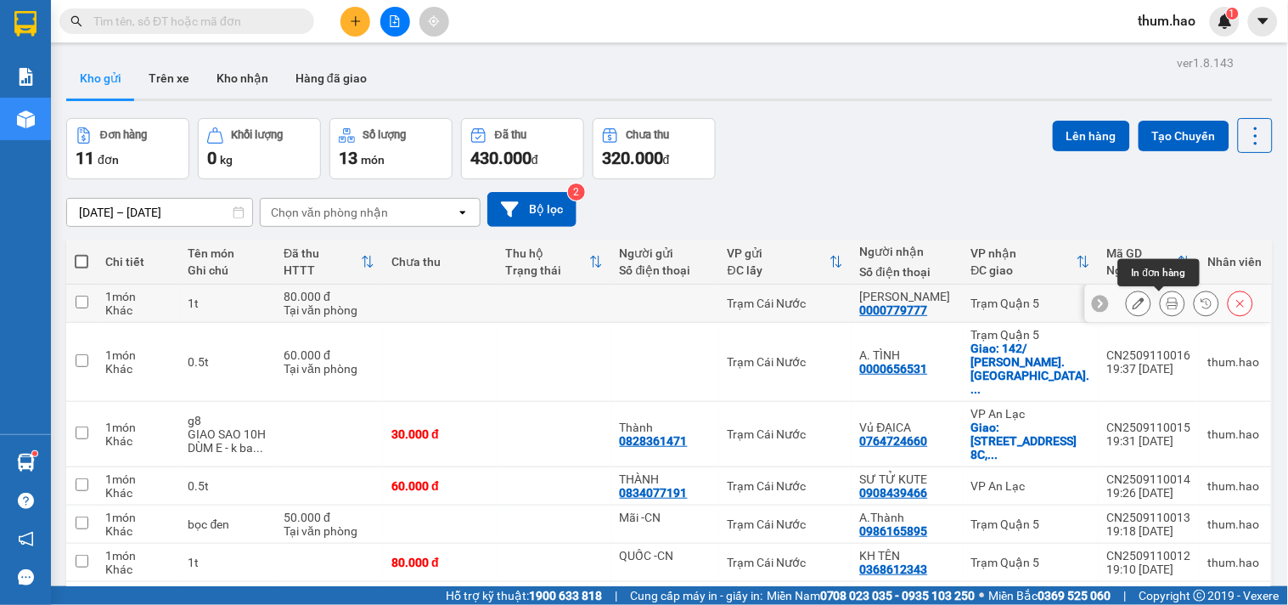
click at [1167, 300] on icon at bounding box center [1173, 303] width 12 height 12
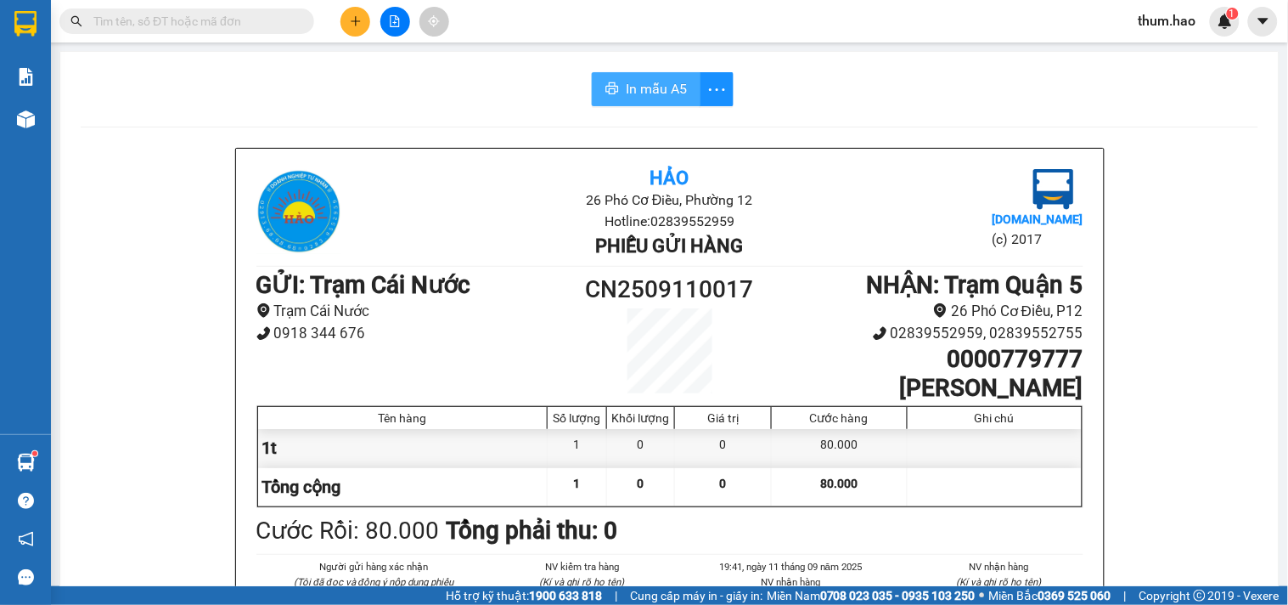
click at [641, 99] on button "In mẫu A5" at bounding box center [646, 89] width 109 height 34
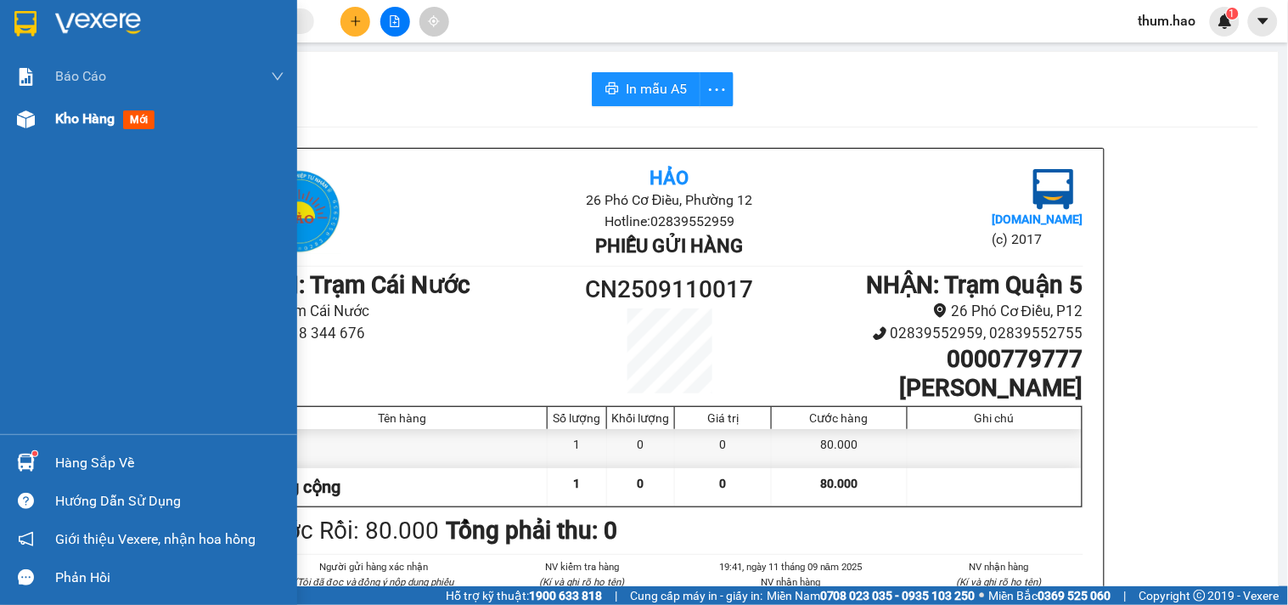
click at [65, 115] on span "Kho hàng" at bounding box center [84, 118] width 59 height 16
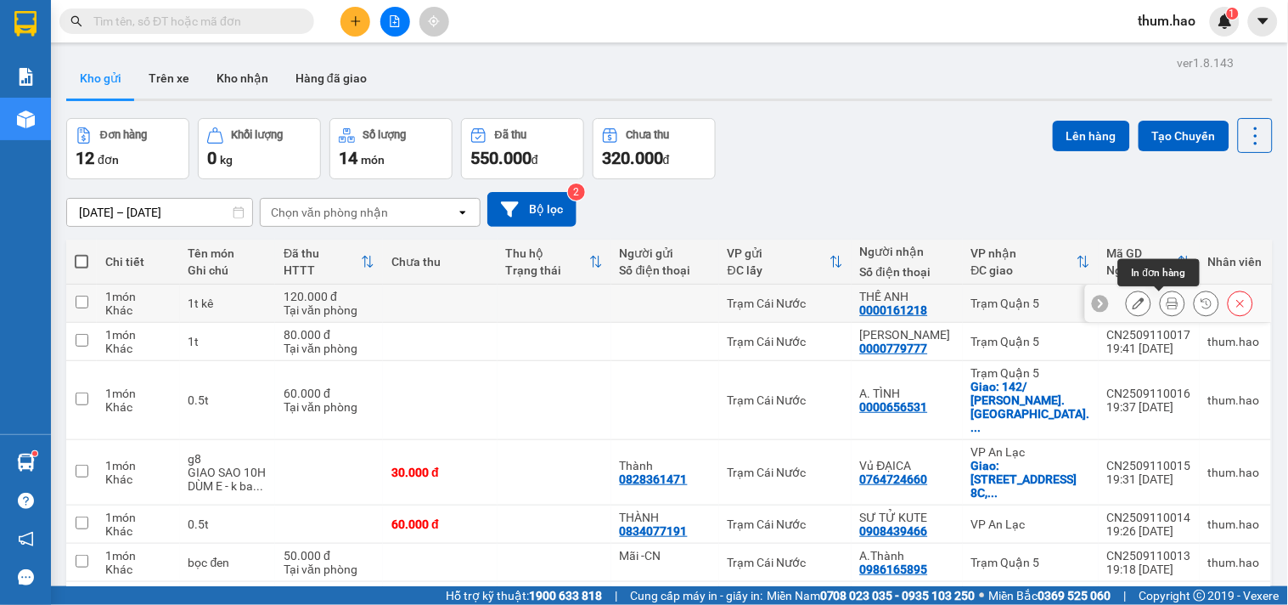
click at [1167, 308] on icon at bounding box center [1173, 303] width 12 height 12
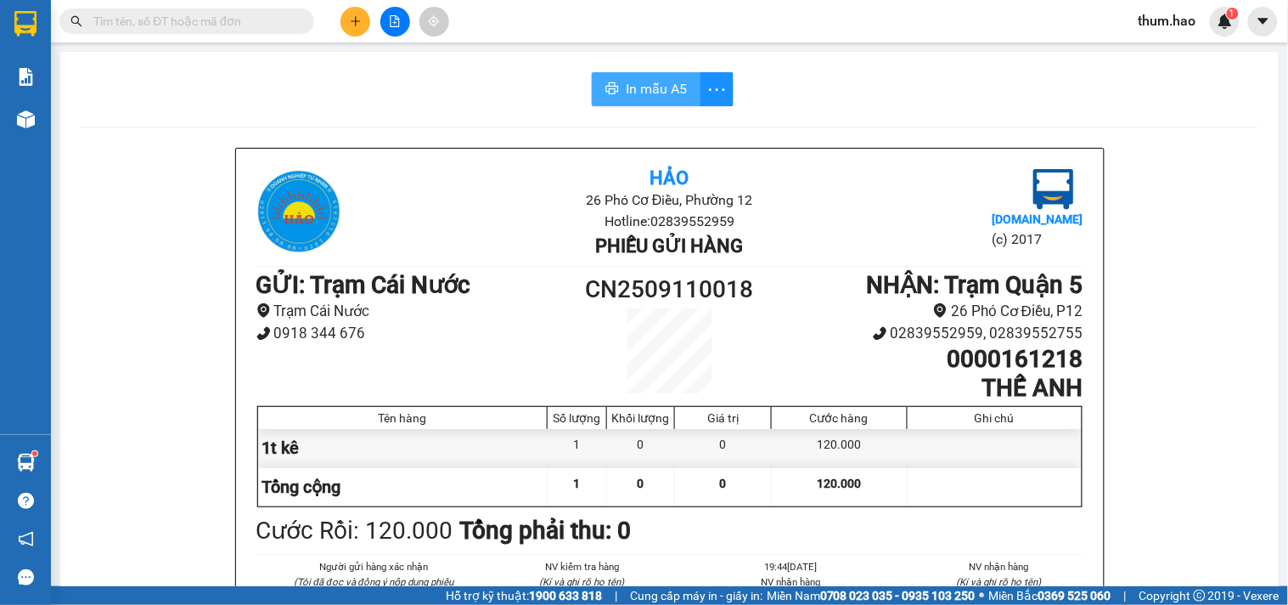
click at [639, 99] on button "In mẫu A5" at bounding box center [646, 89] width 109 height 34
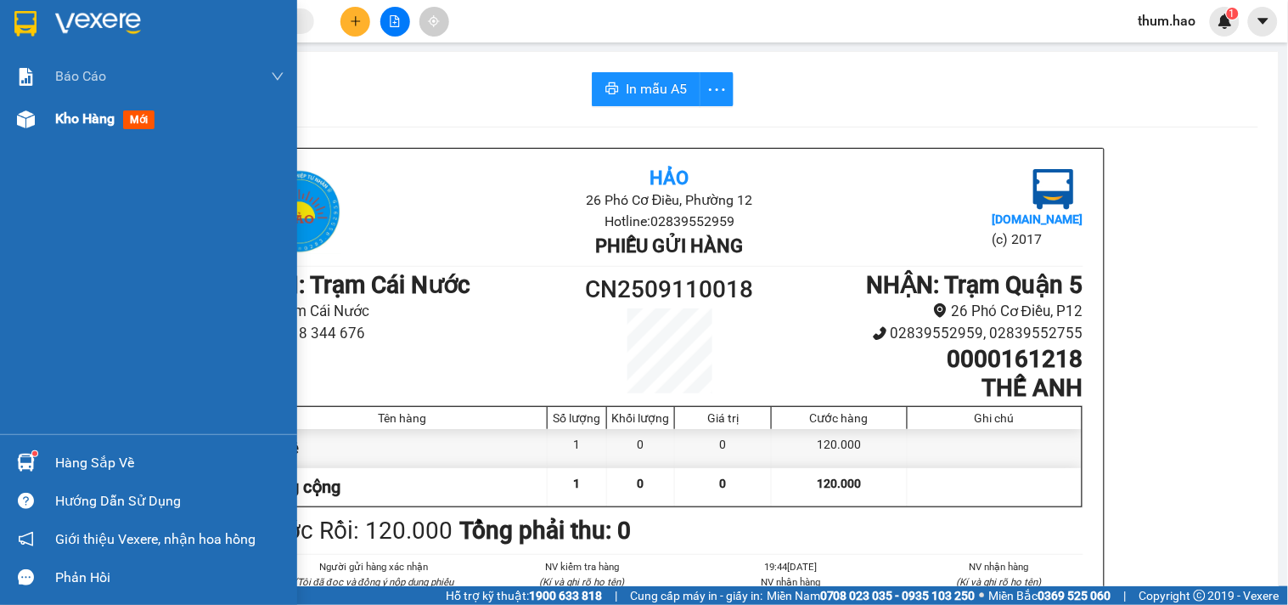
click at [53, 122] on div "Kho hàng mới" at bounding box center [148, 119] width 297 height 42
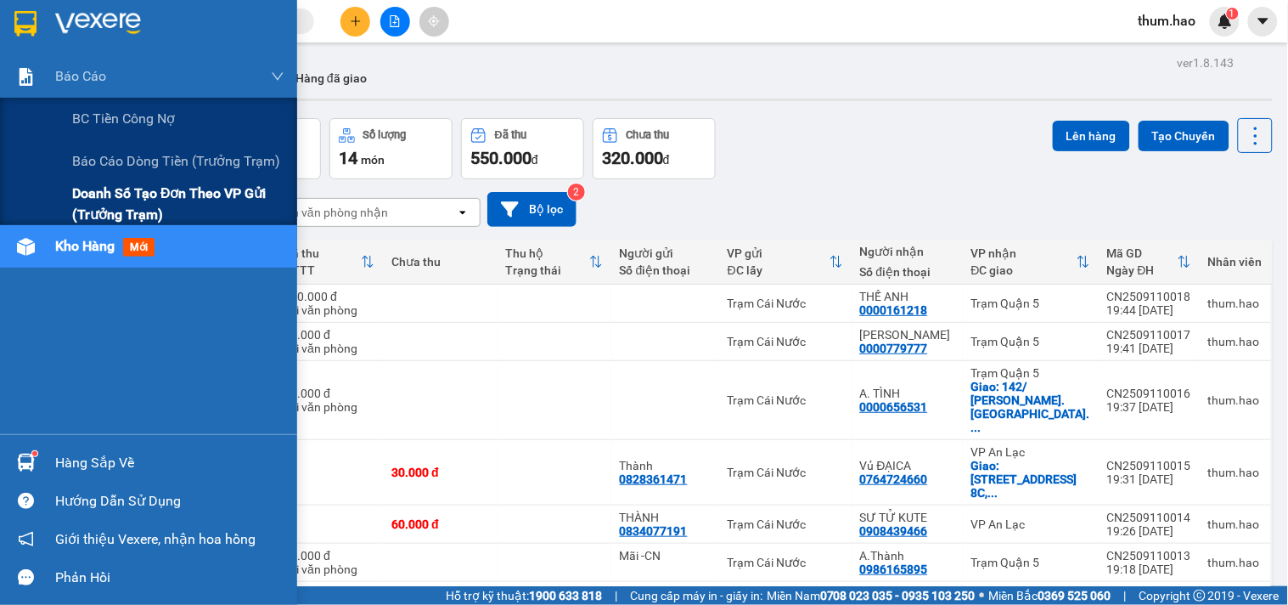
click at [107, 193] on span "Doanh số tạo đơn theo VP gửi (trưởng trạm)" at bounding box center [178, 204] width 212 height 42
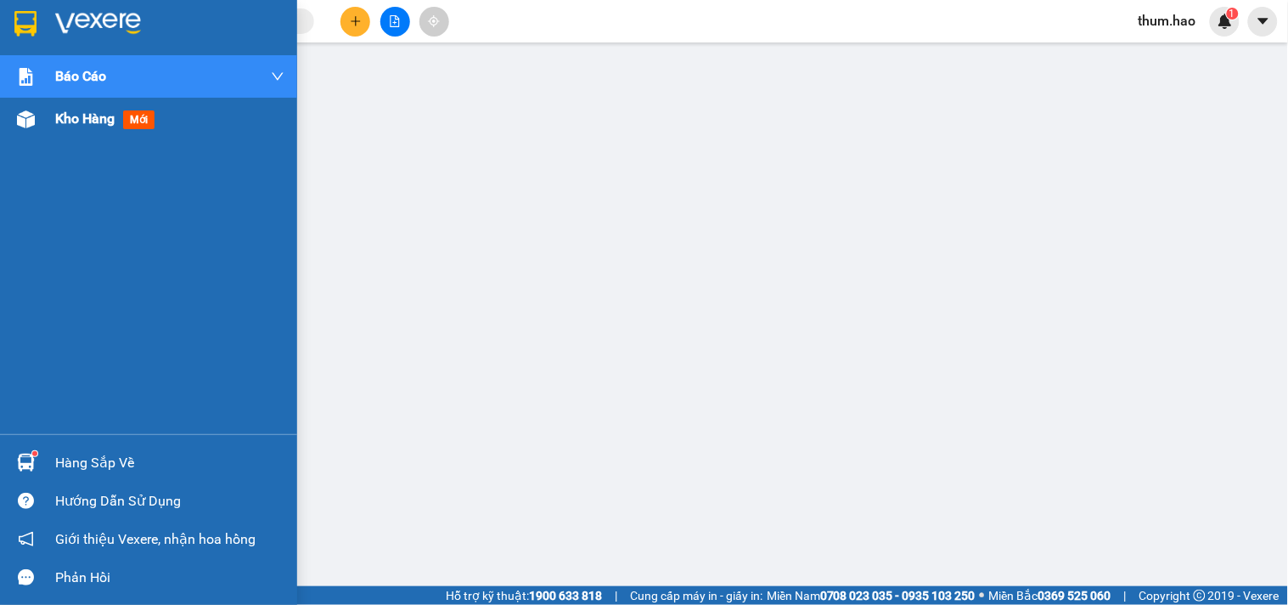
click at [86, 115] on span "Kho hàng" at bounding box center [84, 118] width 59 height 16
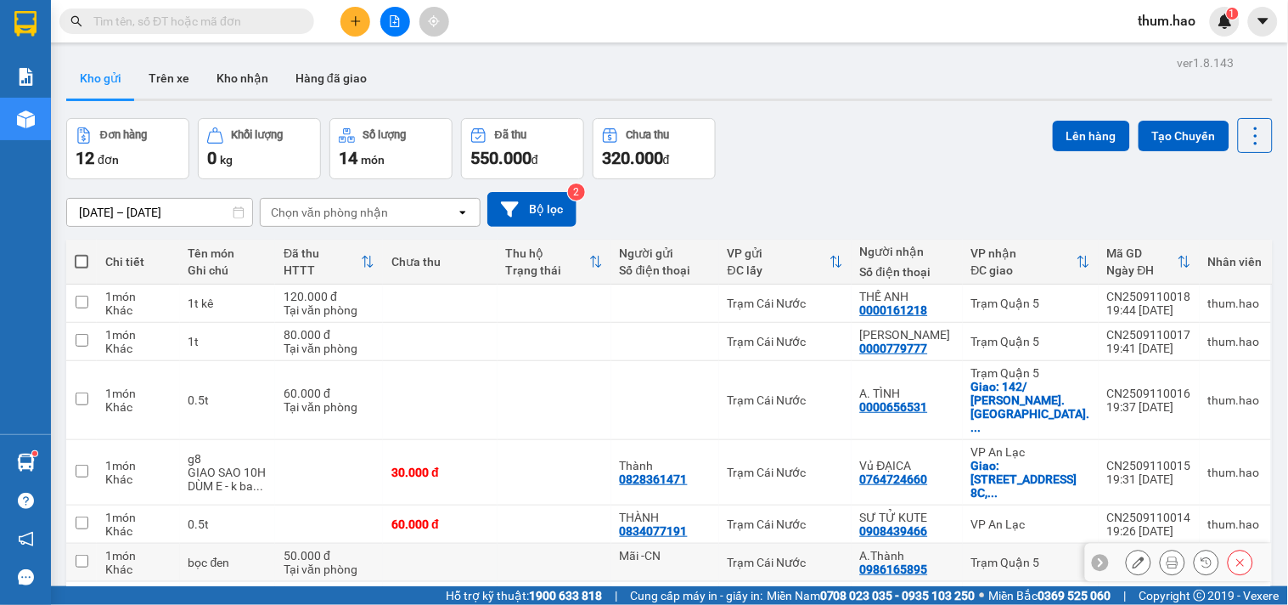
click at [76, 554] on input "checkbox" at bounding box center [82, 560] width 13 height 13
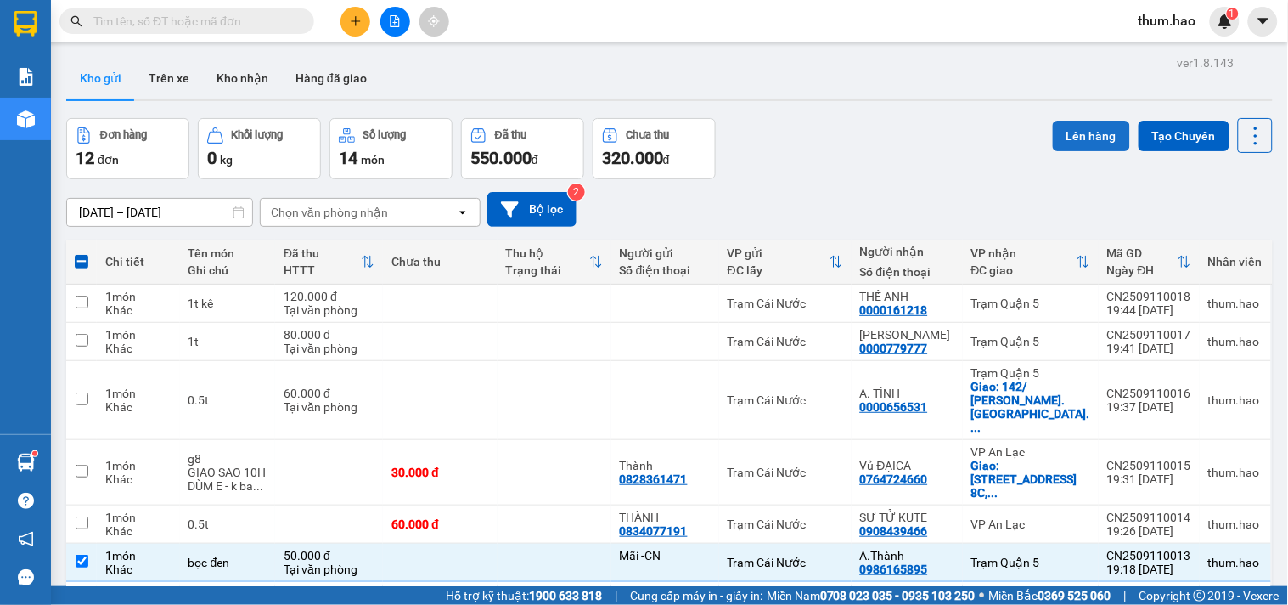
click at [1082, 121] on button "Lên hàng" at bounding box center [1091, 136] width 77 height 31
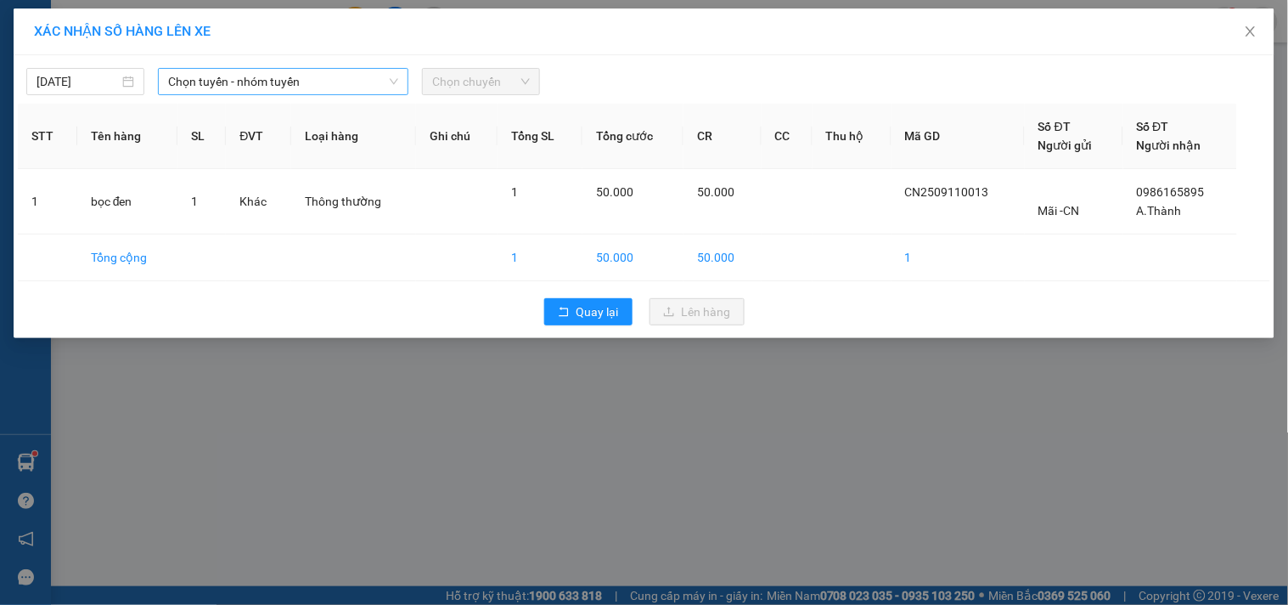
click at [360, 82] on span "Chọn tuyến - nhóm tuyến" at bounding box center [283, 81] width 230 height 25
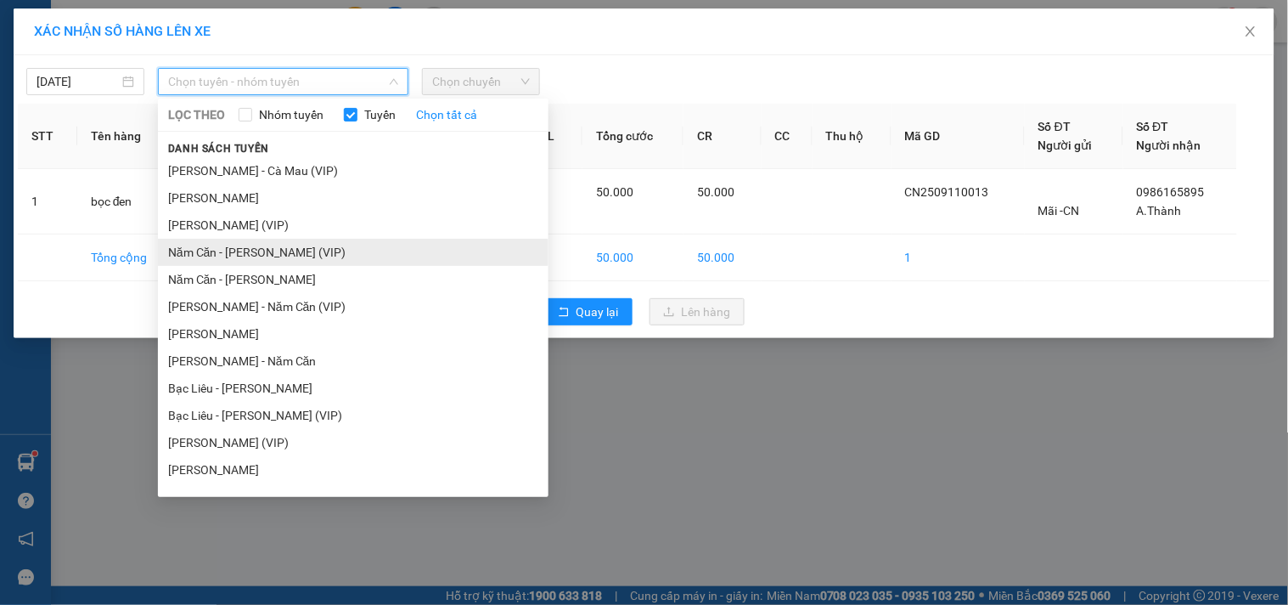
click at [303, 256] on li "Năm Căn - [PERSON_NAME] (VIP)" at bounding box center [353, 252] width 391 height 27
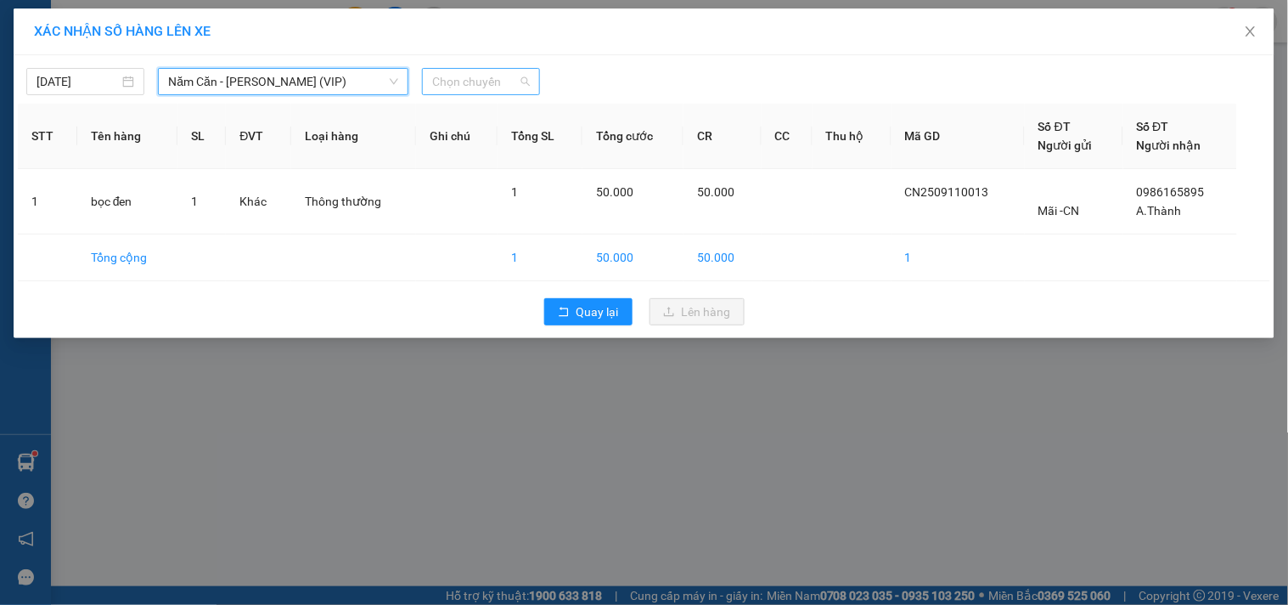
click at [537, 81] on div "Chọn chuyến" at bounding box center [481, 81] width 118 height 27
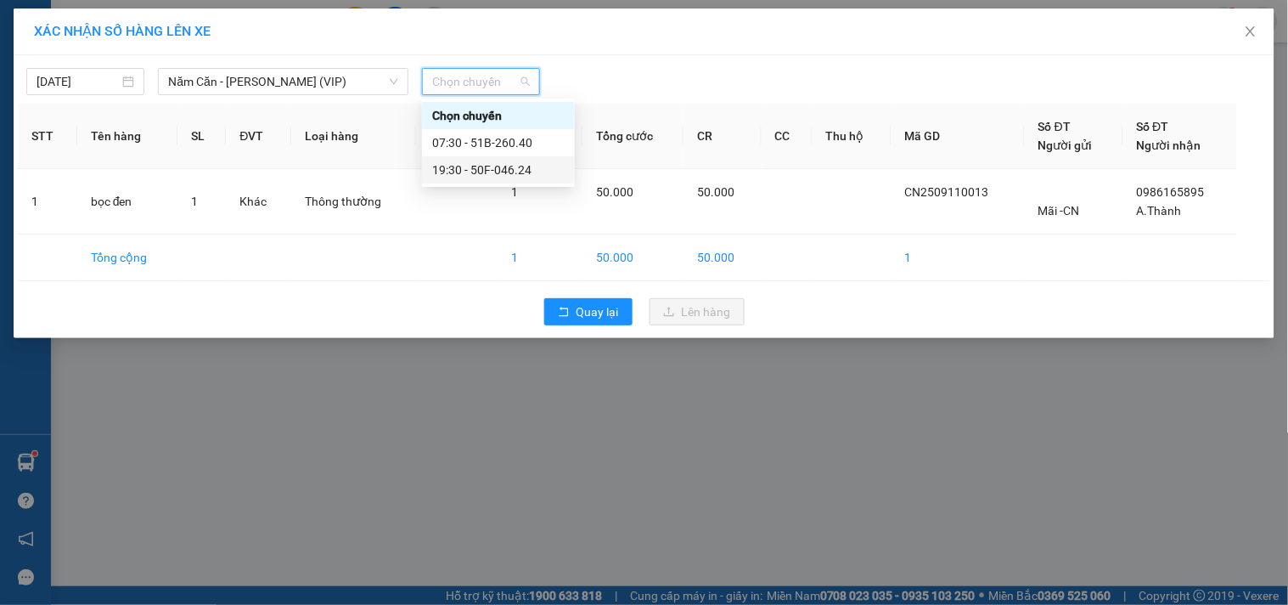
click at [501, 164] on div "19:30 - 50F-046.24" at bounding box center [498, 169] width 132 height 19
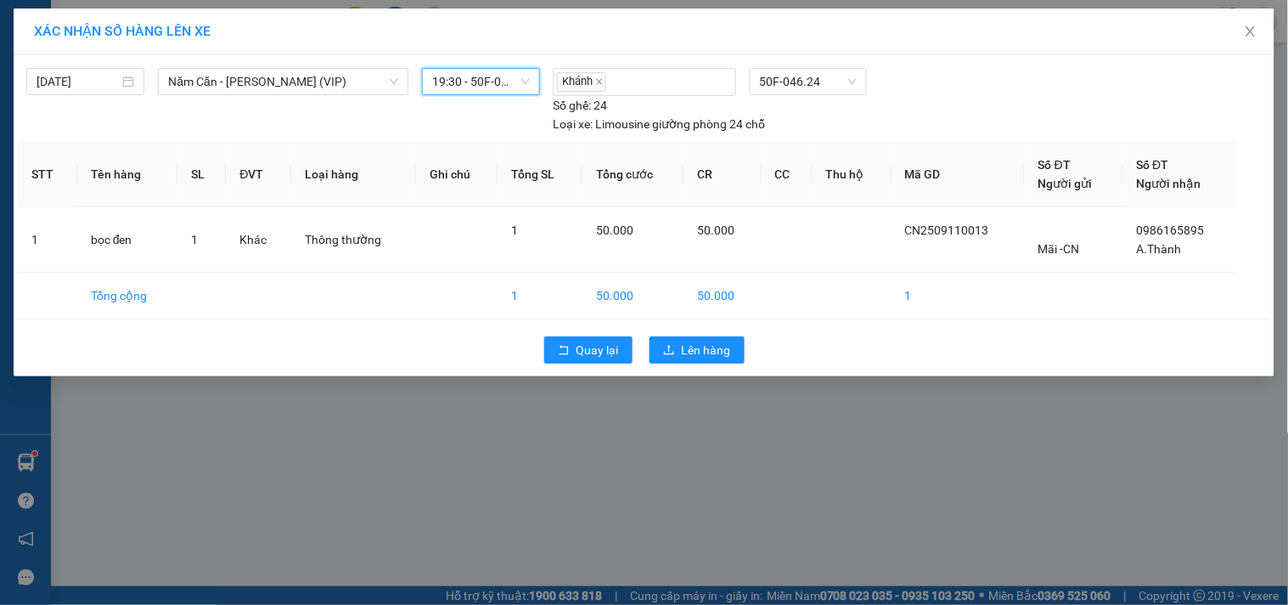
click at [709, 365] on div "Quay lại Lên hàng" at bounding box center [644, 350] width 1252 height 44
click at [714, 343] on span "Lên hàng" at bounding box center [706, 349] width 49 height 19
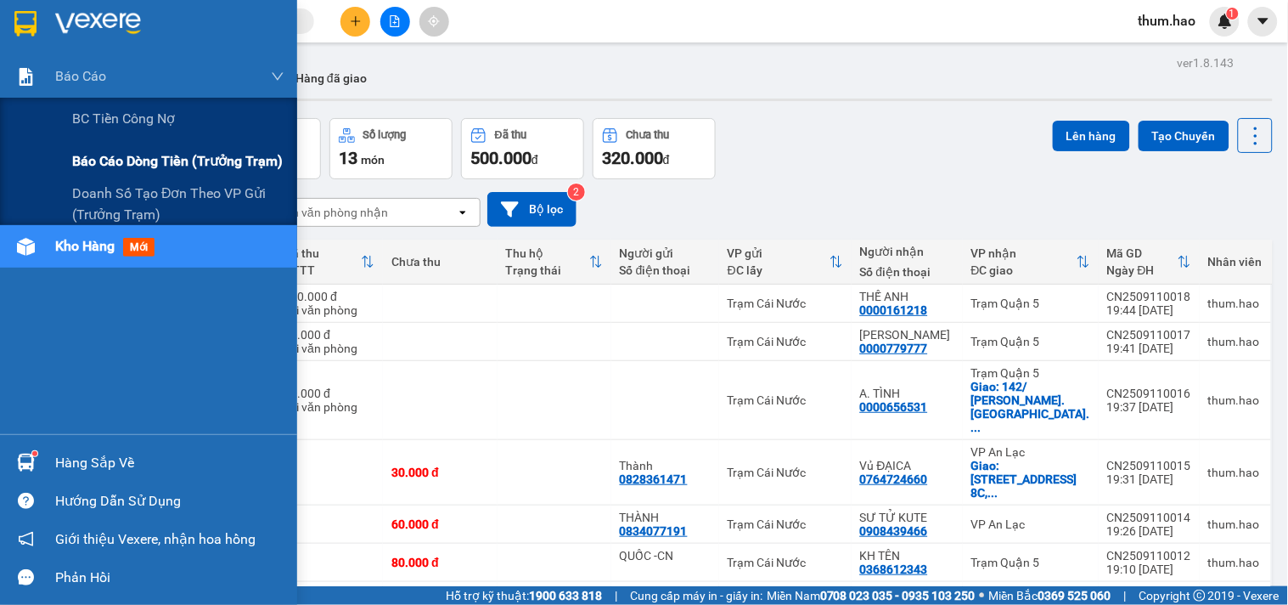
click at [132, 160] on span "Báo cáo dòng tiền (trưởng trạm)" at bounding box center [177, 160] width 211 height 21
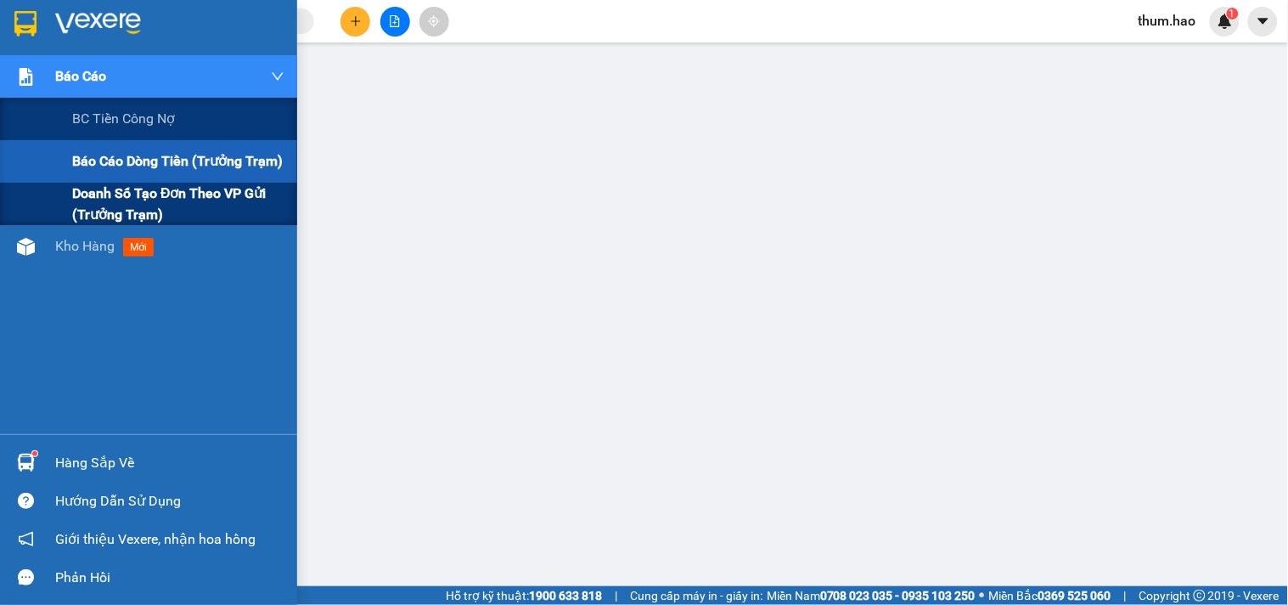
click at [115, 189] on span "Doanh số tạo đơn theo VP gửi (trưởng trạm)" at bounding box center [178, 204] width 212 height 42
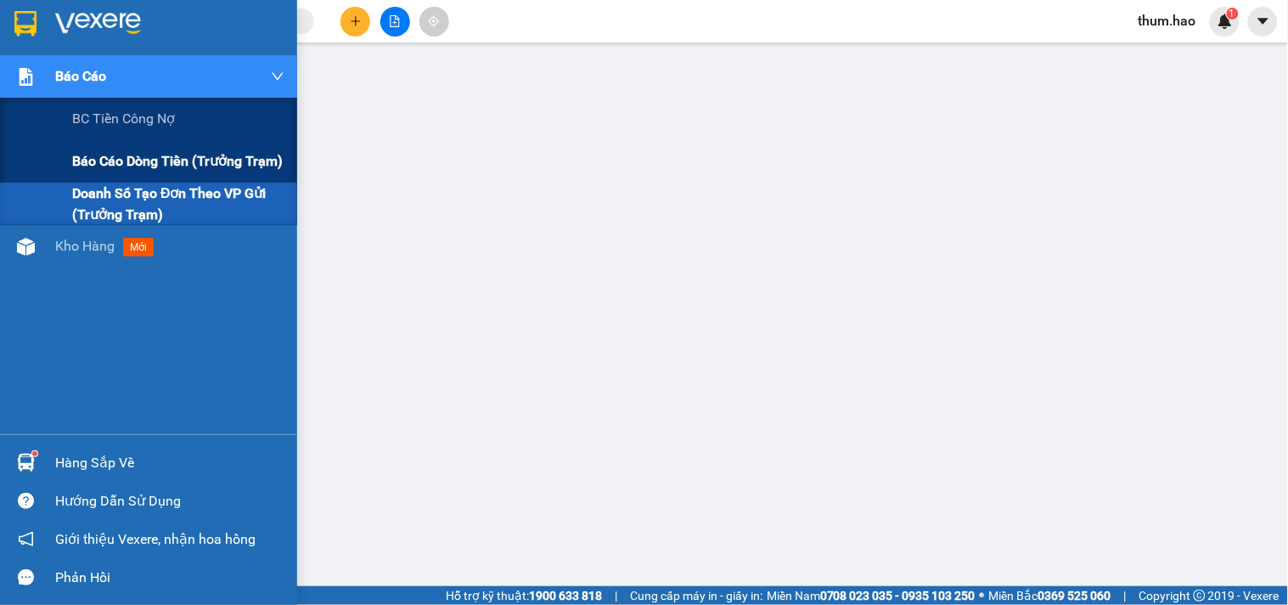
click at [116, 148] on div "Báo cáo dòng tiền (trưởng trạm)" at bounding box center [178, 161] width 212 height 42
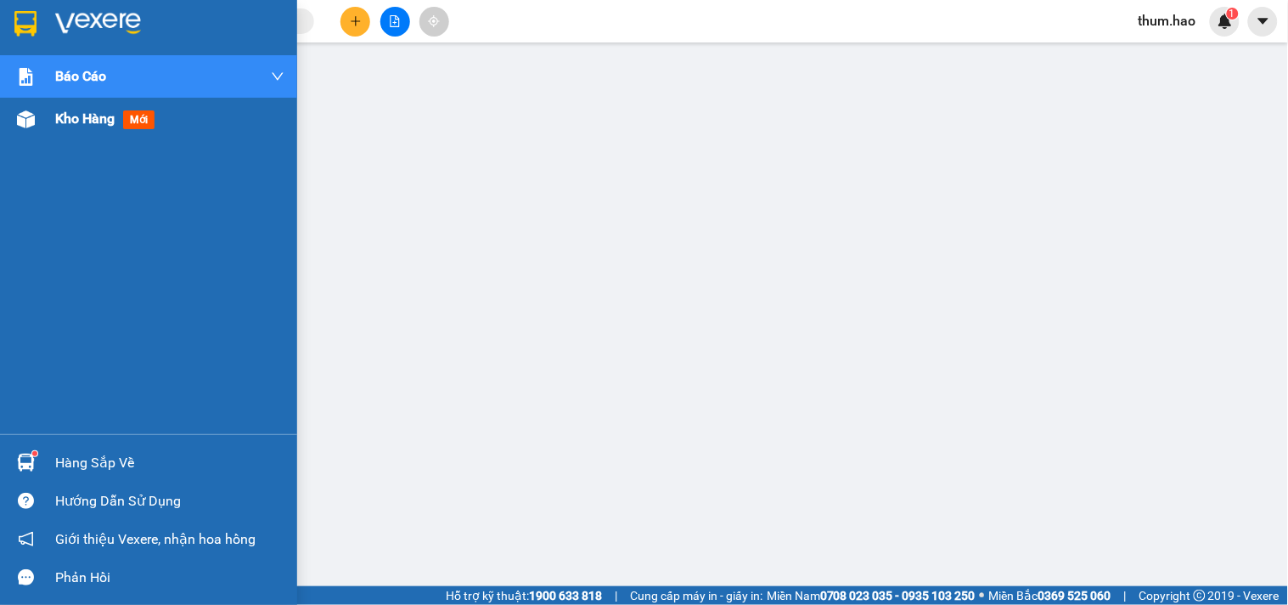
click at [83, 121] on span "Kho hàng" at bounding box center [84, 118] width 59 height 16
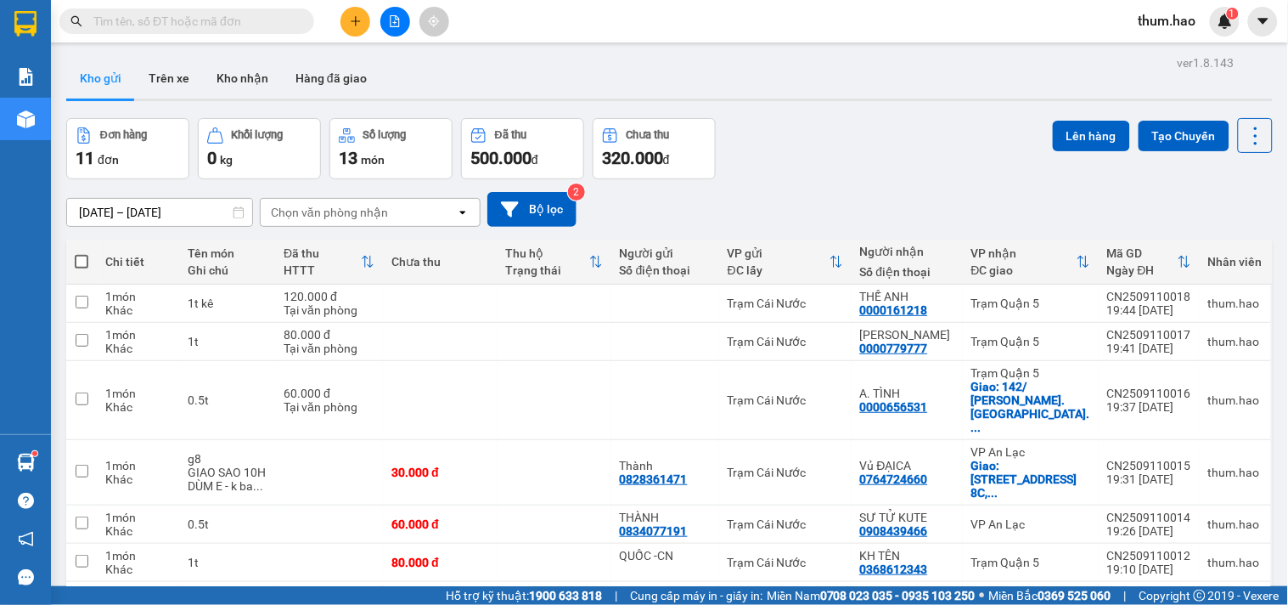
click at [83, 261] on span at bounding box center [82, 262] width 14 height 14
click at [82, 253] on input "checkbox" at bounding box center [82, 253] width 0 height 0
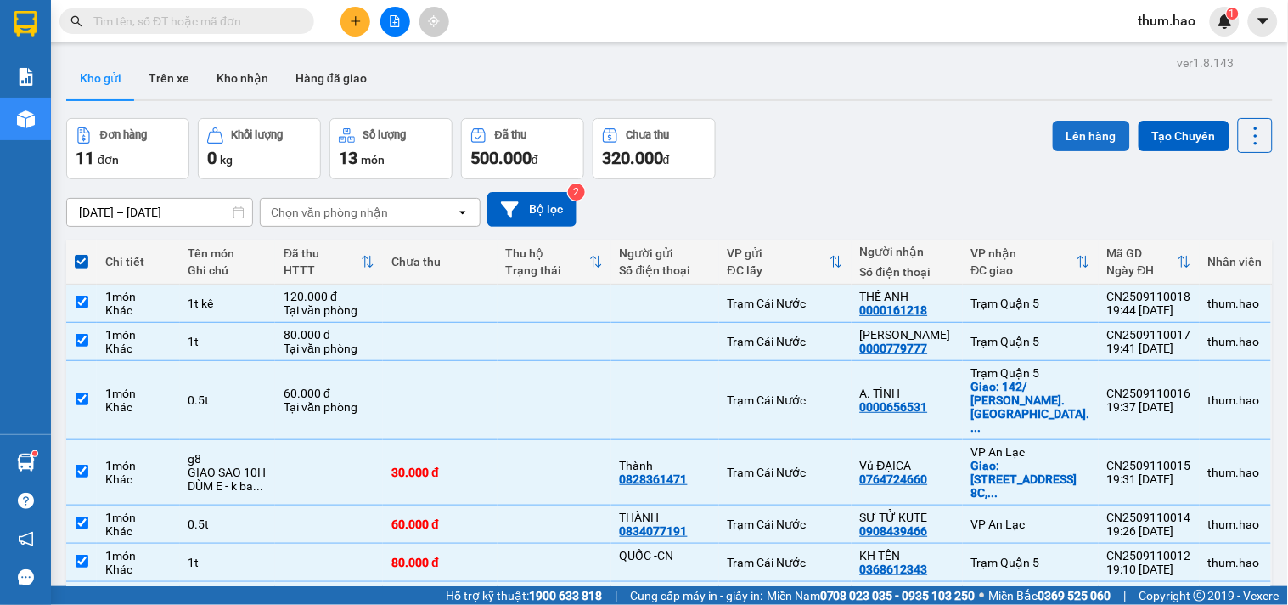
click at [1054, 130] on button "Lên hàng" at bounding box center [1091, 136] width 77 height 31
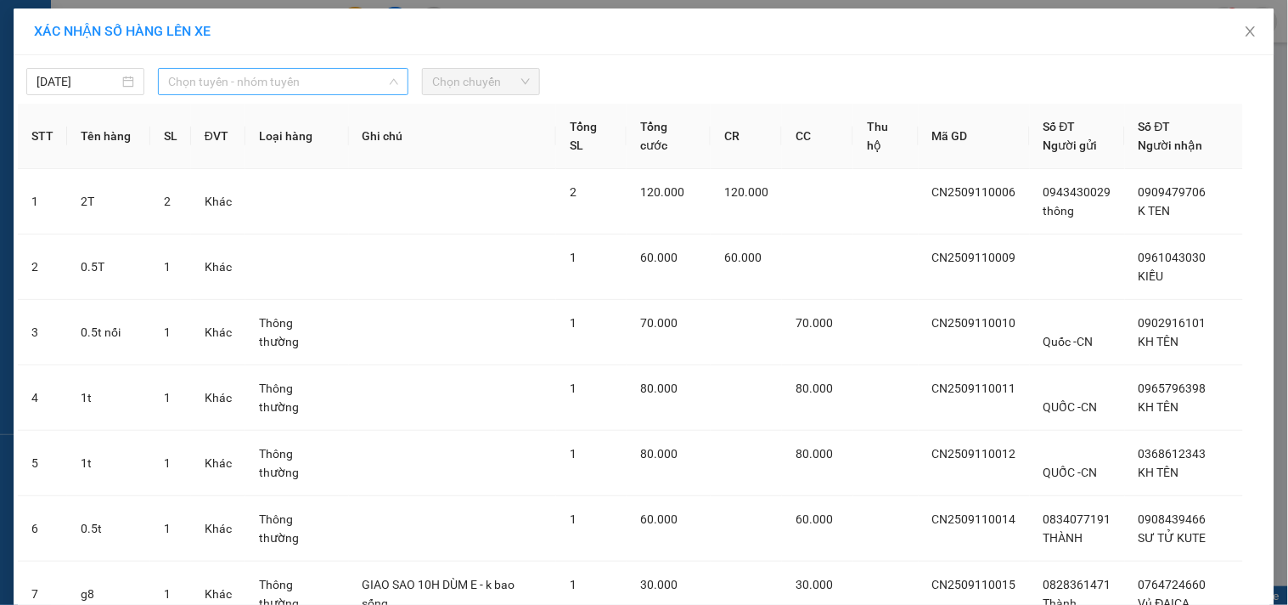
click at [336, 80] on span "Chọn tuyến - nhóm tuyến" at bounding box center [283, 81] width 230 height 25
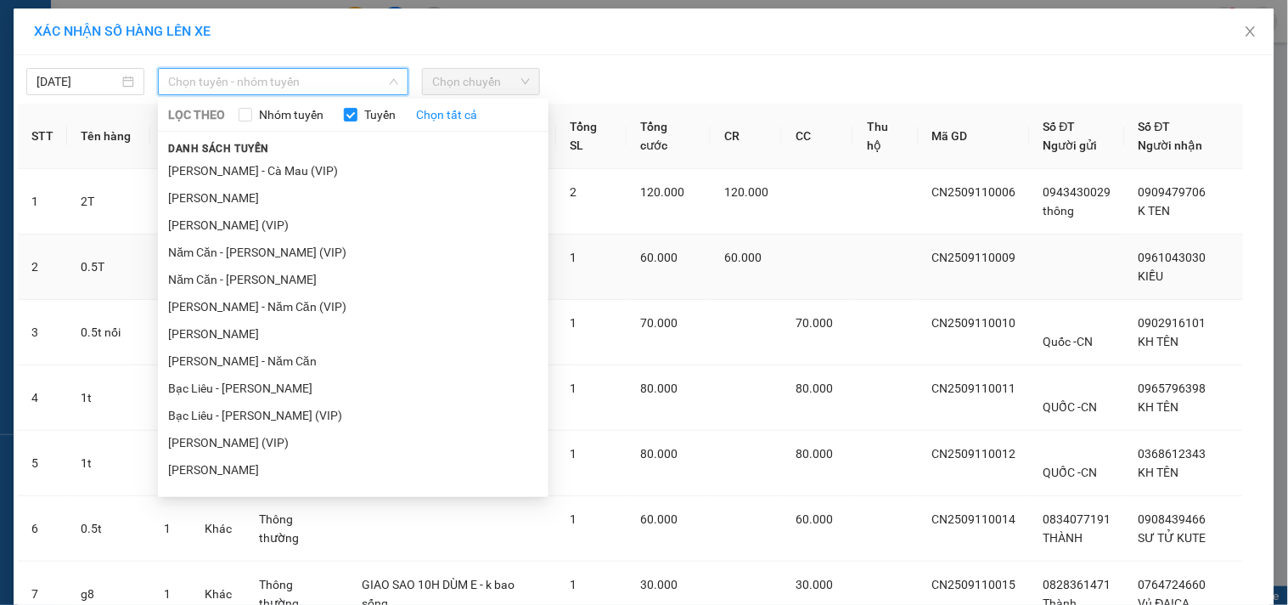
drag, startPoint x: 236, startPoint y: 275, endPoint x: 251, endPoint y: 250, distance: 29.0
click at [238, 274] on li "Năm Căn - [PERSON_NAME]" at bounding box center [353, 279] width 391 height 27
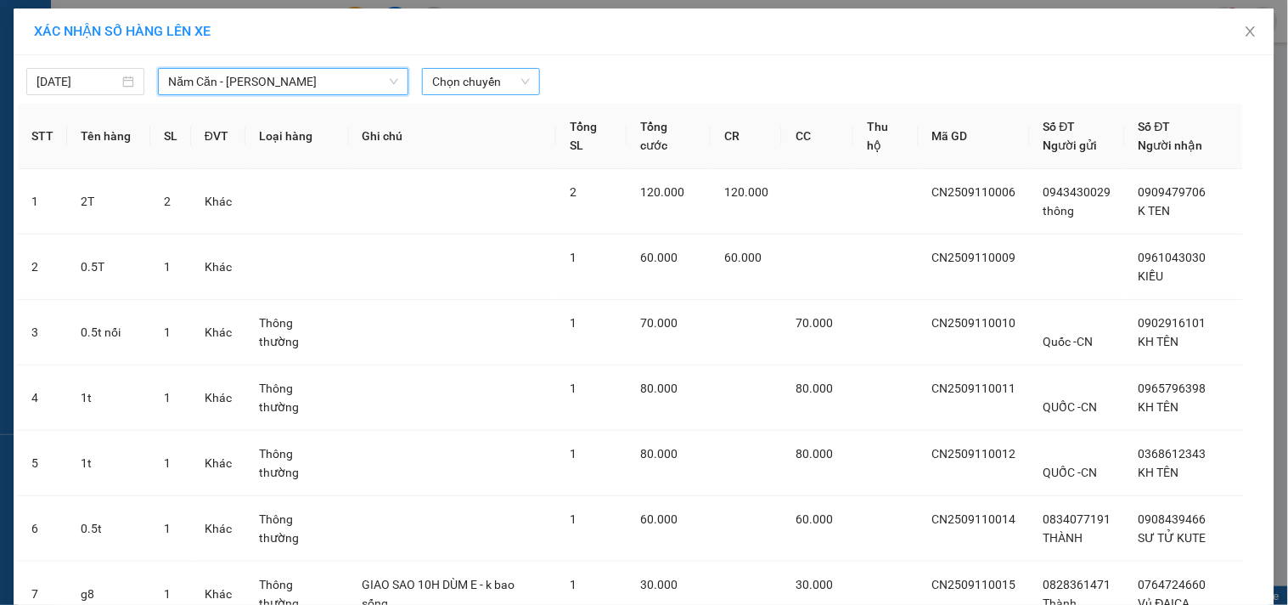
click at [526, 81] on div "Chọn chuyến" at bounding box center [481, 81] width 118 height 27
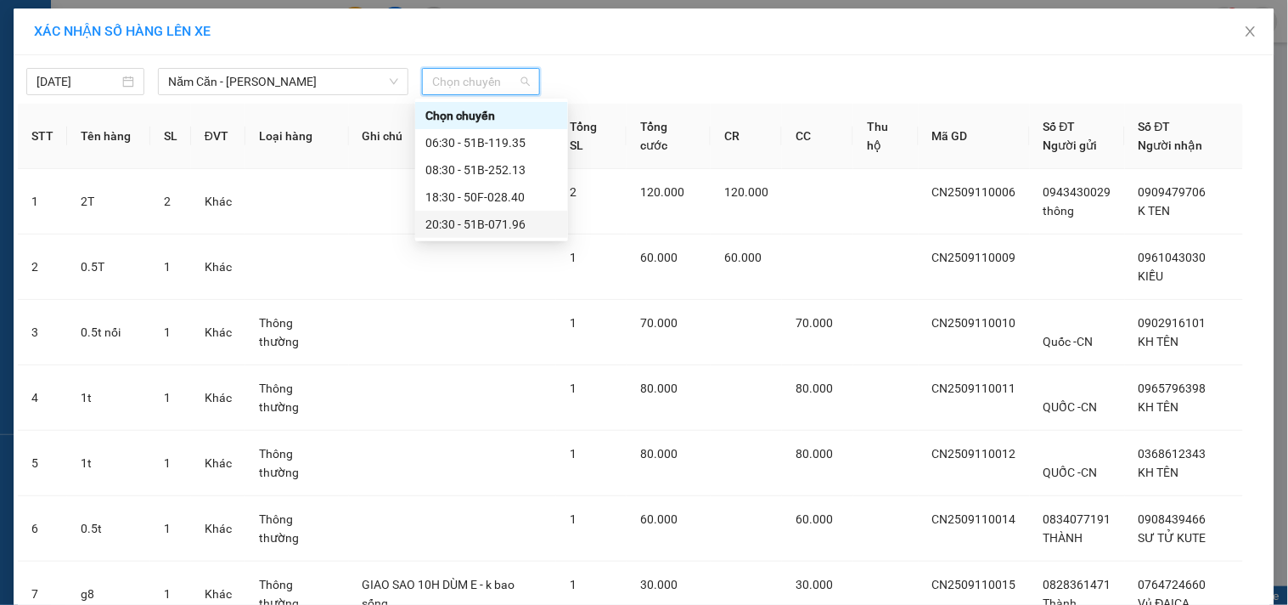
click at [487, 223] on div "20:30 - 51B-071.96" at bounding box center [491, 224] width 132 height 19
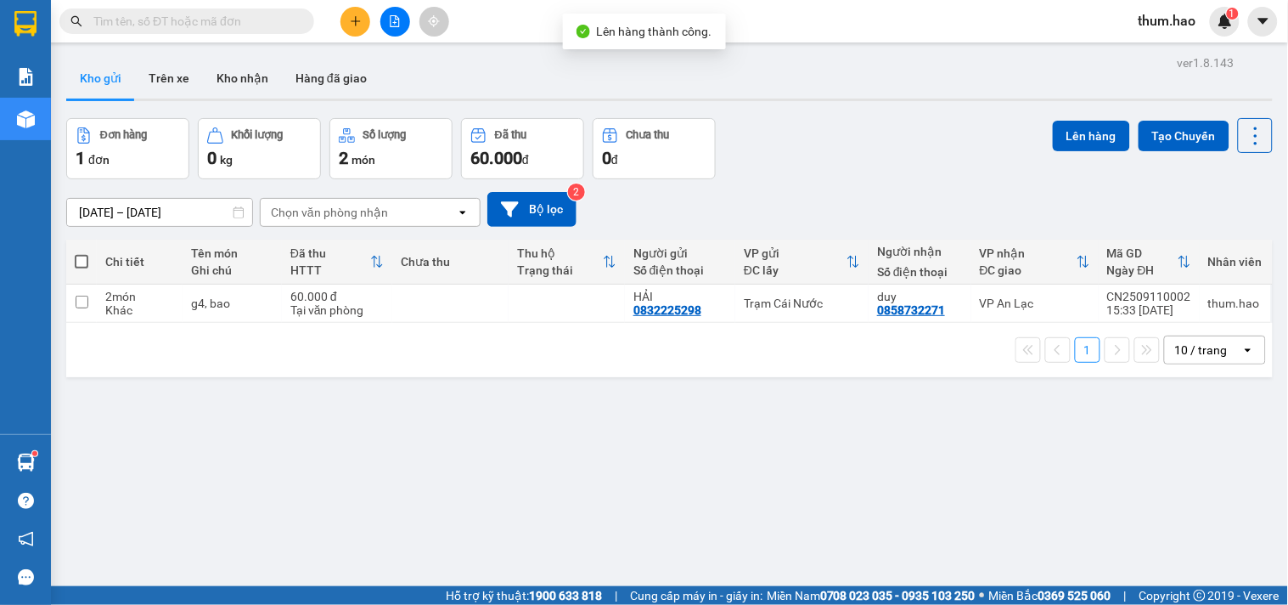
click at [89, 258] on th at bounding box center [81, 261] width 31 height 45
click at [82, 256] on span at bounding box center [82, 262] width 14 height 14
click at [82, 253] on input "checkbox" at bounding box center [82, 253] width 0 height 0
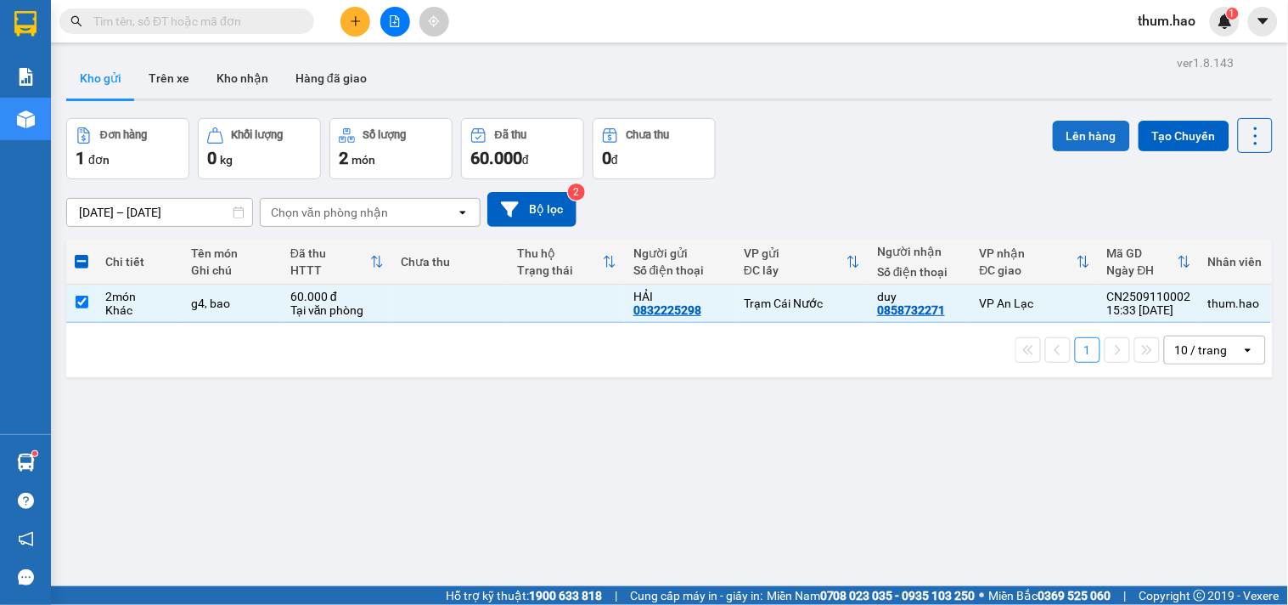
click at [1068, 123] on button "Lên hàng" at bounding box center [1091, 136] width 77 height 31
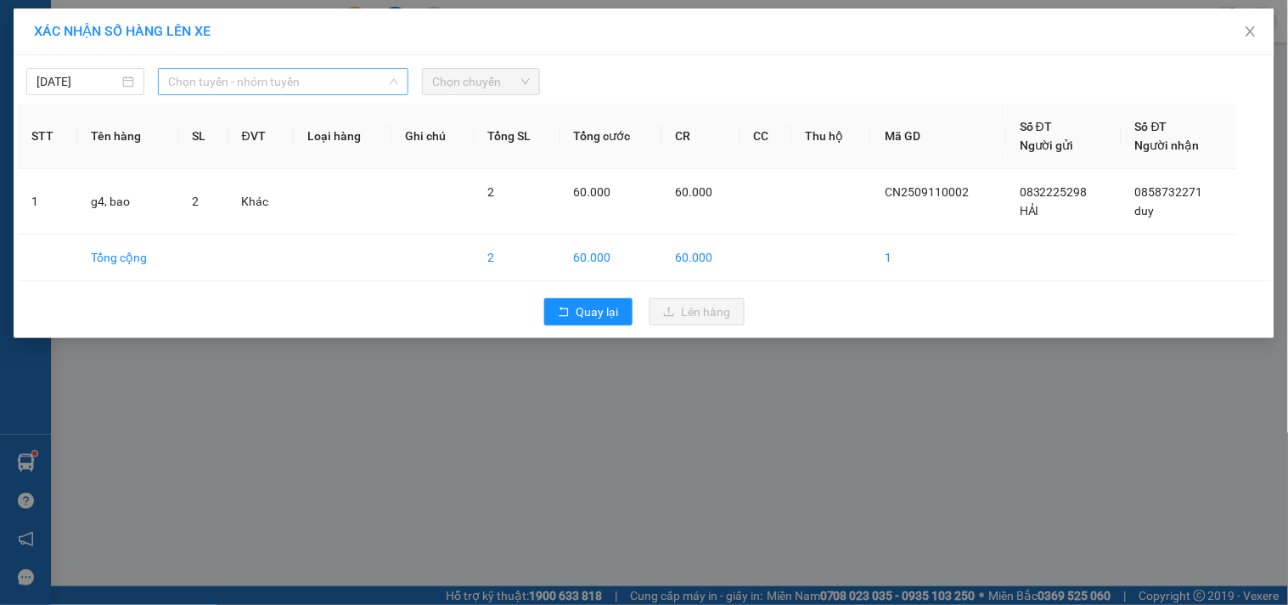
click at [312, 77] on span "Chọn tuyến - nhóm tuyến" at bounding box center [283, 81] width 230 height 25
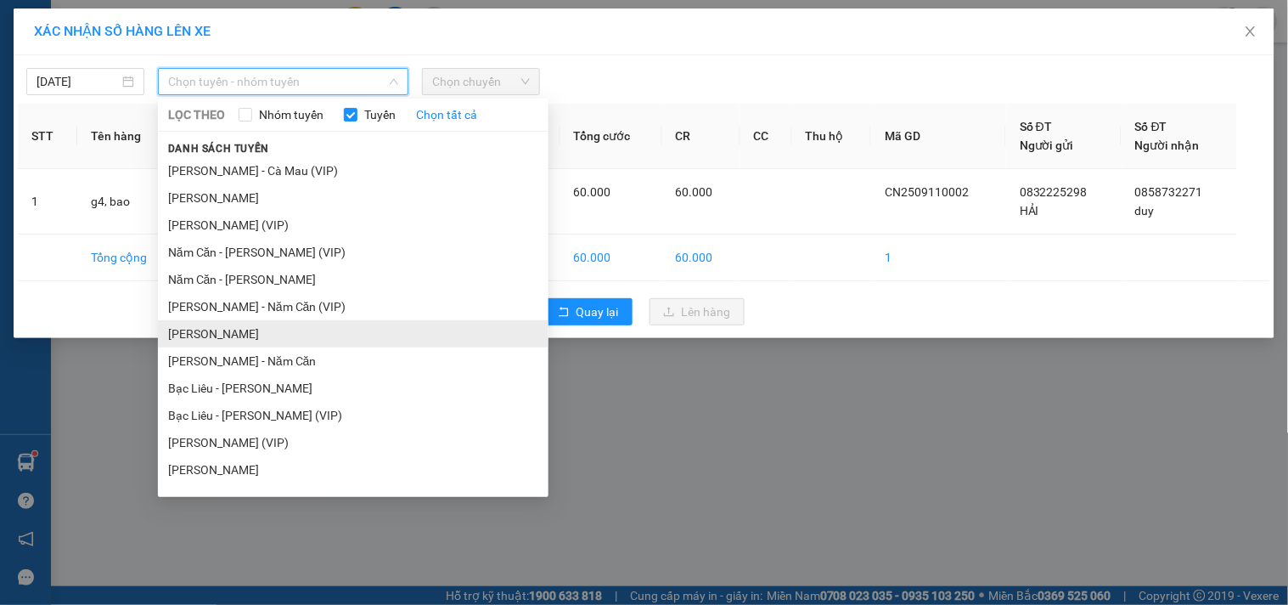
click at [246, 326] on li "[PERSON_NAME]" at bounding box center [353, 333] width 391 height 27
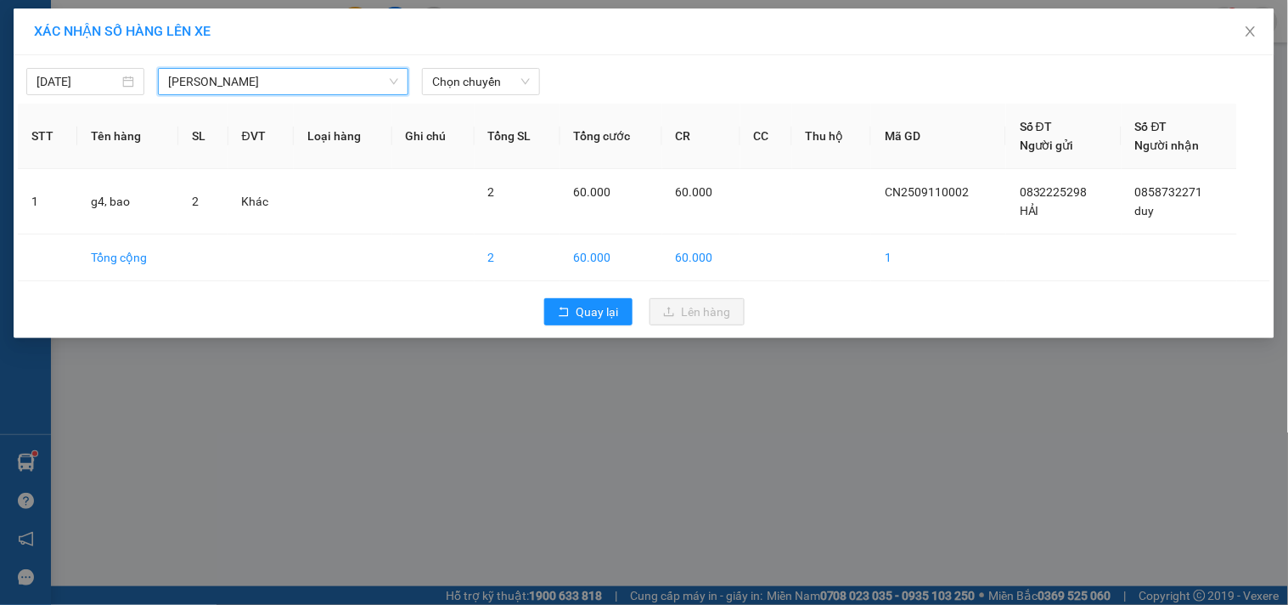
click at [340, 80] on span "[PERSON_NAME]" at bounding box center [283, 81] width 230 height 25
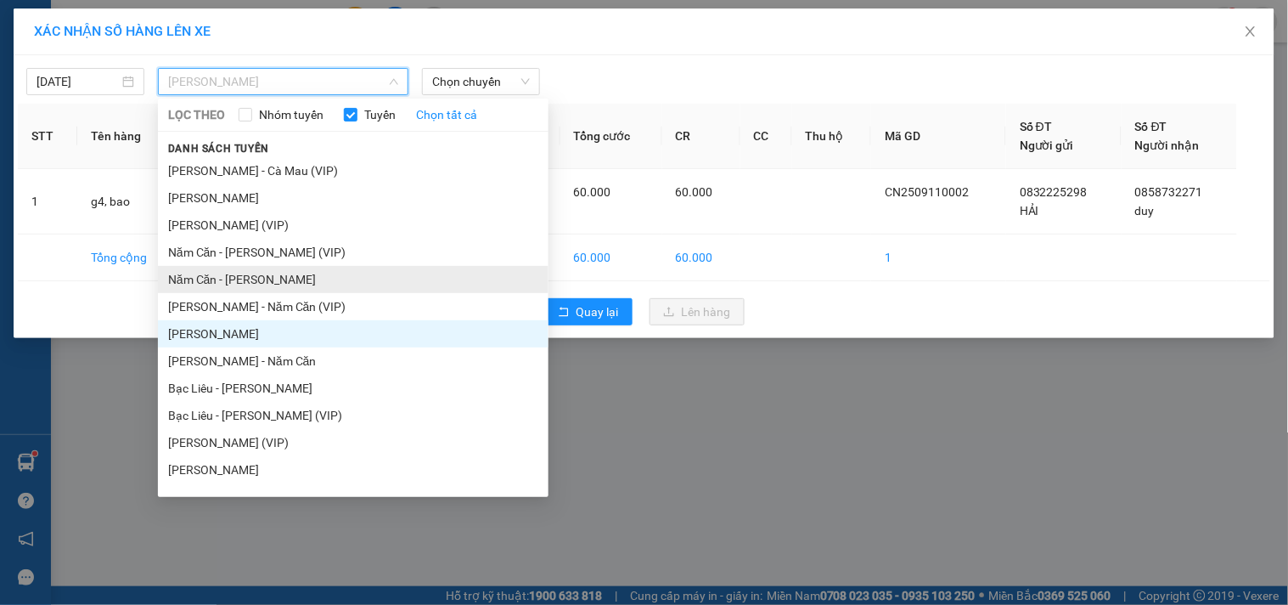
click at [265, 274] on li "Năm Căn - [PERSON_NAME]" at bounding box center [353, 279] width 391 height 27
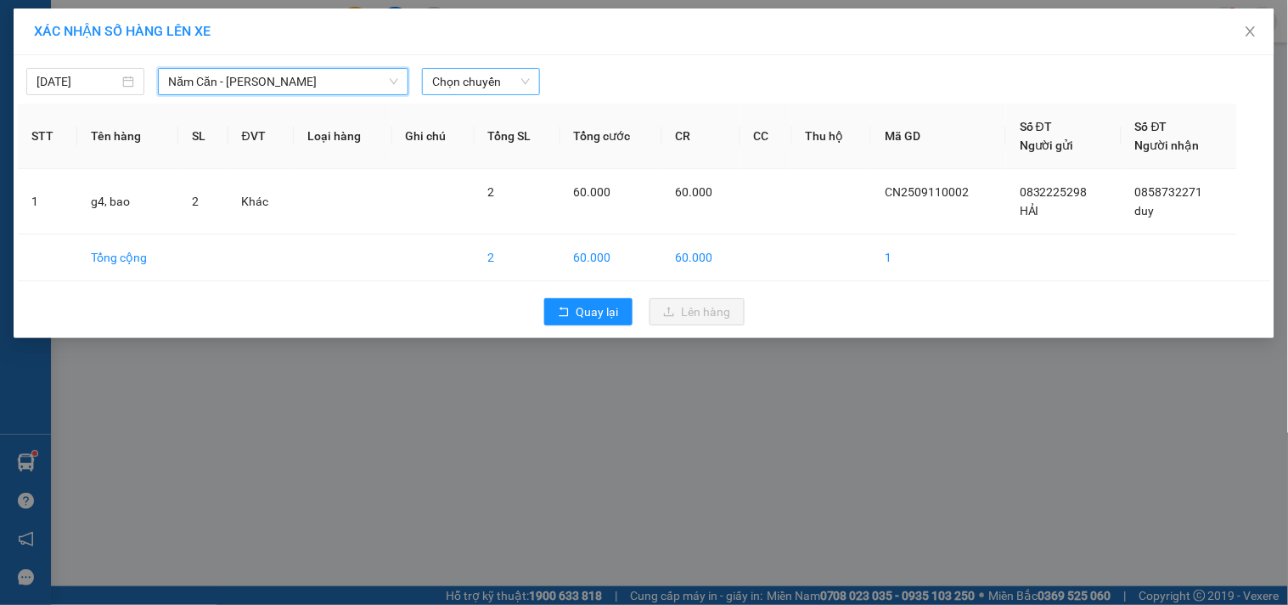
click at [504, 87] on span "Chọn chuyến" at bounding box center [481, 81] width 98 height 25
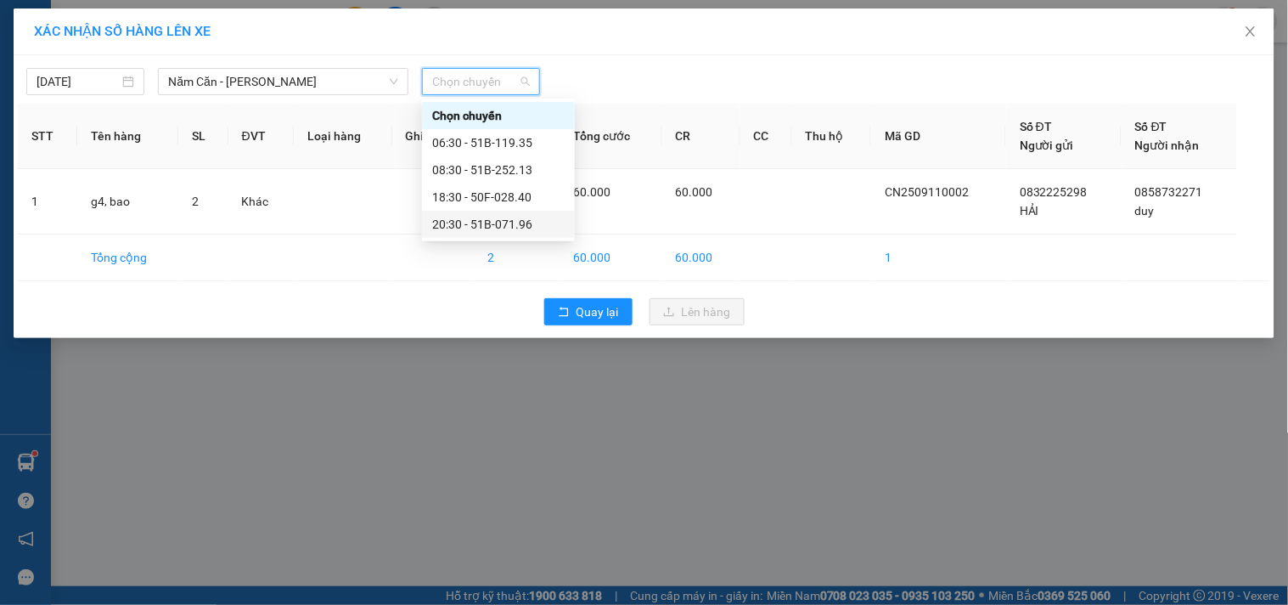
click at [468, 216] on div "20:30 - 51B-071.96" at bounding box center [498, 224] width 132 height 19
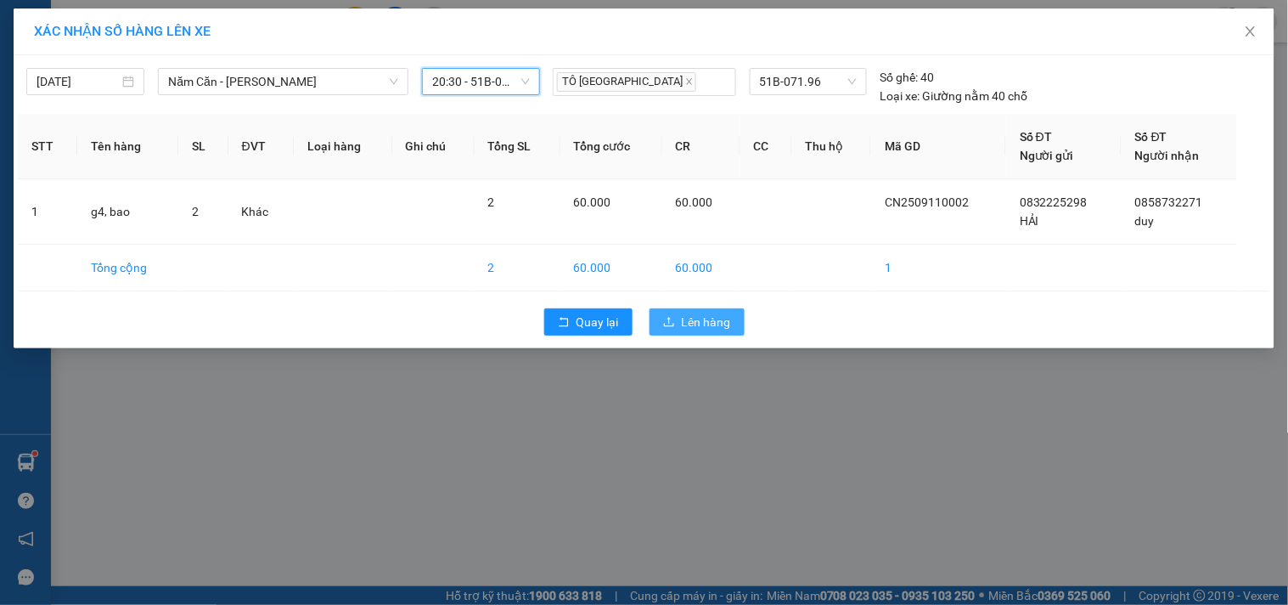
click at [675, 312] on button "Lên hàng" at bounding box center [697, 321] width 95 height 27
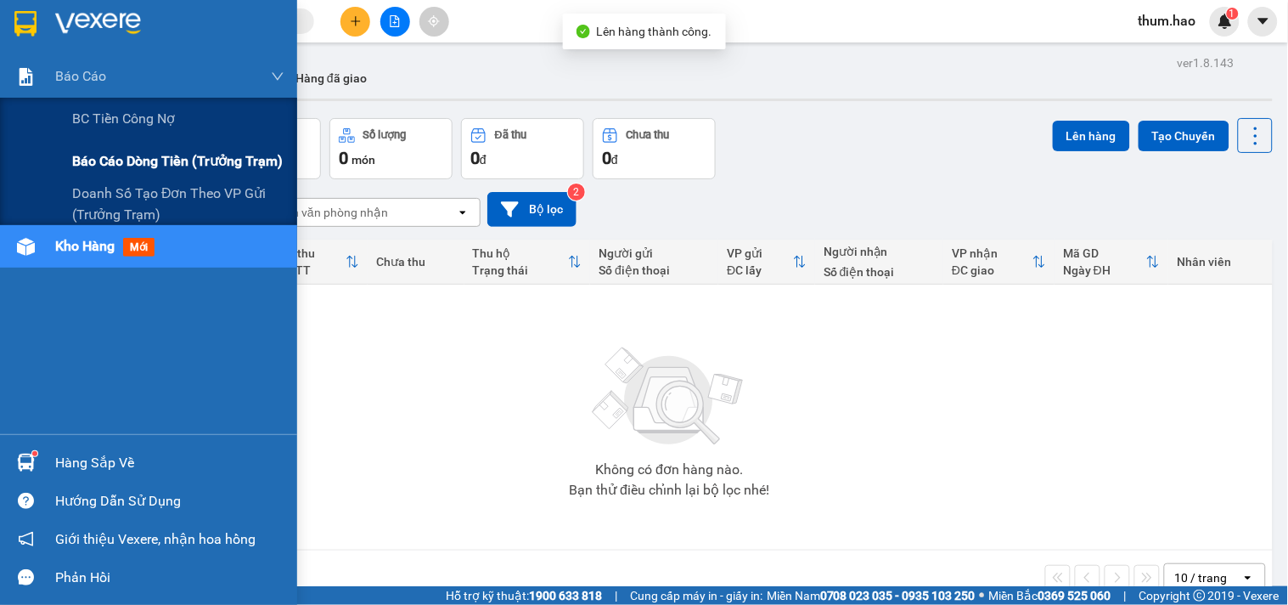
click at [91, 168] on span "Báo cáo dòng tiền (trưởng trạm)" at bounding box center [177, 160] width 211 height 21
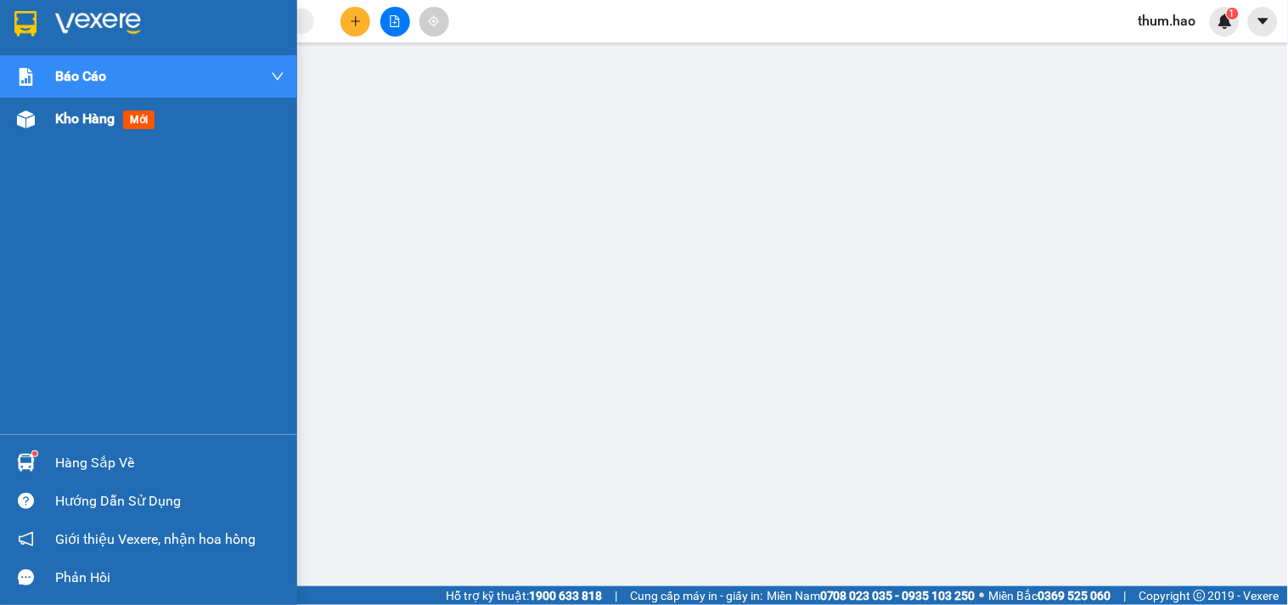
click at [78, 119] on span "Kho hàng" at bounding box center [84, 118] width 59 height 16
